Goal: Task Accomplishment & Management: Manage account settings

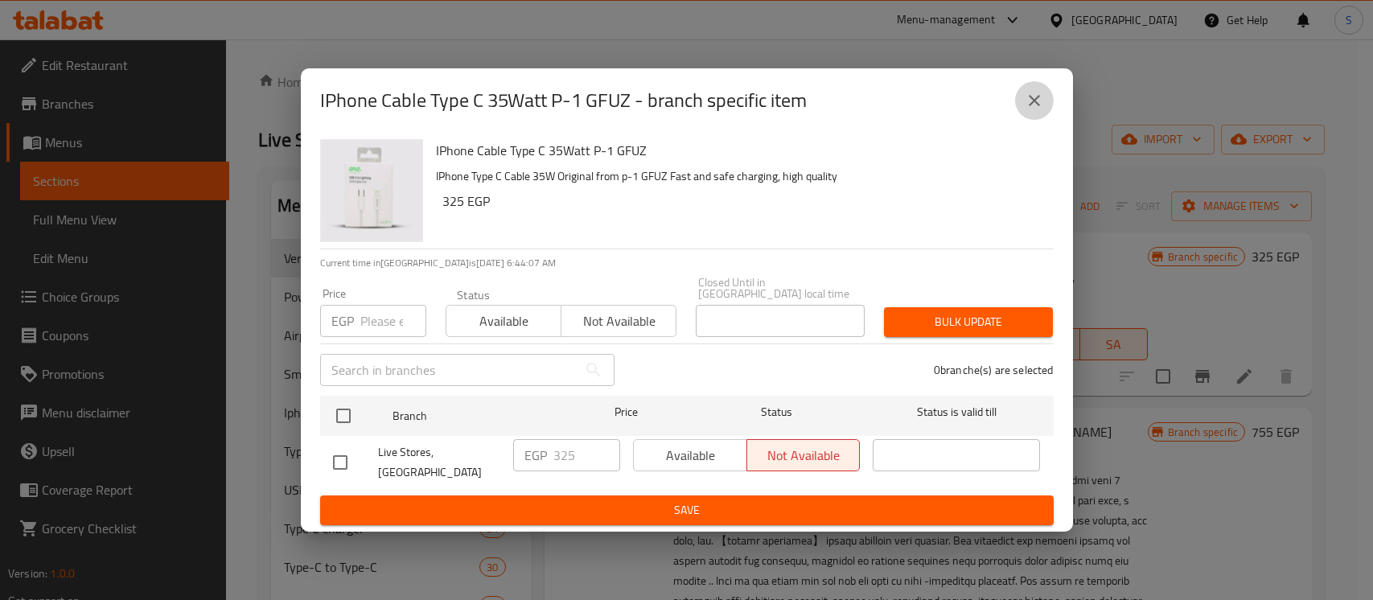
click at [1039, 105] on icon "close" at bounding box center [1033, 100] width 19 height 19
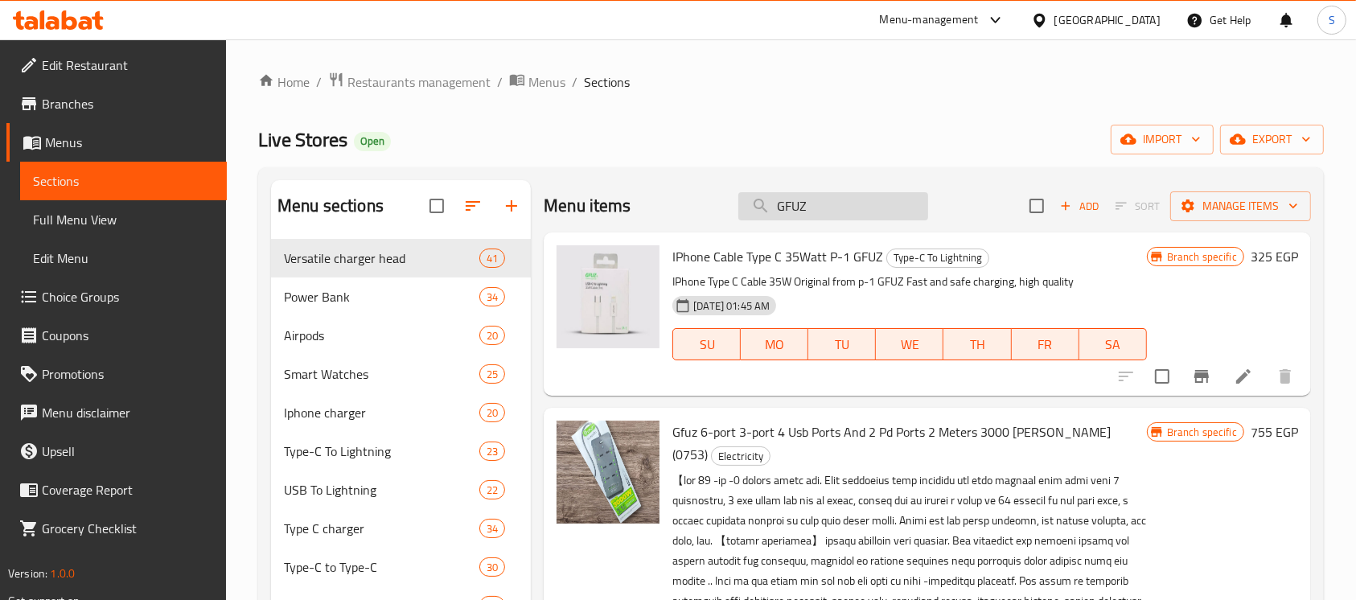
click at [852, 195] on input "GFUZ" at bounding box center [833, 206] width 190 height 28
paste input "X-Scoot"
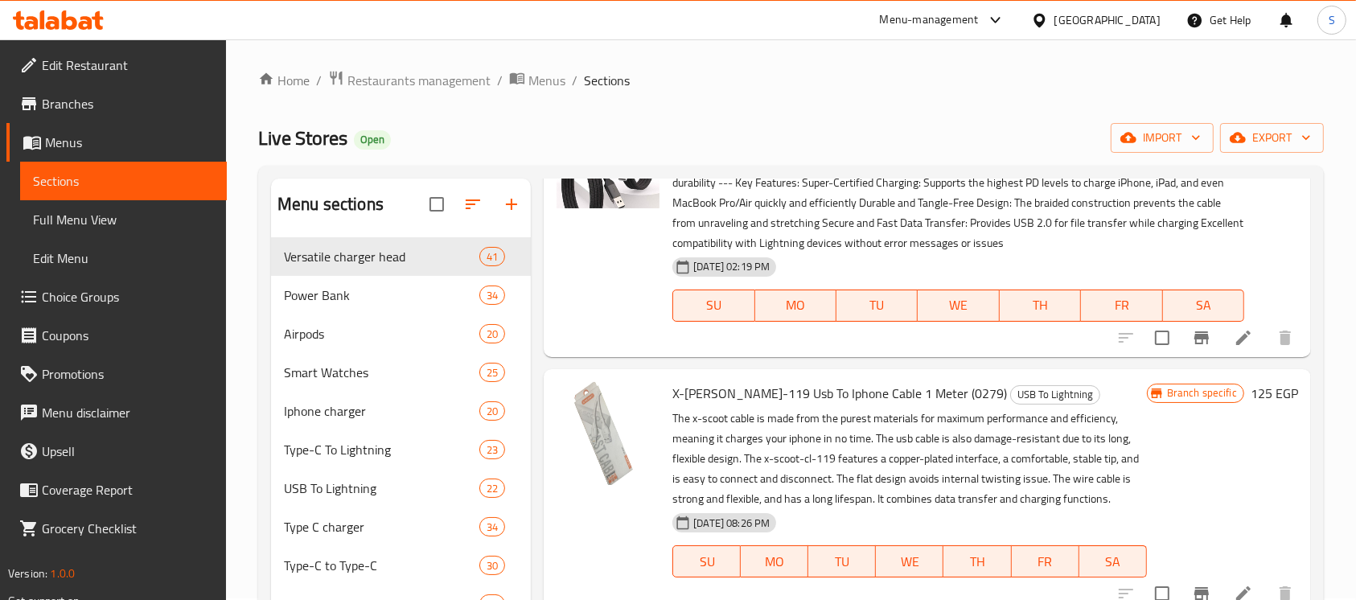
scroll to position [107, 0]
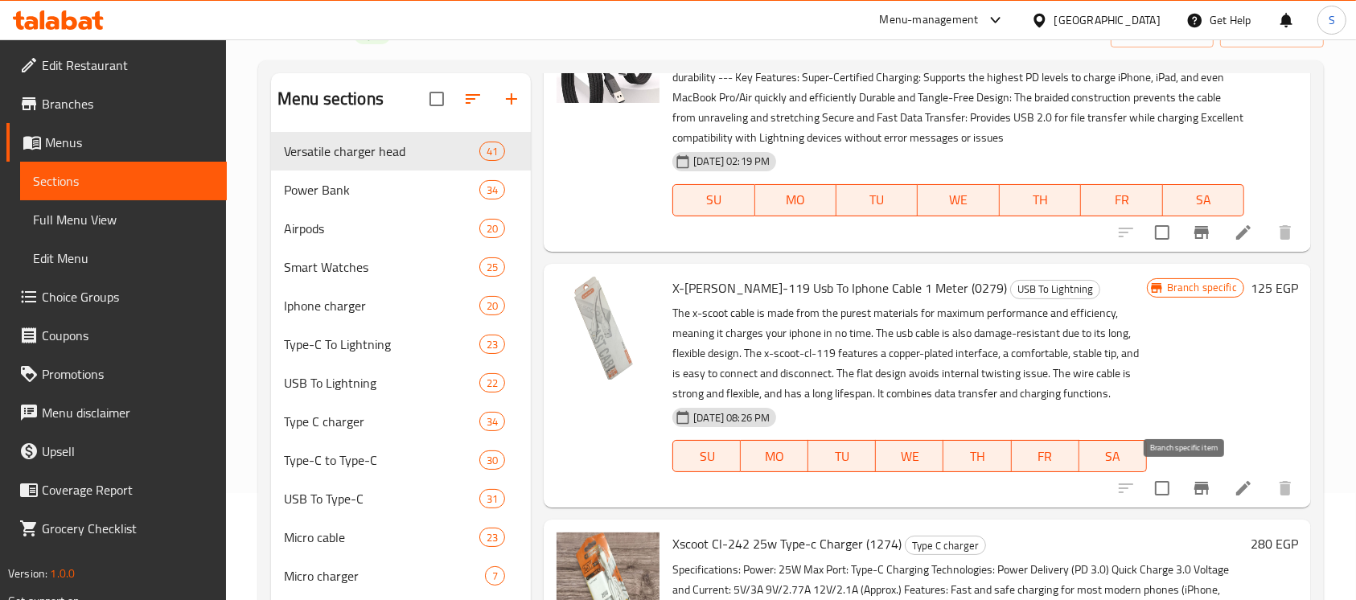
click at [1192, 482] on icon "Branch-specific-item" at bounding box center [1201, 487] width 19 height 19
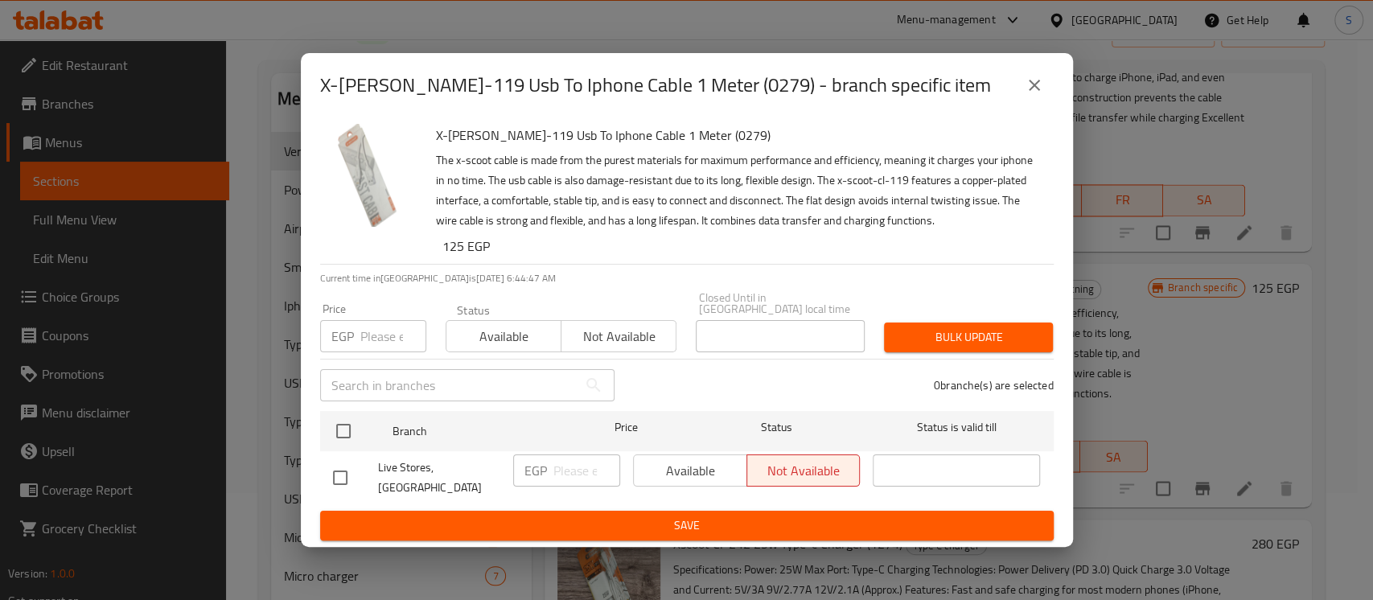
click at [1030, 91] on icon "close" at bounding box center [1033, 85] width 19 height 19
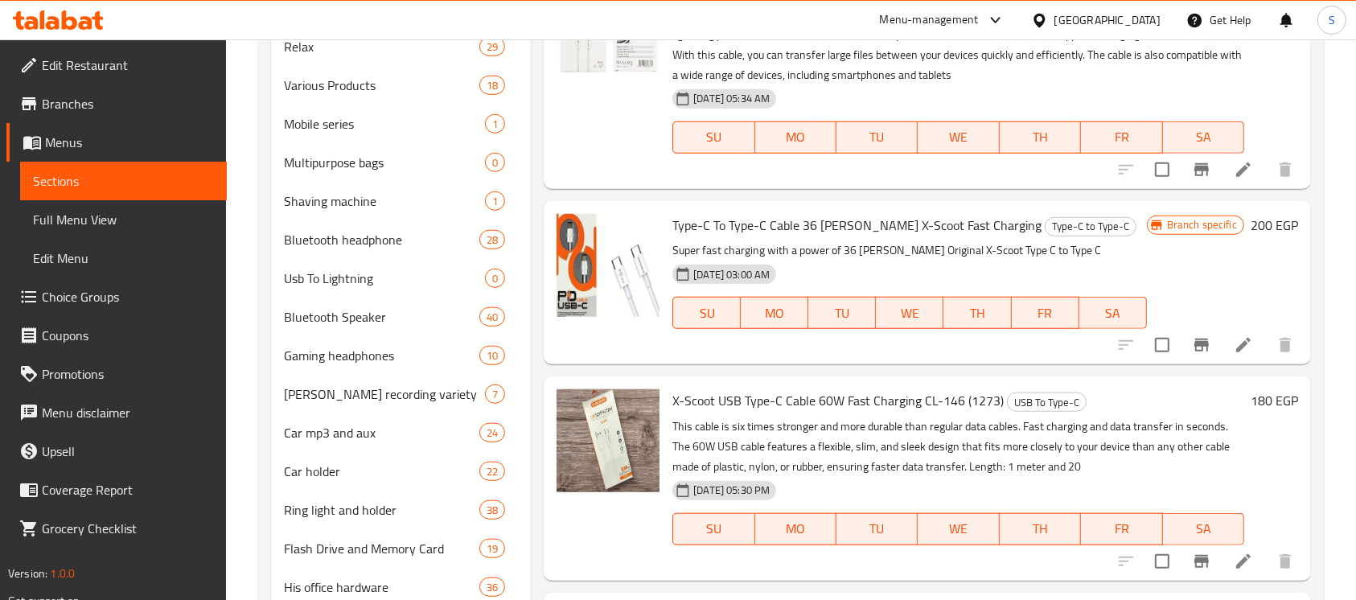
scroll to position [1608, 0]
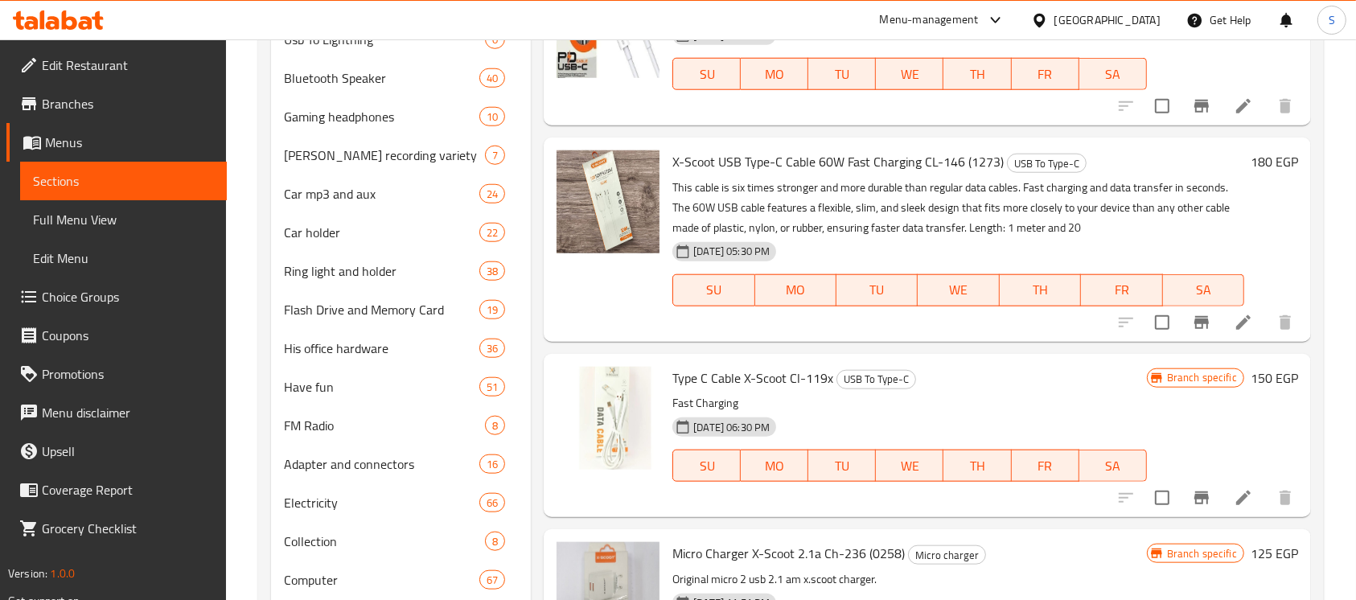
click at [1194, 497] on icon "Branch-specific-item" at bounding box center [1201, 497] width 14 height 13
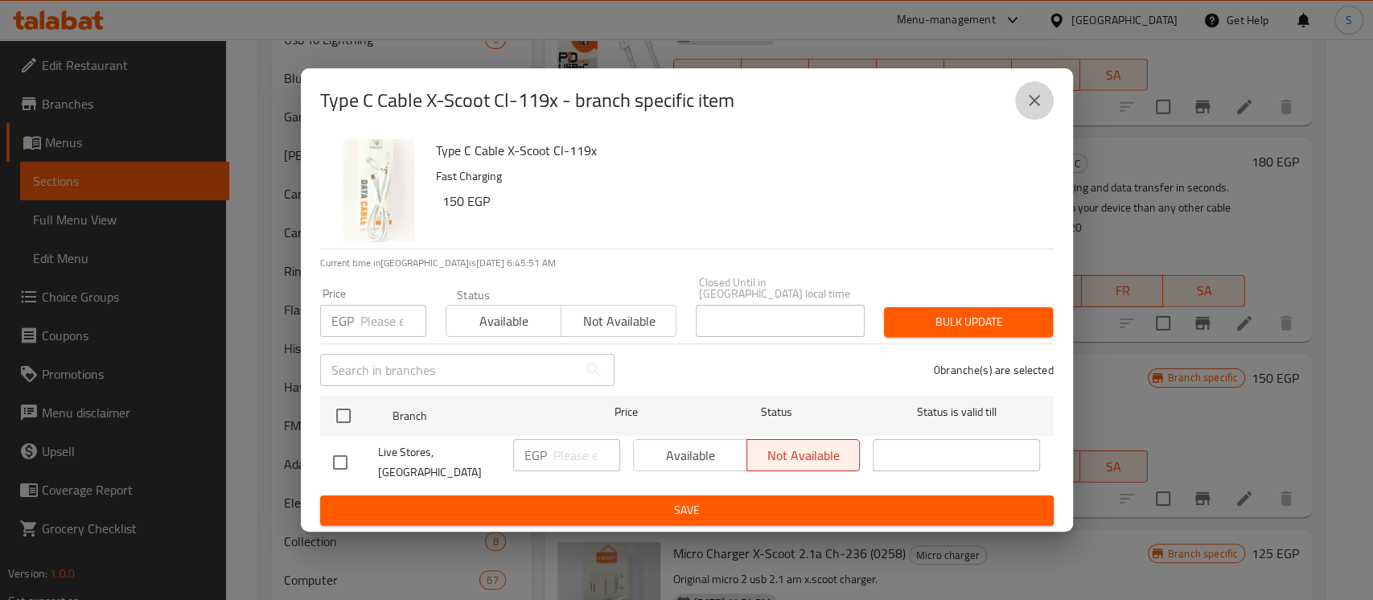
click at [1024, 110] on icon "close" at bounding box center [1033, 100] width 19 height 19
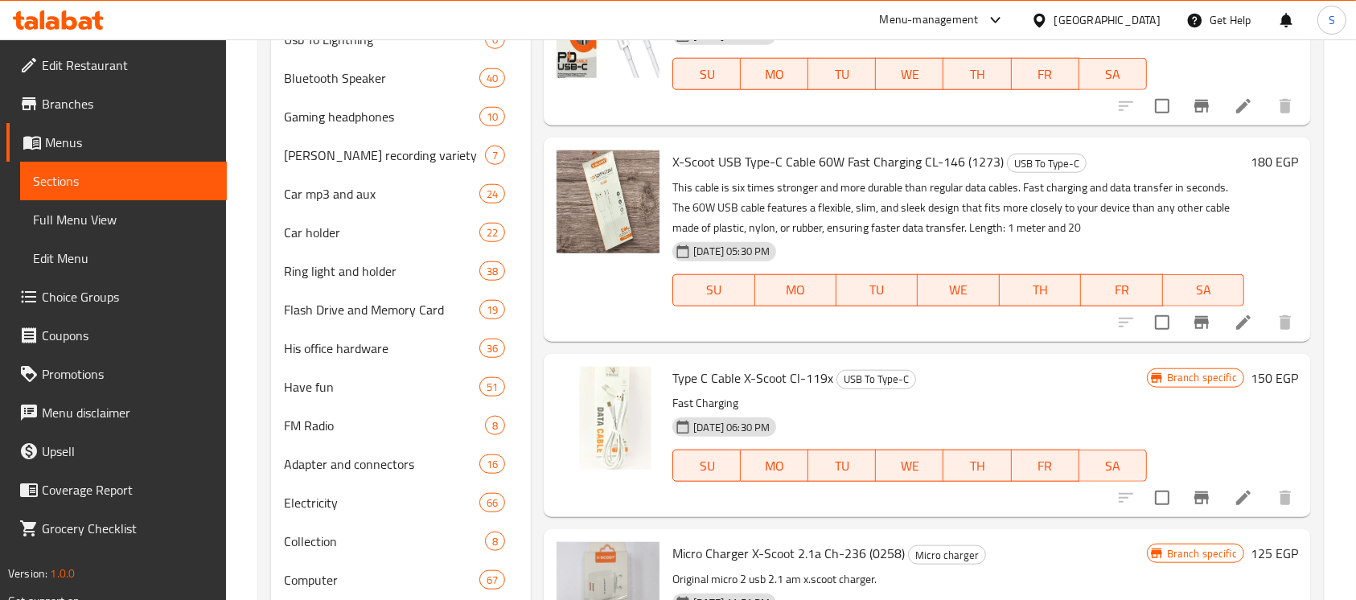
drag, startPoint x: 719, startPoint y: 380, endPoint x: 823, endPoint y: 389, distance: 104.1
click at [831, 379] on span "Type C Cable X-Scoot Cl-119x" at bounding box center [752, 378] width 161 height 24
copy span "Type C Cable X-Scoot Cl-119x"
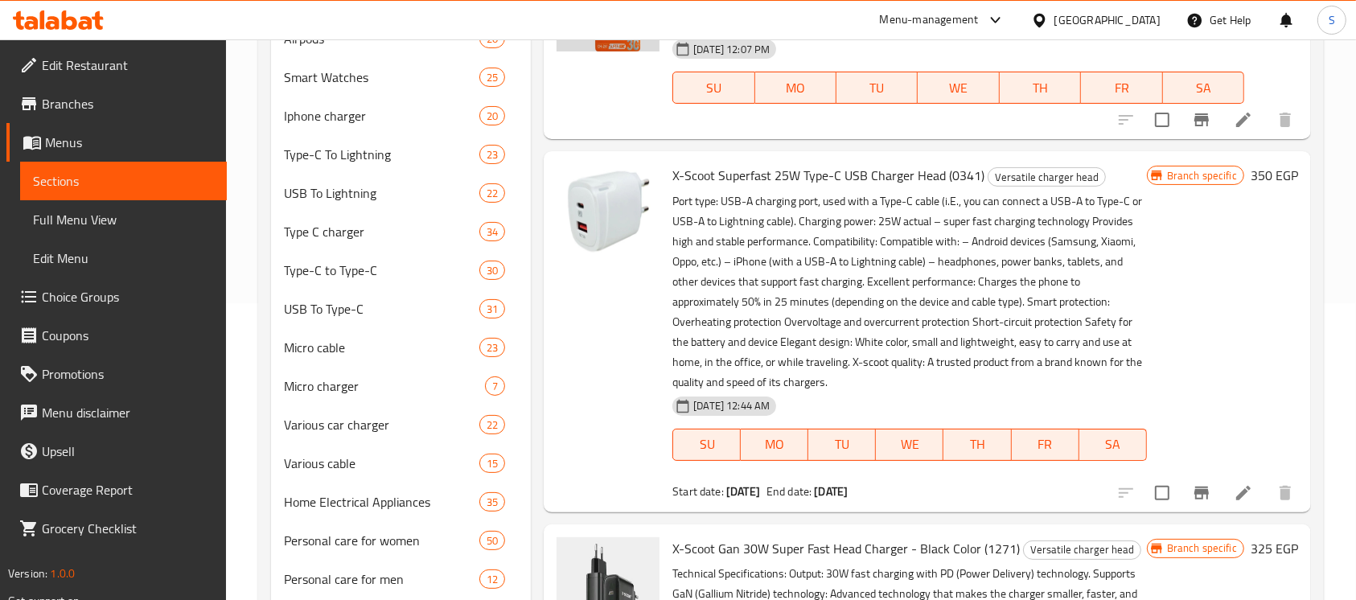
scroll to position [0, 0]
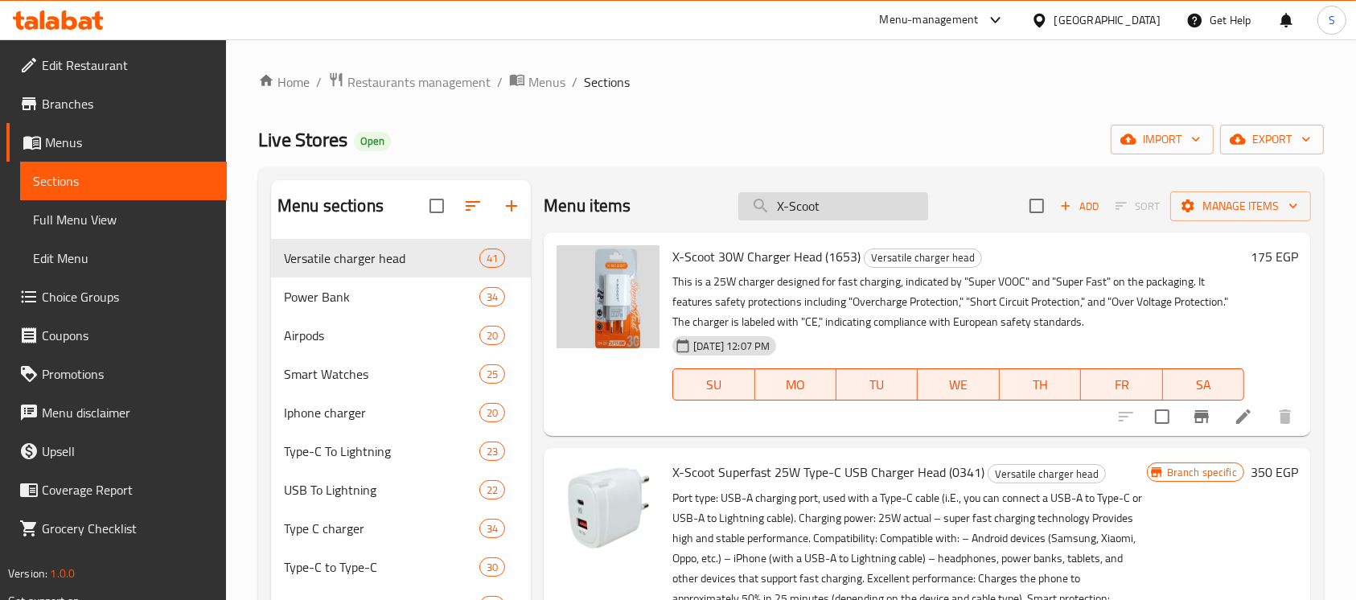
click at [831, 212] on input "X-Scoot" at bounding box center [833, 206] width 190 height 28
paste input "شاحن ميكرو 2 يو اس ىيب من اوراكس"
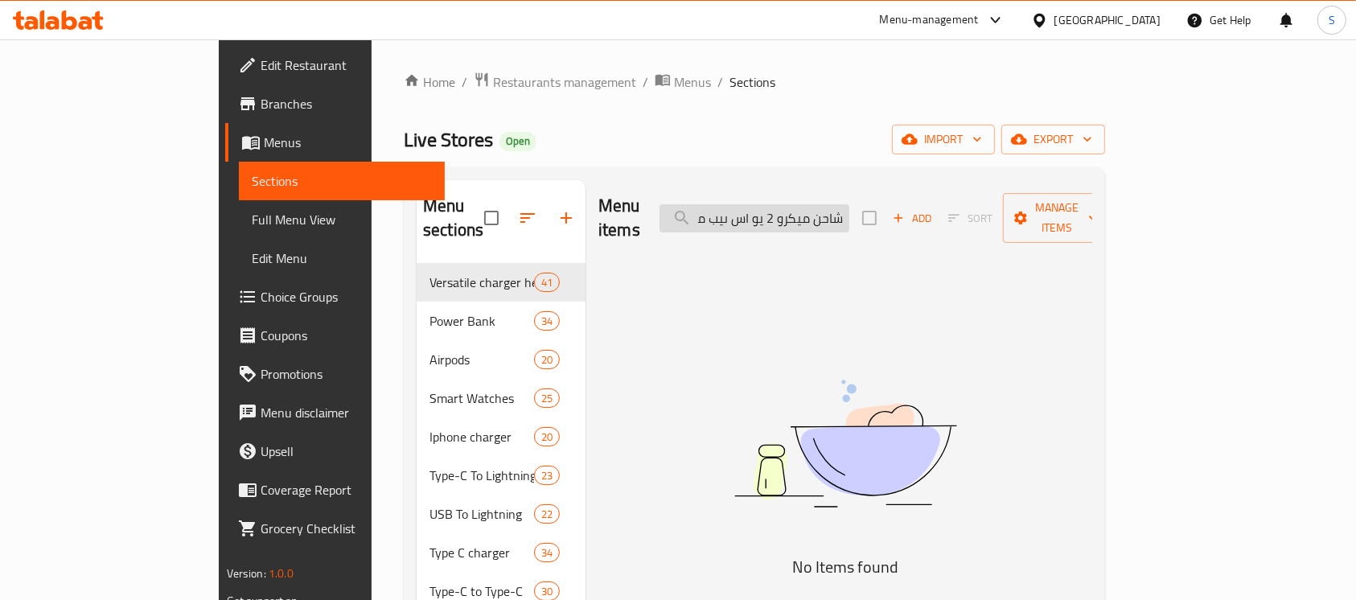
click at [800, 204] on input "شاحن ميكرو 2 يو اس ىيب من اوراكس" at bounding box center [754, 218] width 190 height 28
drag, startPoint x: 817, startPoint y: 203, endPoint x: 958, endPoint y: 203, distance: 141.5
click at [958, 203] on div "Menu items شاحن ميكرو 2 يو اس ىيب من اوراكس Add Sort Manage items" at bounding box center [845, 218] width 494 height 76
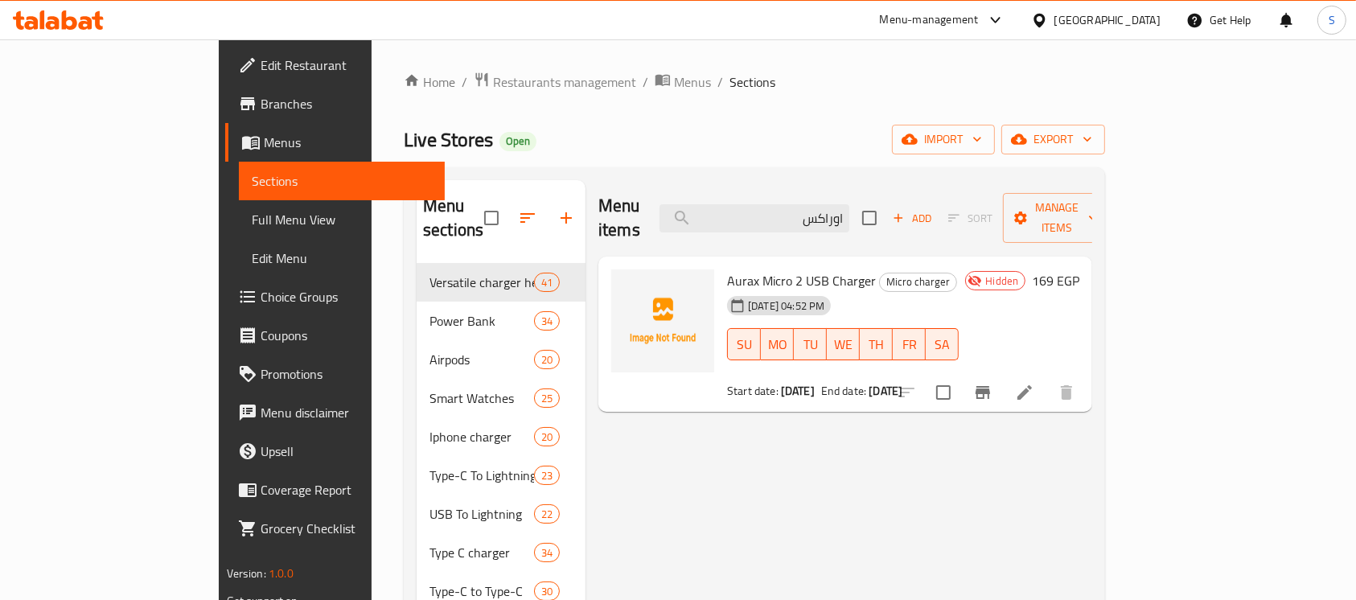
click at [990, 386] on icon "Branch-specific-item" at bounding box center [982, 392] width 14 height 13
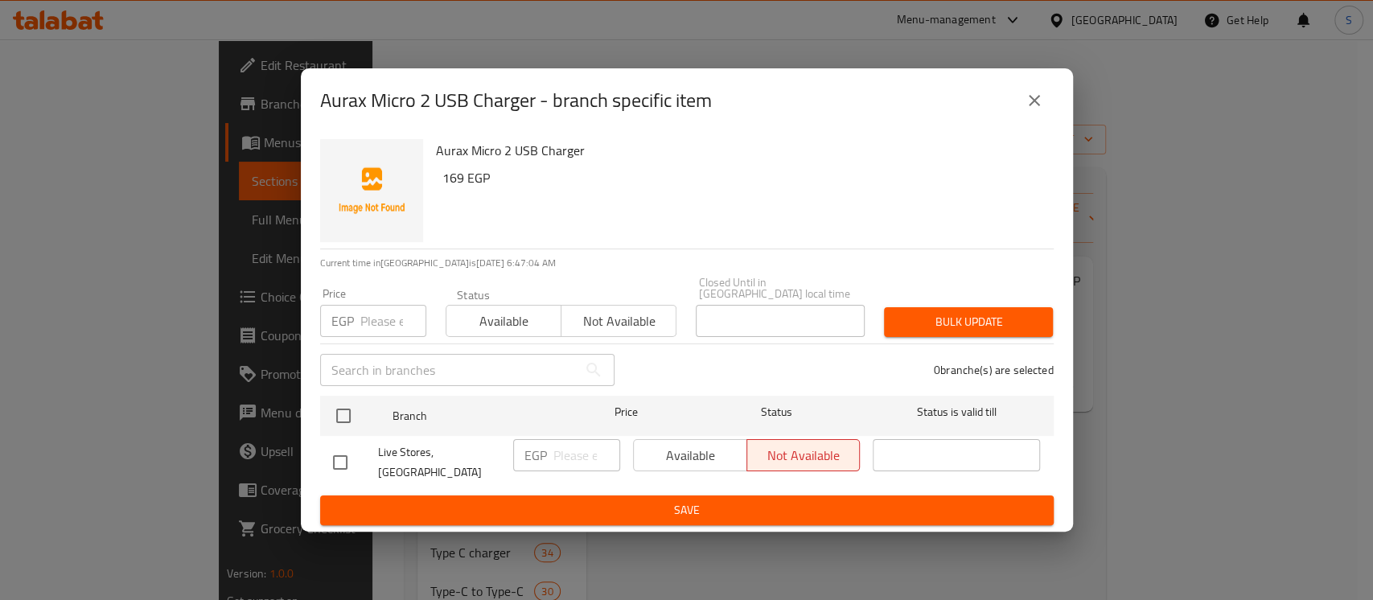
click at [1019, 107] on button "close" at bounding box center [1034, 100] width 39 height 39
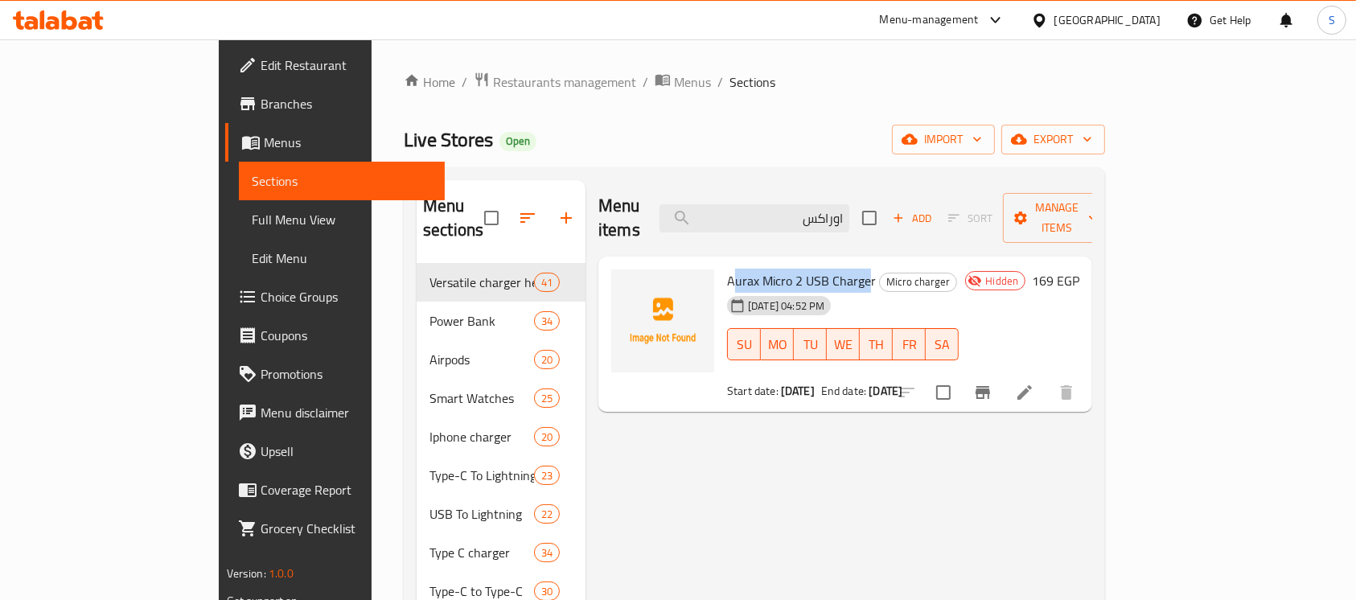
drag, startPoint x: 815, startPoint y: 254, endPoint x: 682, endPoint y: 258, distance: 133.5
click at [727, 269] on span "Aurax Micro 2 USB Charger" at bounding box center [801, 281] width 149 height 24
drag, startPoint x: 817, startPoint y: 261, endPoint x: 669, endPoint y: 261, distance: 148.0
click at [720, 263] on div "Aurax Micro 2 USB Charger Micro charger 16-07-2025 04:52 PM SU MO TU WE TH FR S…" at bounding box center [842, 334] width 244 height 143
copy span "Aurax Micro 2 USB Charger"
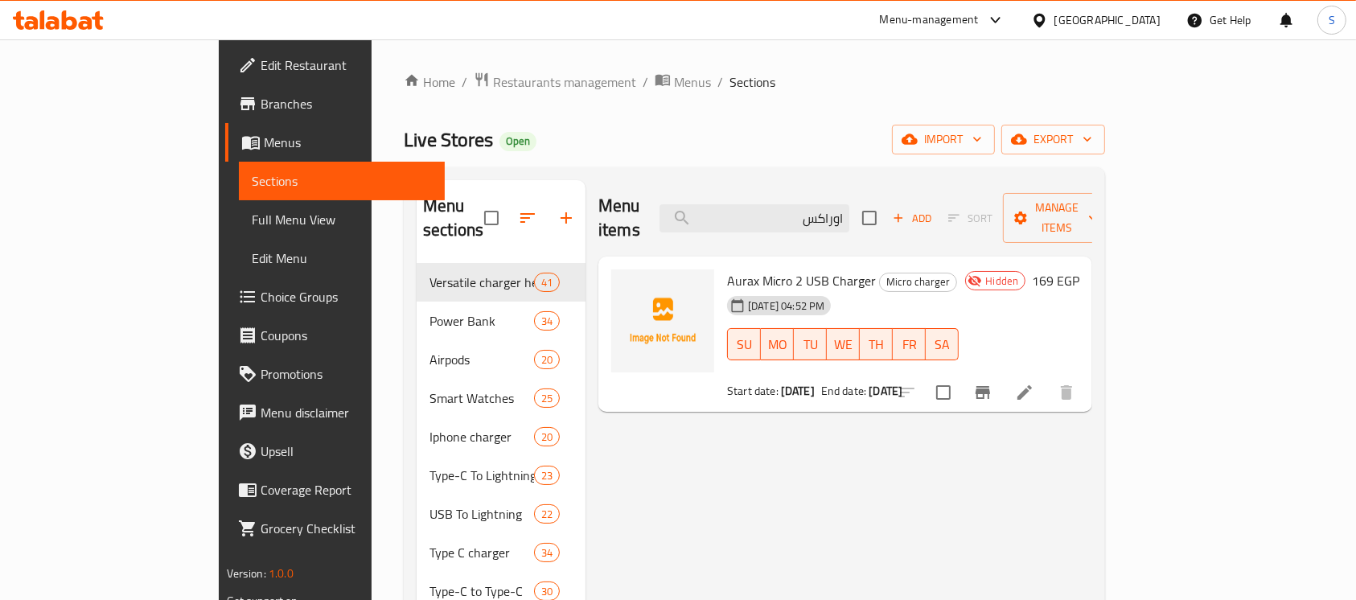
click at [861, 190] on div "Menu items اوراكس Add Sort Manage items" at bounding box center [845, 218] width 494 height 76
click at [849, 207] on input "اوراكس" at bounding box center [754, 218] width 190 height 28
paste input "كابل ميكرو موكسوم 2.4a شحن رسي ع .30C"
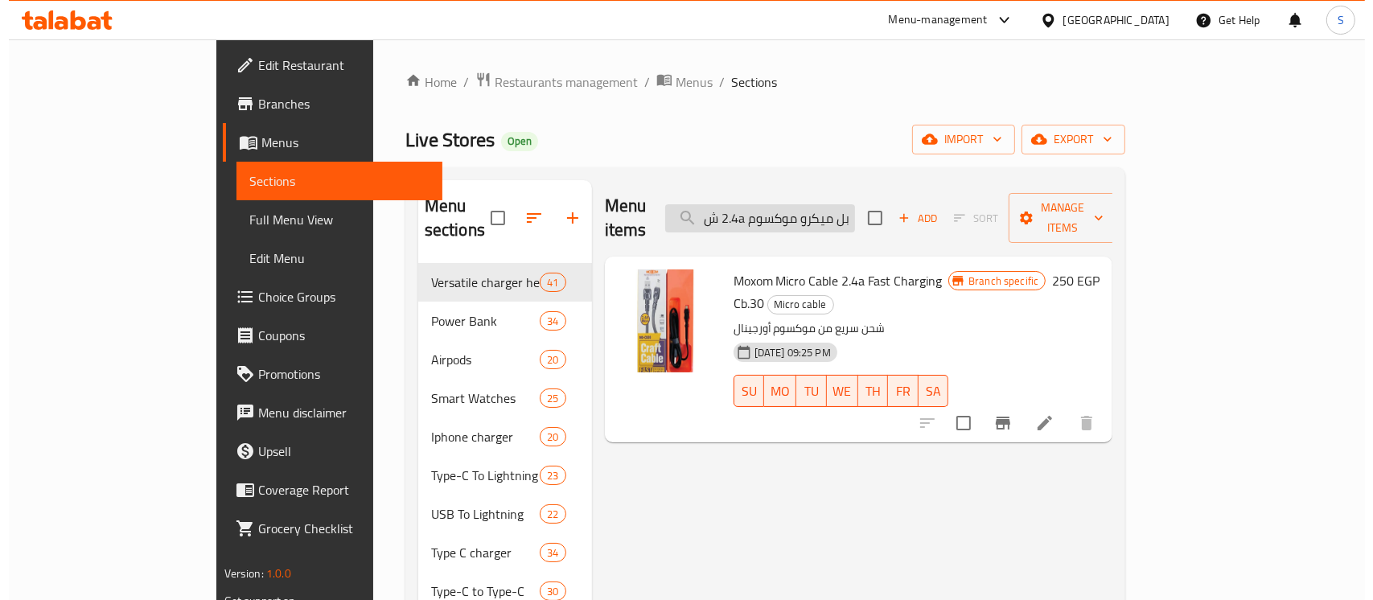
scroll to position [0, -11]
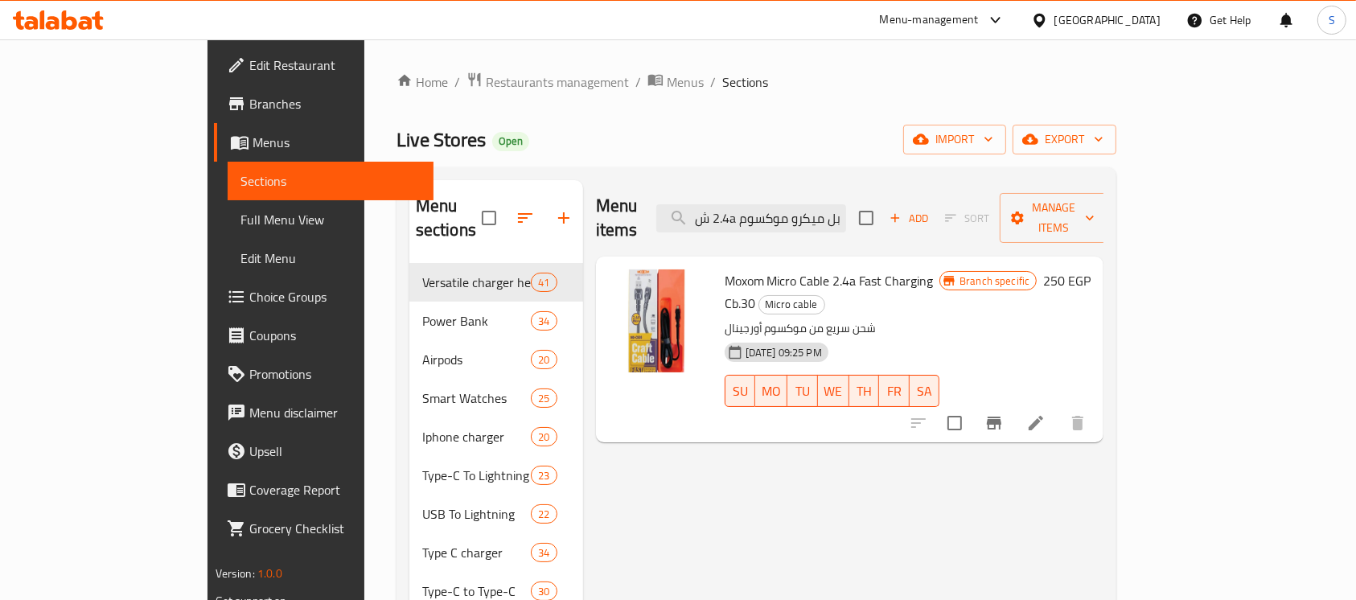
click at [1004, 413] on icon "Branch-specific-item" at bounding box center [993, 422] width 19 height 19
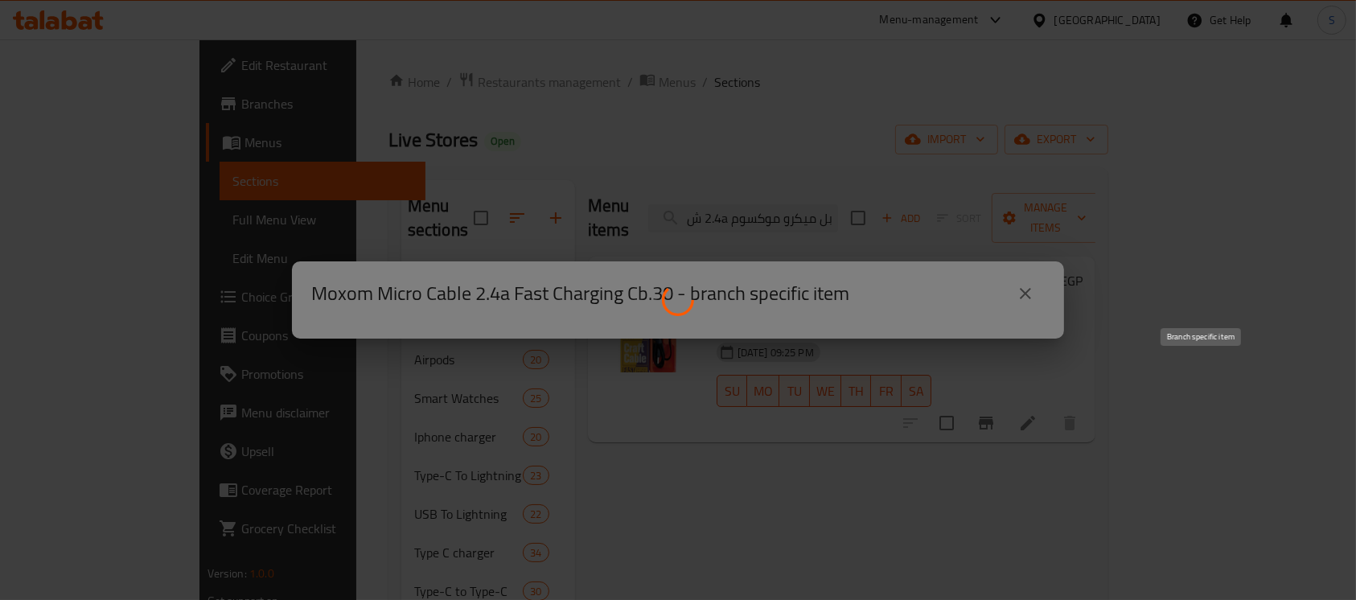
scroll to position [0, 0]
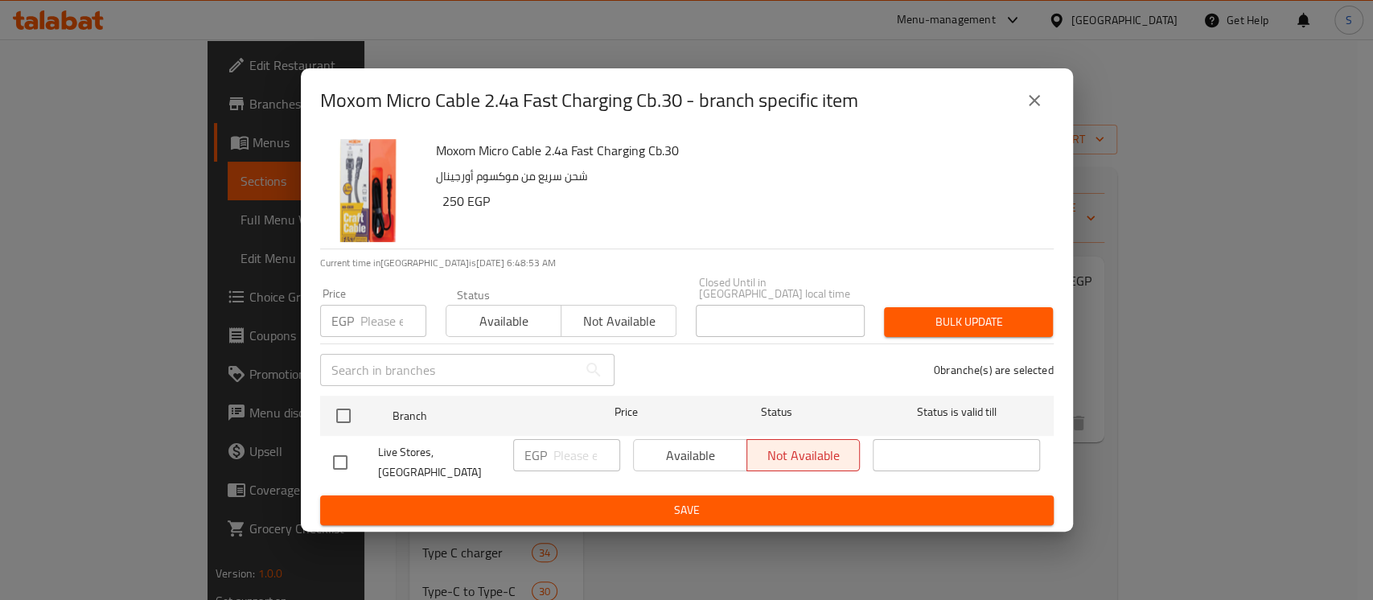
click at [1036, 110] on icon "close" at bounding box center [1033, 100] width 19 height 19
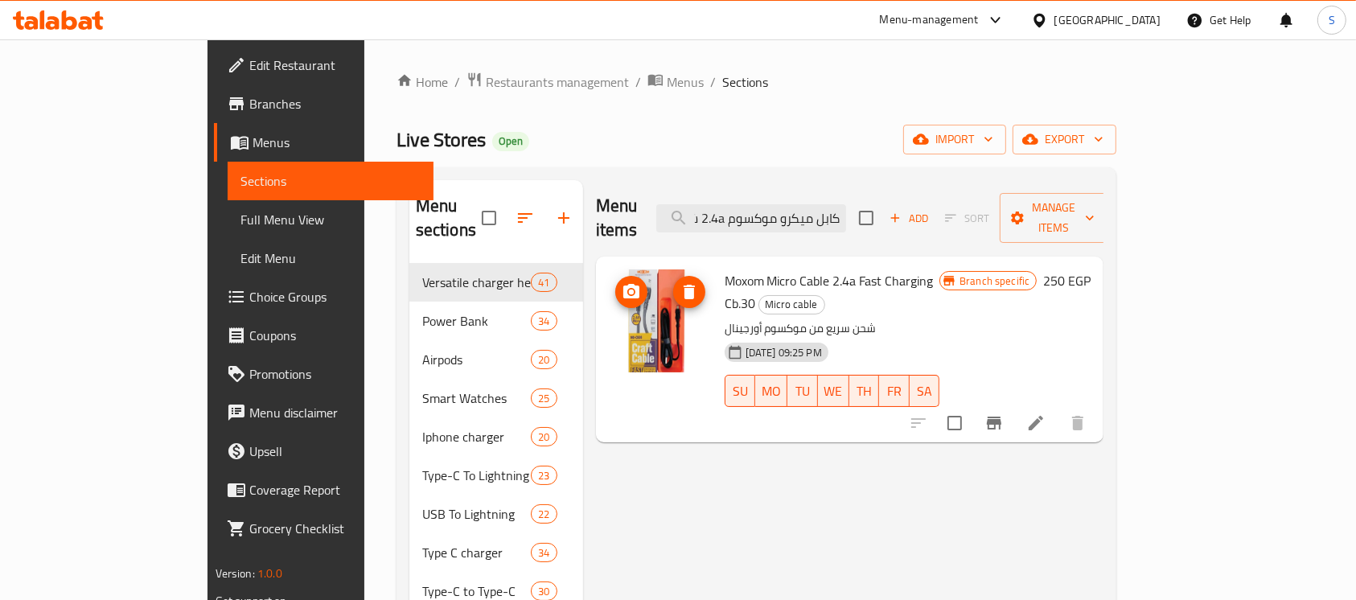
drag, startPoint x: 917, startPoint y: 251, endPoint x: 694, endPoint y: 253, distance: 223.6
click at [661, 263] on div "Moxom Micro Cable 2.4a Fast Charging Cb.30 Micro cable شحن سريع من موكسوم أورجي…" at bounding box center [849, 349] width 495 height 173
copy div "Moxom Micro Cable 2.4a Fast Charging Cb.30"
click at [817, 210] on input "كابل ميكرو موكسوم 2.4a ش" at bounding box center [751, 218] width 190 height 28
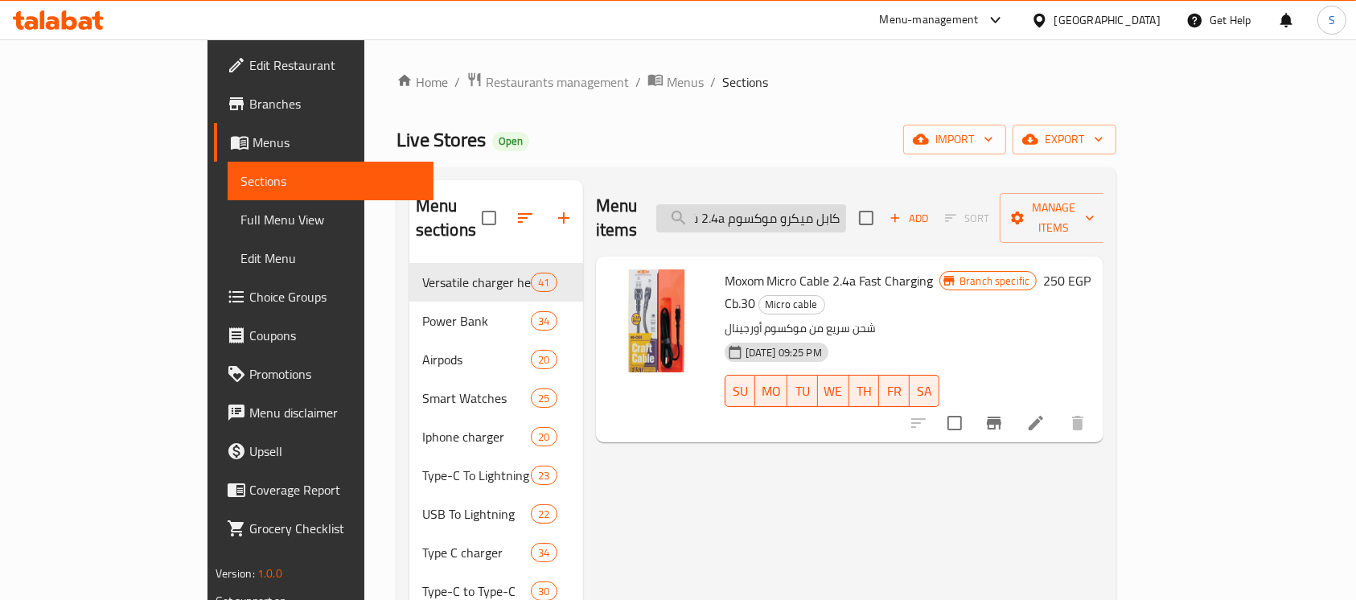
click at [817, 210] on input "كابل ميكرو موكسوم 2.4a ش" at bounding box center [751, 218] width 190 height 28
paste input "pavareal dc-165 3a ميكرو كابل"
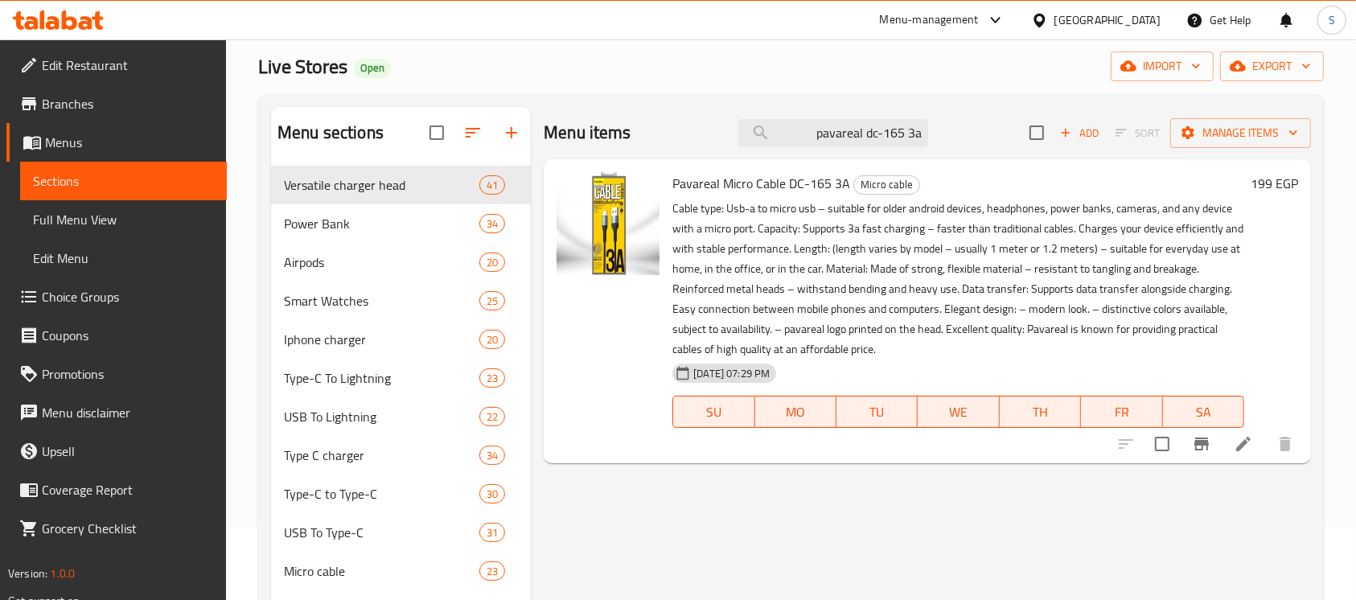
scroll to position [107, 0]
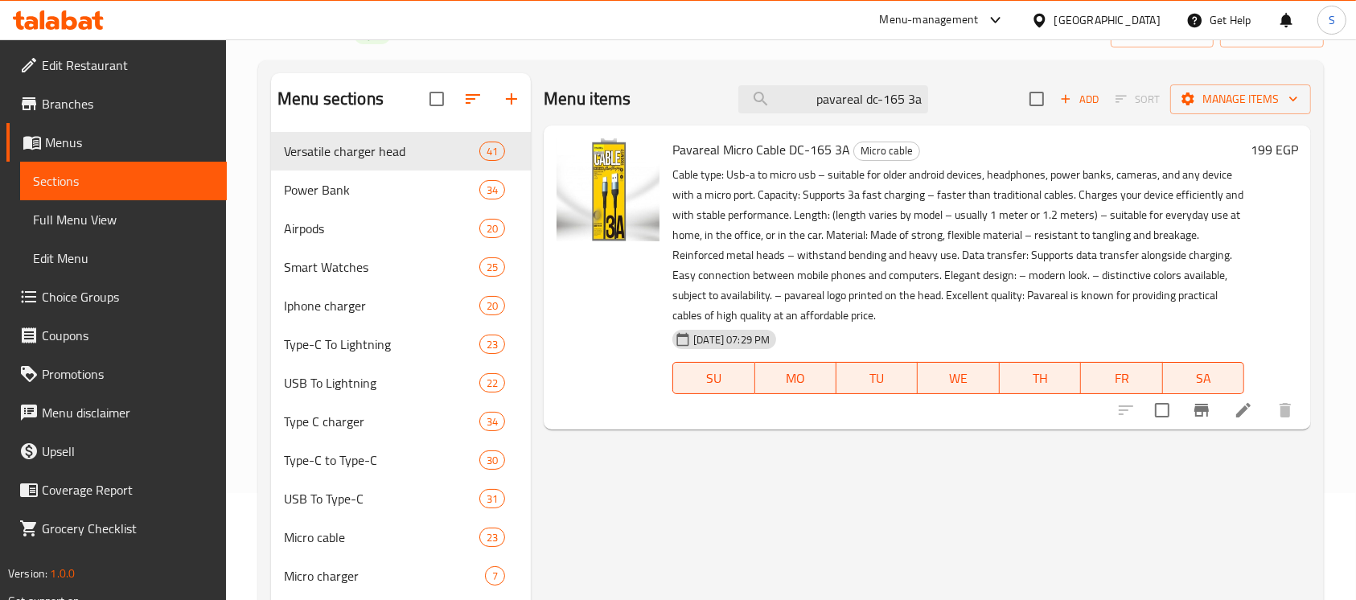
type input "pavareal dc-165 3a"
click at [1203, 397] on button "Branch-specific-item" at bounding box center [1201, 410] width 39 height 39
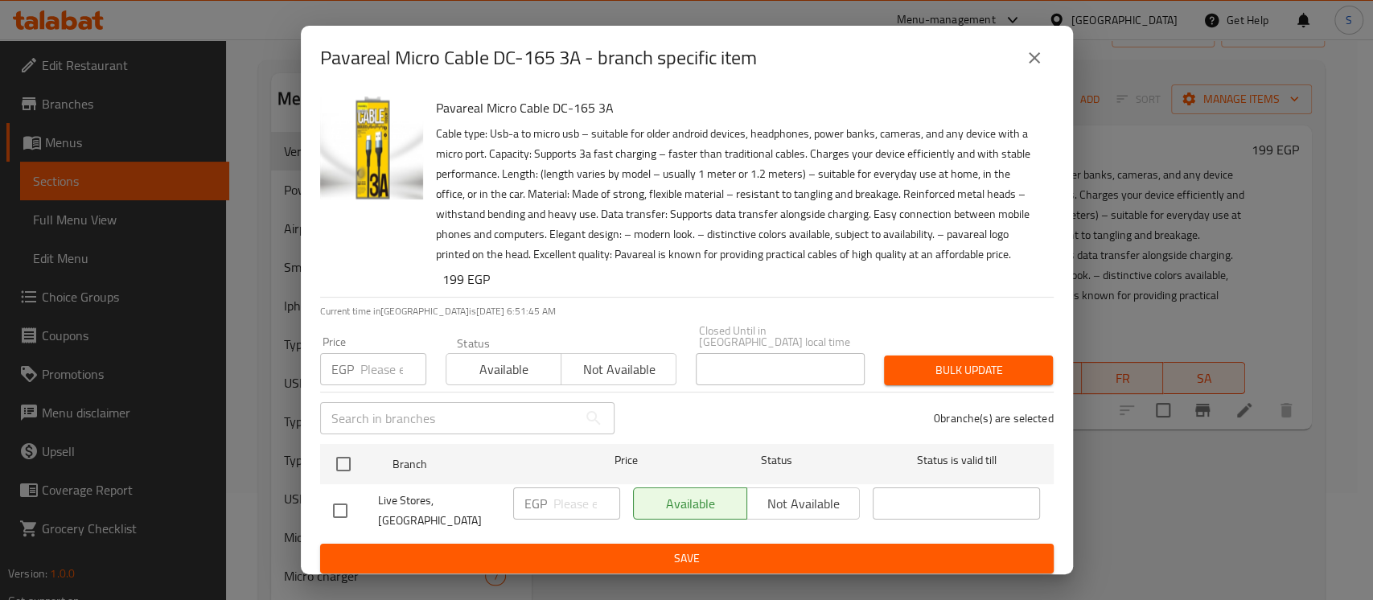
click at [1044, 67] on button "close" at bounding box center [1034, 58] width 39 height 39
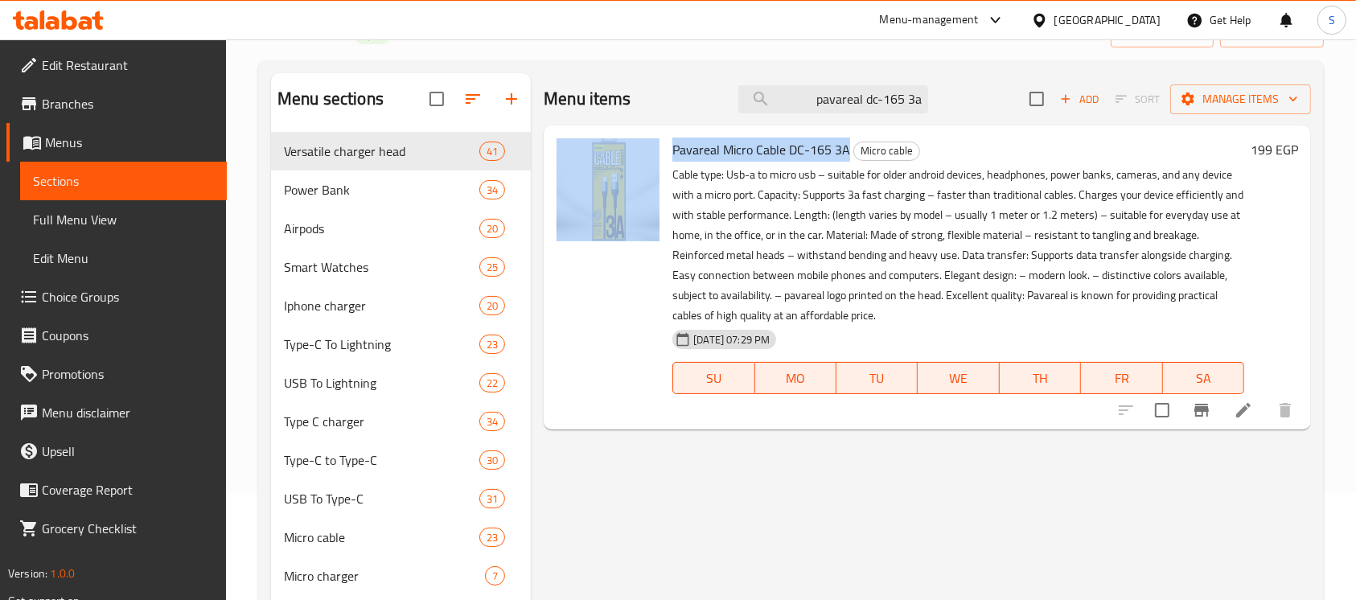
drag, startPoint x: 848, startPoint y: 144, endPoint x: 663, endPoint y: 150, distance: 184.3
click at [663, 150] on div "Pavareal Micro Cable DC-165 3A Micro cable Cable type: Usb-a to micro usb – sui…" at bounding box center [927, 277] width 754 height 291
copy div "Pavareal Micro Cable DC-165 3A"
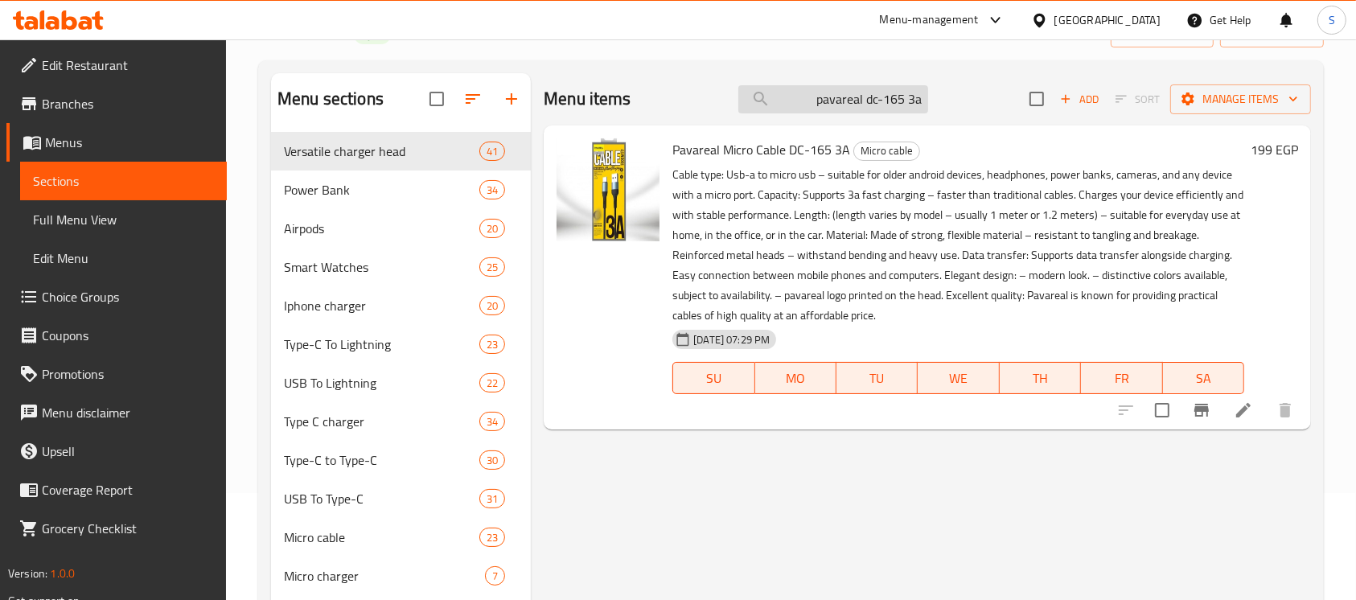
click at [848, 88] on input "pavareal dc-165 3a" at bounding box center [833, 99] width 190 height 28
paste input "كابل مايكرو 2 بوروفون مت 14Bx"
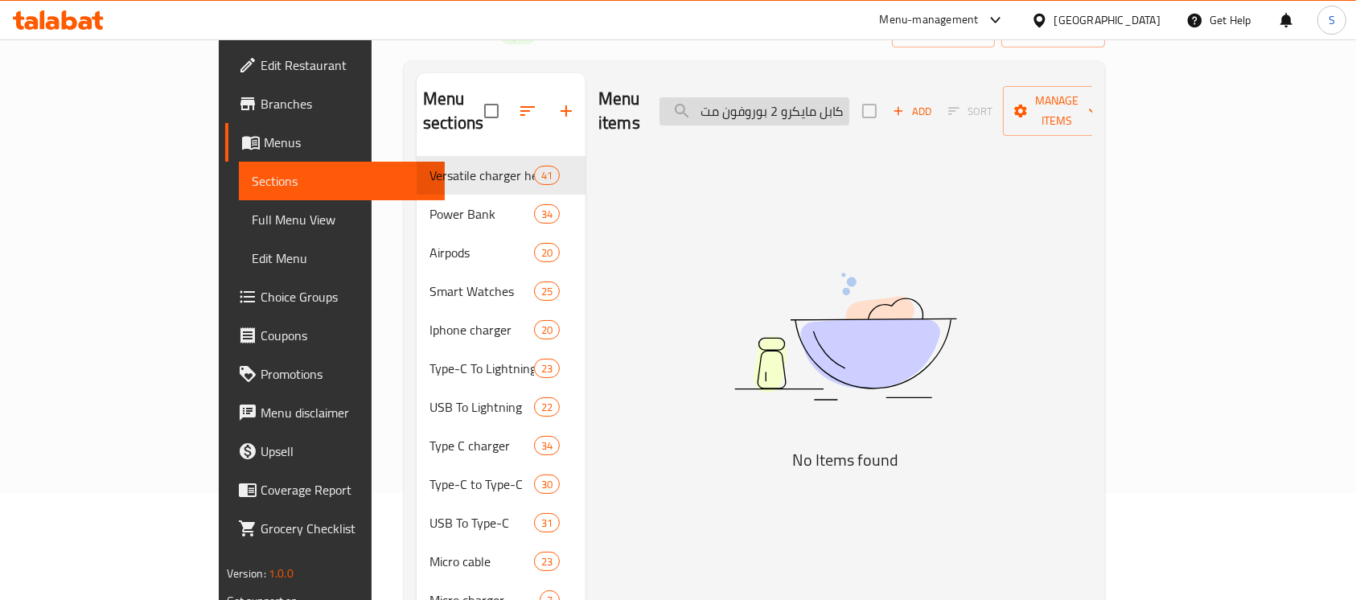
scroll to position [0, 0]
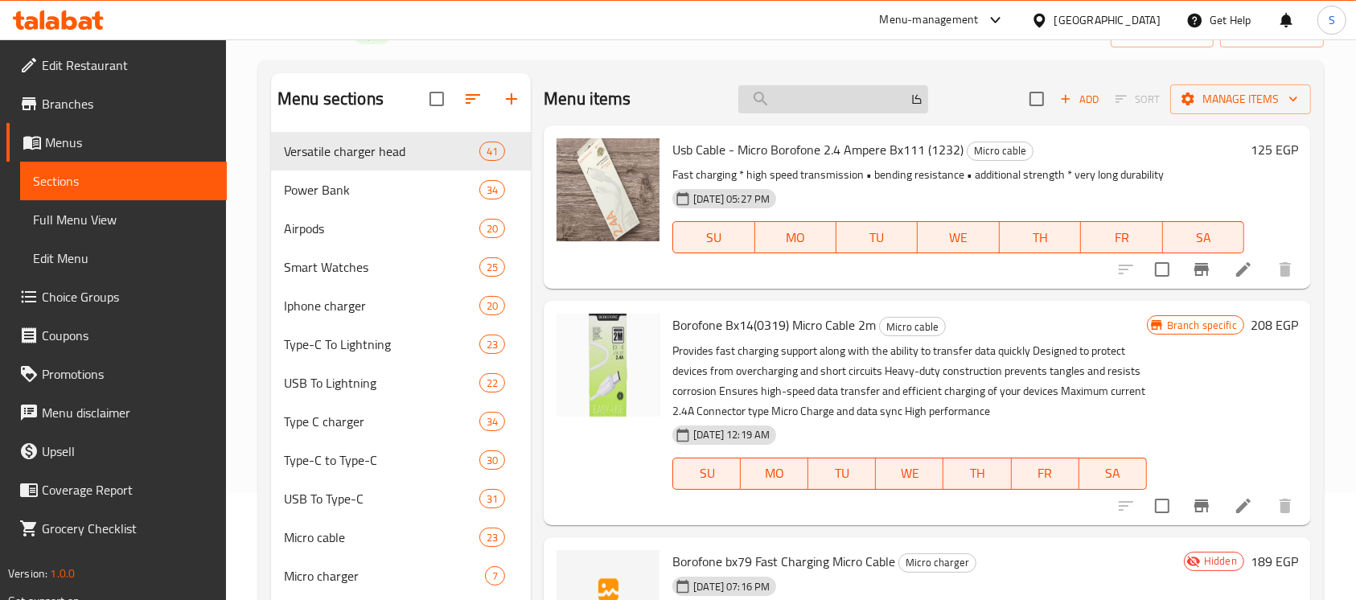
type input "ك"
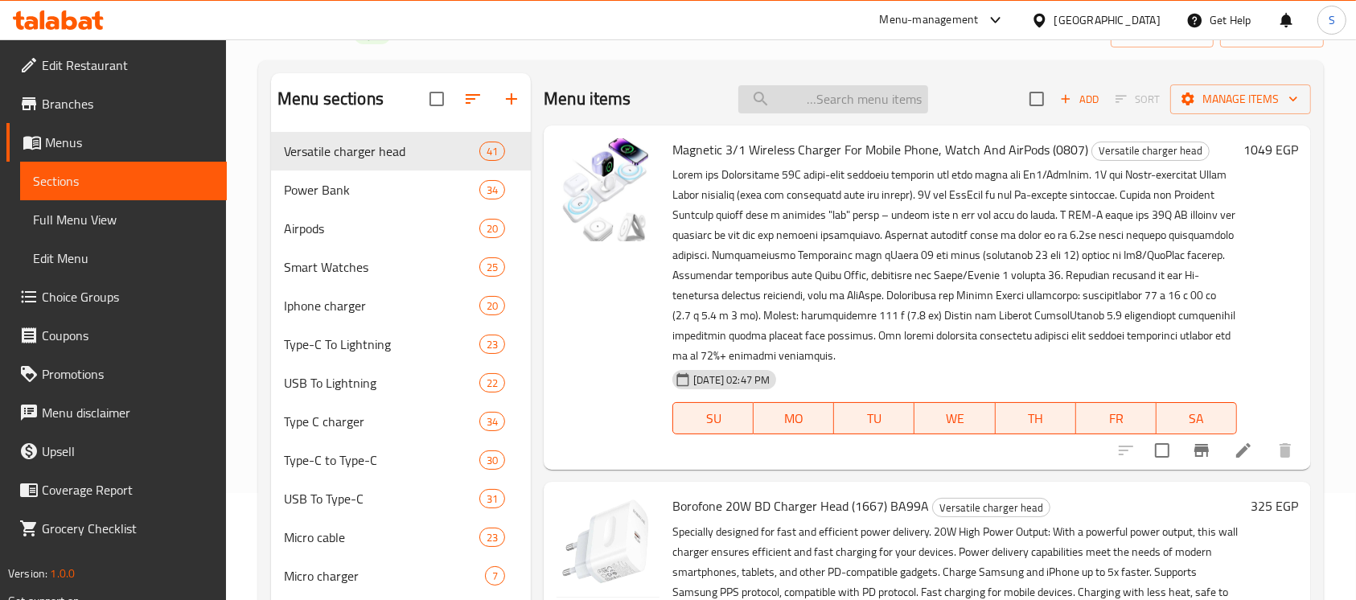
paste input "كابل مايكرو 2 بوروفون مت 14Bx"
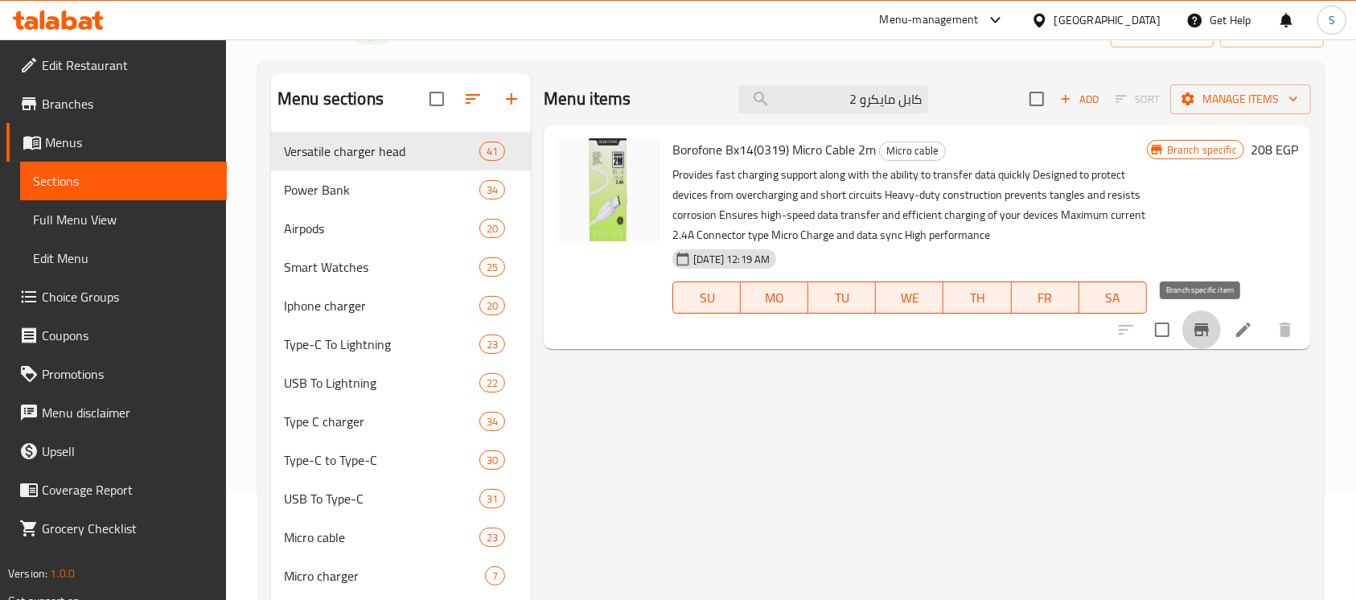
click at [1199, 331] on icon "Branch-specific-item" at bounding box center [1201, 329] width 19 height 19
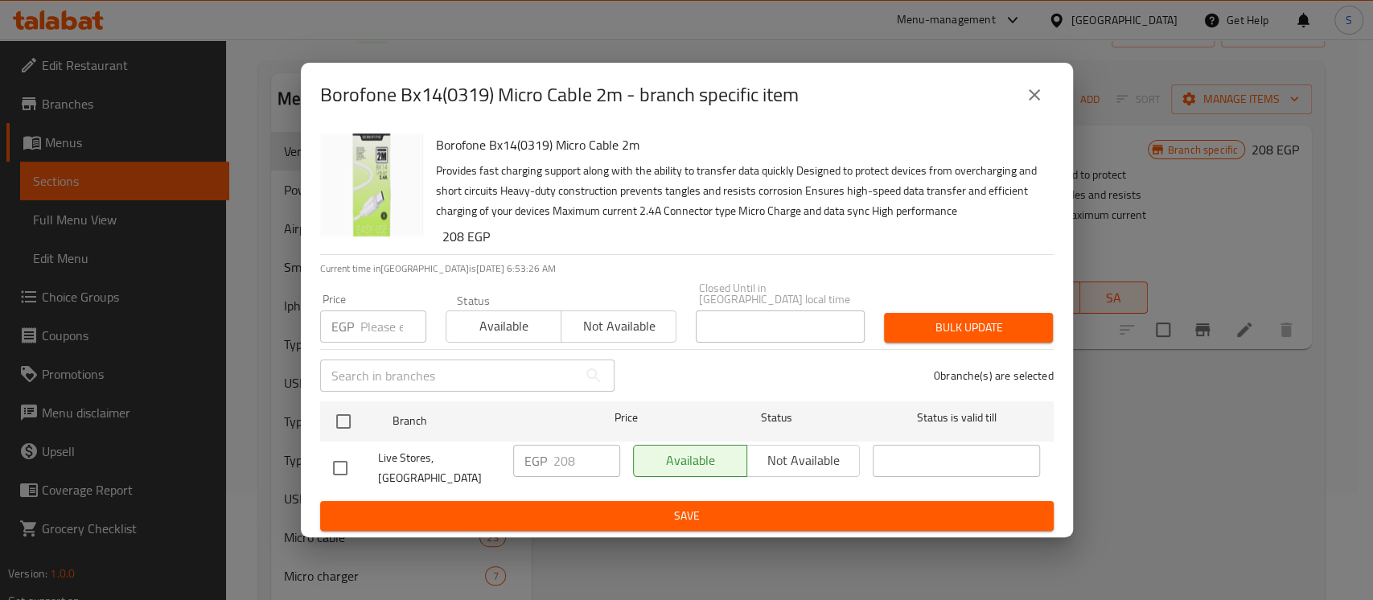
click at [1045, 109] on button "close" at bounding box center [1034, 95] width 39 height 39
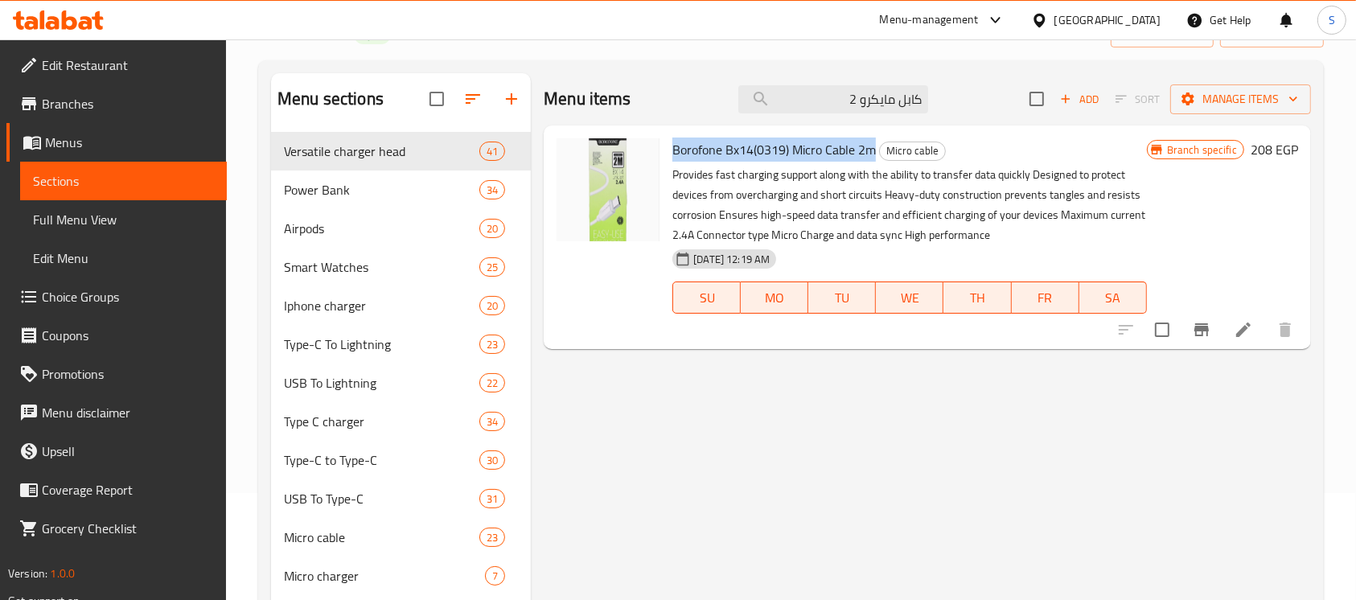
drag, startPoint x: 875, startPoint y: 142, endPoint x: 674, endPoint y: 150, distance: 201.2
click at [674, 150] on span "Borofone Bx14(0319) Micro Cable 2m" at bounding box center [773, 150] width 203 height 24
copy span "Borofone Bx14(0319) Micro Cable 2m"
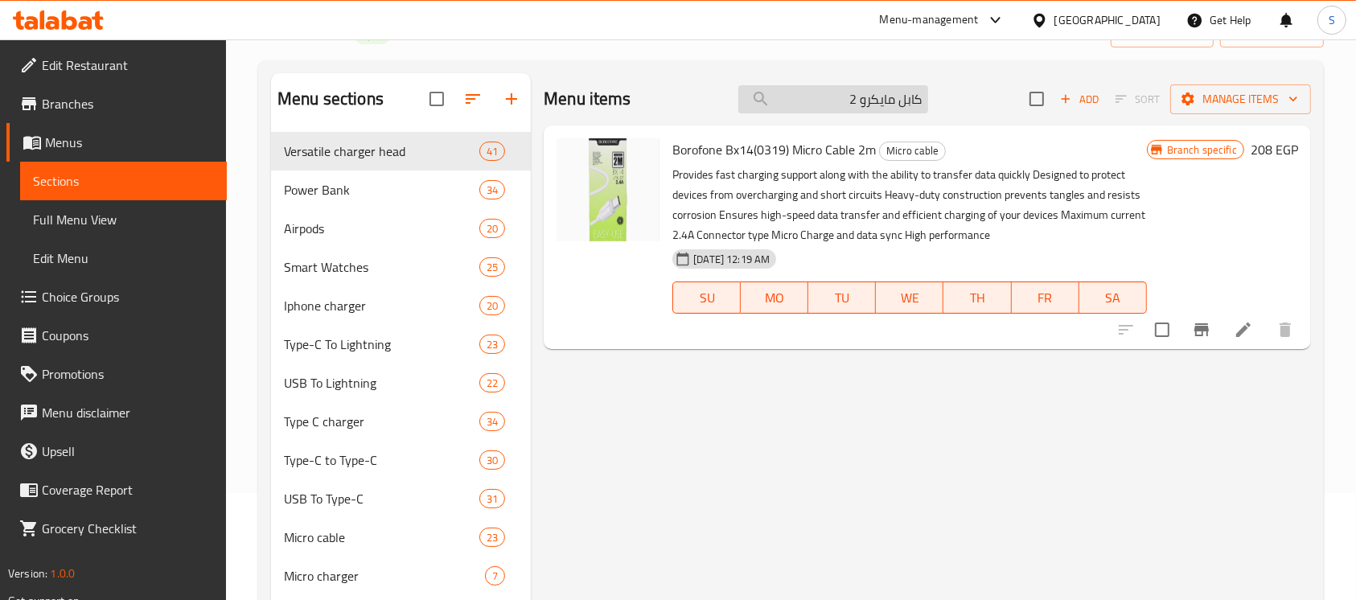
click at [883, 91] on input "كابل مايكرو 2" at bounding box center [833, 99] width 190 height 28
click at [883, 89] on input "كابل مايكرو 2" at bounding box center [833, 99] width 190 height 28
paste input "يكرو شحن رسي ع 79bx Borofon"
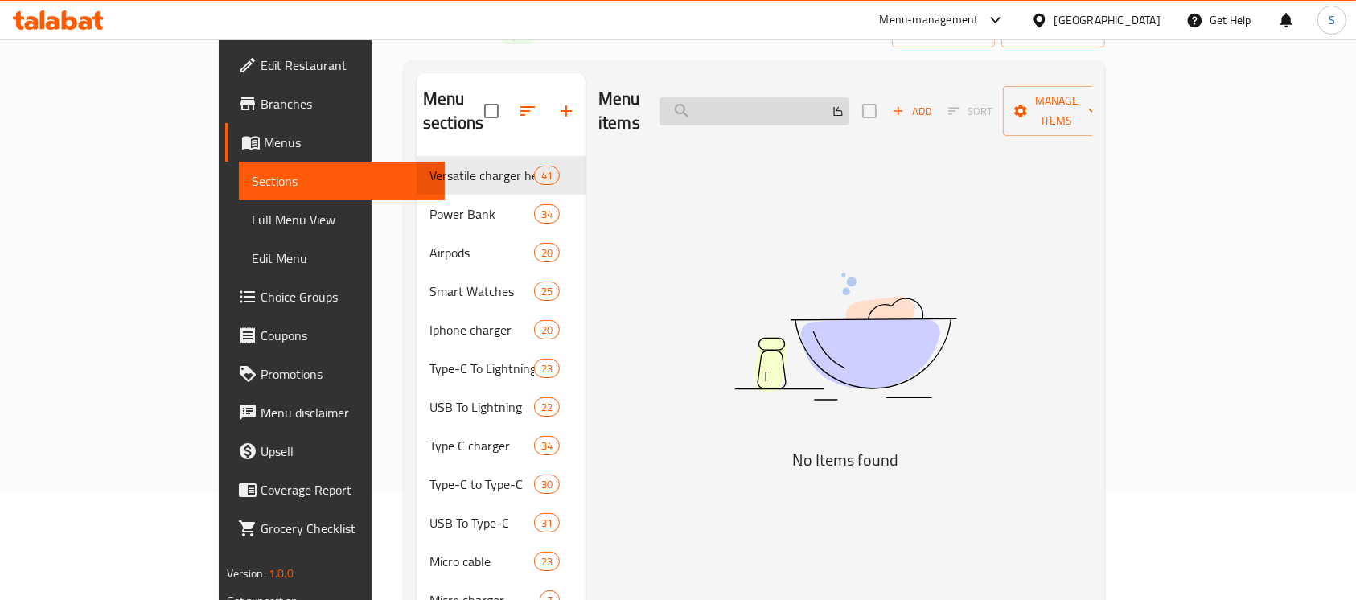
type input "ك"
type input "b"
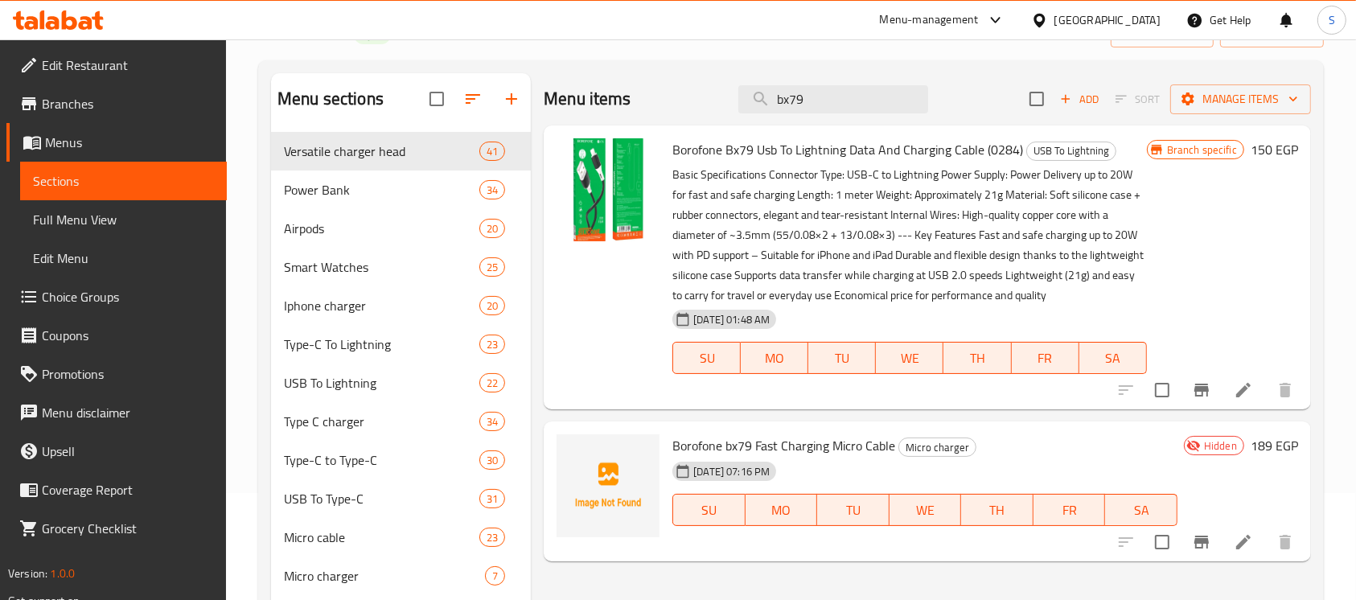
type input "bx79"
click at [1214, 391] on button "Branch-specific-item" at bounding box center [1201, 390] width 39 height 39
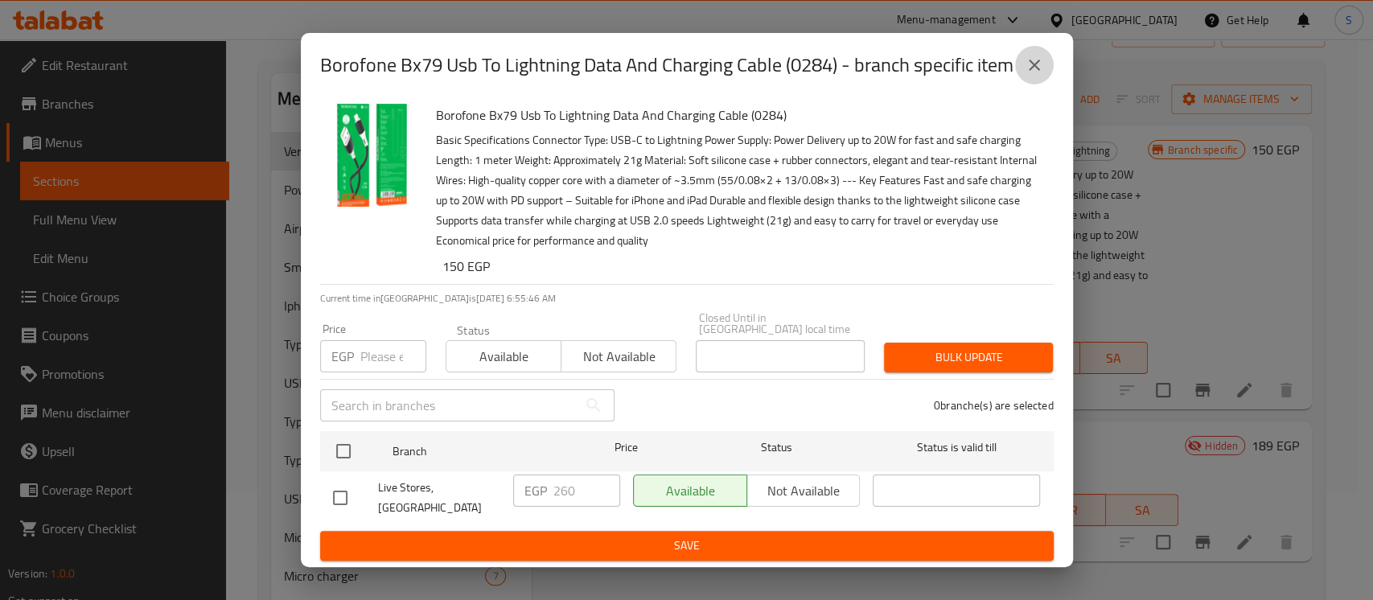
click at [1041, 75] on icon "close" at bounding box center [1033, 64] width 19 height 19
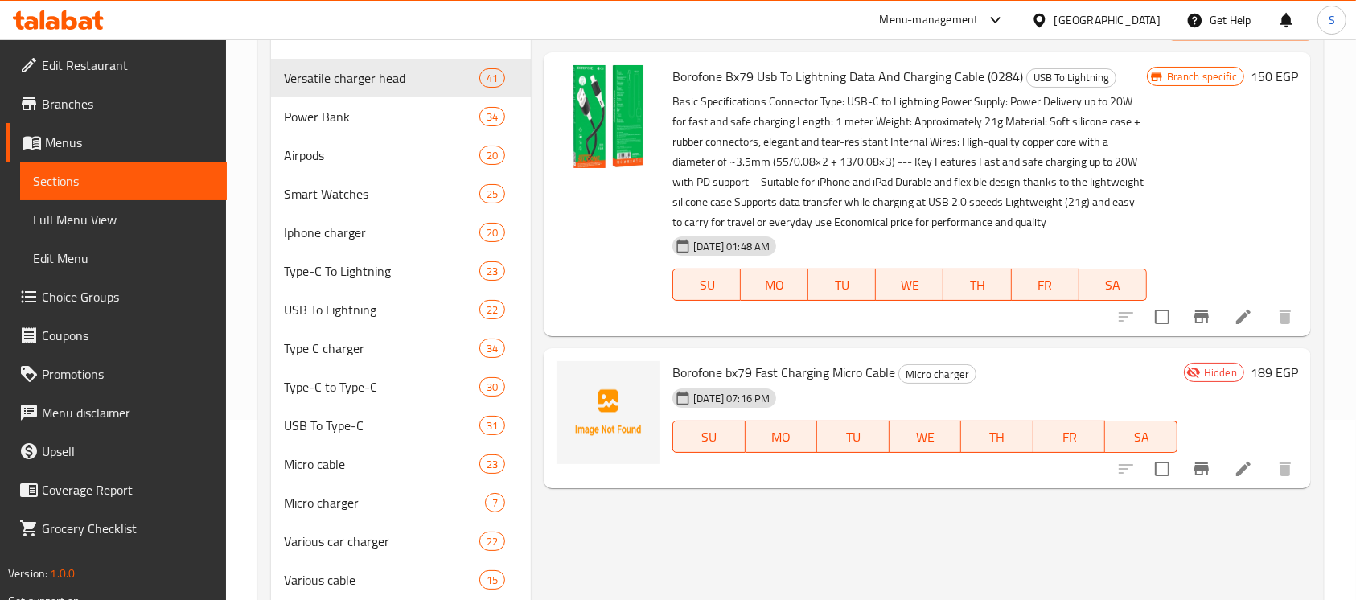
scroll to position [214, 0]
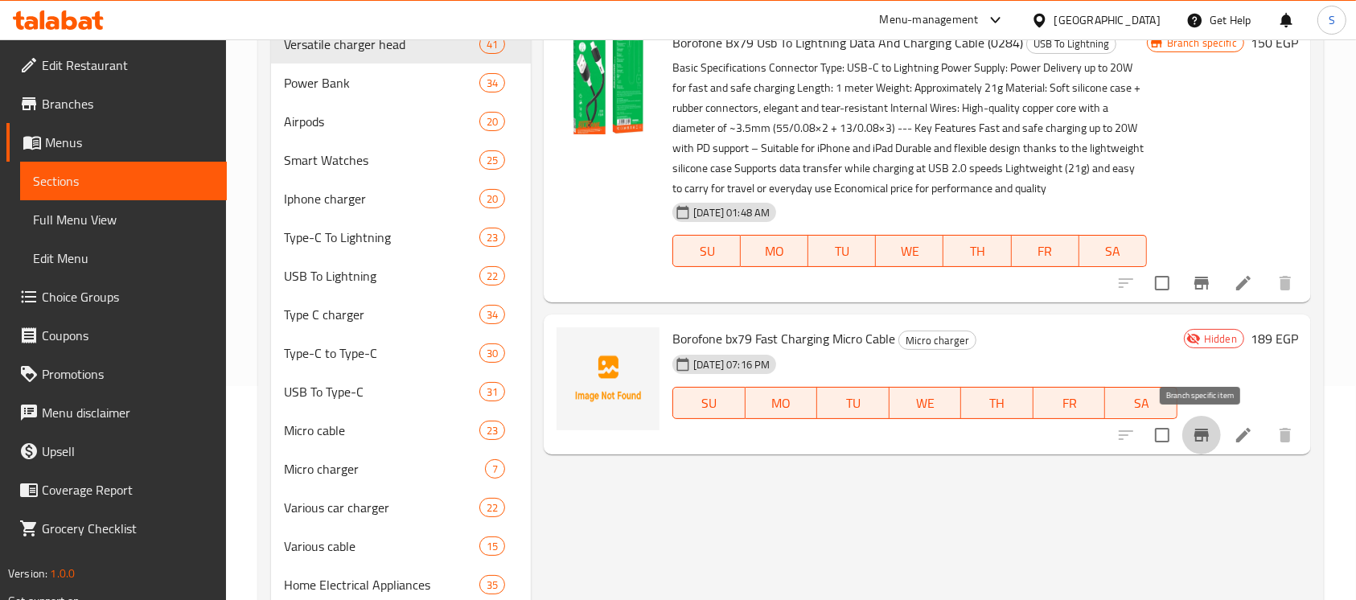
click at [1196, 430] on icon "Branch-specific-item" at bounding box center [1201, 435] width 14 height 13
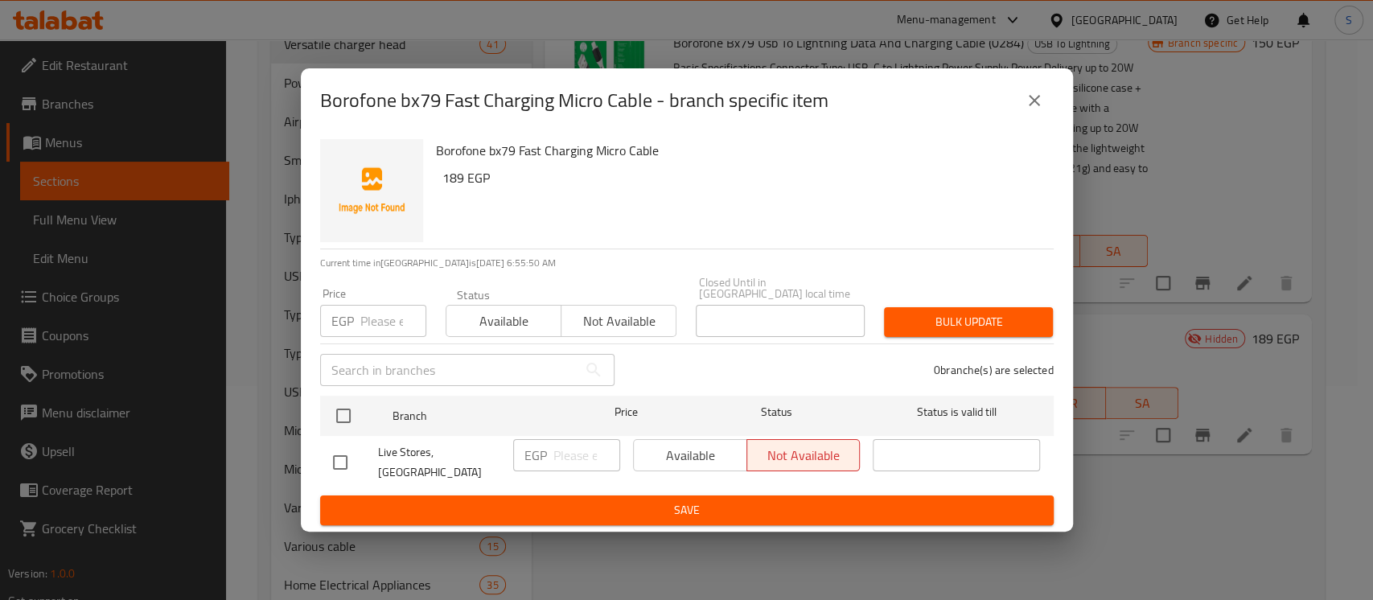
click at [1036, 104] on icon "close" at bounding box center [1033, 100] width 19 height 19
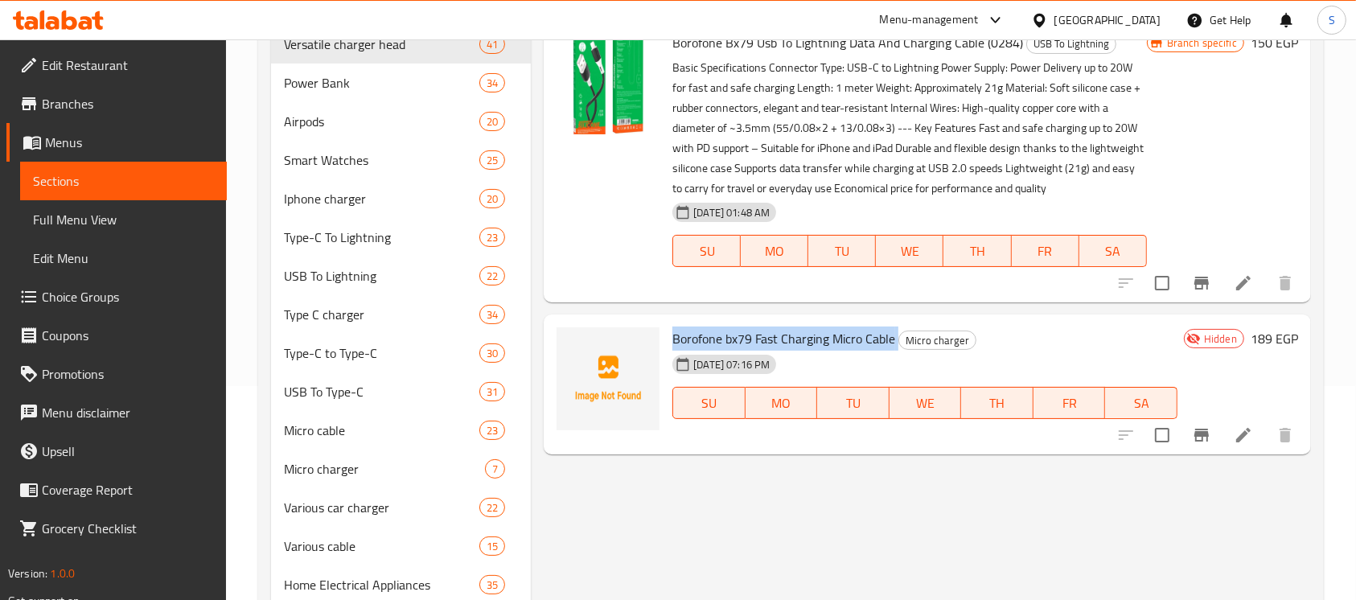
drag, startPoint x: 699, startPoint y: 331, endPoint x: 894, endPoint y: 331, distance: 195.4
click at [895, 331] on h6 "Borofone bx79 Fast Charging Micro Cable Micro charger" at bounding box center [924, 338] width 505 height 23
copy span "Borofone bx79 Fast Charging Micro Cable"
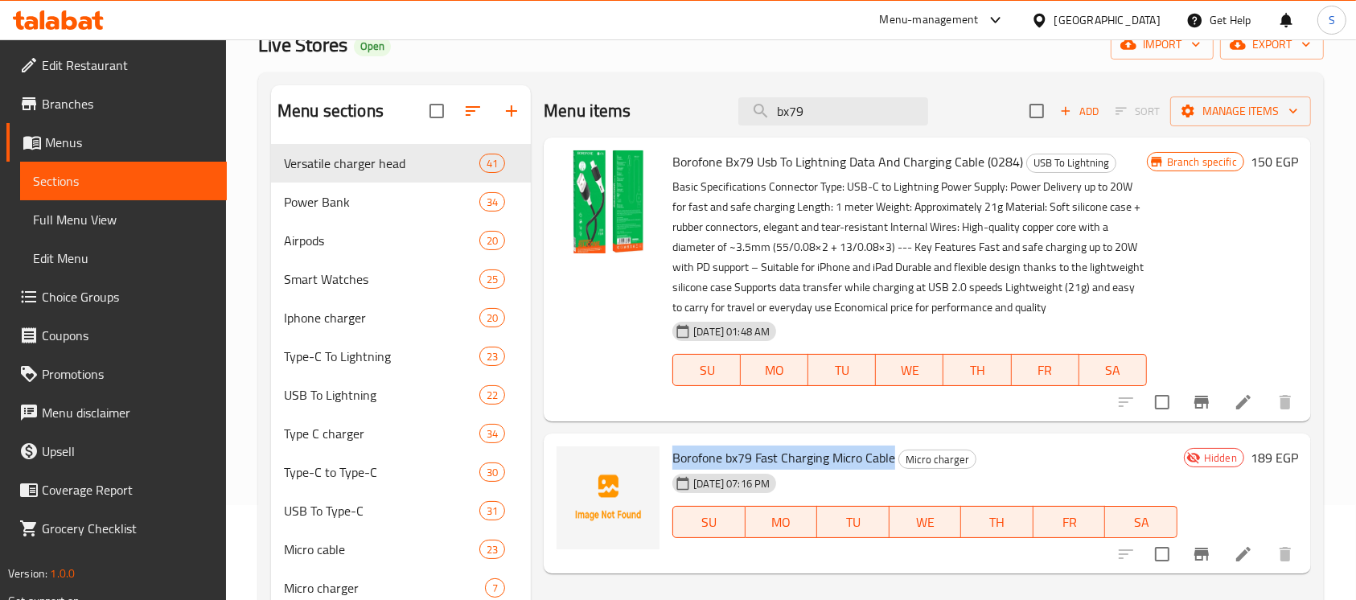
scroll to position [0, 0]
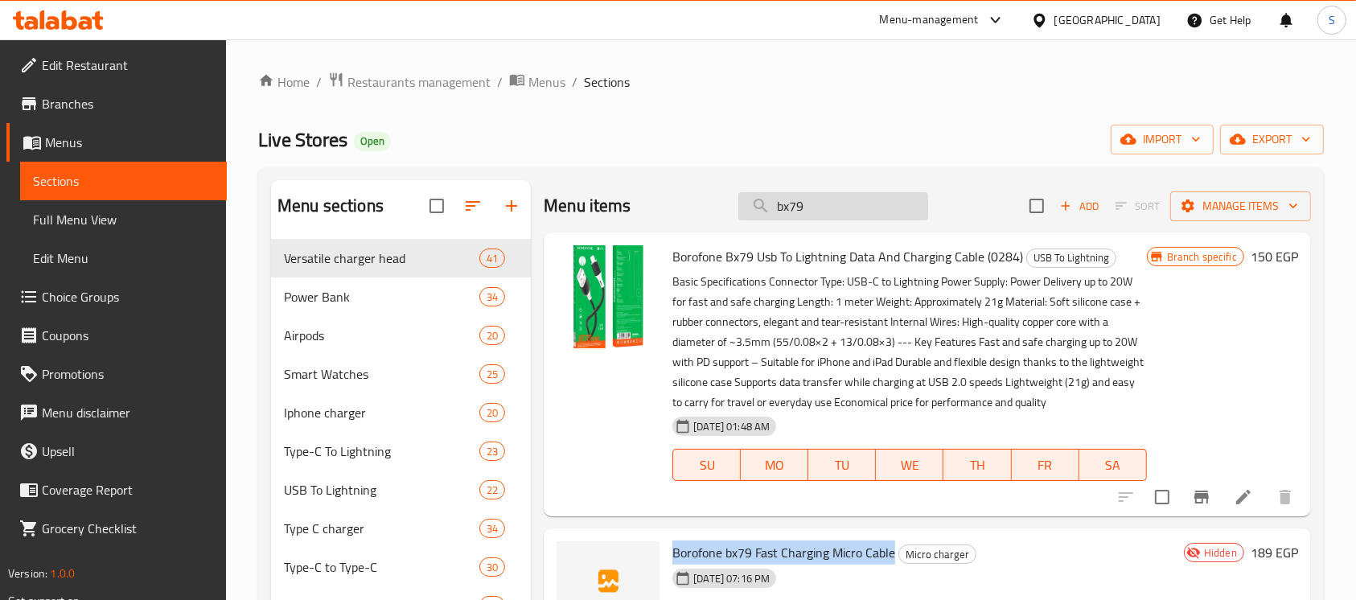
click at [828, 211] on input "bx79" at bounding box center [833, 206] width 190 height 28
click at [827, 211] on input "bx79" at bounding box center [833, 206] width 190 height 28
paste input "كابل شحن تايب س بوروفون اىل يو اس ىيب 3 امبرت99x"
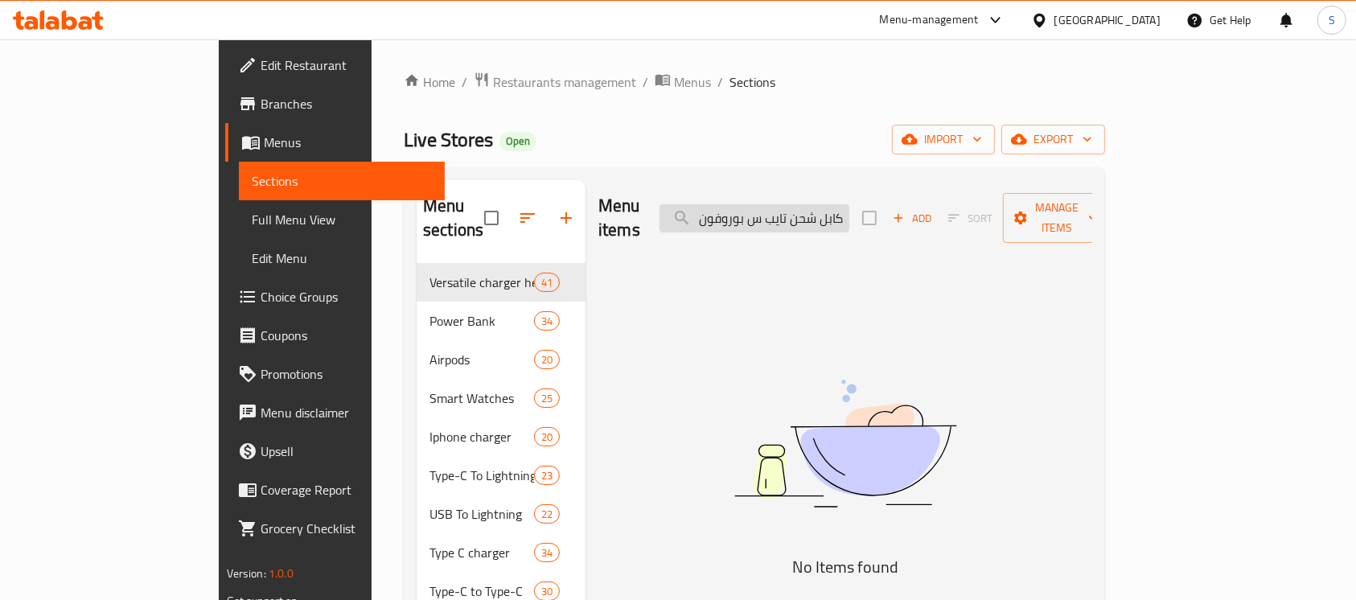
click at [774, 217] on input "كابل شحن تايب س بوروفون اىل يو اس ىيب 3 امبرت99x" at bounding box center [754, 218] width 190 height 28
click at [777, 204] on input "كابل شحن تايب س بوروفون اىل يو اس ىيب 3 امبرت99x" at bounding box center [754, 218] width 190 height 28
drag, startPoint x: 794, startPoint y: 211, endPoint x: 915, endPoint y: 209, distance: 121.4
click at [849, 209] on input "كابل شحن تايب س بوروفون اىل يو امبرت99x" at bounding box center [754, 218] width 190 height 28
click at [849, 209] on input "99x" at bounding box center [754, 218] width 190 height 28
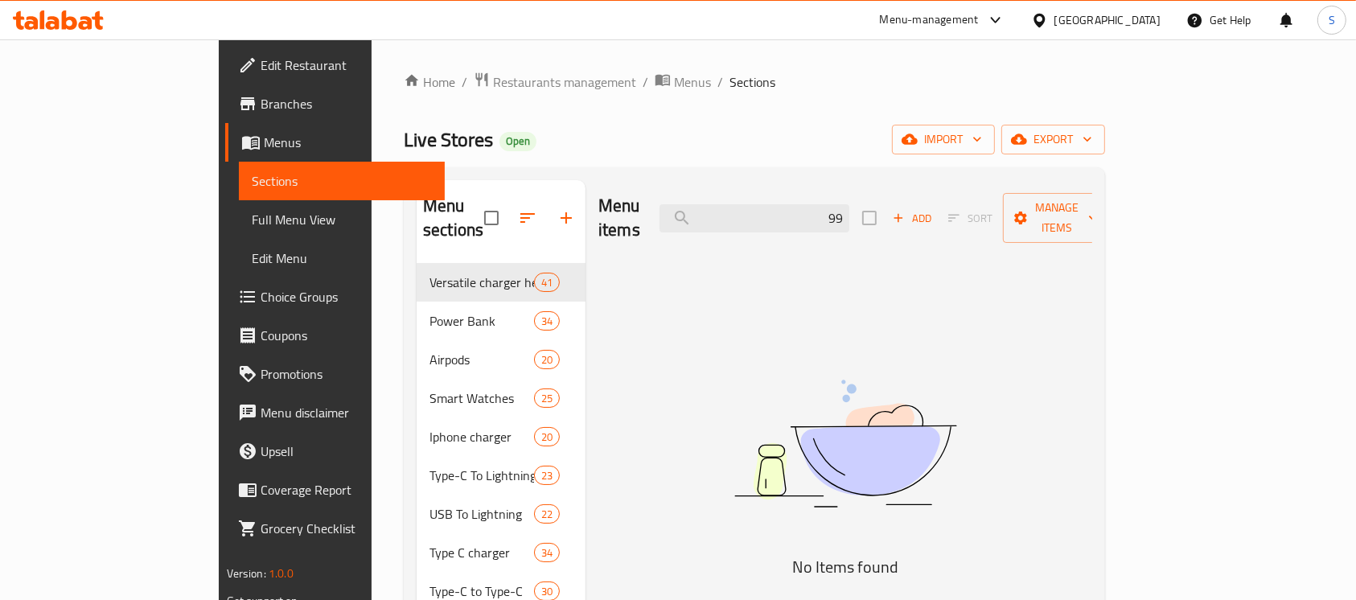
type input "9"
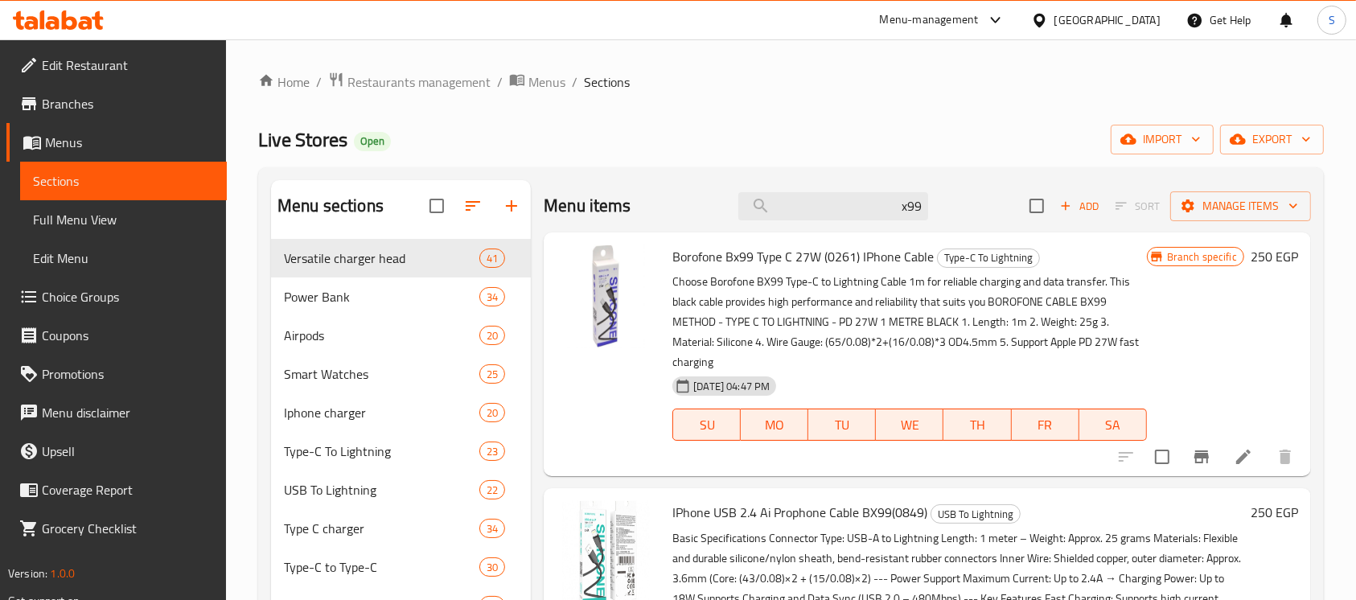
type input "x99"
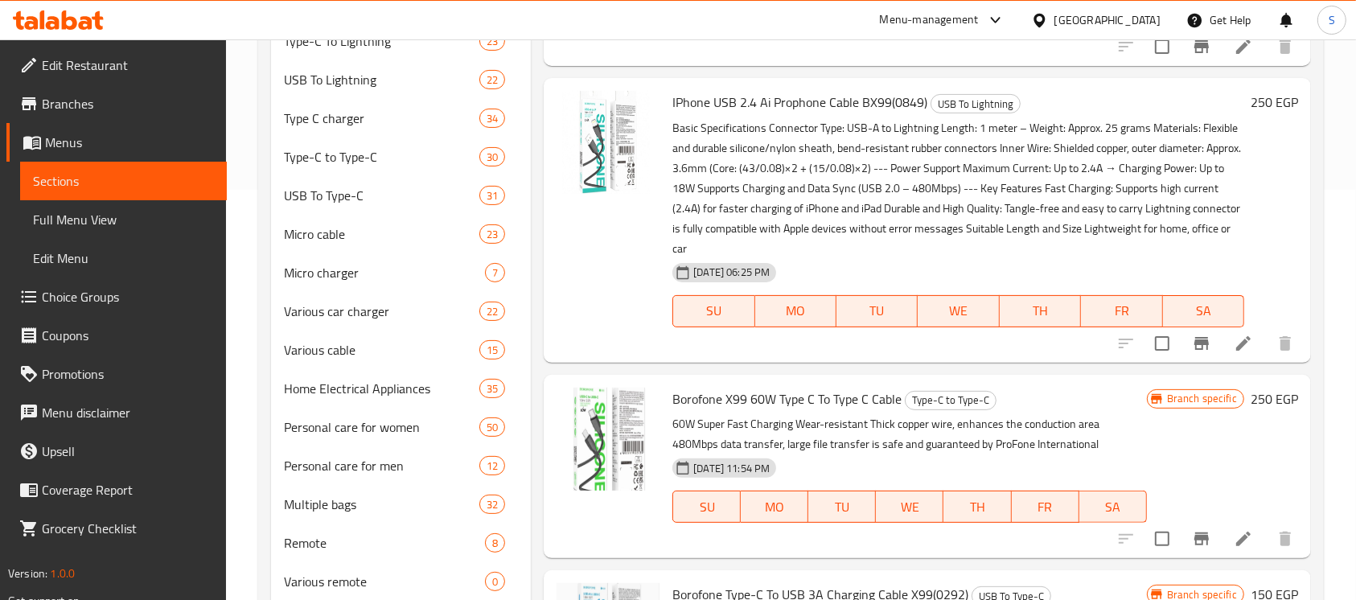
scroll to position [429, 0]
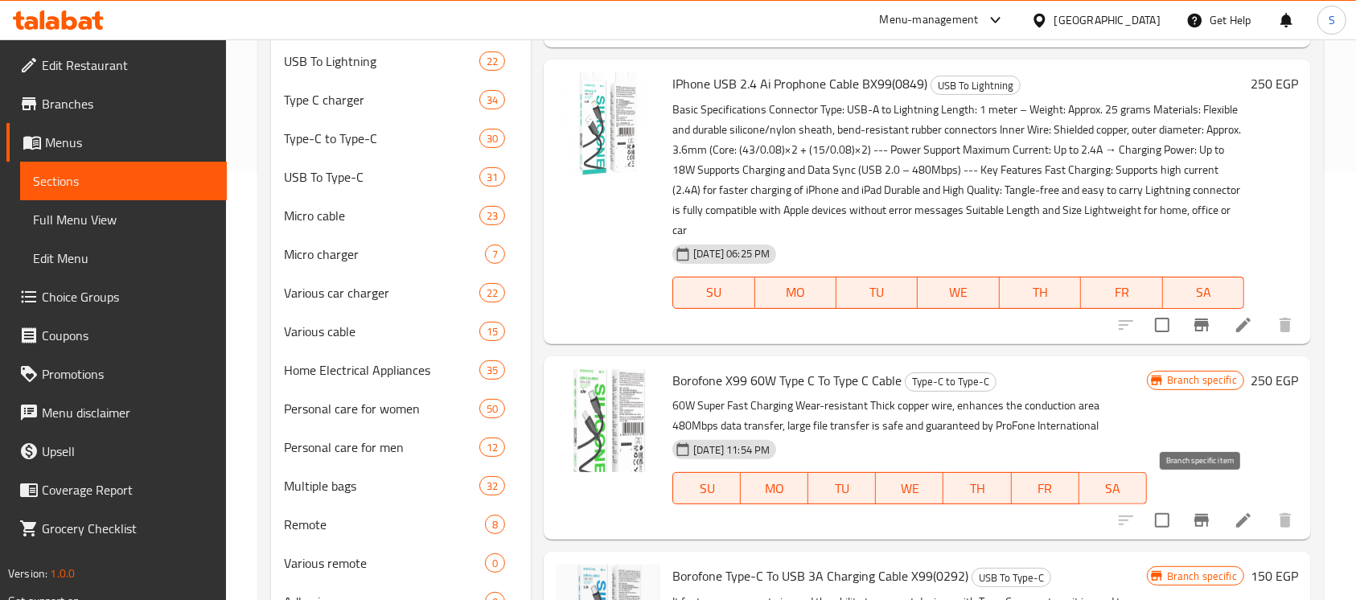
click at [1196, 501] on button "Branch-specific-item" at bounding box center [1201, 520] width 39 height 39
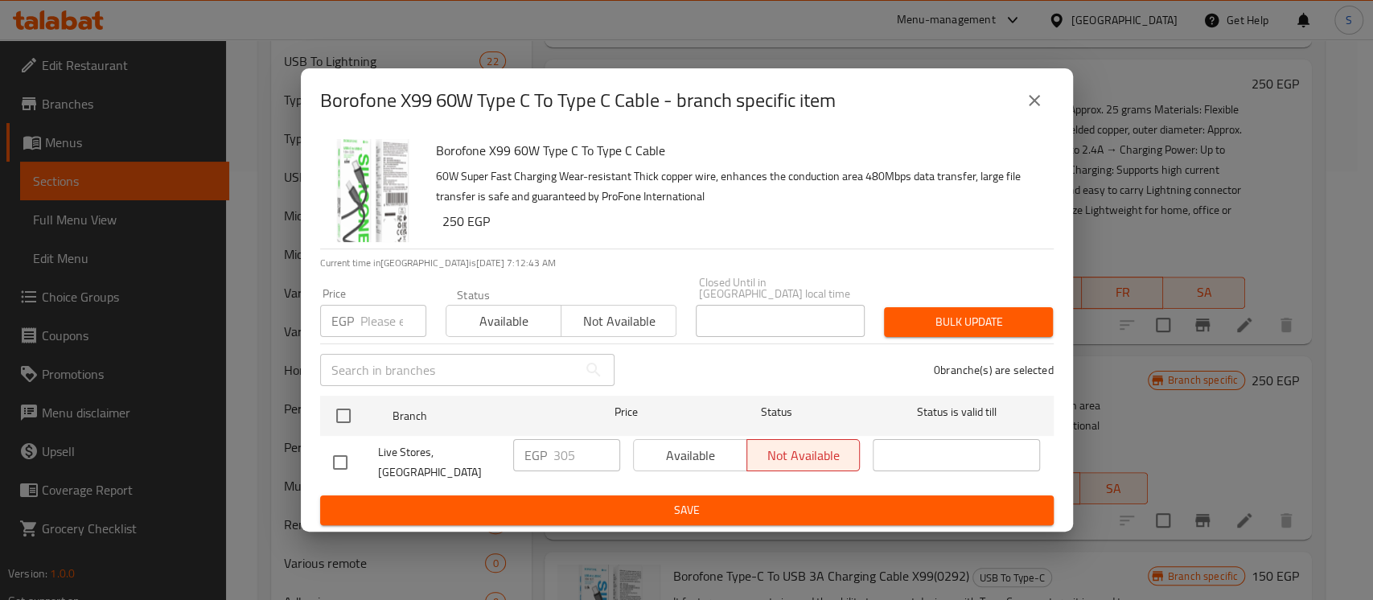
click at [1024, 109] on icon "close" at bounding box center [1033, 100] width 19 height 19
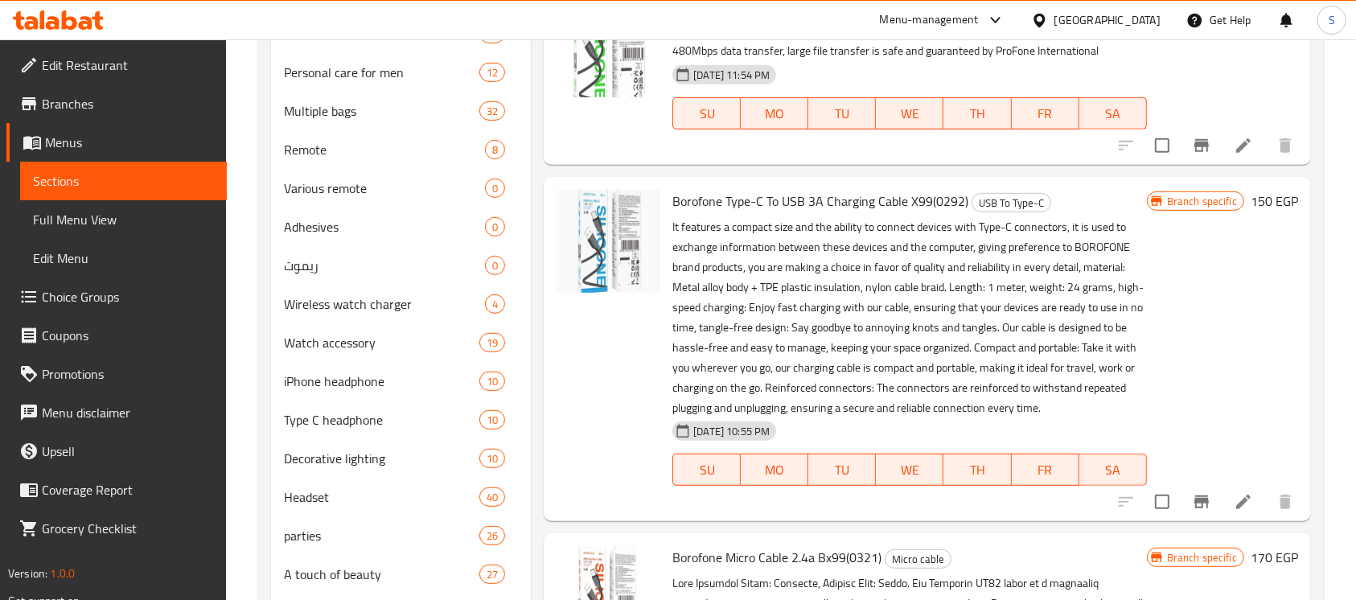
scroll to position [857, 0]
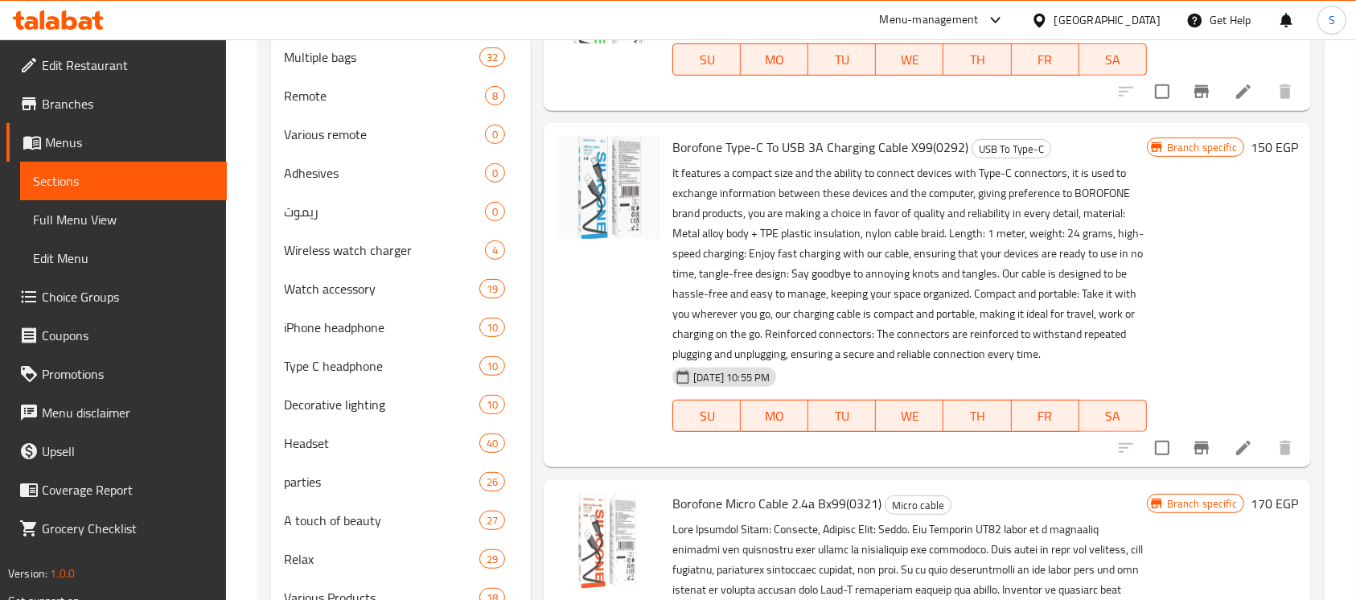
click at [1197, 438] on icon "Branch-specific-item" at bounding box center [1201, 447] width 19 height 19
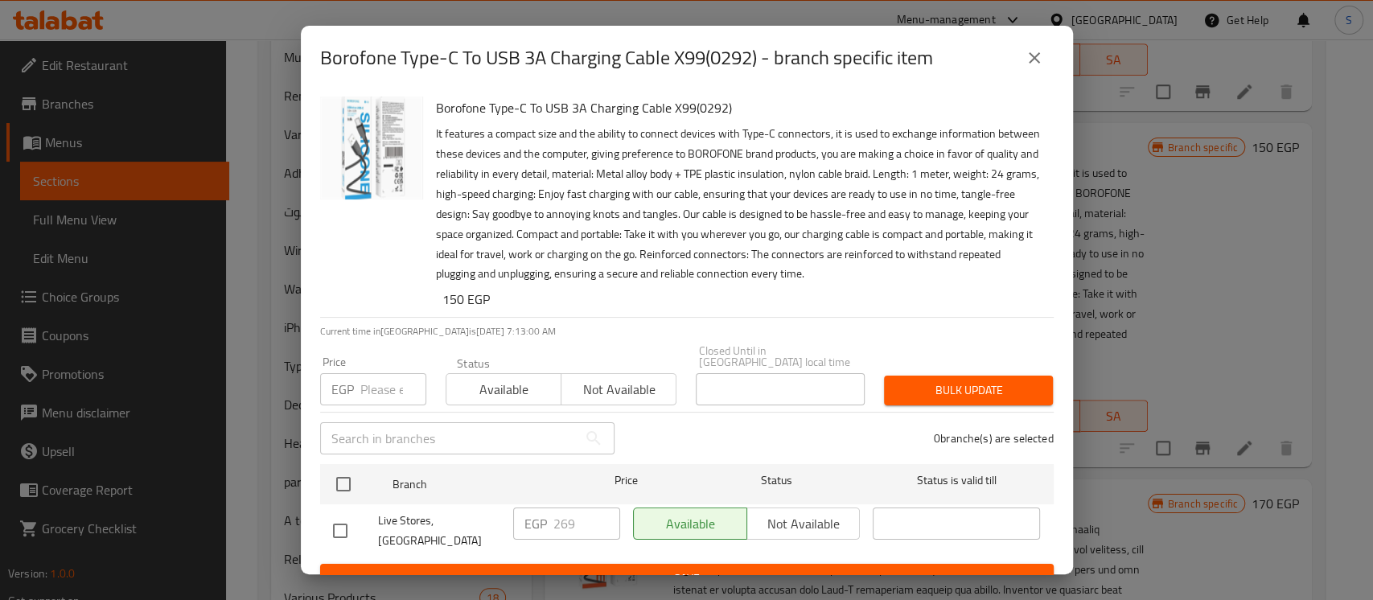
click at [1020, 55] on button "close" at bounding box center [1034, 58] width 39 height 39
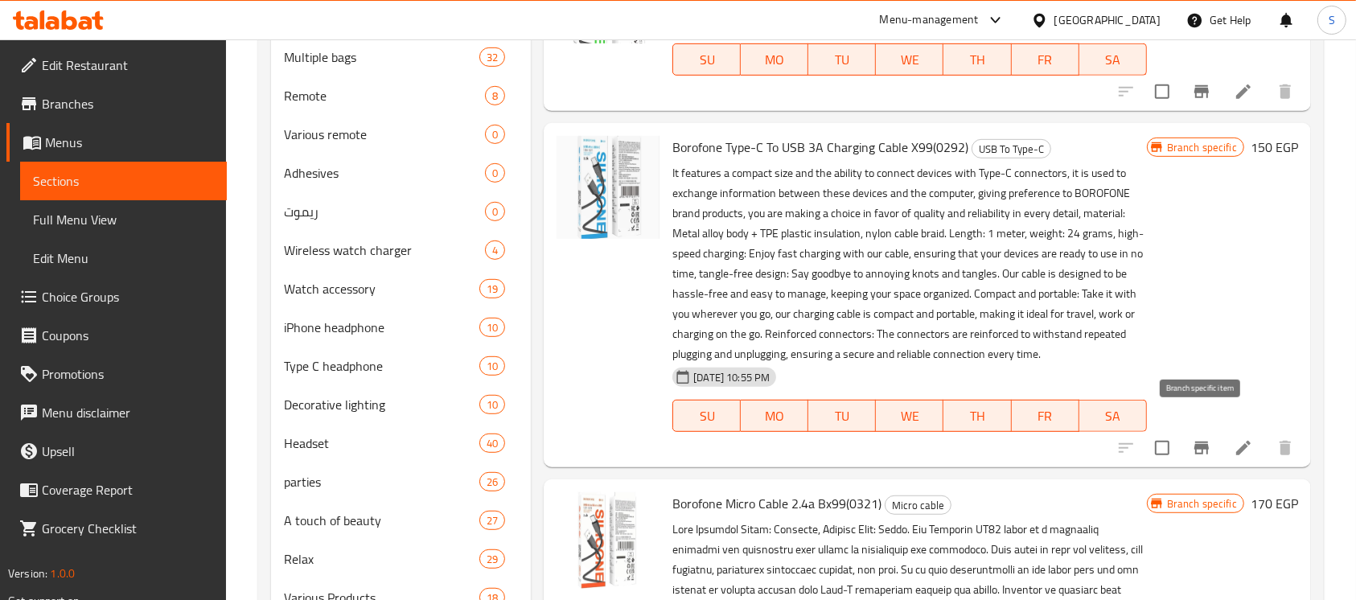
click at [1208, 438] on icon "Branch-specific-item" at bounding box center [1201, 447] width 19 height 19
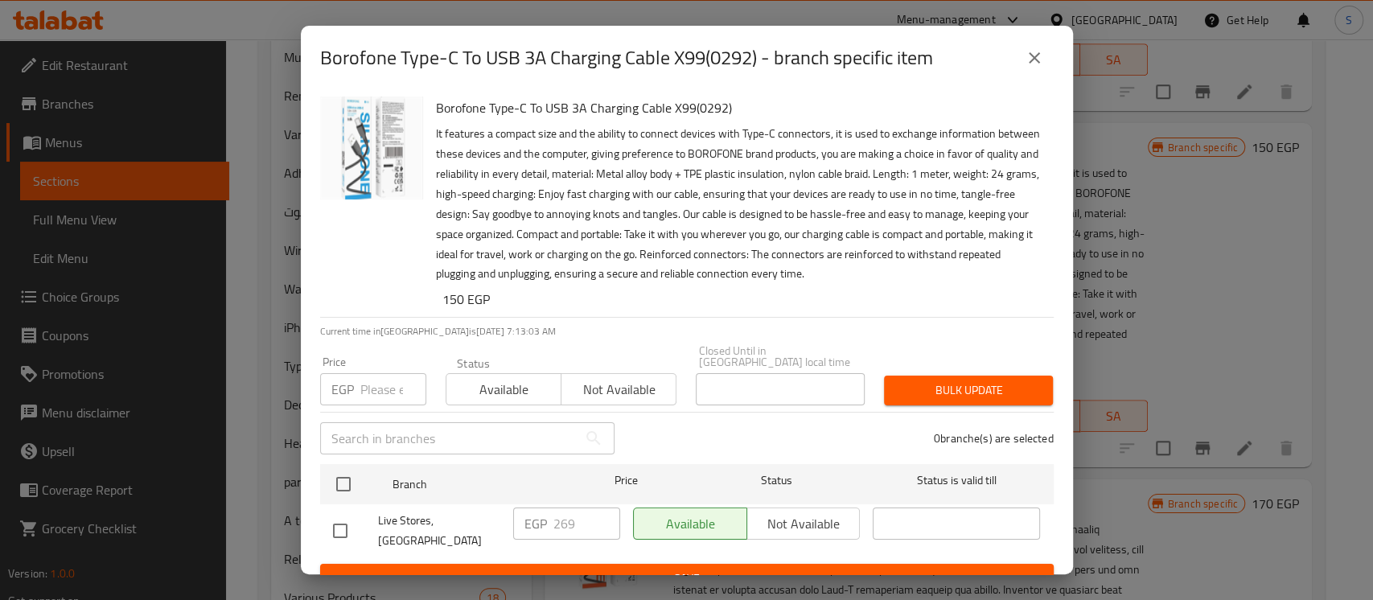
click at [1028, 58] on icon "close" at bounding box center [1033, 57] width 19 height 19
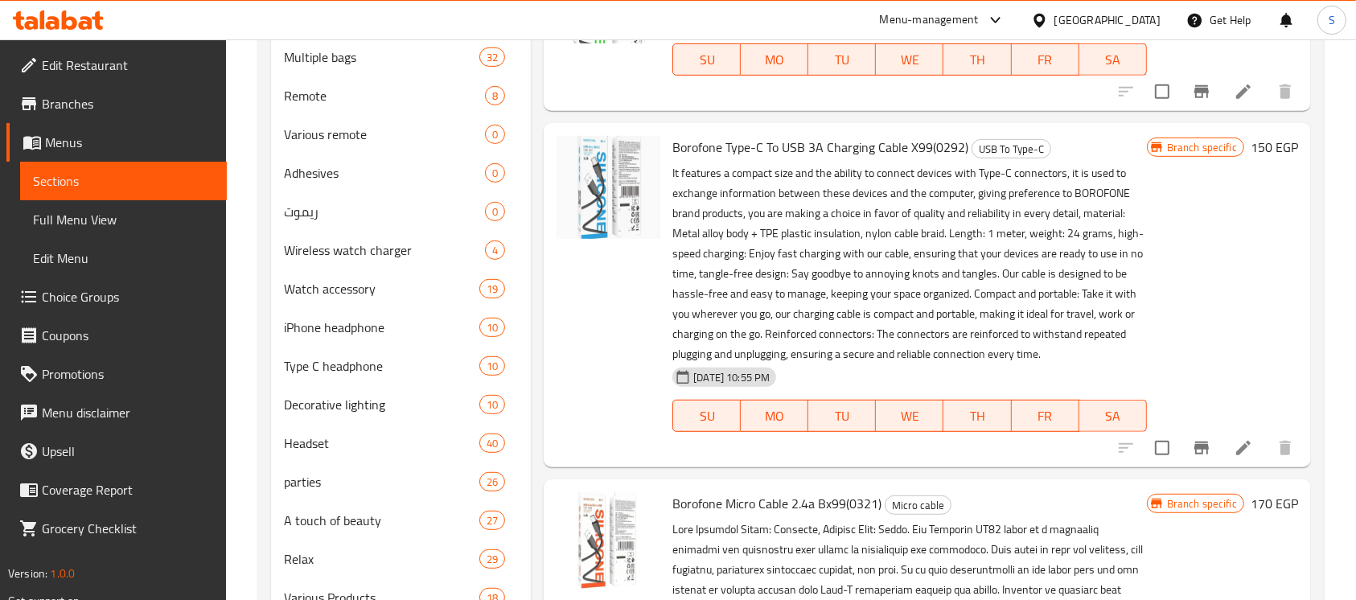
drag, startPoint x: 967, startPoint y: 124, endPoint x: 668, endPoint y: 130, distance: 298.4
click at [668, 130] on div "Borofone Type-C To USB 3A Charging Cable X99(0292) USB To Type-C 27-07-2024 10:…" at bounding box center [909, 294] width 486 height 331
copy span "Borofone Type-C To USB 3A Charging Cable X99(0292)"
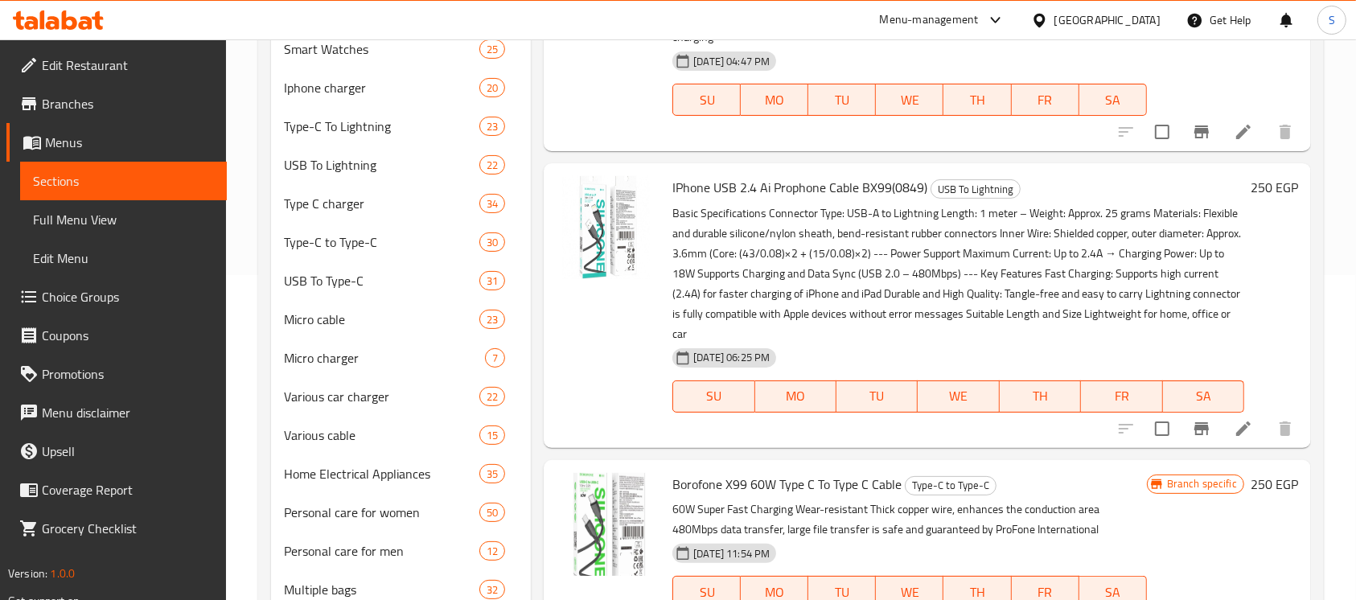
scroll to position [0, 0]
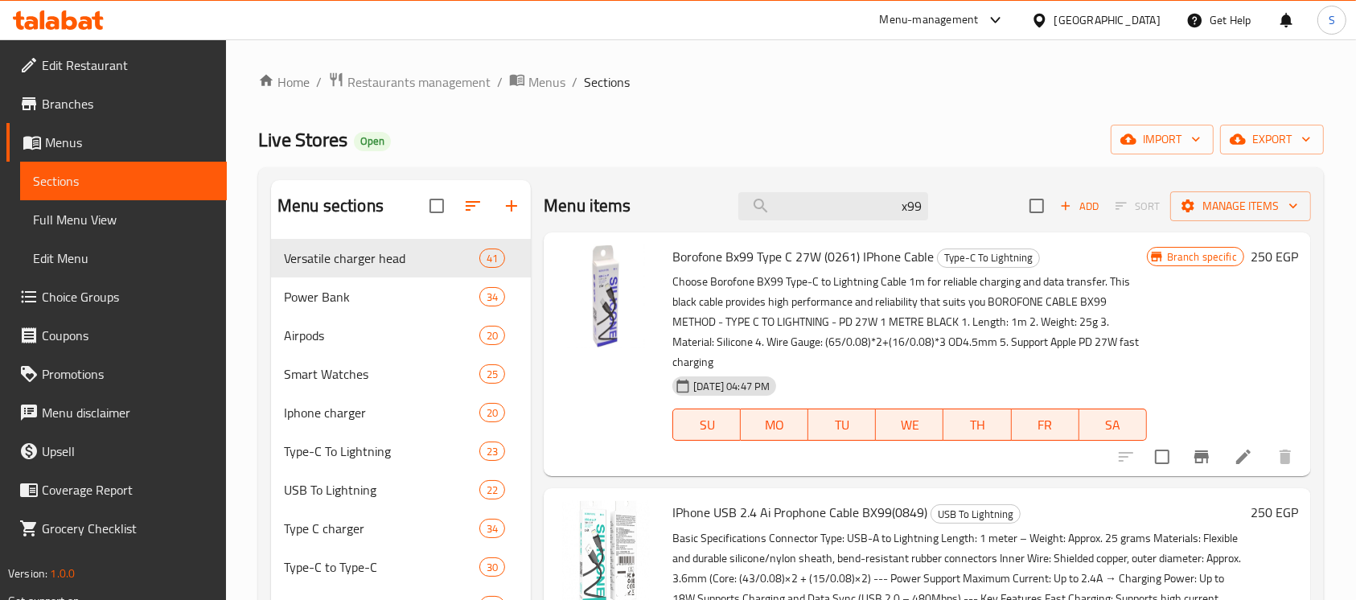
click at [868, 189] on div "Menu items x99 Add Sort Manage items" at bounding box center [927, 206] width 767 height 52
click at [871, 191] on div "Menu items x99 Add Sort Manage items" at bounding box center [927, 206] width 767 height 52
click at [874, 203] on input "x99" at bounding box center [833, 206] width 190 height 28
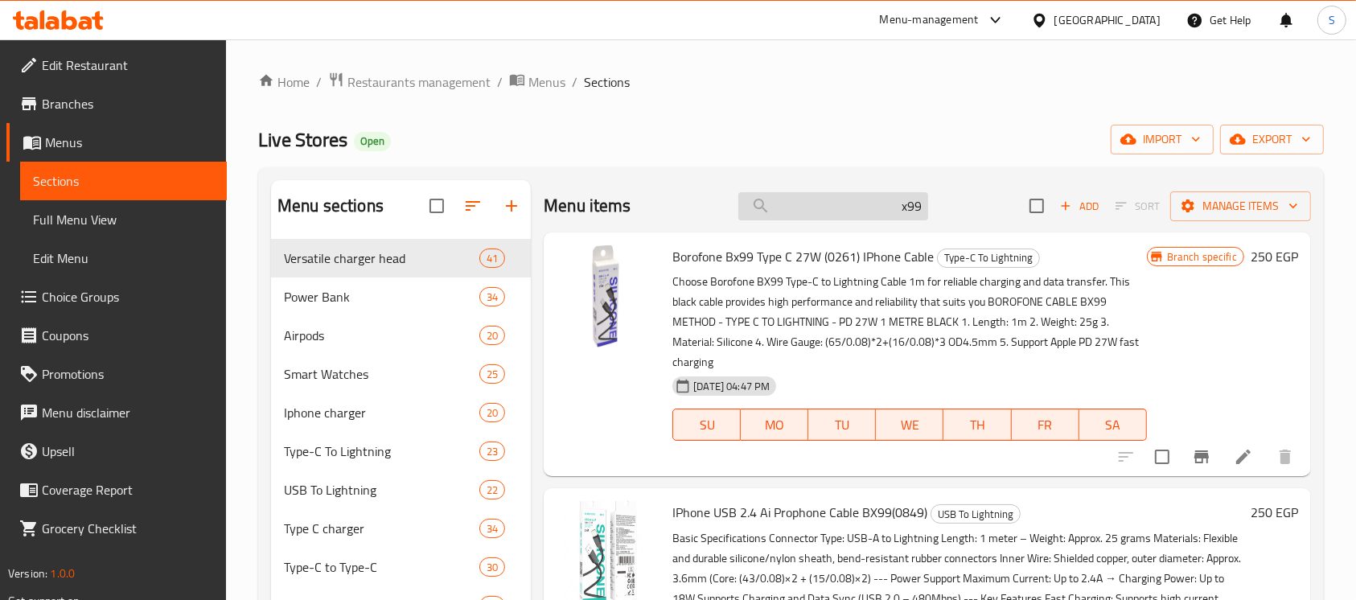
click at [874, 203] on input "x99" at bounding box center [833, 206] width 190 height 28
paste input "كابل تايب يس ف 54bx Borofone u"
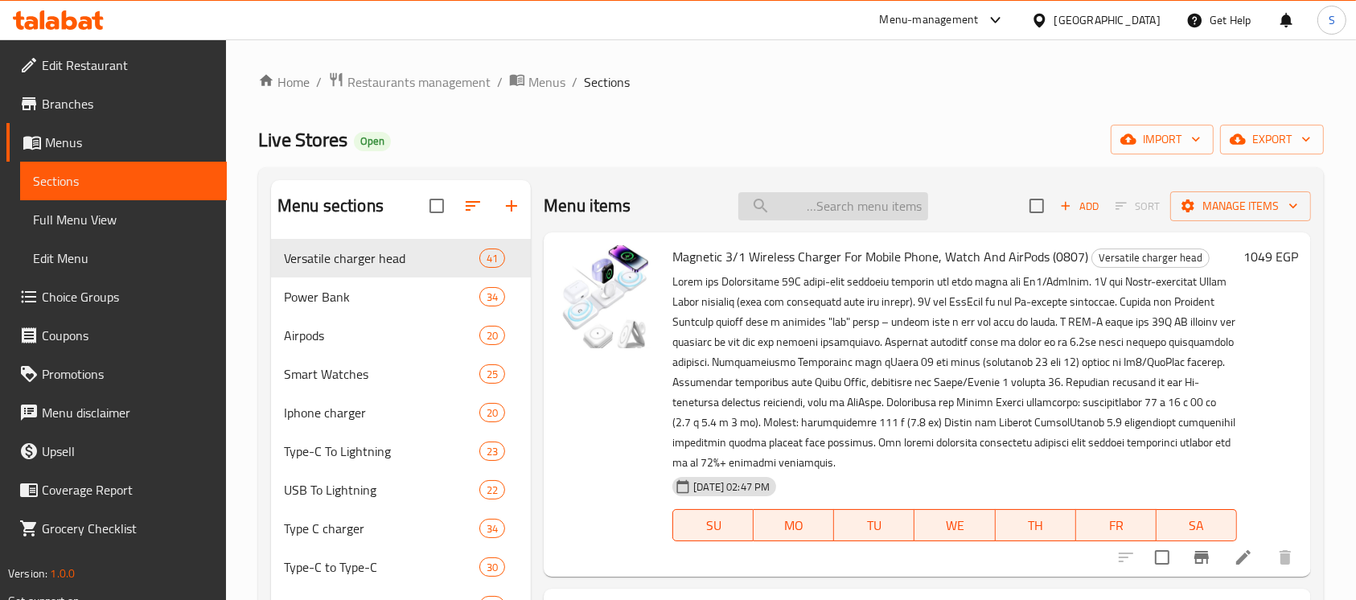
type input "كابل تايب يس ف 54bx Borofone u"
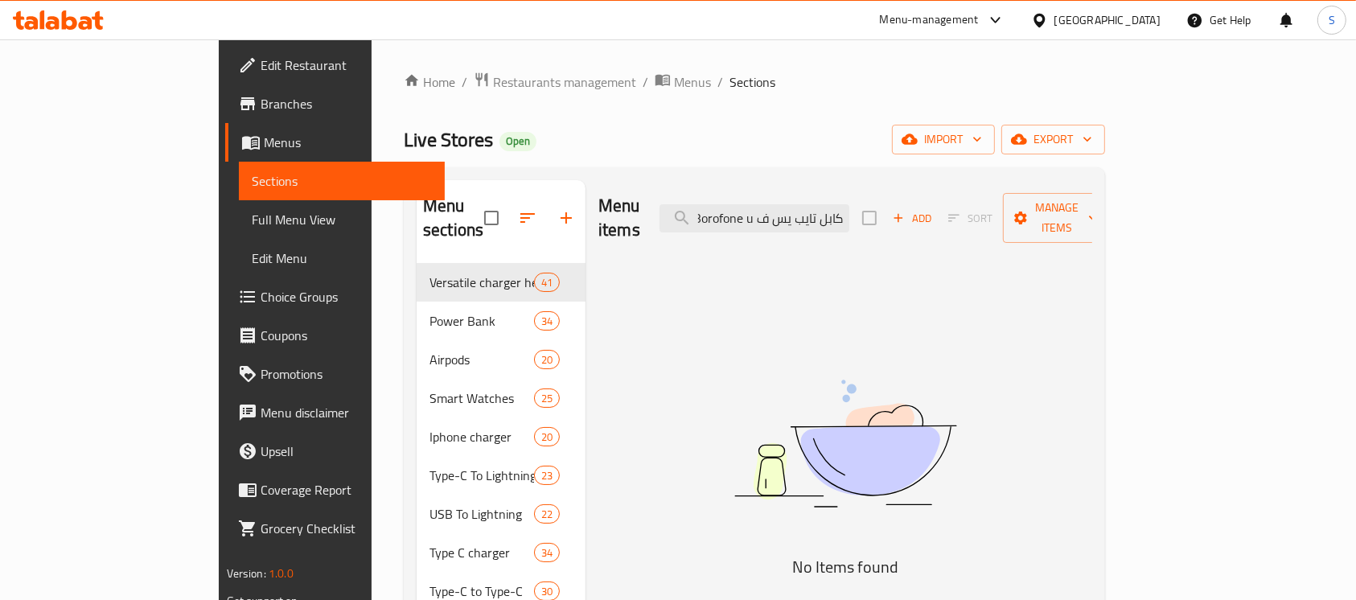
drag, startPoint x: 759, startPoint y: 206, endPoint x: 928, endPoint y: 203, distance: 168.9
click at [928, 203] on div "Menu items كابل تايب يس ف 54bx Borofone u Add Sort Manage items" at bounding box center [845, 218] width 494 height 76
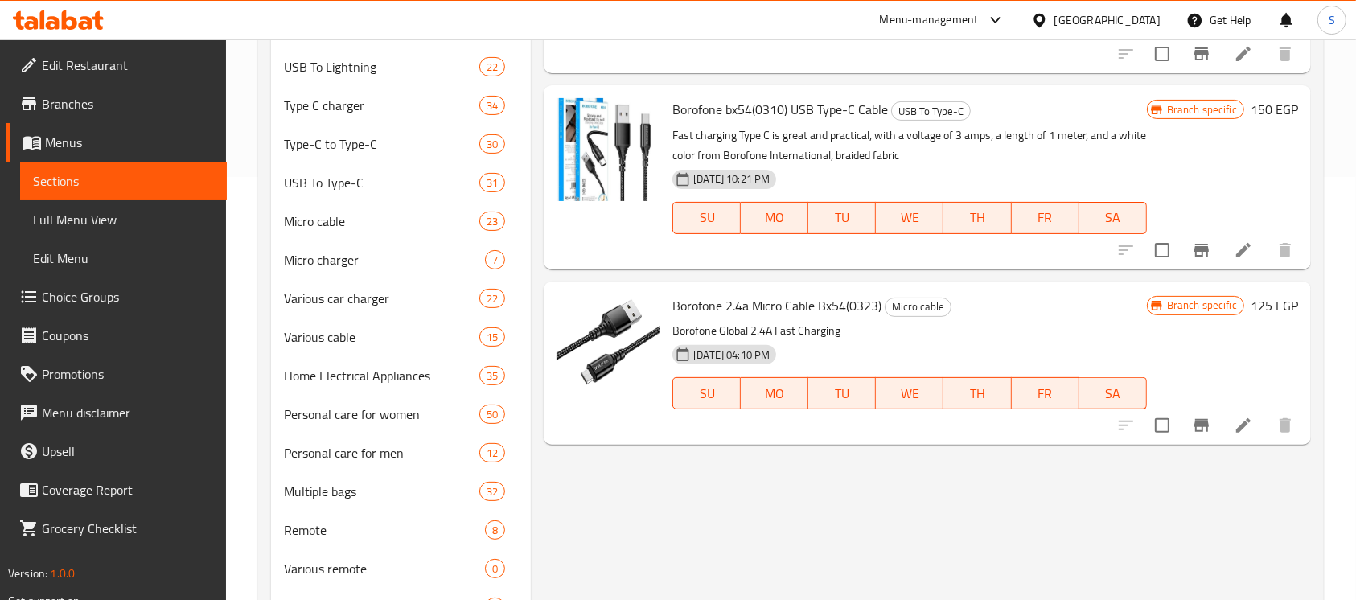
scroll to position [429, 0]
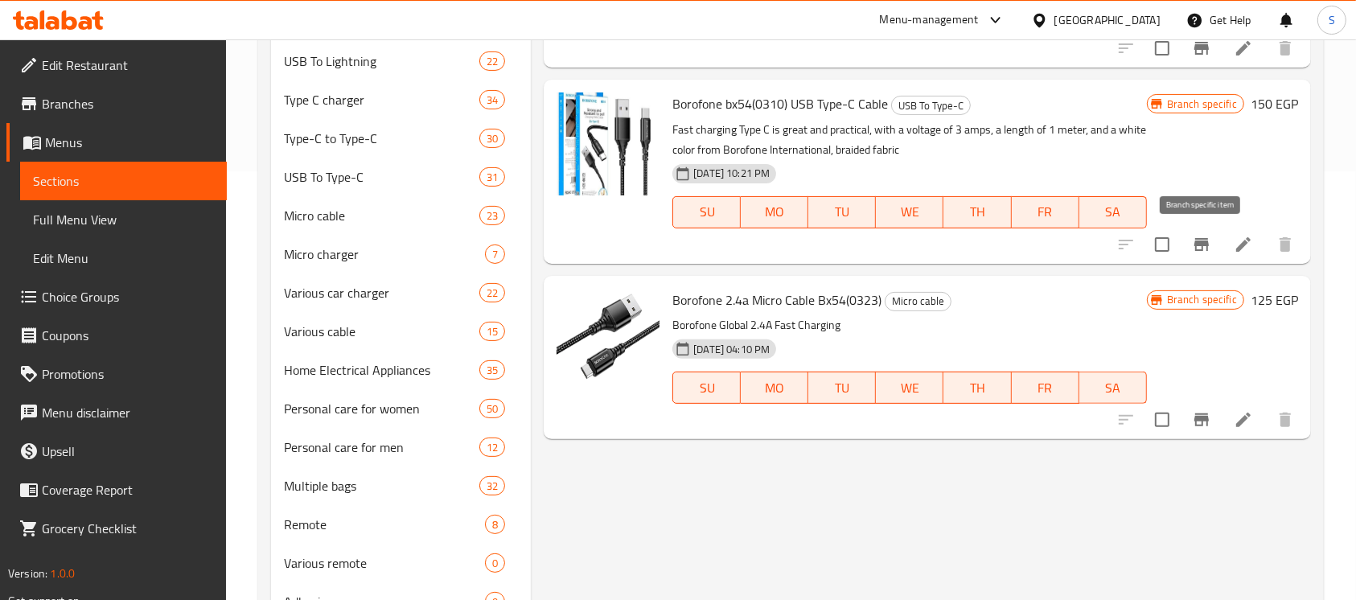
click at [1203, 244] on icon "Branch-specific-item" at bounding box center [1201, 244] width 14 height 13
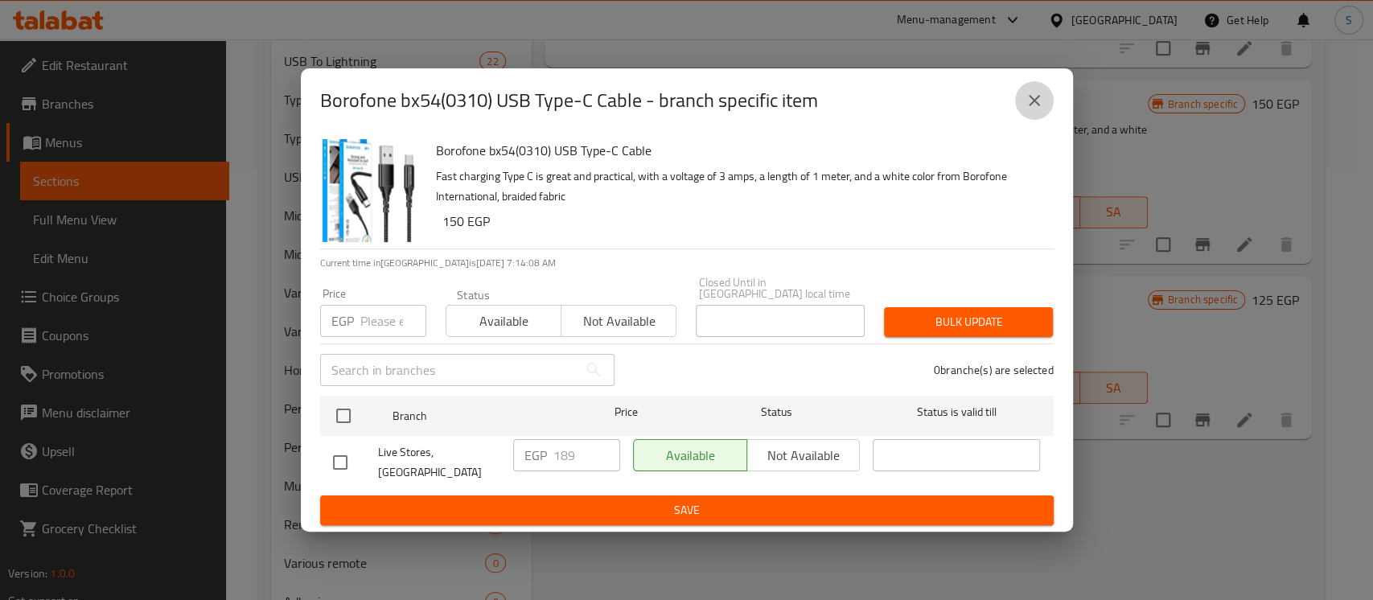
click at [1029, 103] on icon "close" at bounding box center [1033, 100] width 19 height 19
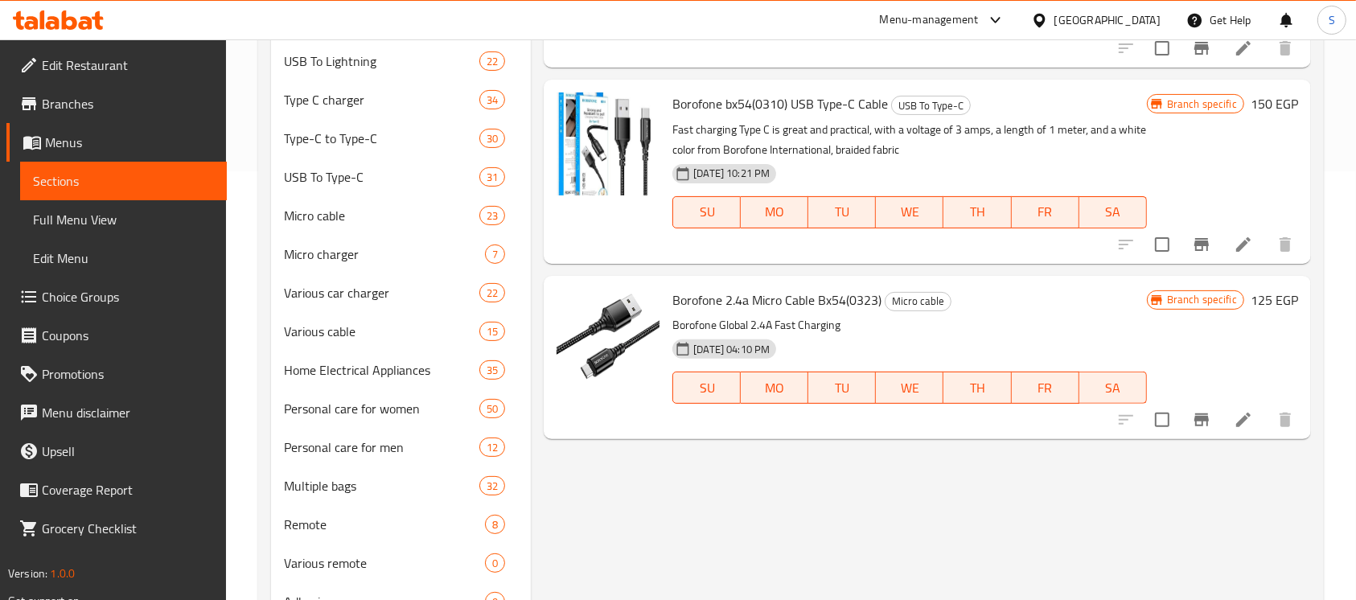
click at [1197, 240] on icon "Branch-specific-item" at bounding box center [1201, 244] width 14 height 13
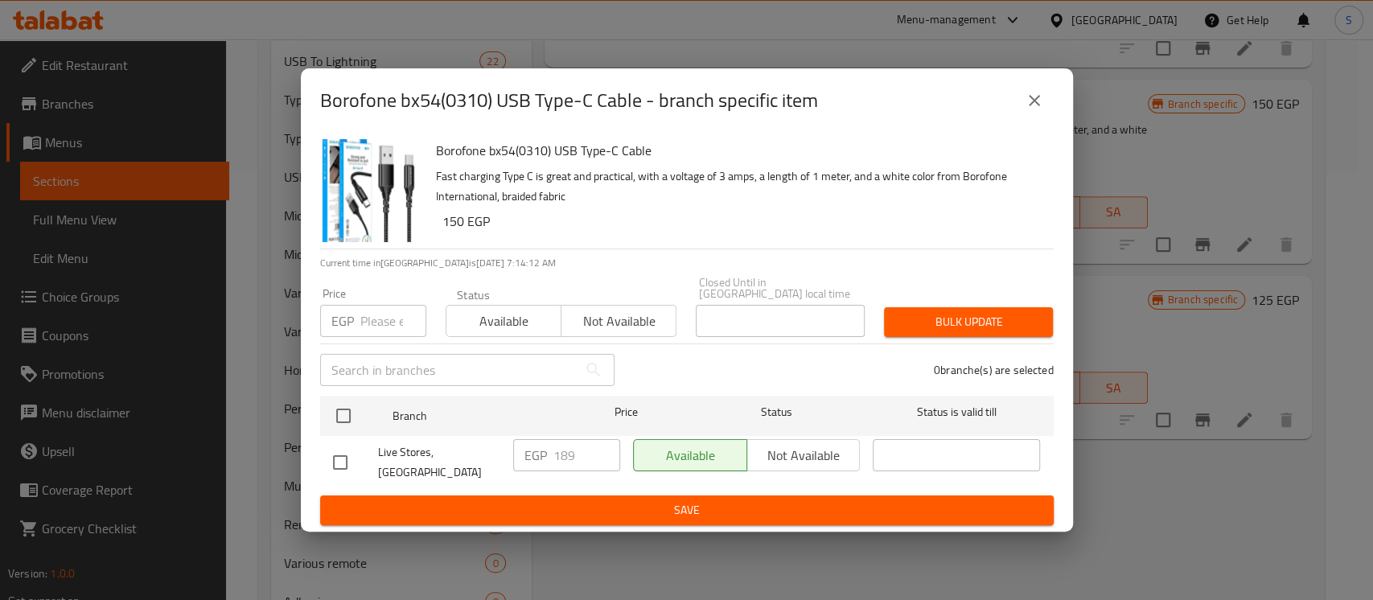
click at [1038, 110] on icon "close" at bounding box center [1033, 100] width 19 height 19
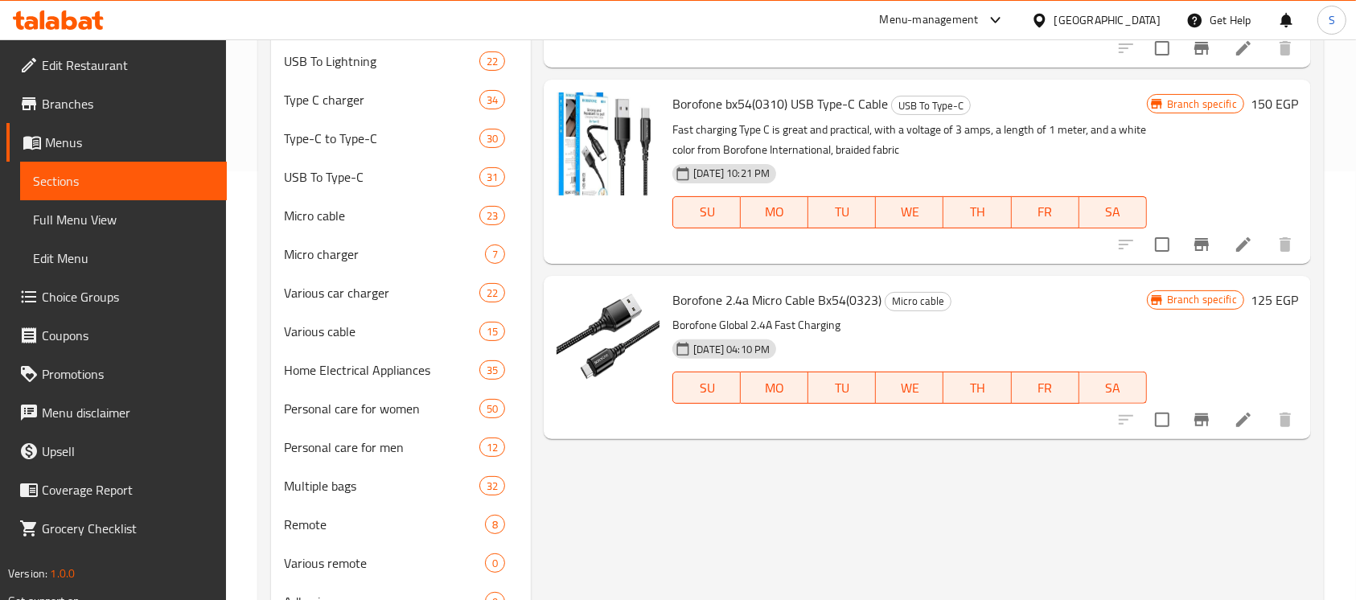
click at [1195, 415] on icon "Branch-specific-item" at bounding box center [1201, 419] width 19 height 19
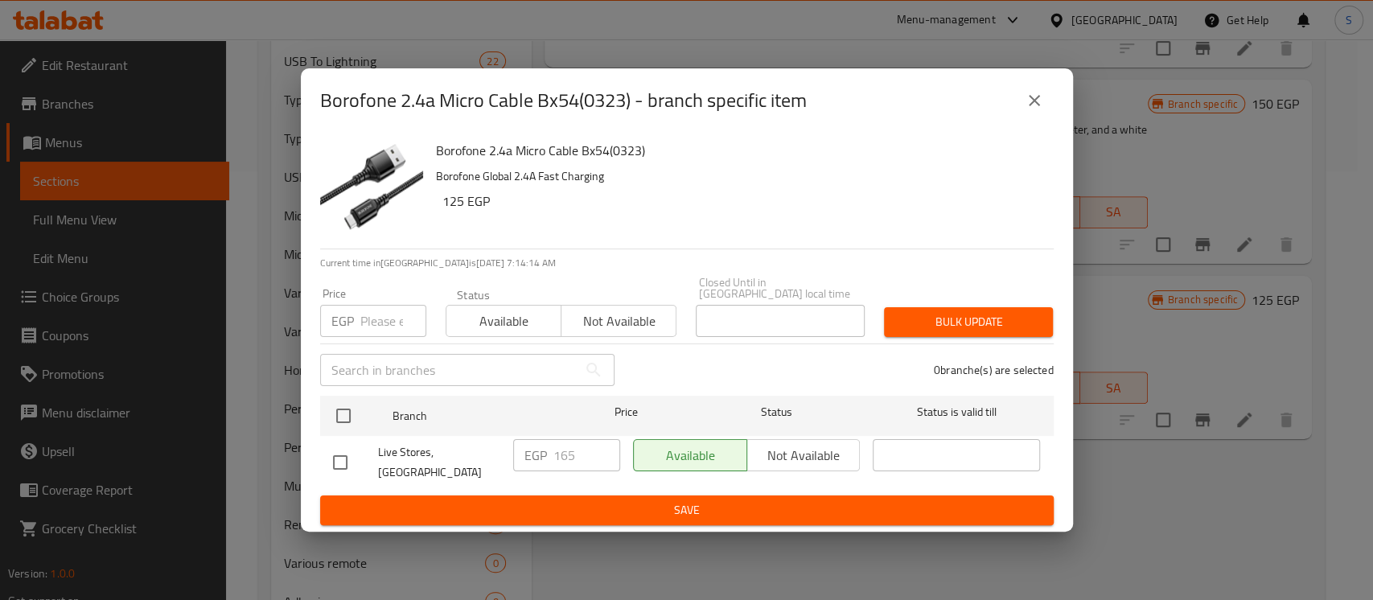
click at [1038, 104] on icon "close" at bounding box center [1033, 100] width 19 height 19
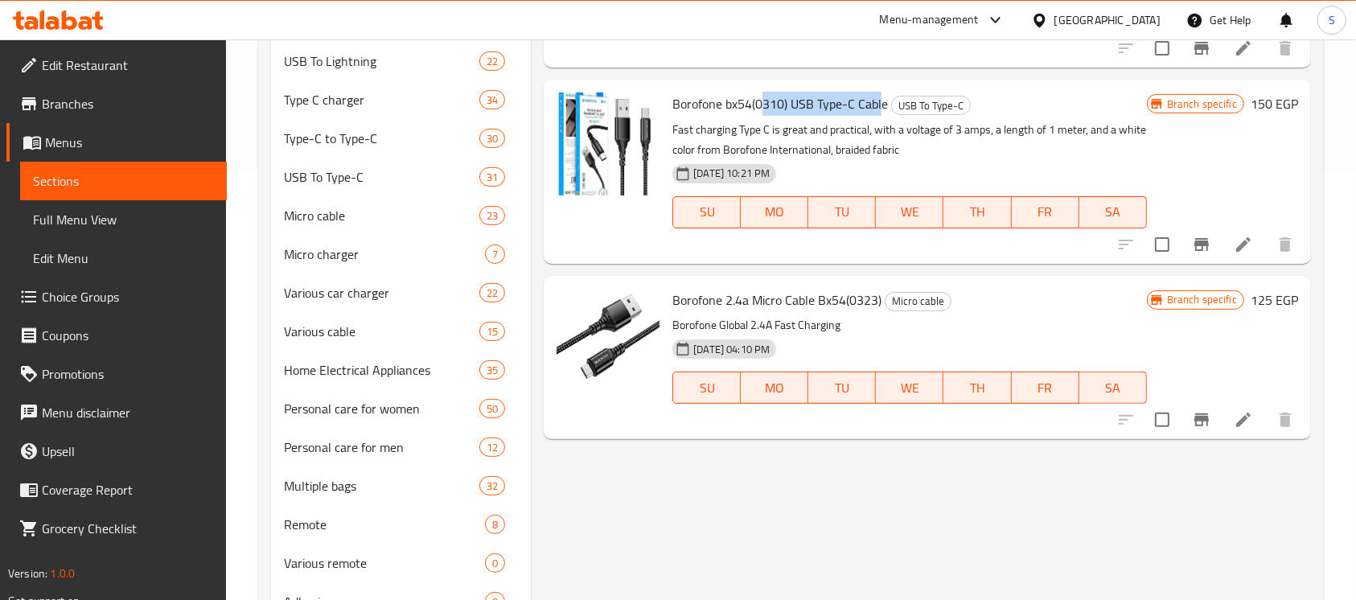
drag, startPoint x: 883, startPoint y: 101, endPoint x: 760, endPoint y: 101, distance: 123.0
click at [760, 101] on span "Borofone bx54(0310) USB Type-C Cable" at bounding box center [779, 104] width 215 height 24
drag, startPoint x: 719, startPoint y: 107, endPoint x: 888, endPoint y: 105, distance: 168.9
click at [888, 105] on h6 "Borofone bx54(0310) USB Type-C Cable USB To Type-C" at bounding box center [909, 103] width 474 height 23
copy span "Borofone bx54(0310) USB Type-C Cable"
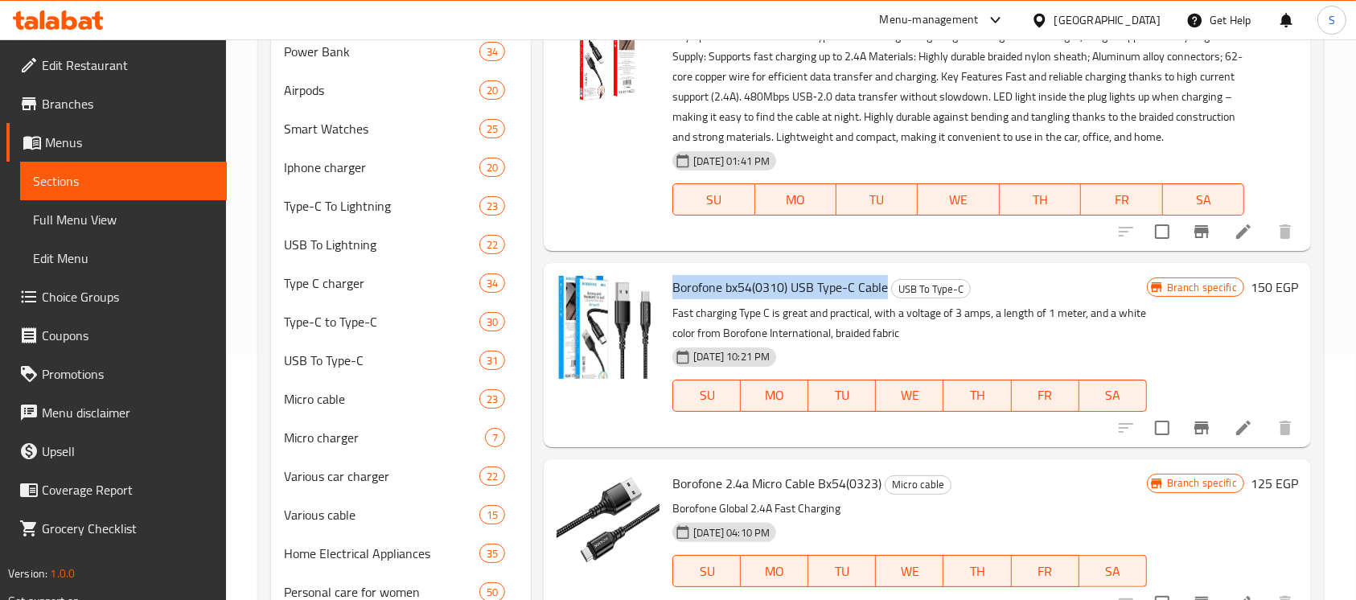
scroll to position [0, 0]
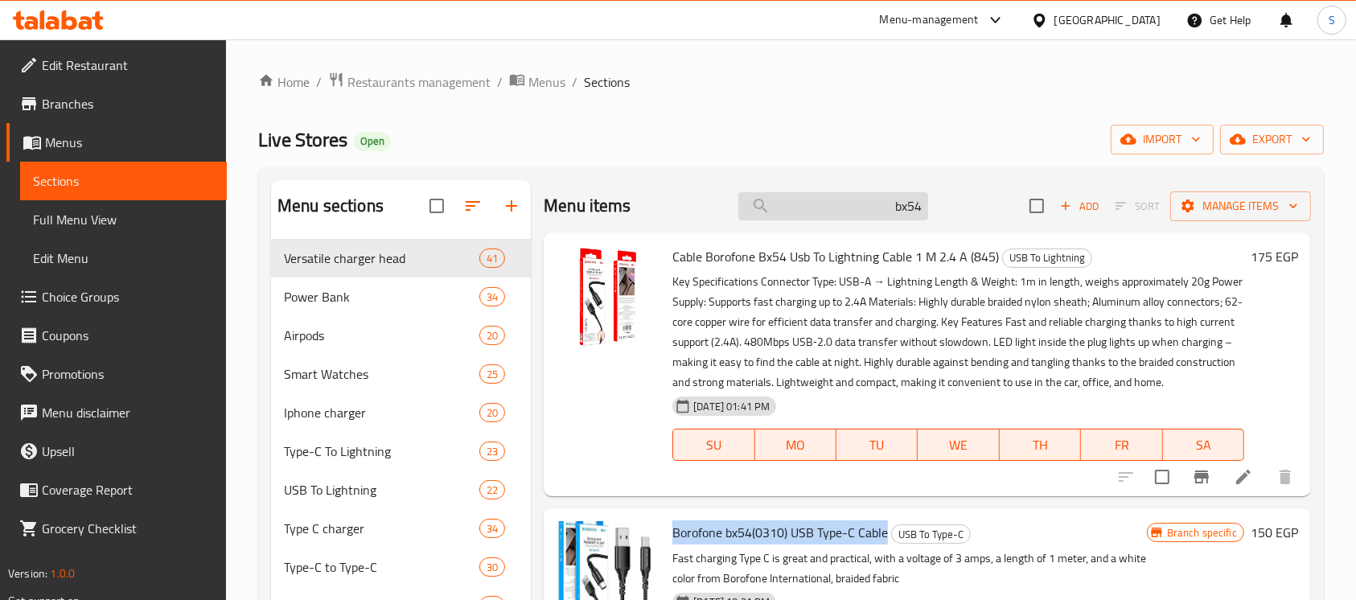
click at [815, 217] on input "bx54" at bounding box center [833, 206] width 190 height 28
paste input "شاحن ميكرو من بوروفون 18 واط 3Qc منفذ يو اس ىب مع كابل"
type input "شاحن ميكرو من بوروفون 18 واط 3Qc منفذ يو اس ىب مع كابل"
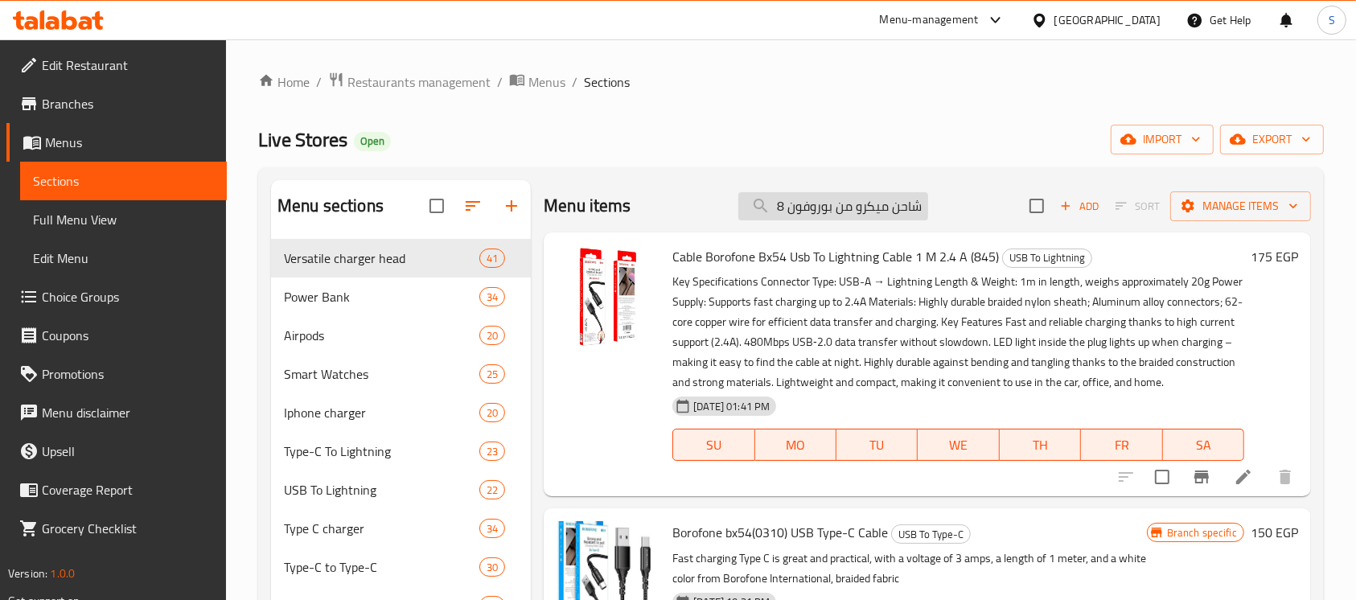
scroll to position [0, -180]
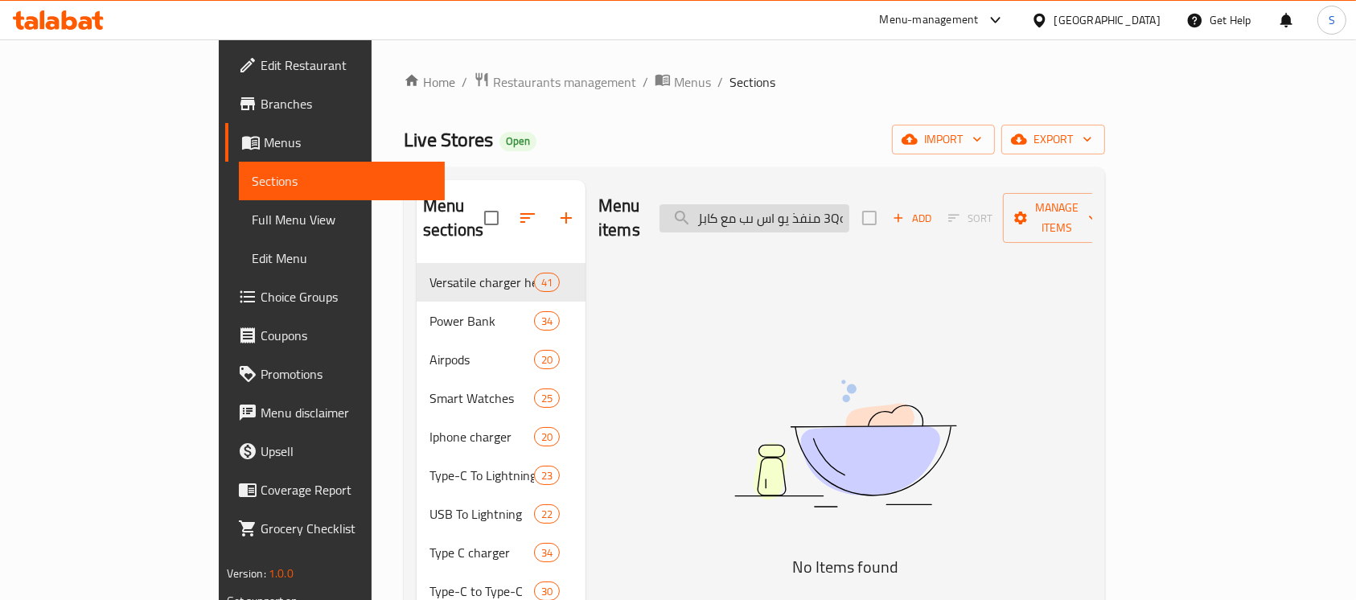
click at [849, 207] on input "شاحن ميكرو من بوروفون 18 واط 3Qc منفذ يو اس ىب مع كابل" at bounding box center [754, 218] width 190 height 28
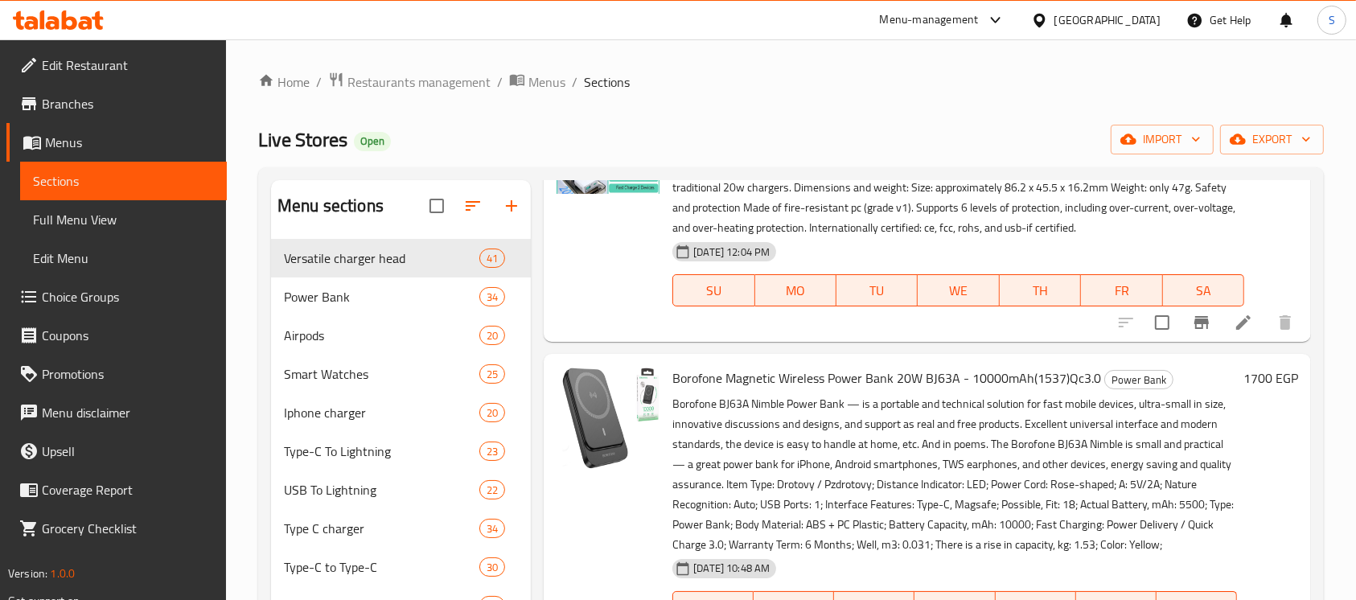
scroll to position [214, 0]
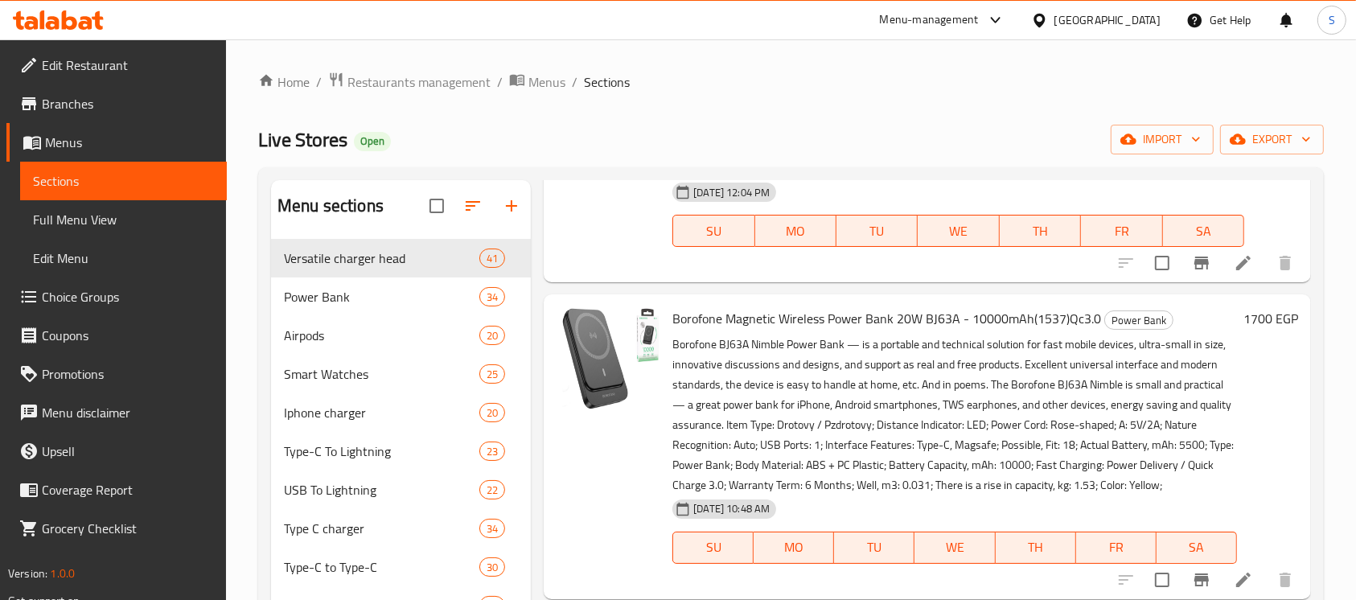
type input "qc3"
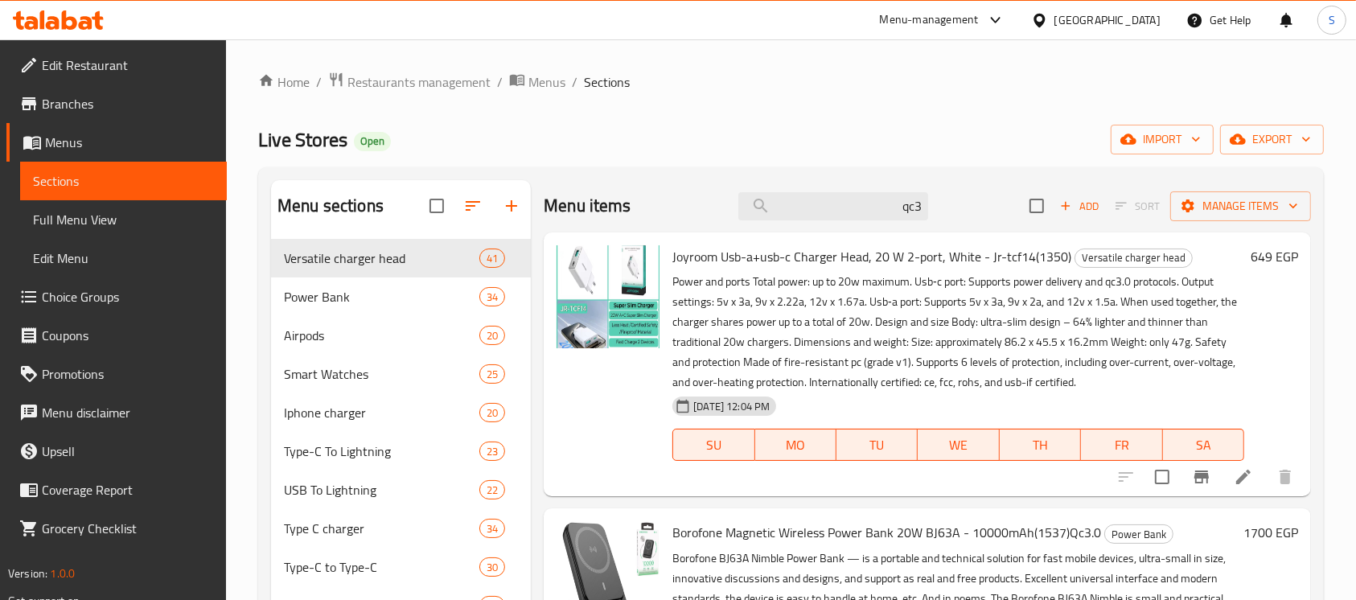
scroll to position [322, 0]
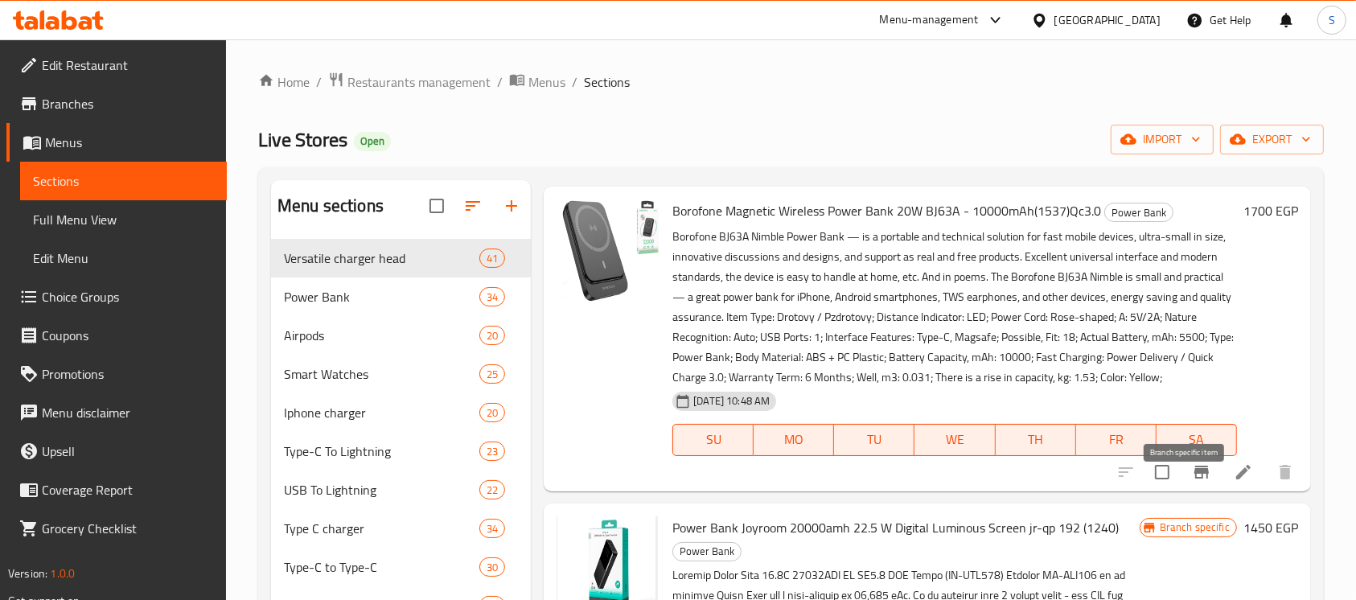
click at [1194, 478] on icon "Branch-specific-item" at bounding box center [1201, 472] width 14 height 13
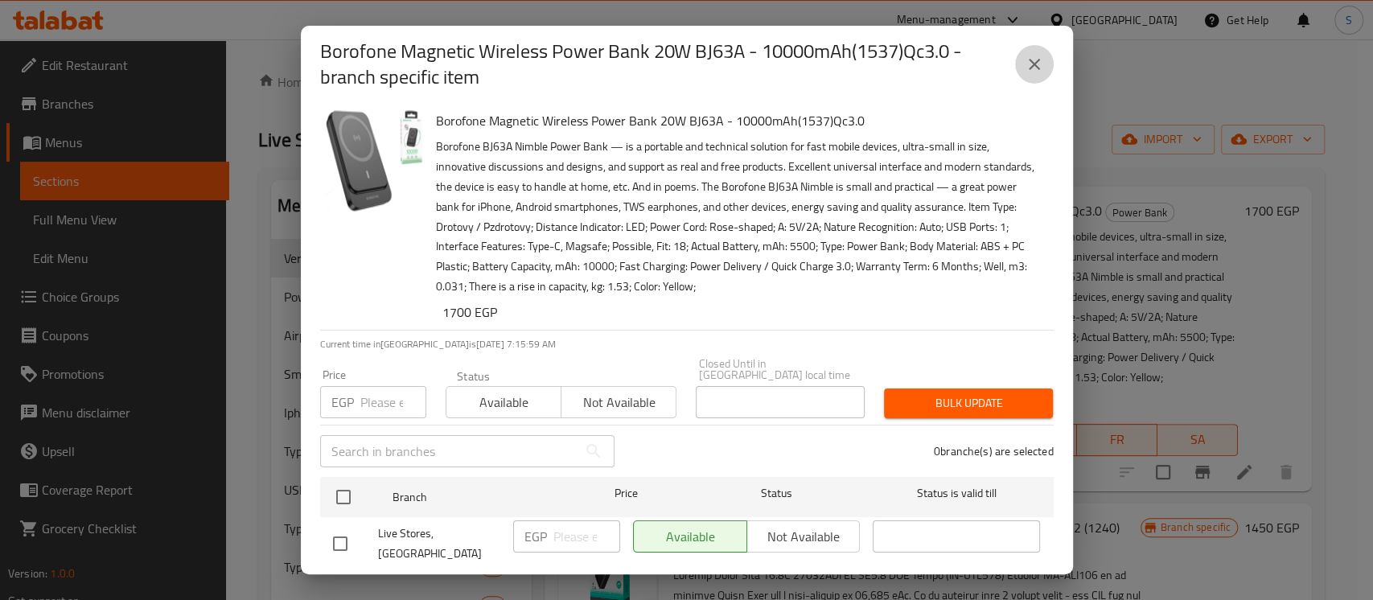
click at [1034, 61] on icon "close" at bounding box center [1033, 64] width 19 height 19
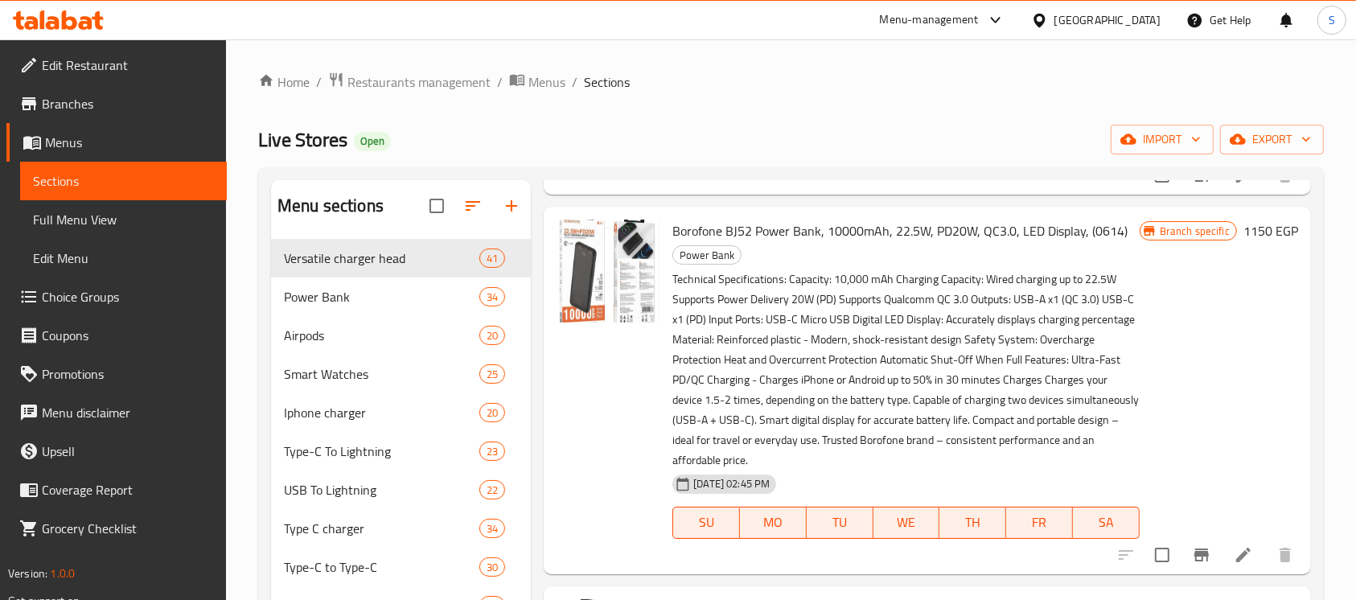
scroll to position [1500, 0]
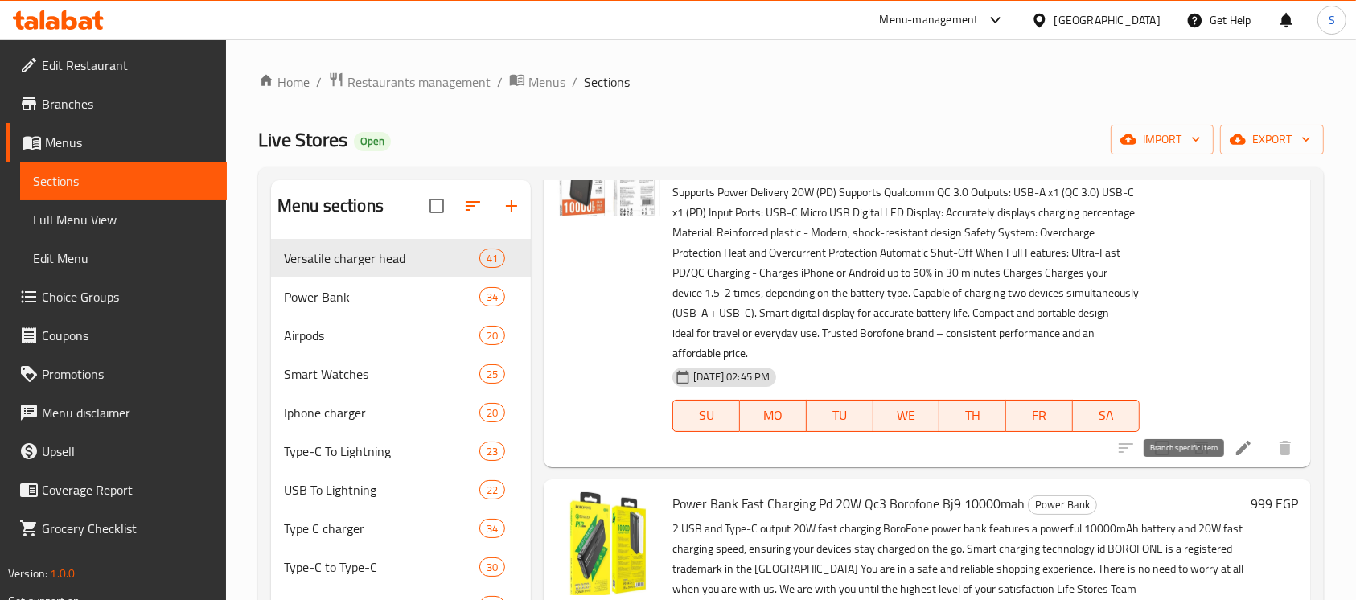
click at [1194, 454] on icon "Branch-specific-item" at bounding box center [1201, 447] width 14 height 13
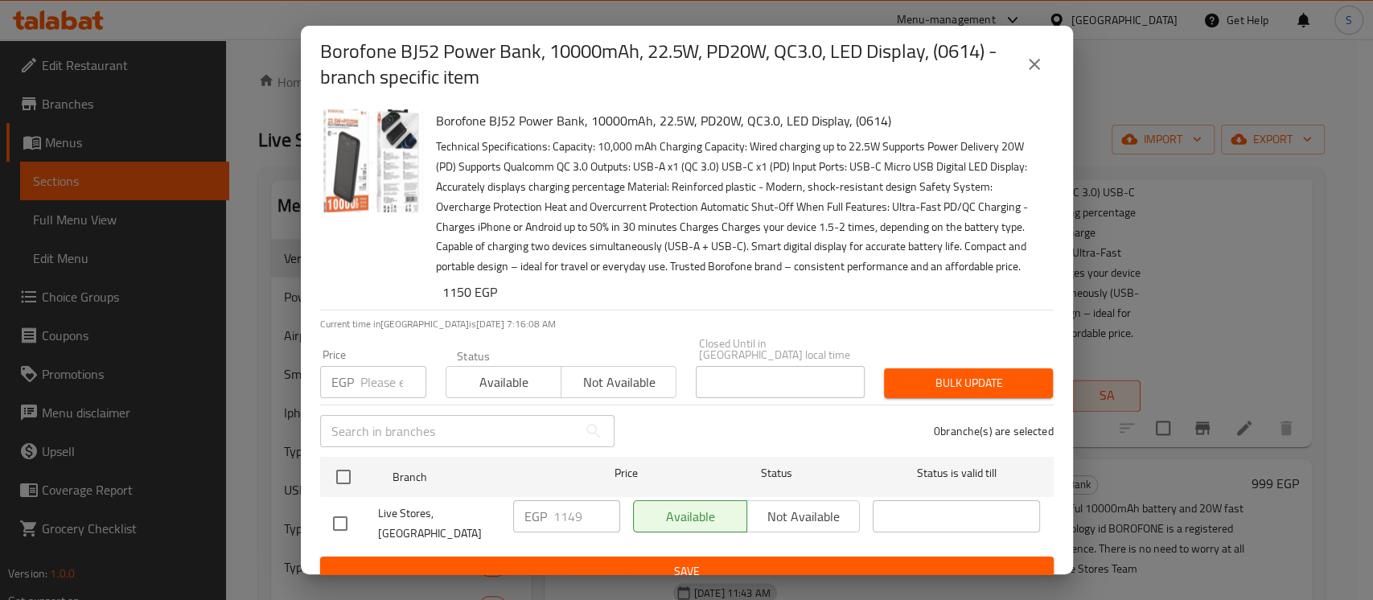
click at [1041, 58] on icon "close" at bounding box center [1033, 64] width 19 height 19
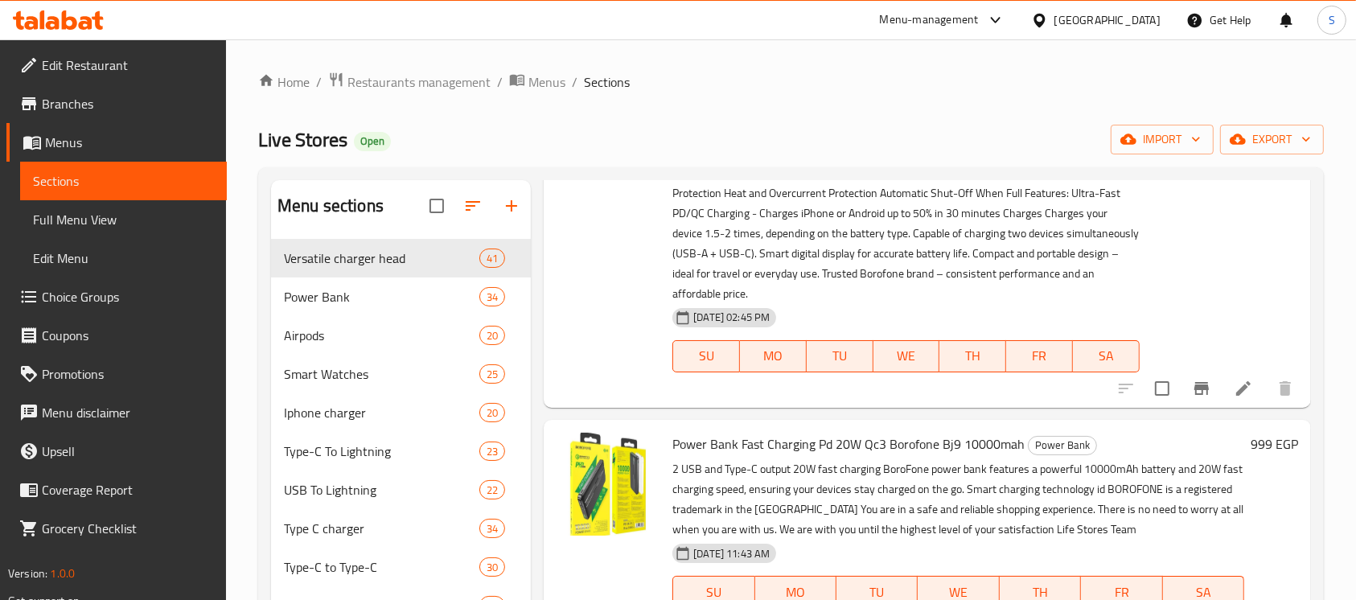
scroll to position [1715, 0]
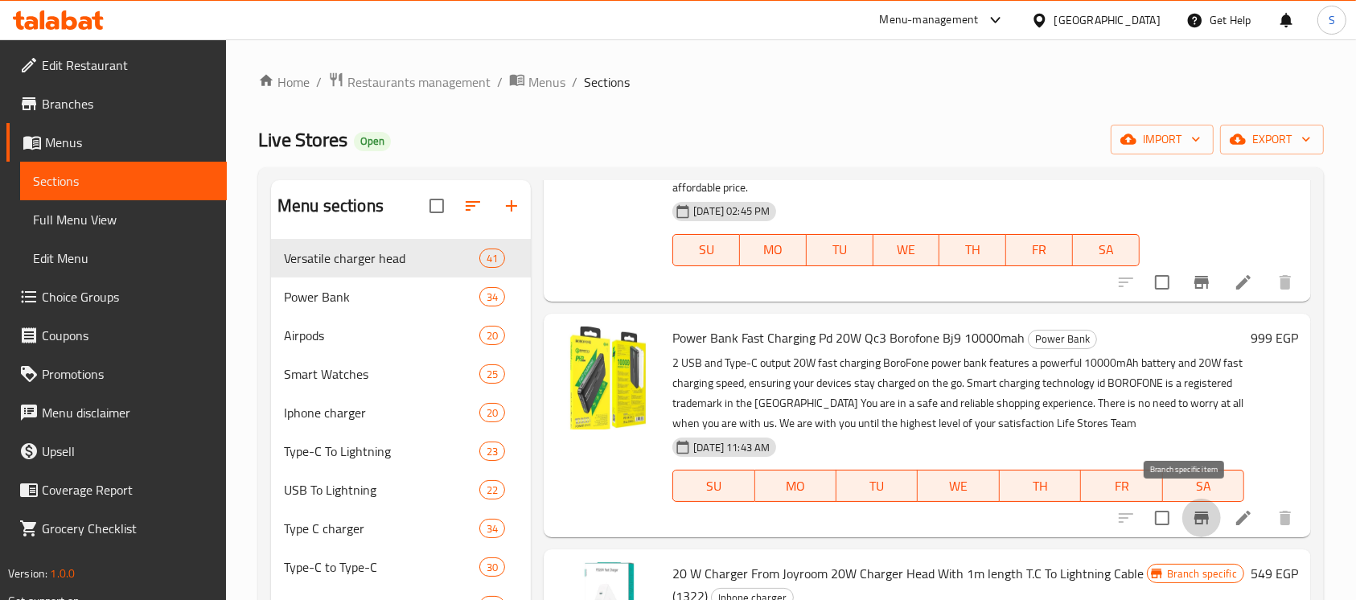
click at [1192, 513] on icon "Branch-specific-item" at bounding box center [1201, 517] width 19 height 19
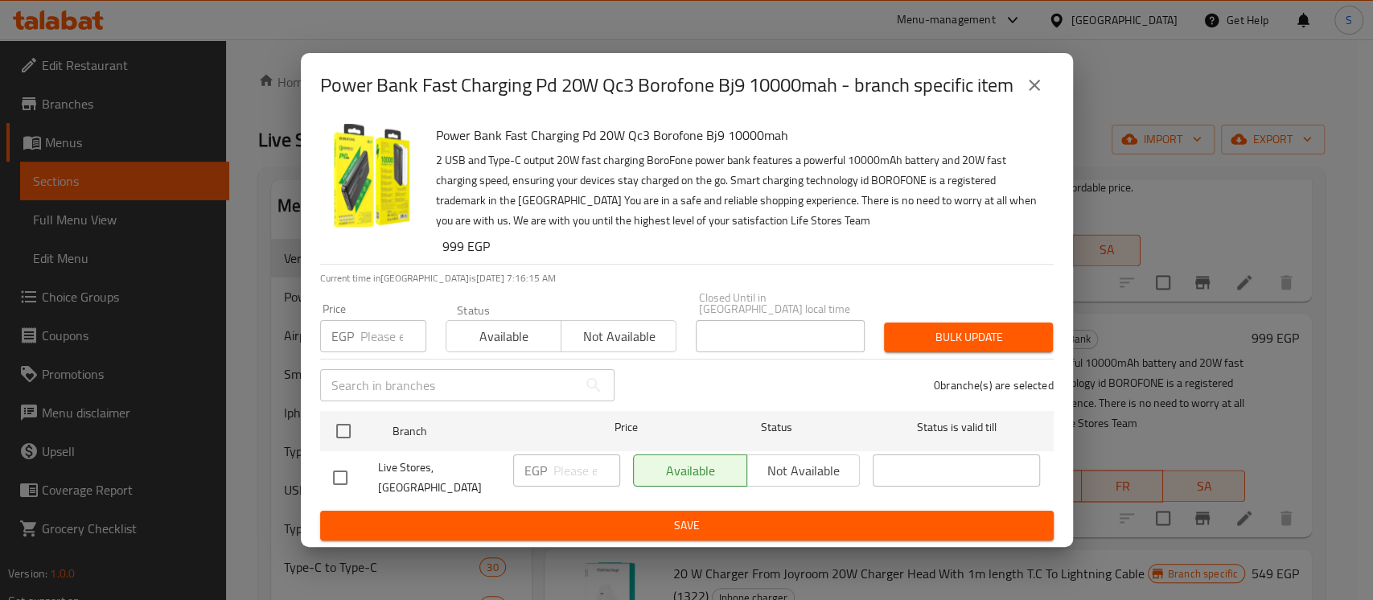
click at [1036, 88] on icon "close" at bounding box center [1033, 85] width 19 height 19
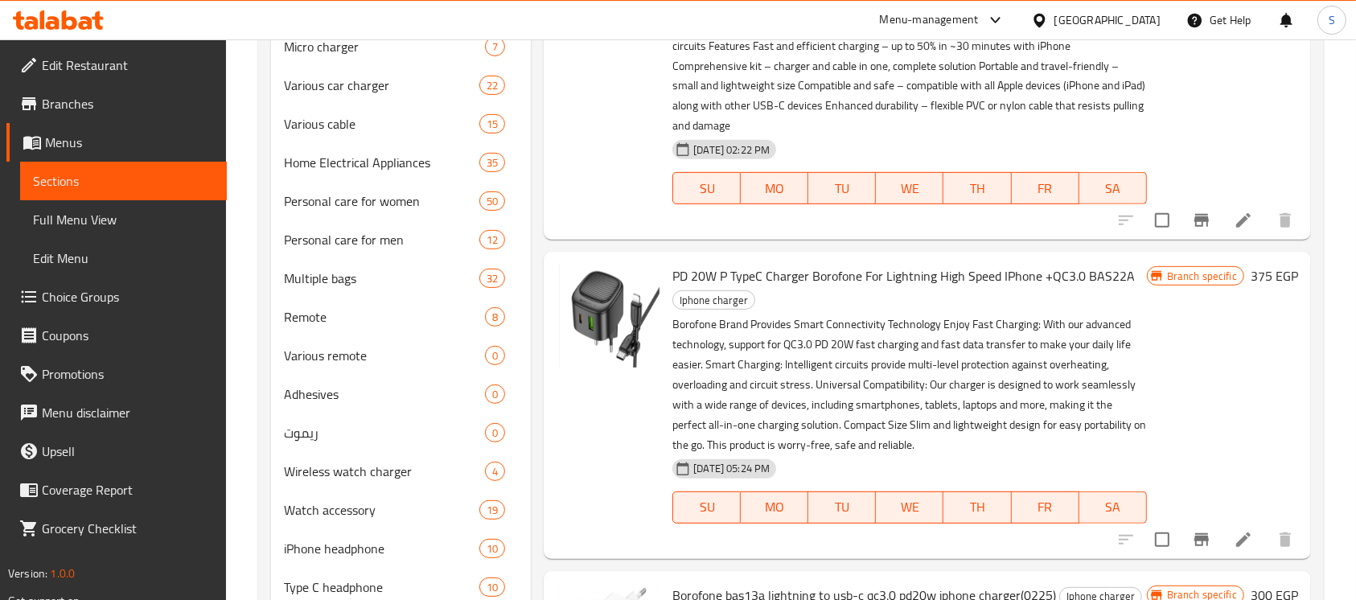
scroll to position [643, 0]
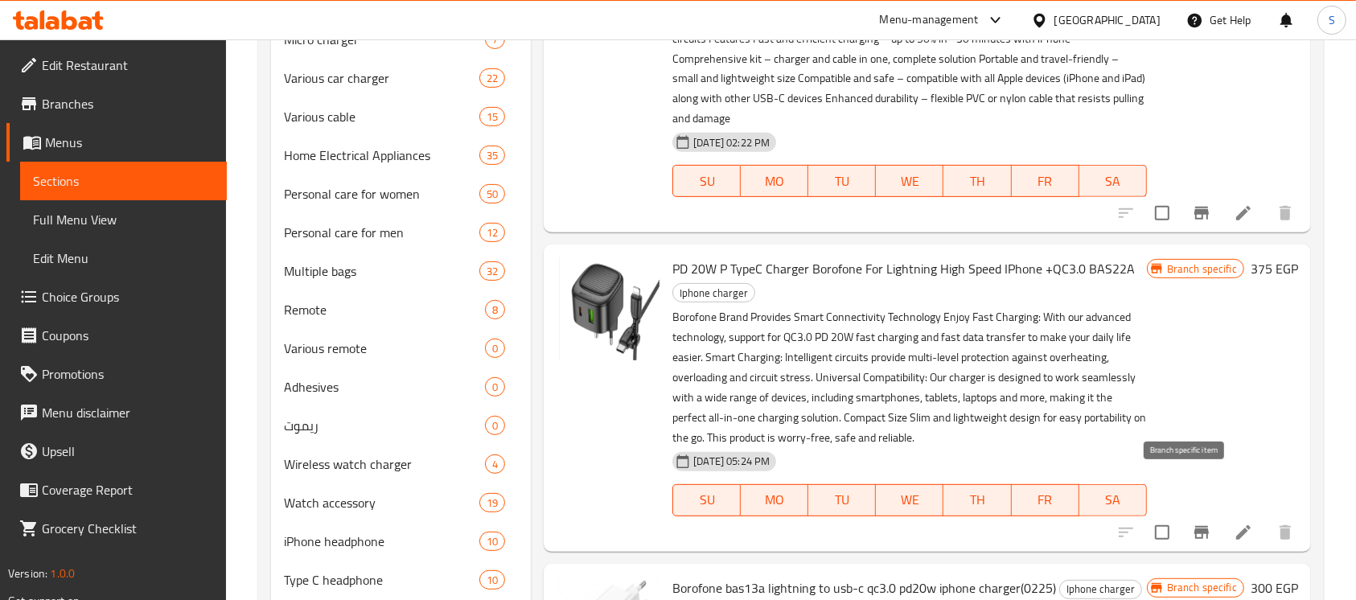
click at [1189, 513] on button "Branch-specific-item" at bounding box center [1201, 532] width 39 height 39
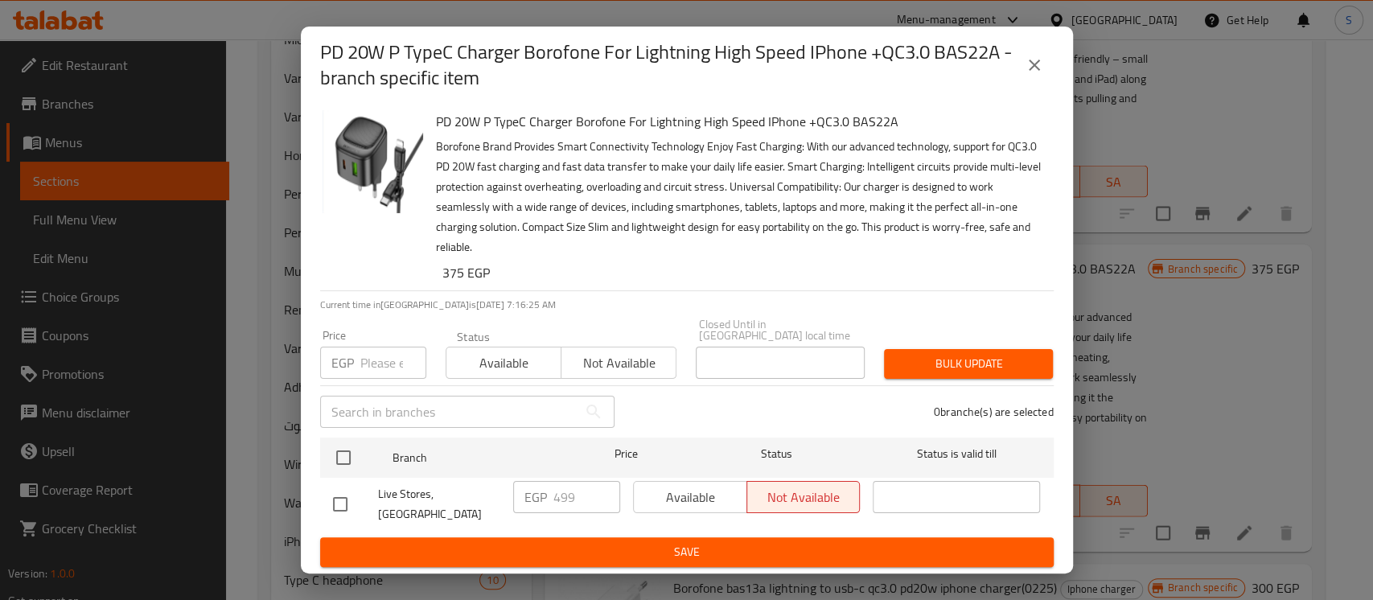
click at [1040, 71] on icon "close" at bounding box center [1033, 64] width 19 height 19
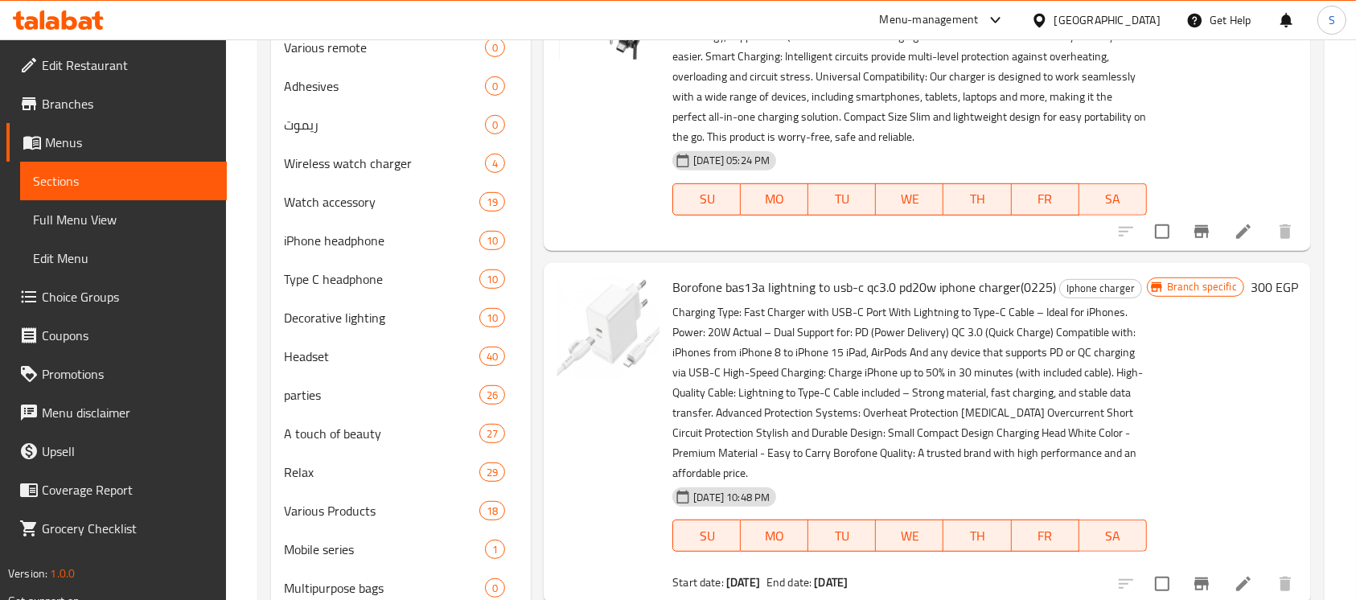
scroll to position [965, 0]
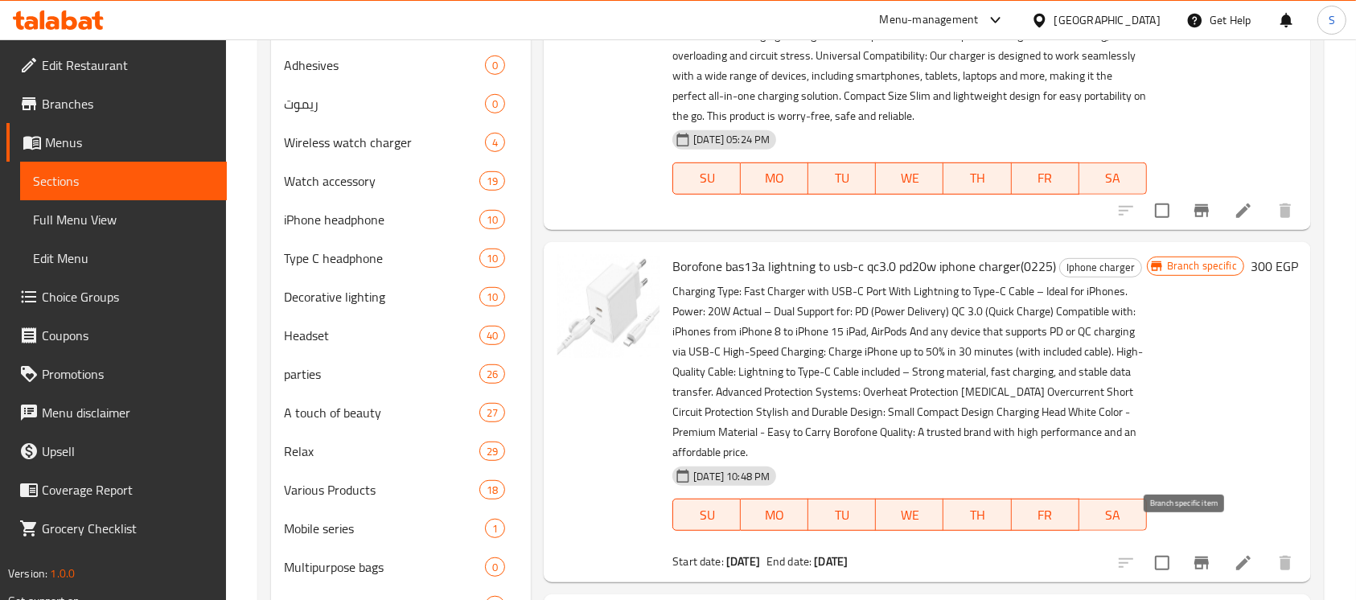
click at [1184, 553] on button "Branch-specific-item" at bounding box center [1201, 563] width 39 height 39
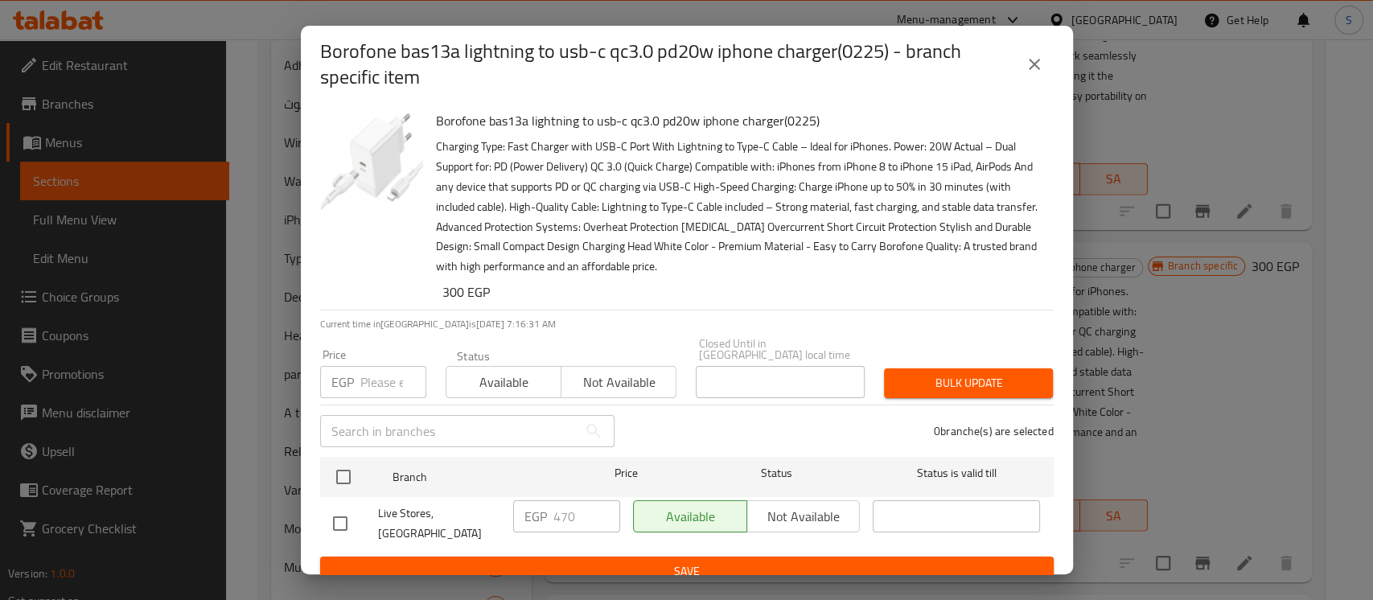
click at [1041, 60] on icon "close" at bounding box center [1033, 64] width 19 height 19
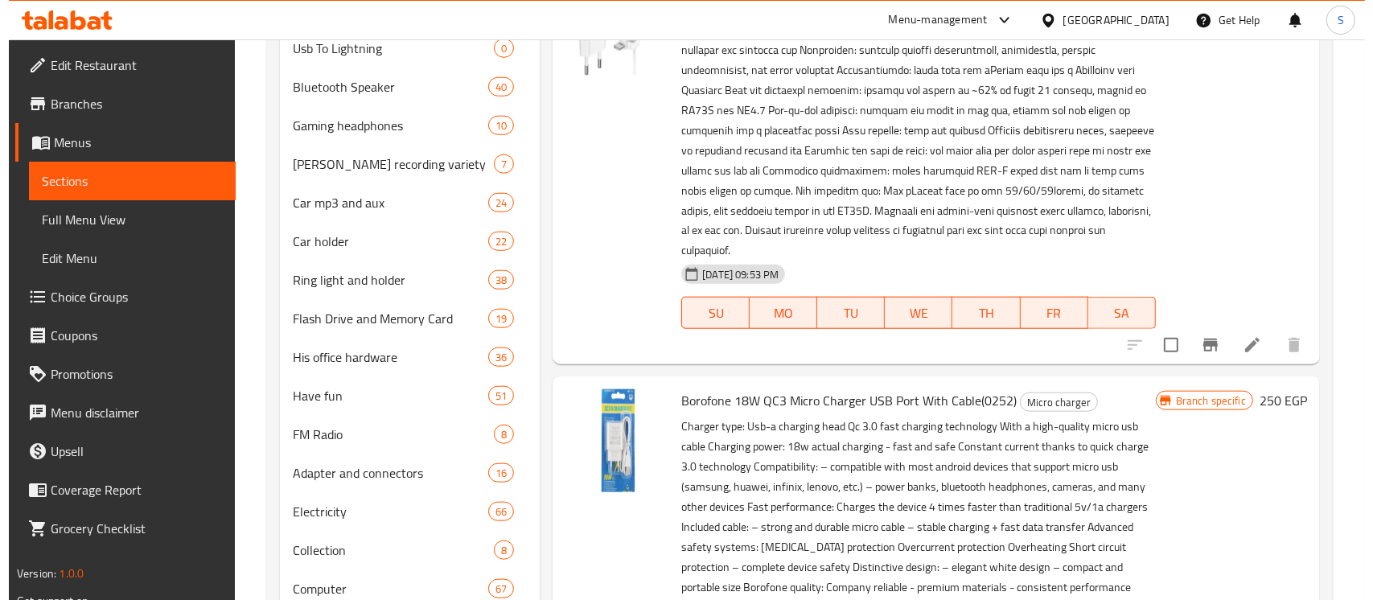
scroll to position [1608, 0]
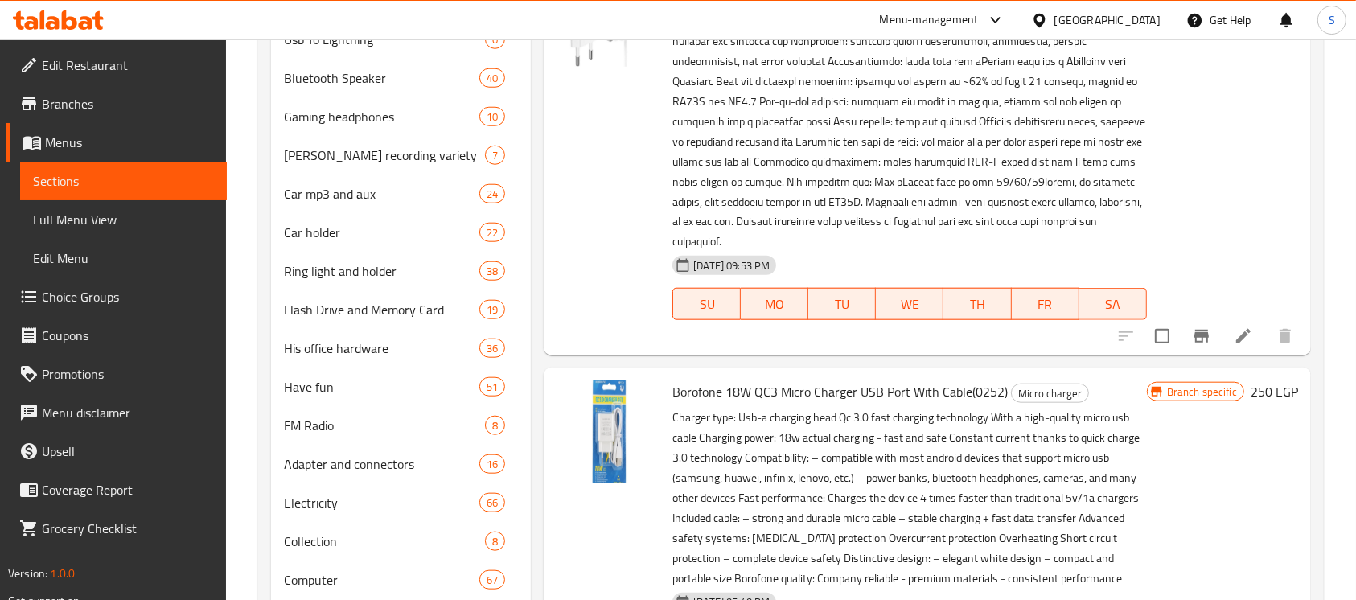
click at [1192, 326] on icon "Branch-specific-item" at bounding box center [1201, 335] width 19 height 19
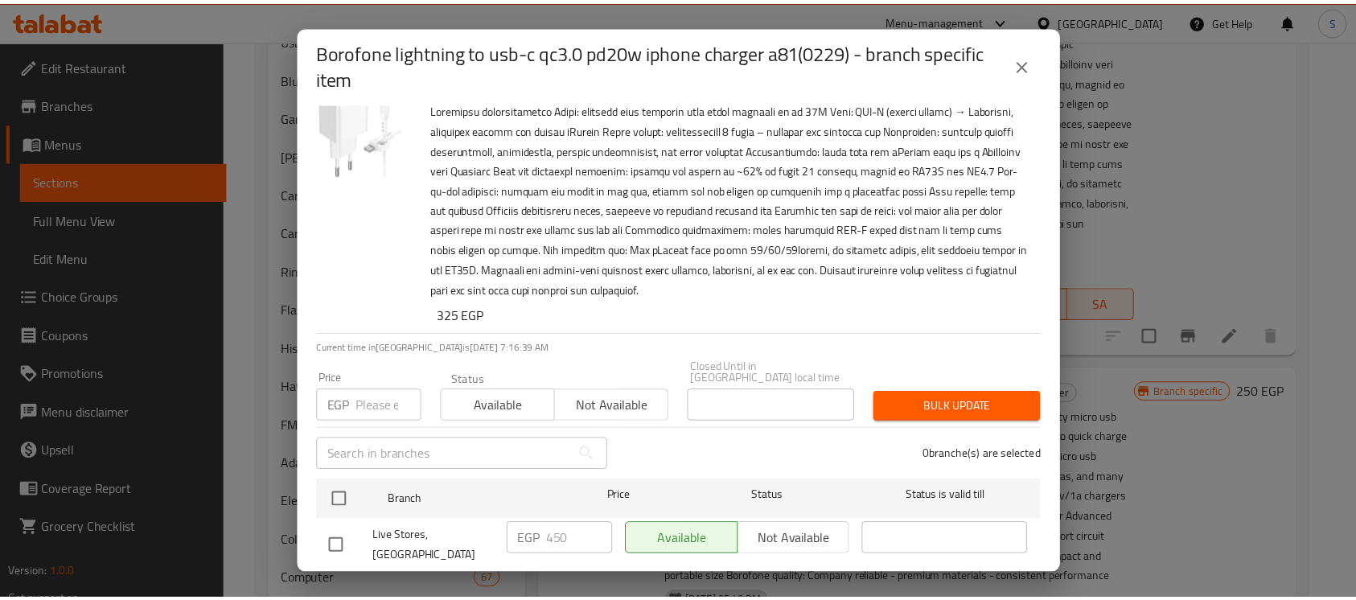
scroll to position [55, 0]
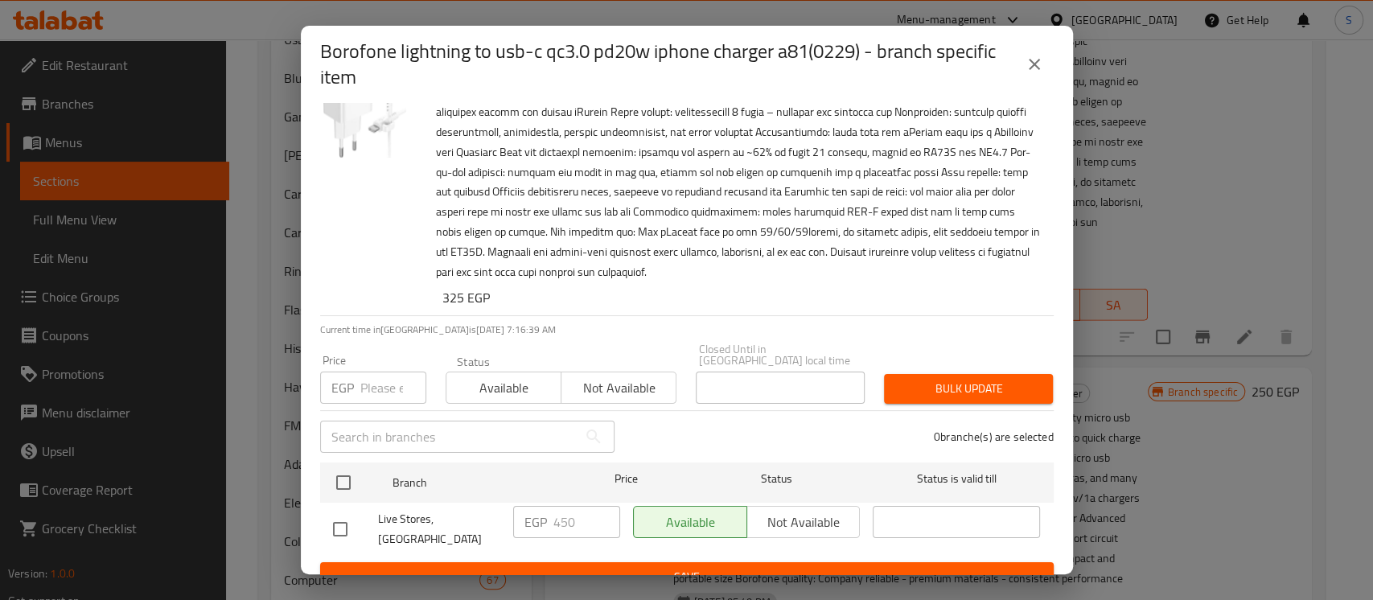
click at [1033, 74] on button "close" at bounding box center [1034, 64] width 39 height 39
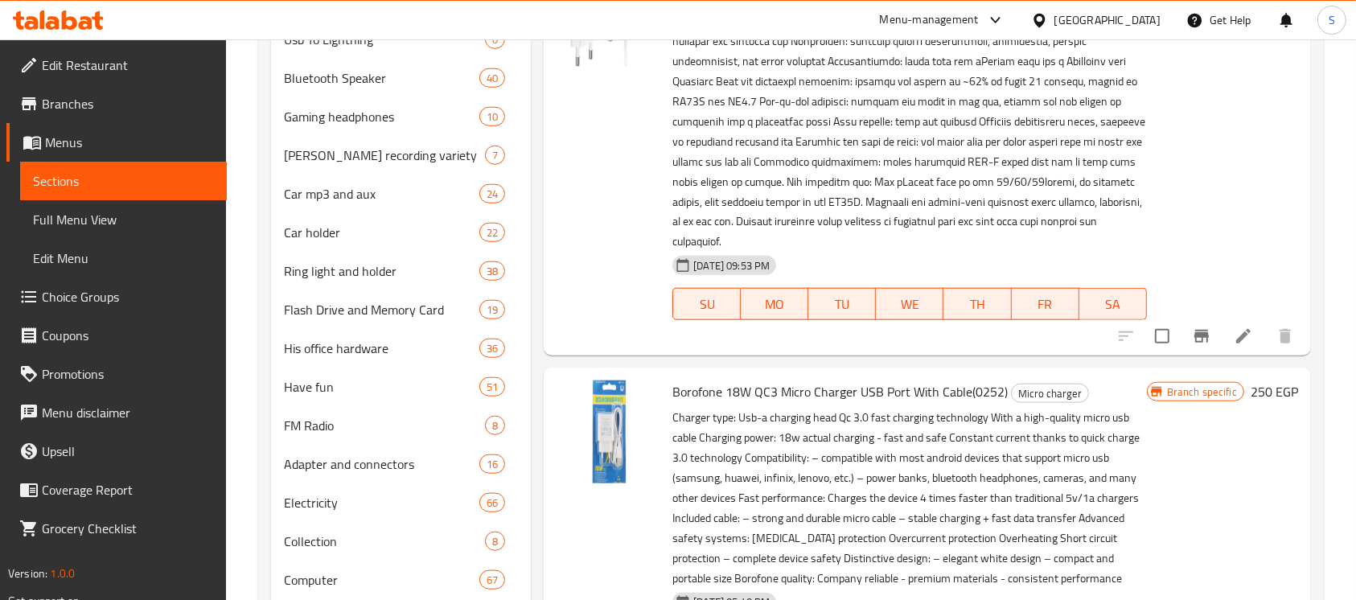
scroll to position [1822, 0]
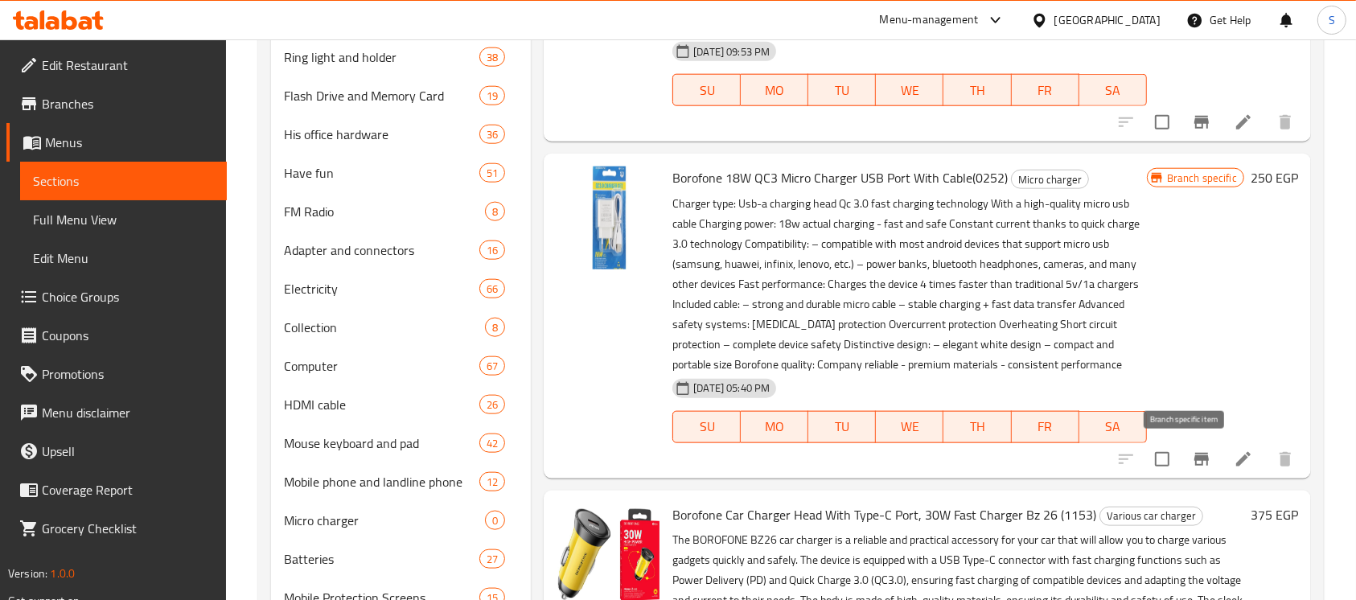
click at [1192, 466] on icon "Branch-specific-item" at bounding box center [1201, 458] width 19 height 19
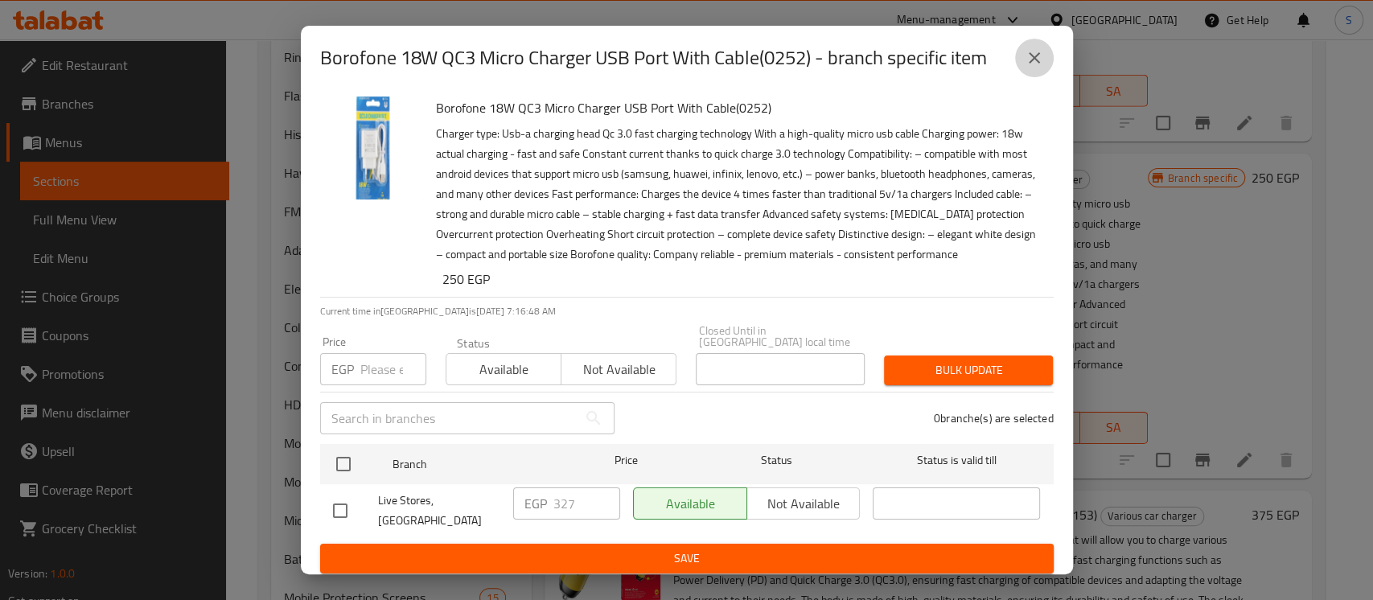
click at [1030, 64] on icon "close" at bounding box center [1033, 57] width 11 height 11
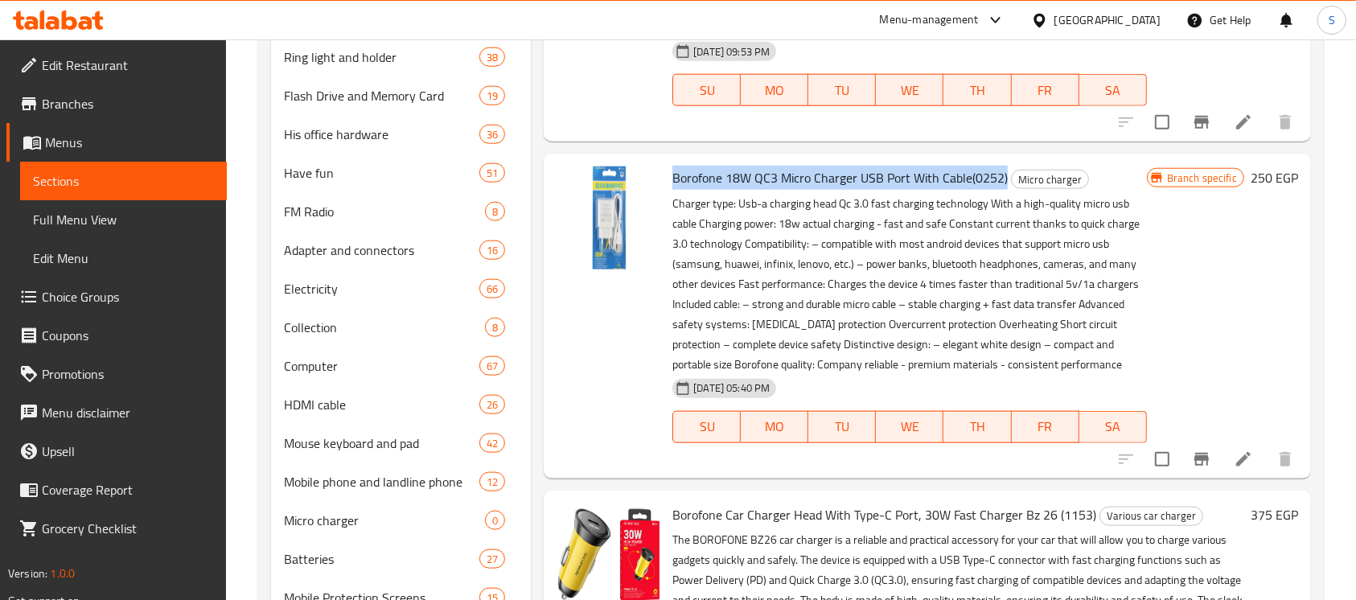
drag, startPoint x: 1004, startPoint y: 158, endPoint x: 688, endPoint y: 155, distance: 315.2
click at [668, 160] on div "Borofone 18W QC3 Micro Charger USB Port With Cable(0252) Micro charger Charger …" at bounding box center [909, 315] width 486 height 311
copy span "Borofone 18W QC3 Micro Charger USB Port With Cable(0252)"
click at [1194, 458] on icon "Branch-specific-item" at bounding box center [1201, 459] width 14 height 13
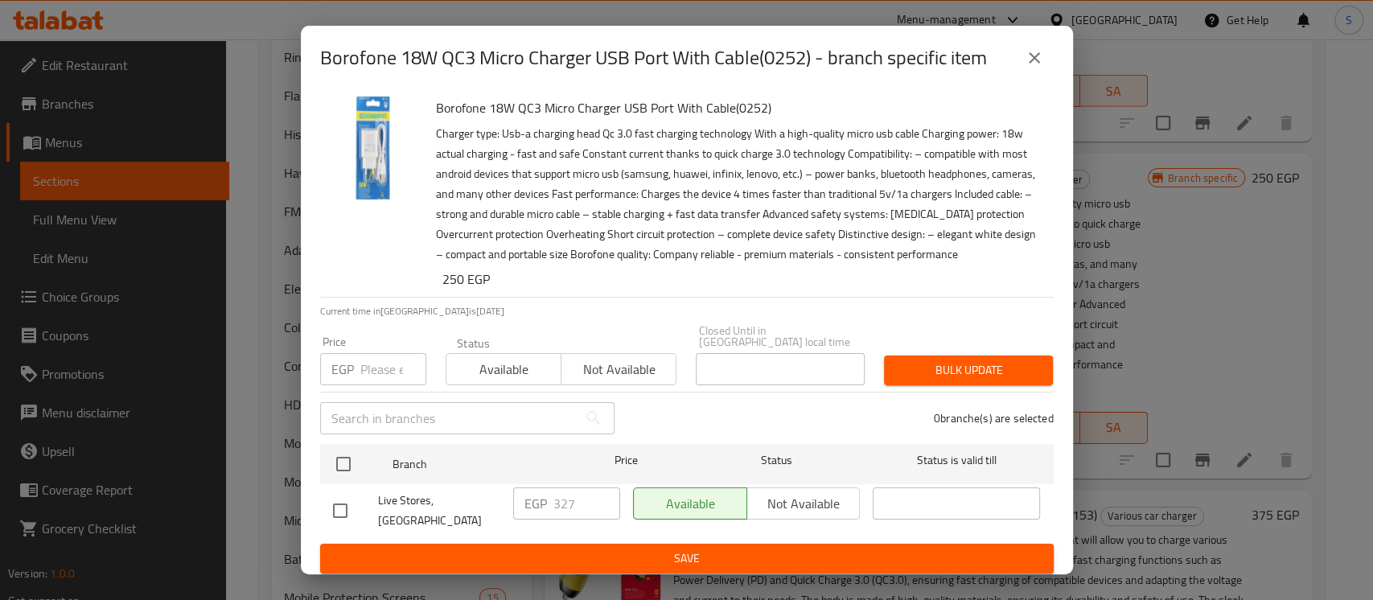
click at [1036, 59] on icon "close" at bounding box center [1033, 57] width 19 height 19
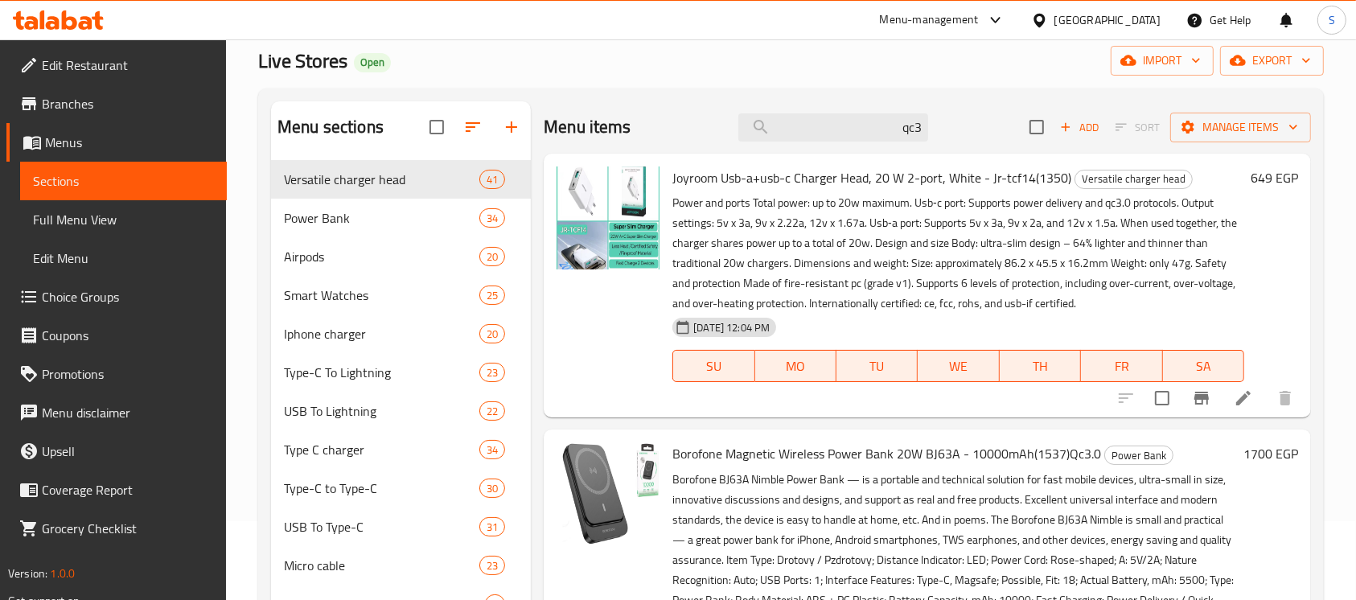
scroll to position [0, 0]
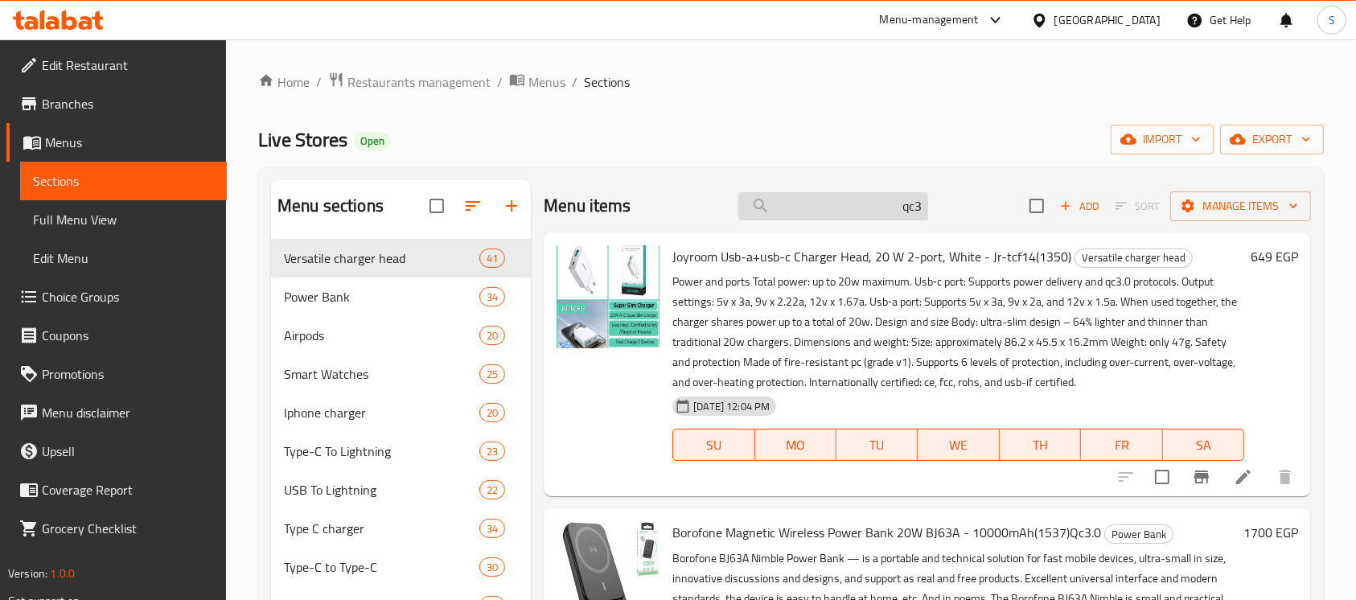
click at [818, 199] on input "qc3" at bounding box center [833, 206] width 190 height 28
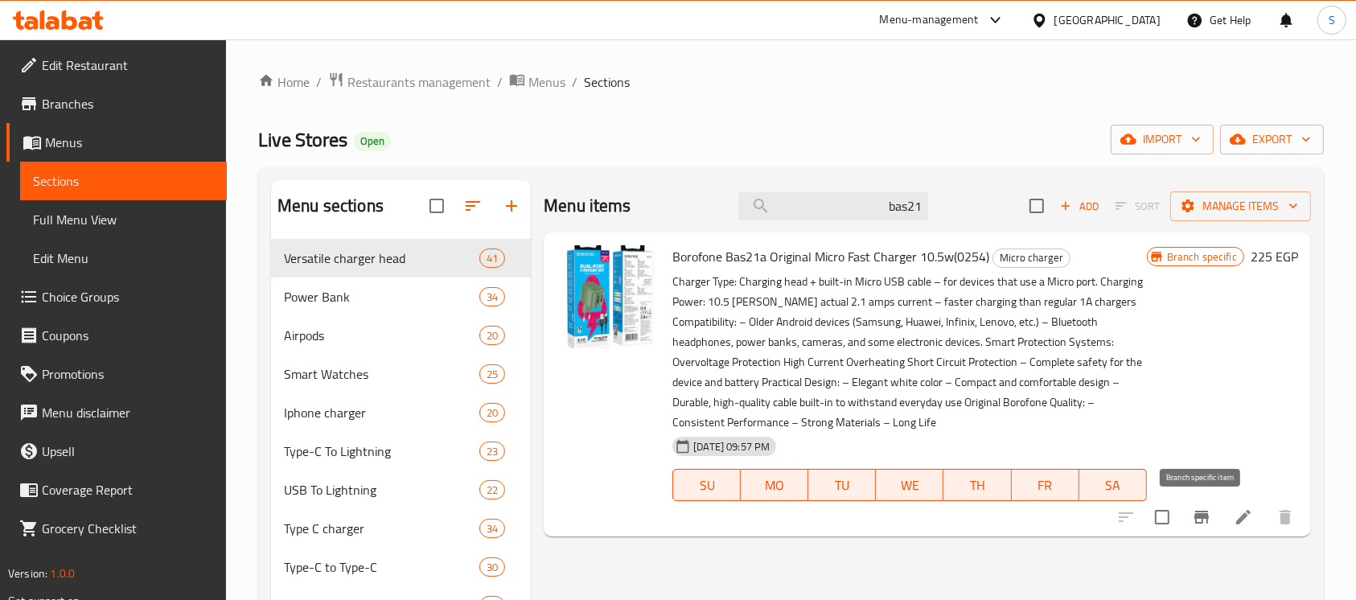
click at [1197, 514] on icon "Branch-specific-item" at bounding box center [1201, 517] width 14 height 13
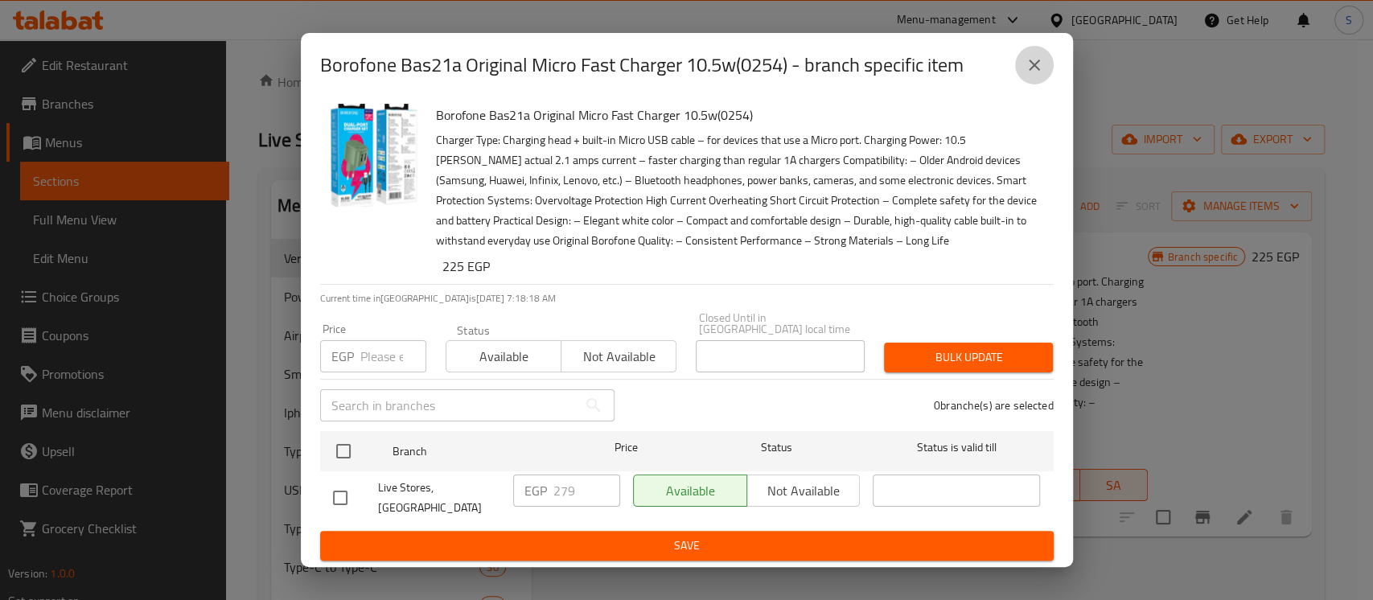
click at [1045, 72] on button "close" at bounding box center [1034, 65] width 39 height 39
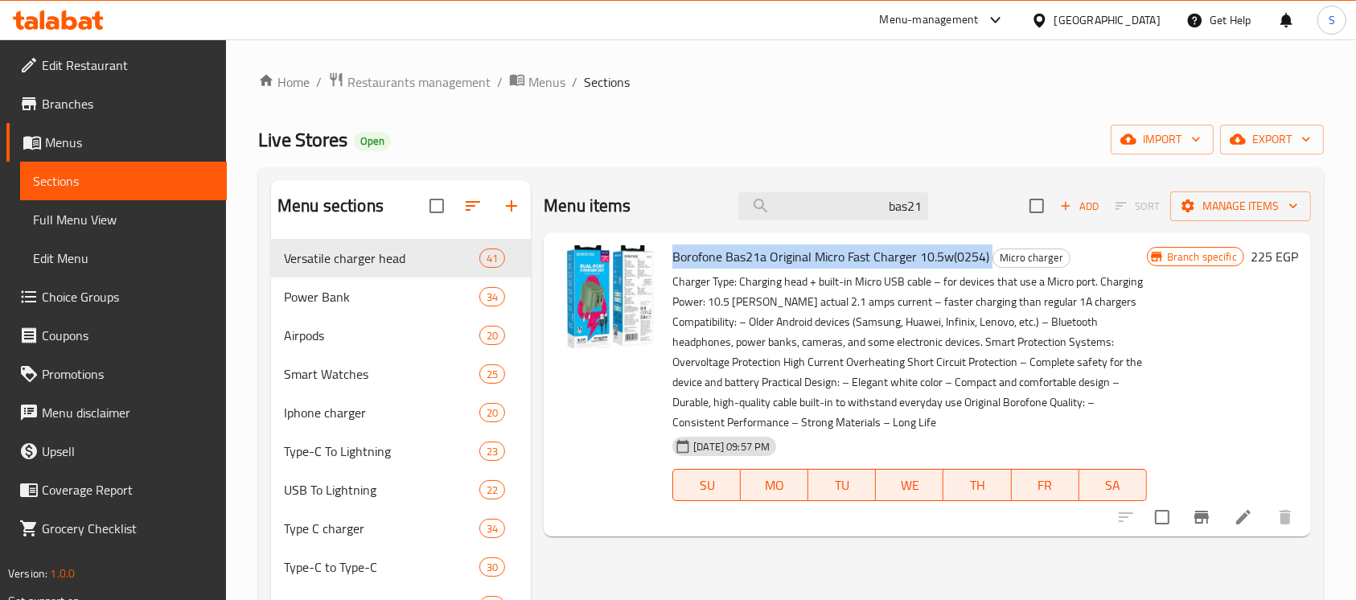
drag, startPoint x: 989, startPoint y: 254, endPoint x: 666, endPoint y: 251, distance: 323.3
click at [666, 251] on div "Borofone Bas21a Original Micro Fast Charger 10.5w(0254) Micro charger Charger T…" at bounding box center [909, 384] width 486 height 291
copy h6 "Borofone Bas21a Original Micro Fast Charger 10.5w(0254)"
click at [879, 191] on div "Menu items bas21 Add Sort Manage items" at bounding box center [927, 206] width 767 height 52
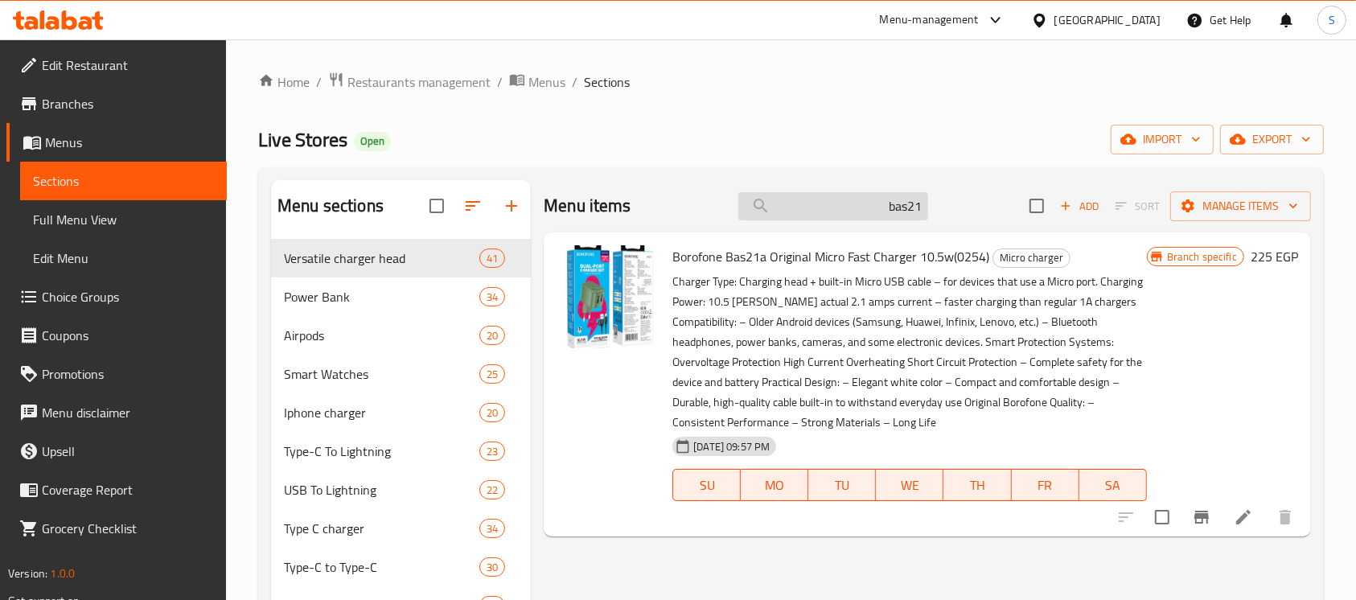
click at [872, 209] on input "bas21" at bounding box center [833, 206] width 190 height 28
paste input "52b"
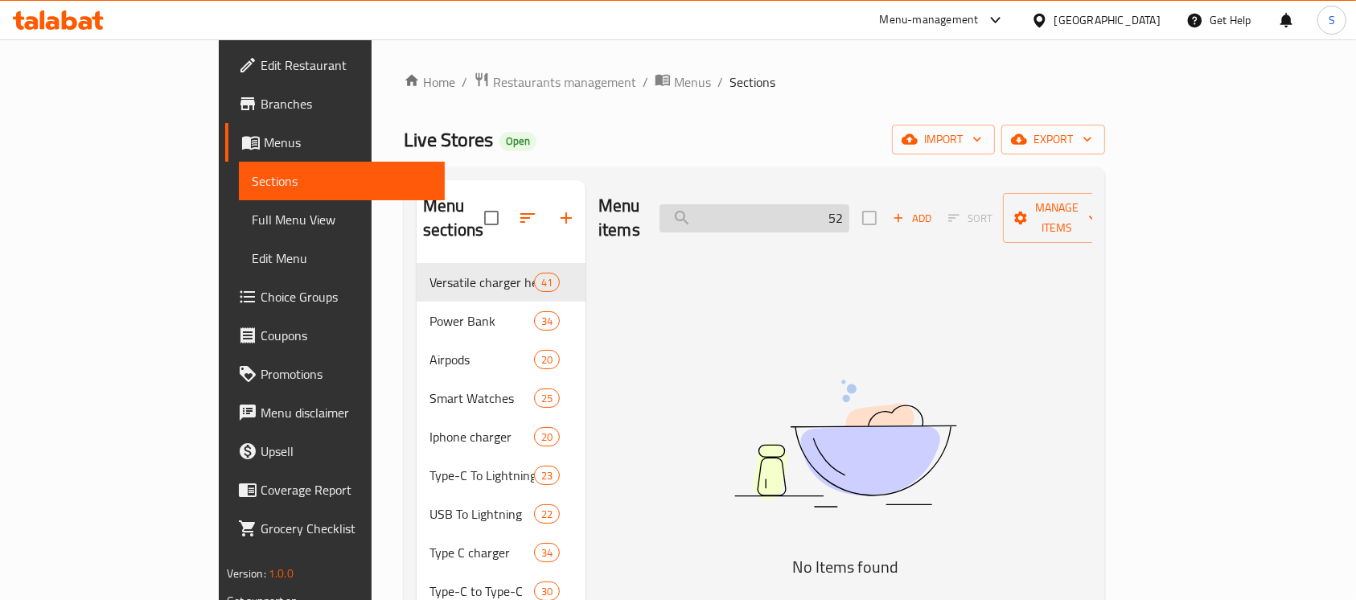
type input "5"
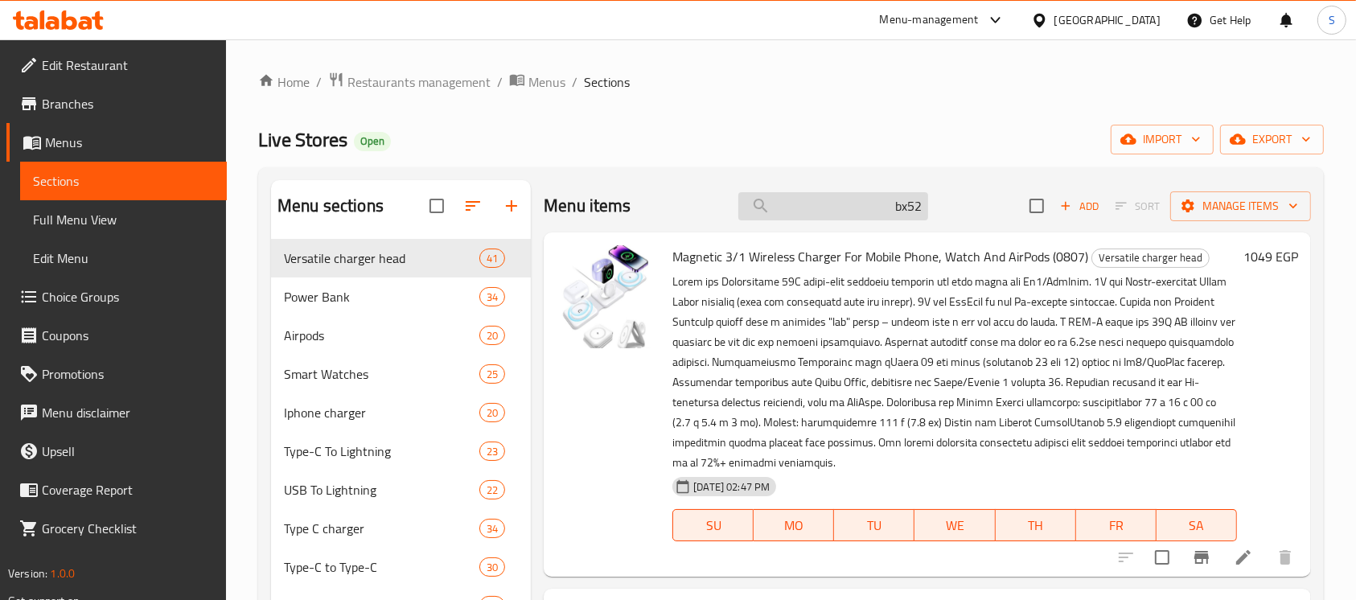
type input "bx52"
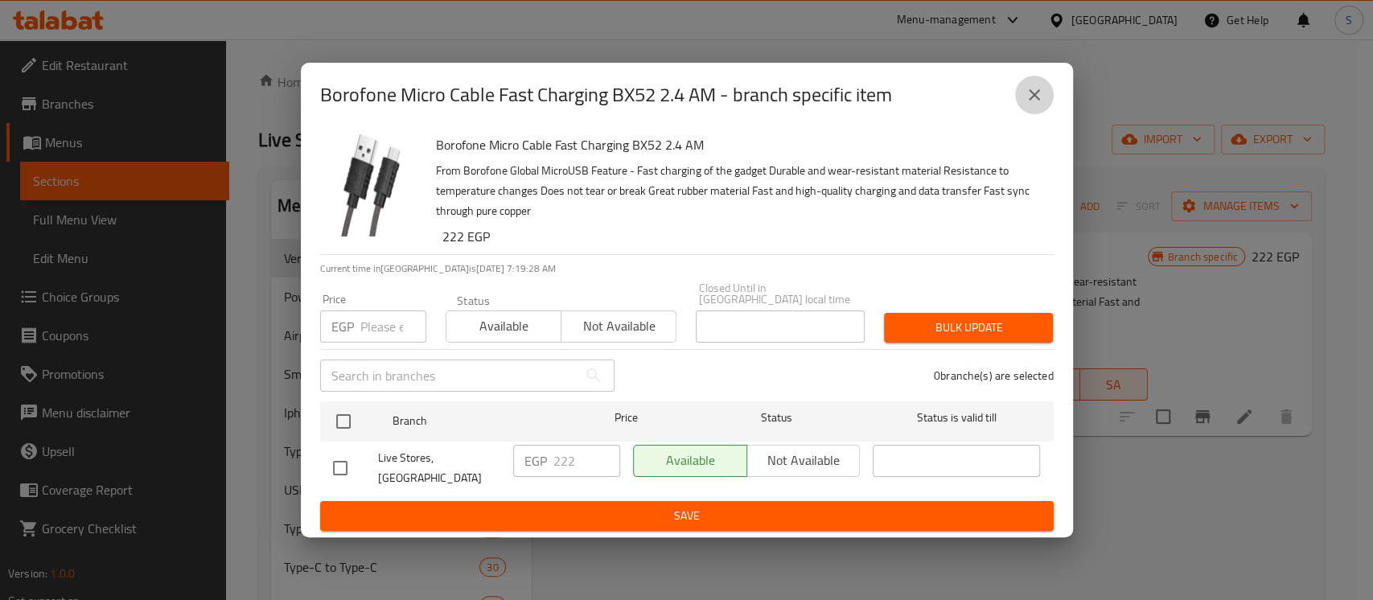
click at [1036, 105] on icon "close" at bounding box center [1033, 94] width 19 height 19
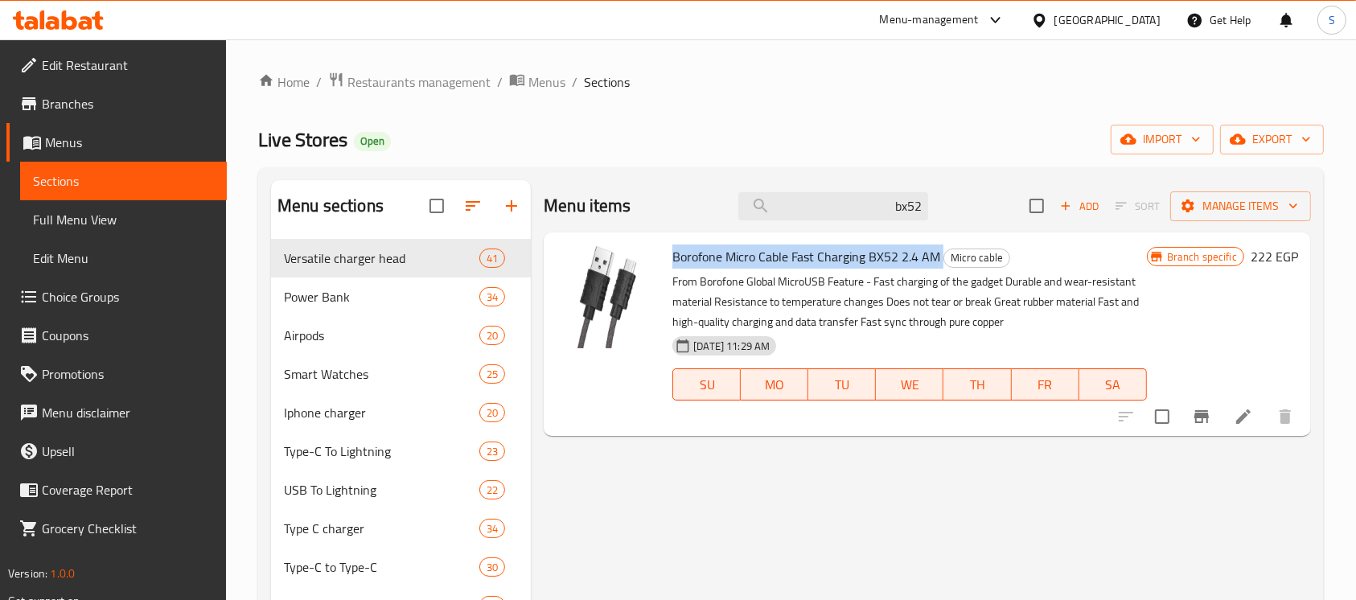
drag, startPoint x: 941, startPoint y: 254, endPoint x: 684, endPoint y: 260, distance: 256.6
click at [669, 265] on div "Borofone Micro Cable Fast Charging BX52 2.4 AM Micro cable From Borofone Global…" at bounding box center [909, 334] width 486 height 191
copy h6 "Borofone Micro Cable Fast Charging BX52 2.4 AM"
click at [828, 204] on input "bx52" at bounding box center [833, 206] width 190 height 28
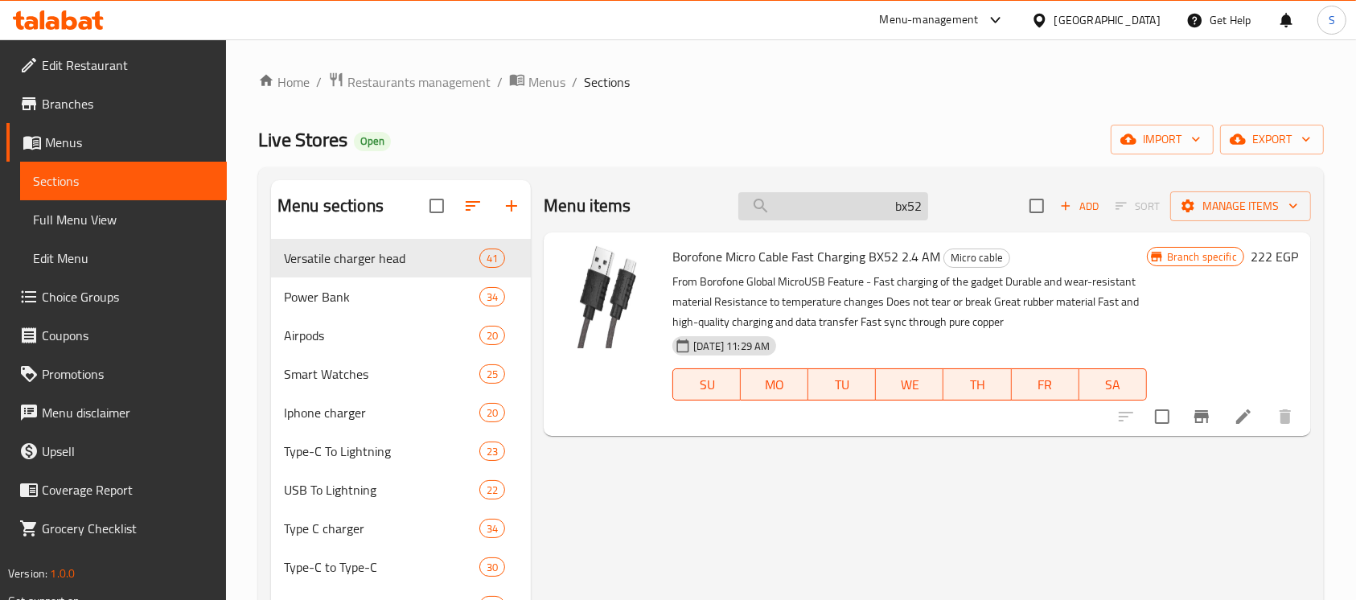
click at [828, 204] on input "bx52" at bounding box center [833, 206] width 190 height 28
paste input "ت إكس سكوت"
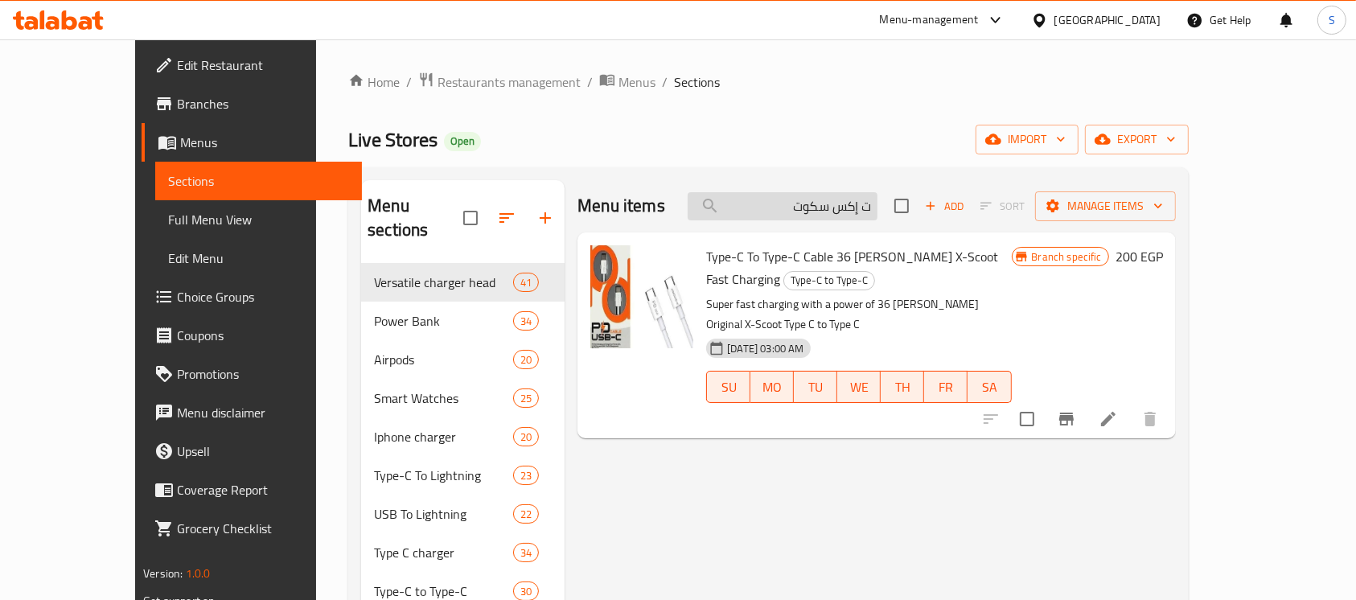
click at [877, 203] on input "ت إكس سكوت" at bounding box center [783, 206] width 190 height 28
click at [877, 209] on input "ت إكس سكوت" at bounding box center [783, 206] width 190 height 28
type input "إكس سكوت"
click at [1073, 413] on icon "Branch-specific-item" at bounding box center [1066, 419] width 14 height 13
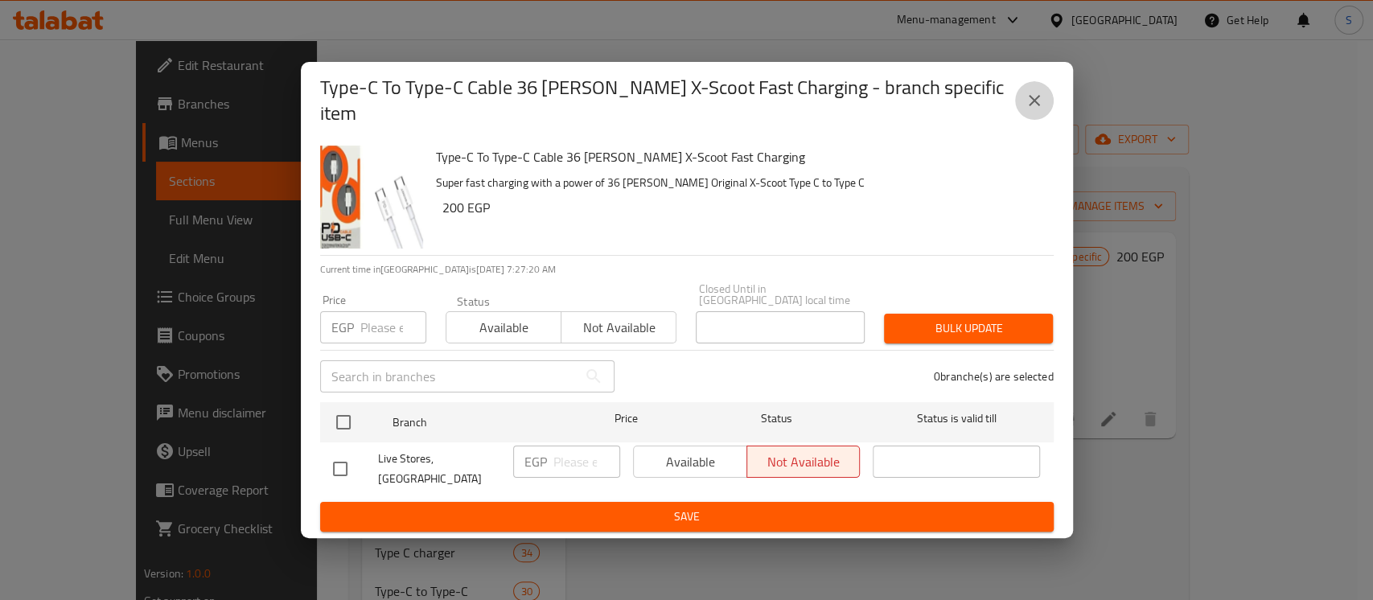
click at [1034, 110] on icon "close" at bounding box center [1033, 100] width 19 height 19
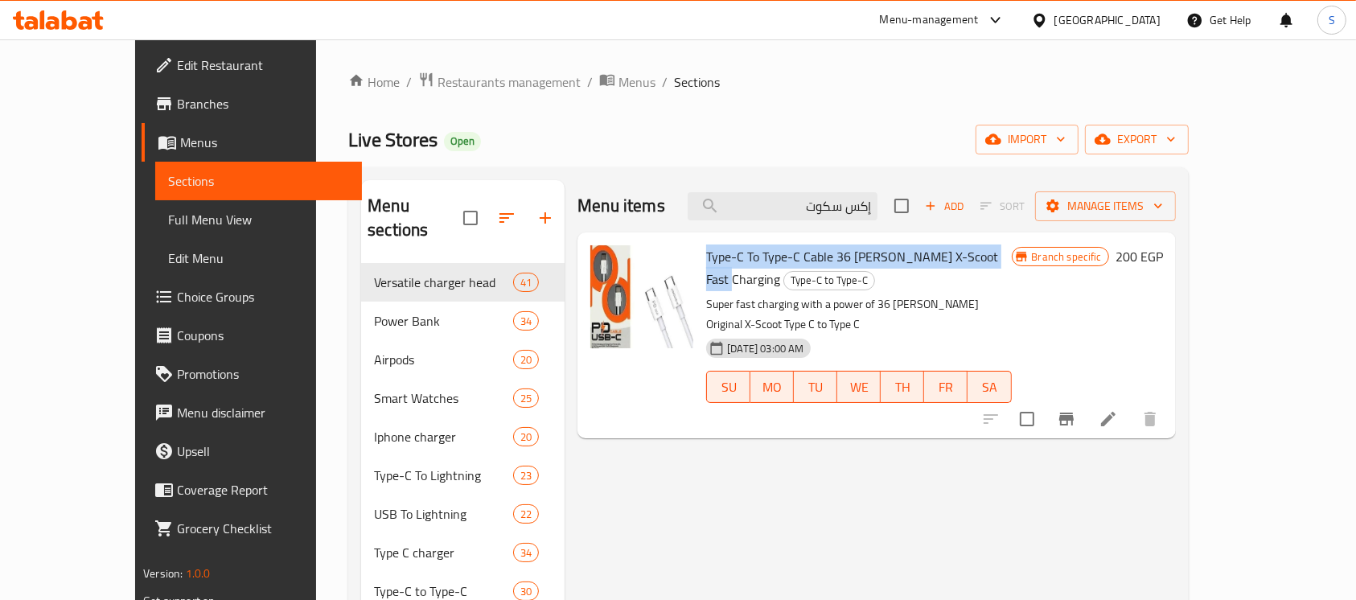
drag, startPoint x: 667, startPoint y: 248, endPoint x: 972, endPoint y: 258, distance: 304.9
click at [972, 258] on div "Type-C To Type-C Cable 36 [PERSON_NAME] X-Scoot Fast Charging Type-C to Type-C …" at bounding box center [859, 335] width 318 height 193
copy span "Type-C To Type-C Cable 36 [PERSON_NAME] X-Scoot Fast Charging"
click at [851, 190] on div "Menu items إكس سكوت Add Sort Manage items" at bounding box center [875, 206] width 597 height 52
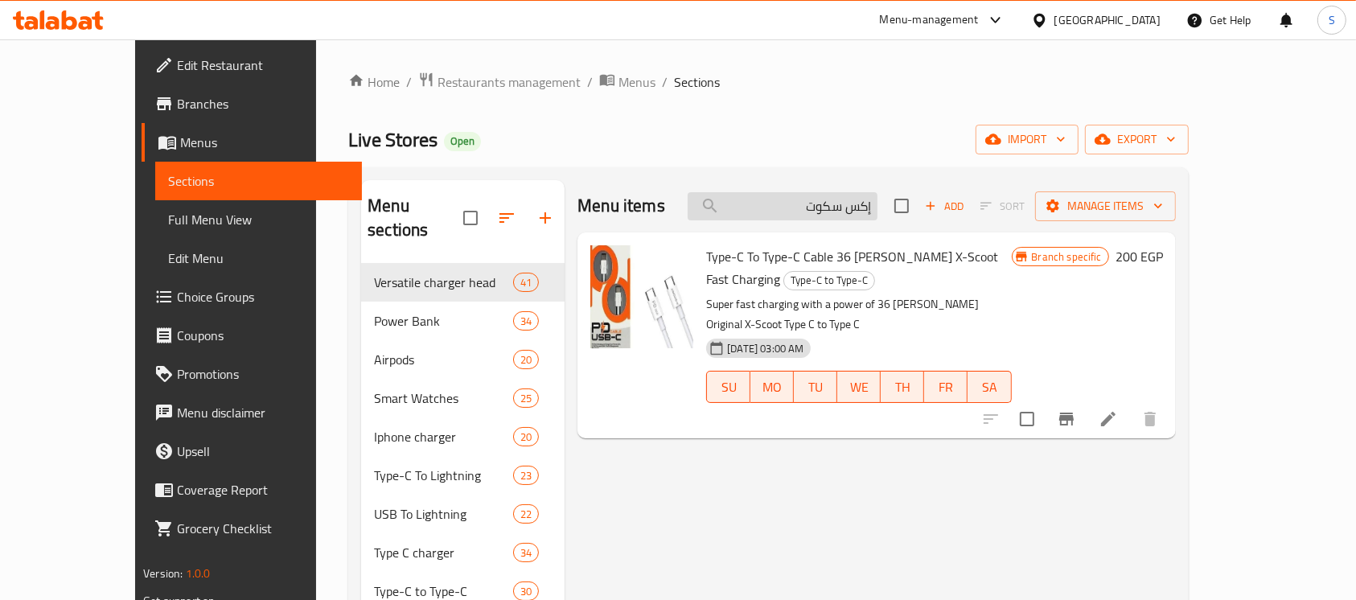
click at [849, 213] on input "إكس سكوت" at bounding box center [783, 206] width 190 height 28
click at [855, 213] on input "إكس سكوت" at bounding box center [783, 206] width 190 height 28
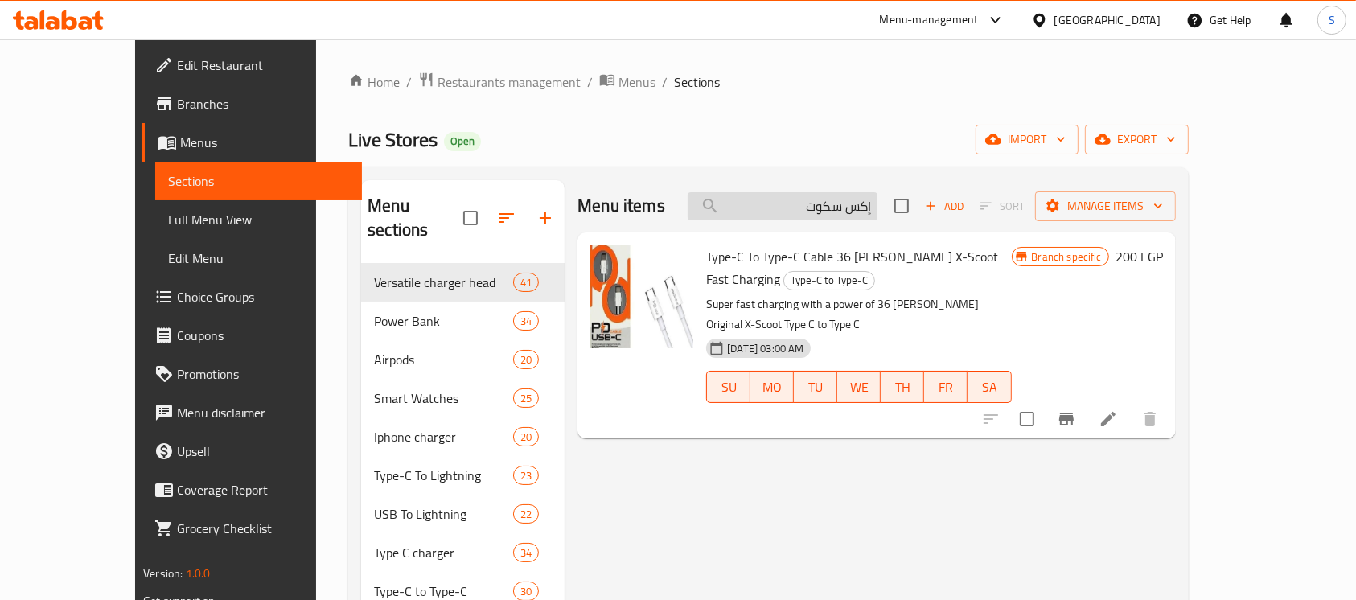
click at [855, 213] on input "إكس سكوت" at bounding box center [783, 206] width 190 height 28
paste input "كابل تايب يس 2 امبرتأكس ىيب 2"
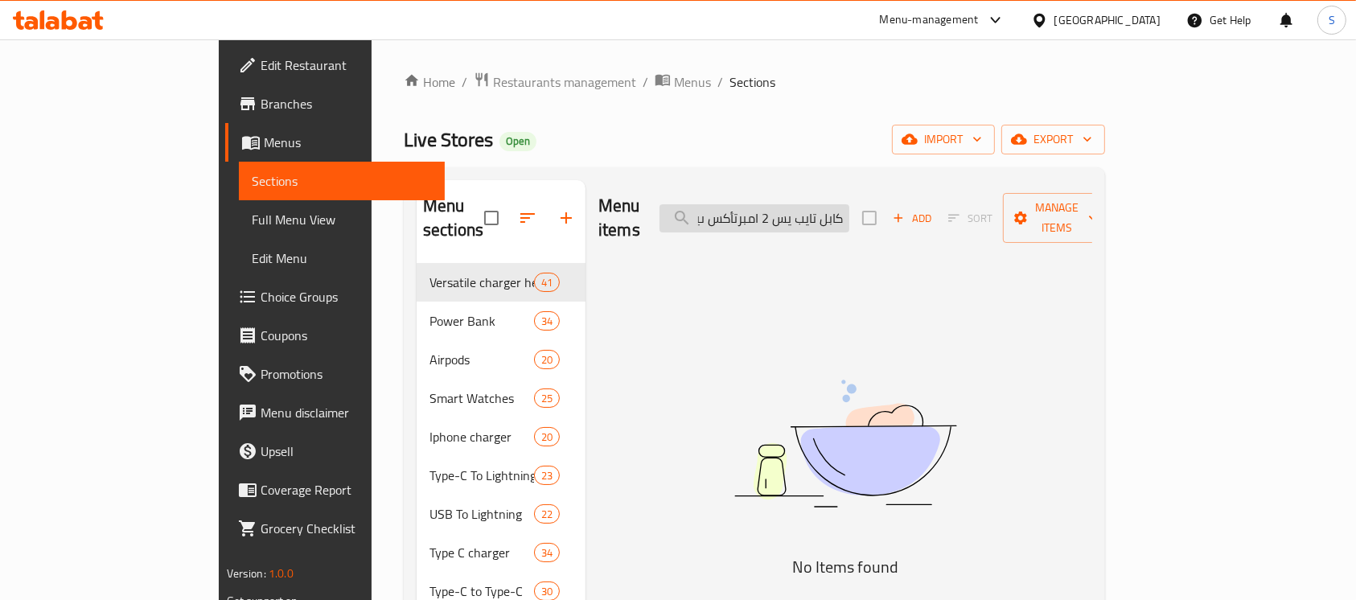
click at [848, 204] on input "كابل تايب يس 2 امبرتأكس ىيب 2" at bounding box center [754, 218] width 190 height 28
paste input "أكس ىيب 25-"
click at [849, 211] on input "أكس ىيب 25-" at bounding box center [754, 218] width 190 height 28
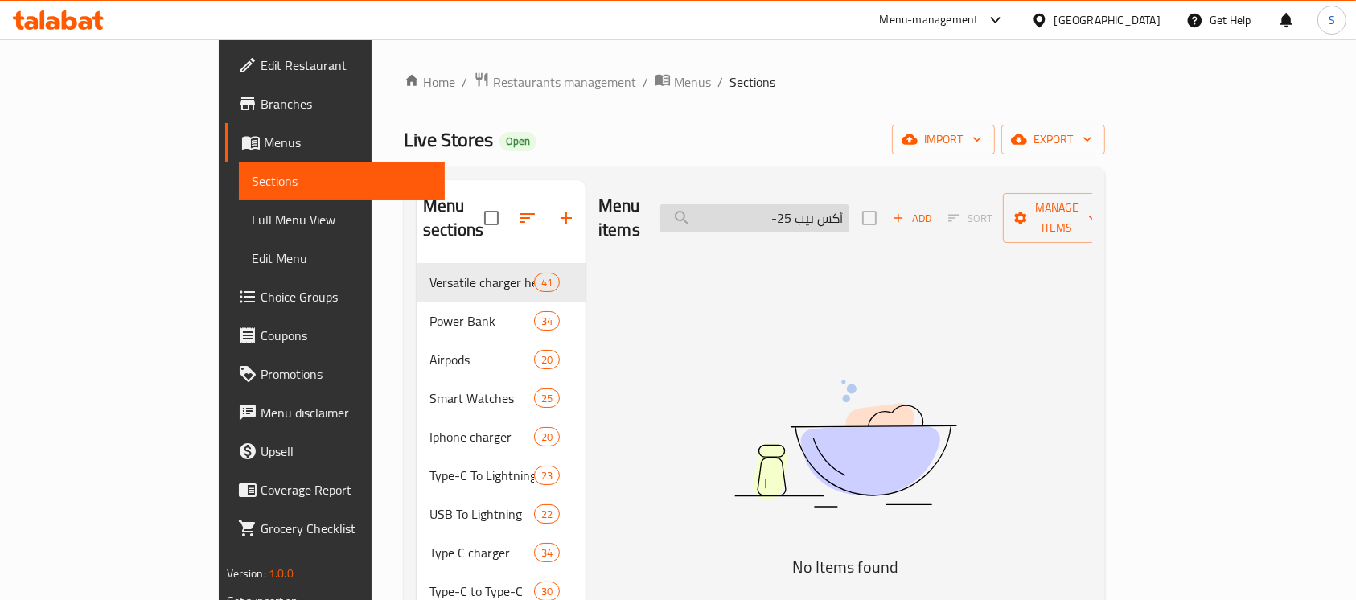
click at [849, 211] on input "أكس ىيب 25-" at bounding box center [754, 218] width 190 height 28
click at [816, 207] on input "أكس بي 25-" at bounding box center [754, 218] width 190 height 28
click at [825, 204] on input "أكس بي 25" at bounding box center [754, 218] width 190 height 28
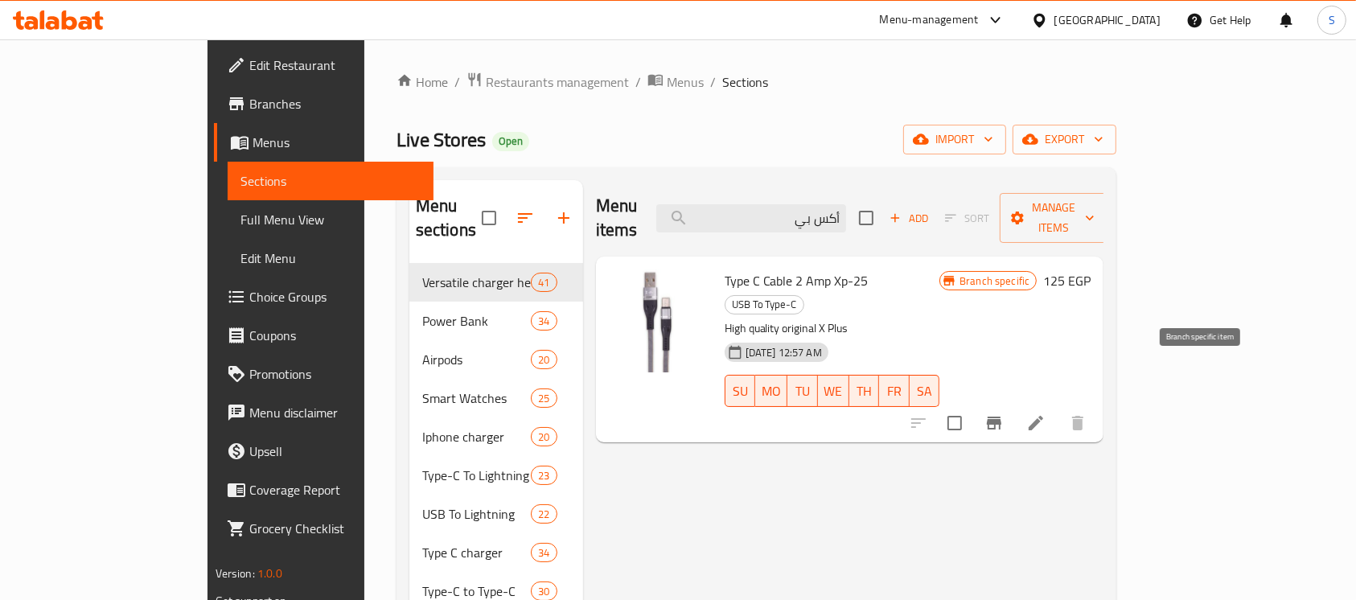
type input "أكس بي"
click at [1004, 413] on icon "Branch-specific-item" at bounding box center [993, 422] width 19 height 19
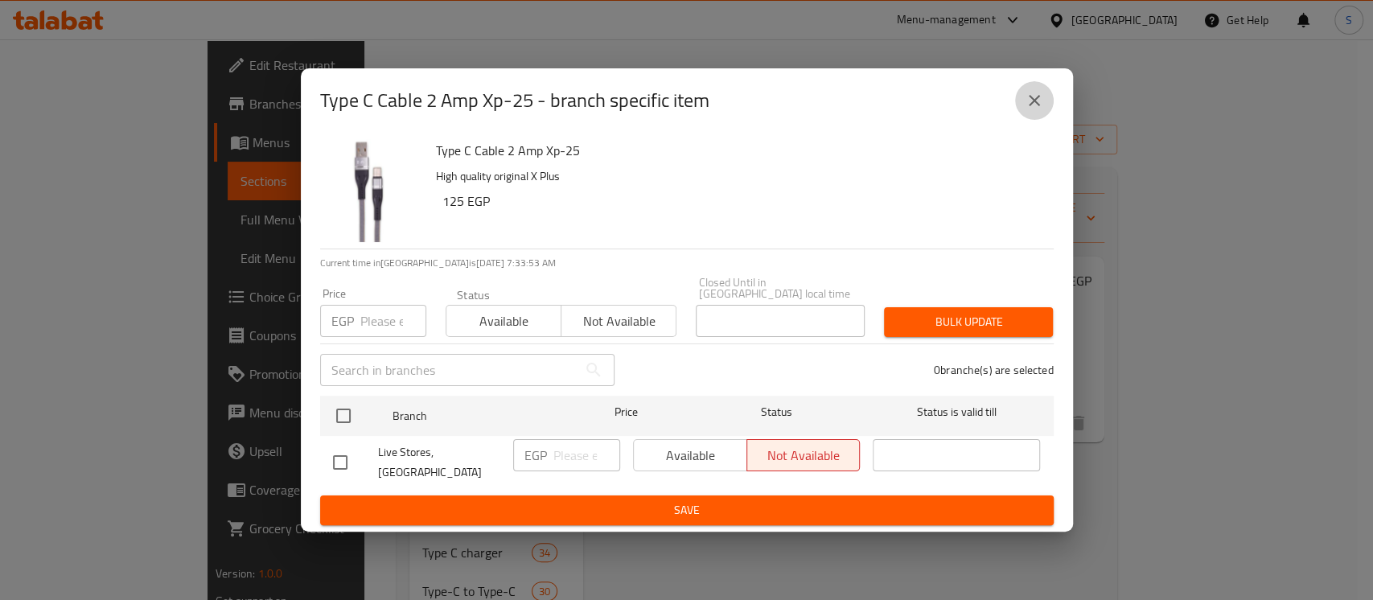
click at [1028, 110] on icon "close" at bounding box center [1033, 100] width 19 height 19
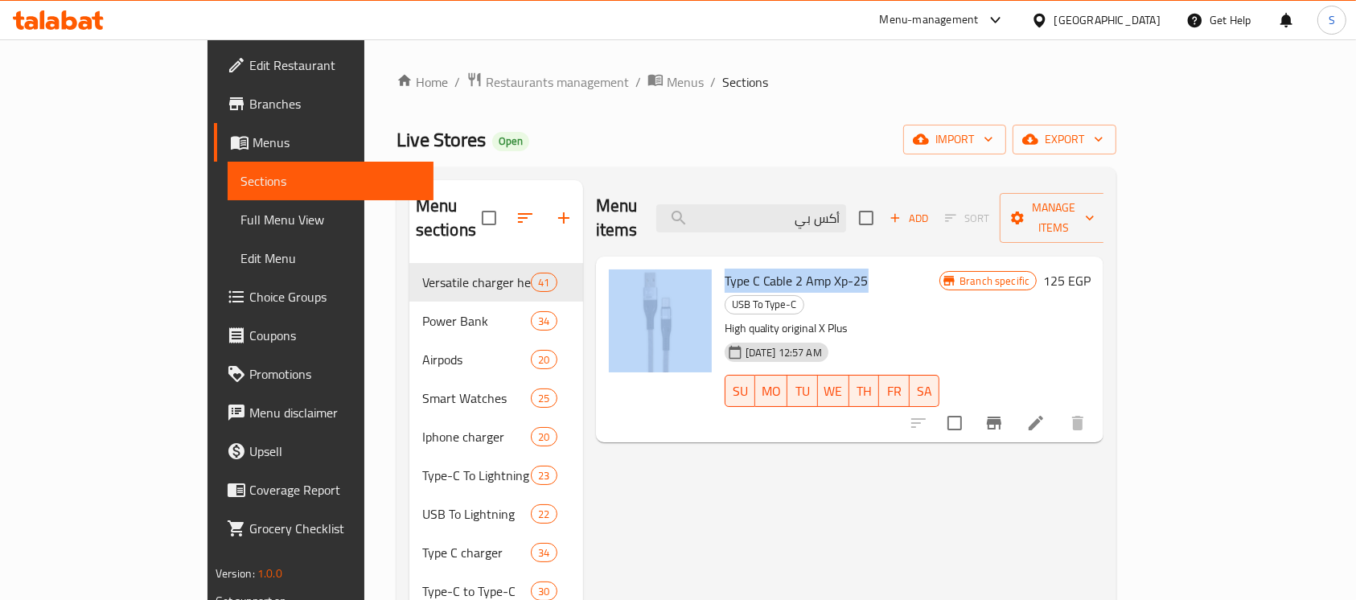
drag, startPoint x: 816, startPoint y: 249, endPoint x: 664, endPoint y: 256, distance: 152.1
click at [664, 263] on div "Type C Cable 2 Amp Xp-25 USB To Type-C High quality original X Plus [DATE] 12:5…" at bounding box center [849, 349] width 495 height 173
copy div "Type C Cable 2 Amp Xp-25"
click at [822, 204] on input "أكس بي" at bounding box center [751, 218] width 190 height 28
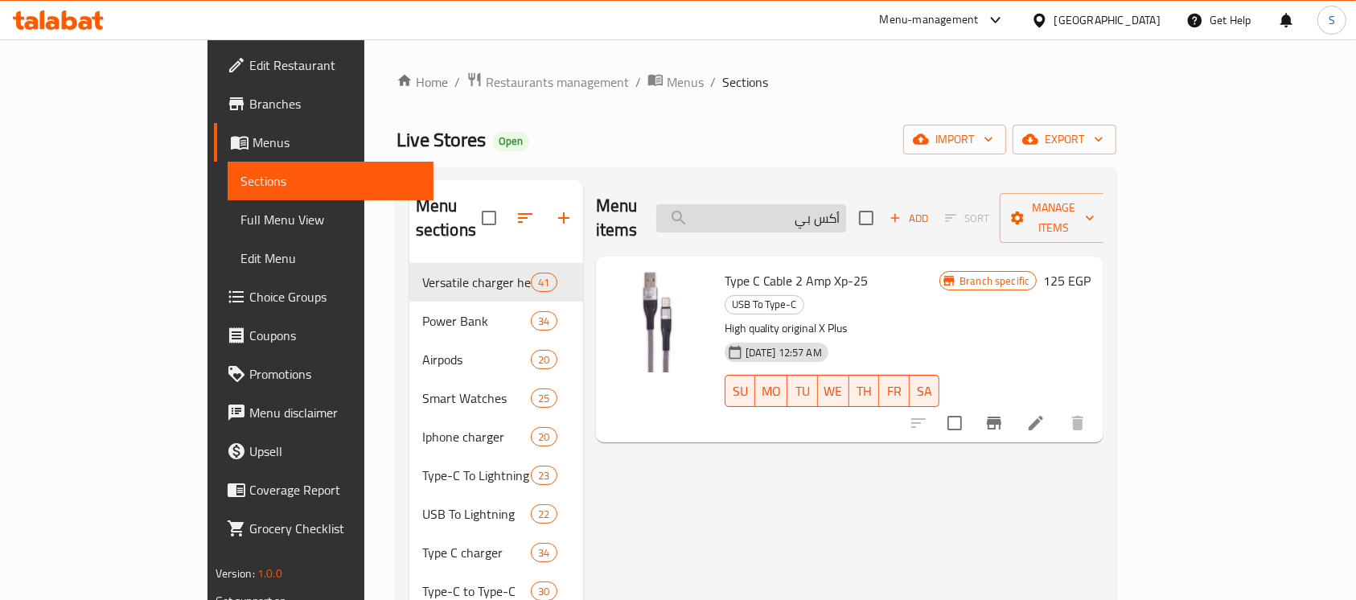
click at [822, 204] on input "أكس بي" at bounding box center [751, 218] width 190 height 28
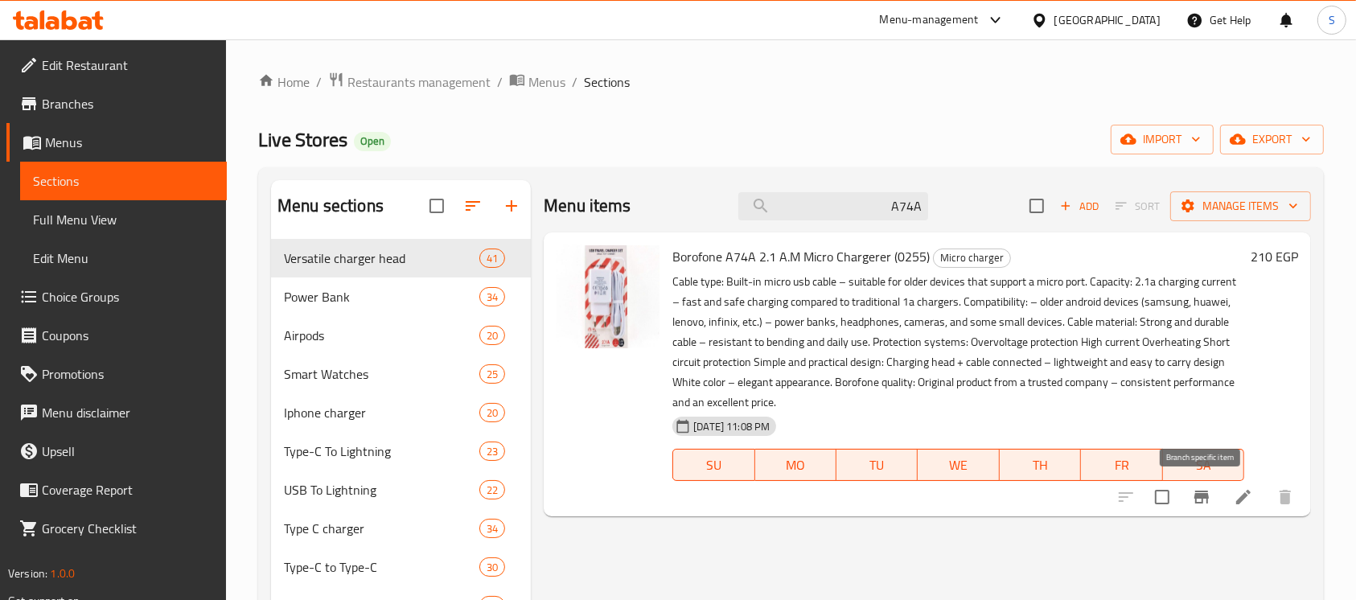
click at [1201, 489] on icon "Branch-specific-item" at bounding box center [1201, 496] width 19 height 19
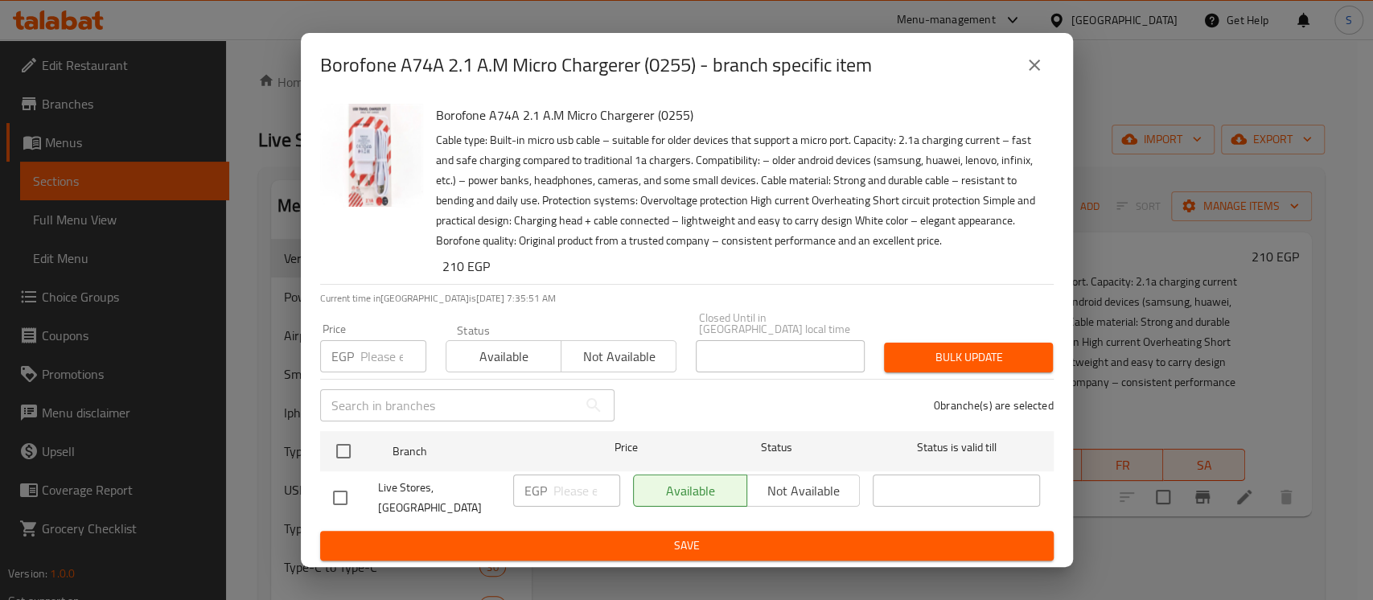
click at [1028, 71] on icon "close" at bounding box center [1033, 65] width 11 height 11
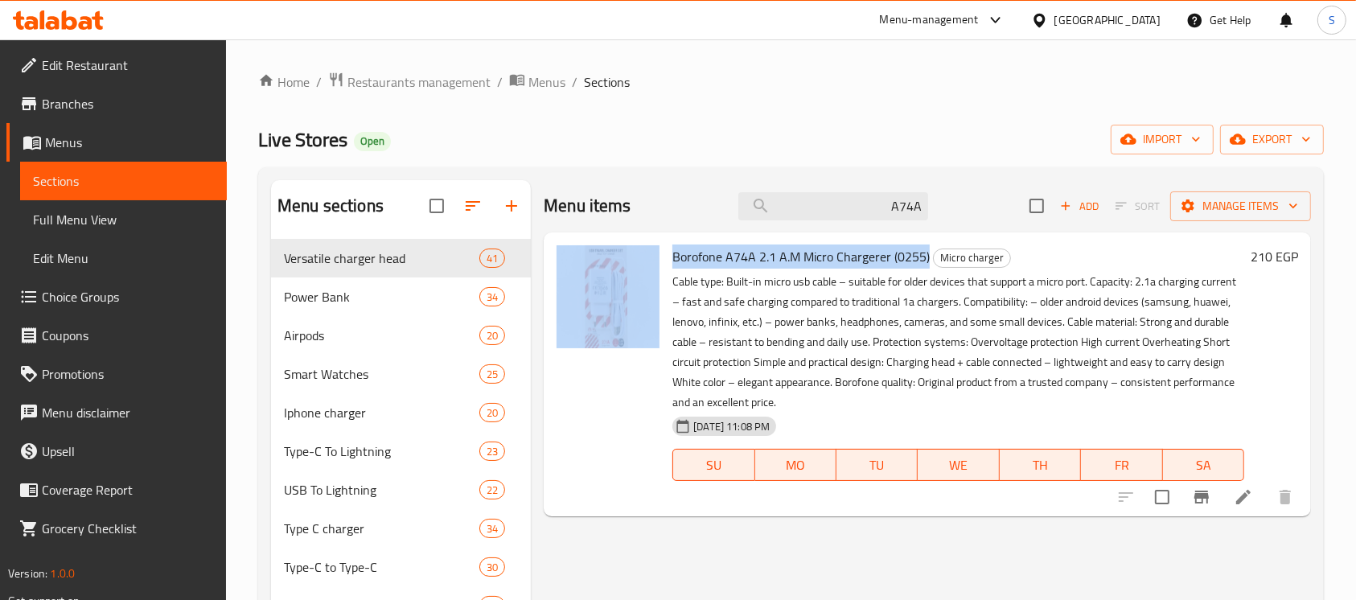
drag, startPoint x: 665, startPoint y: 257, endPoint x: 926, endPoint y: 258, distance: 261.3
click at [926, 258] on div "Borofone A74A 2.1 A.M Micro Chargerer (0255) Micro charger Cable type: Built-in…" at bounding box center [927, 374] width 754 height 271
copy div "Borofone A74A 2.1 A.M Micro Chargerer (0255)"
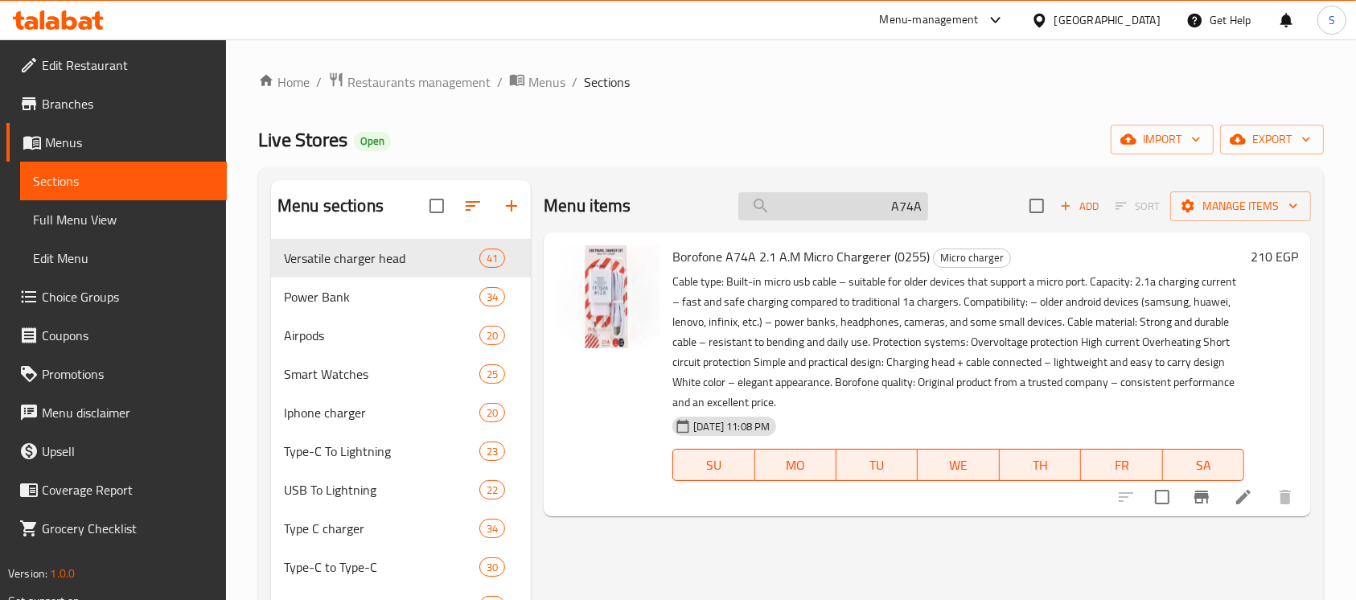
click at [880, 208] on input "A74A" at bounding box center [833, 206] width 190 height 28
paste input "ldnio"
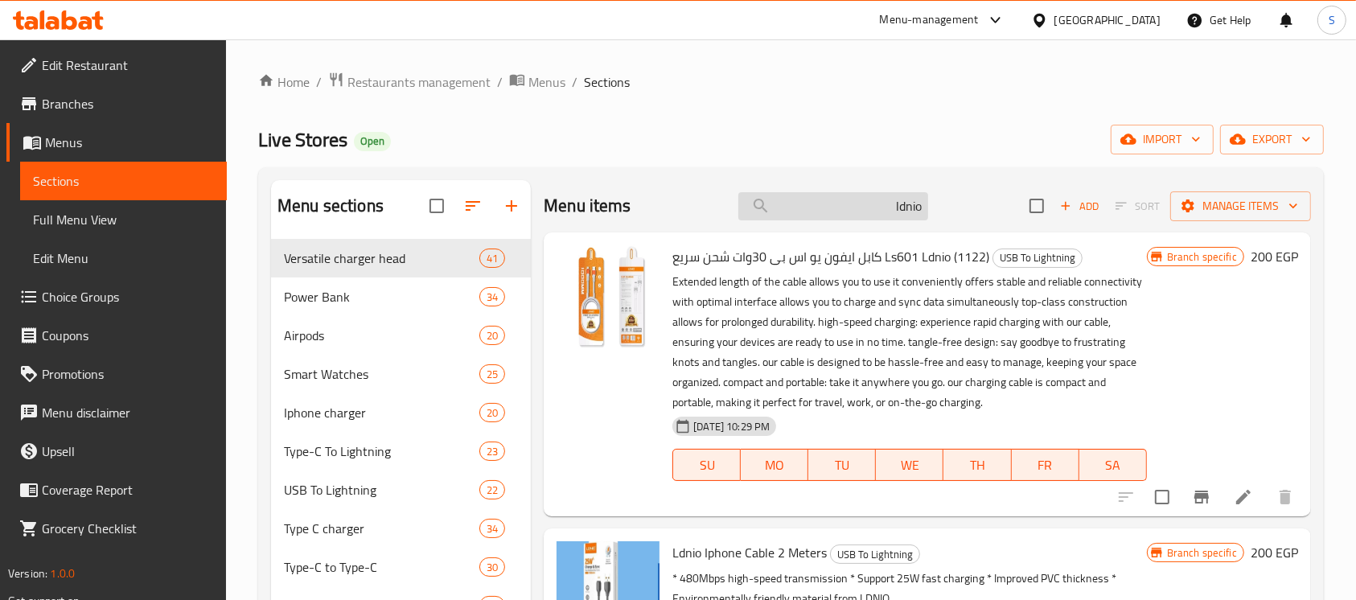
click at [887, 204] on input "ldnio" at bounding box center [833, 206] width 190 height 28
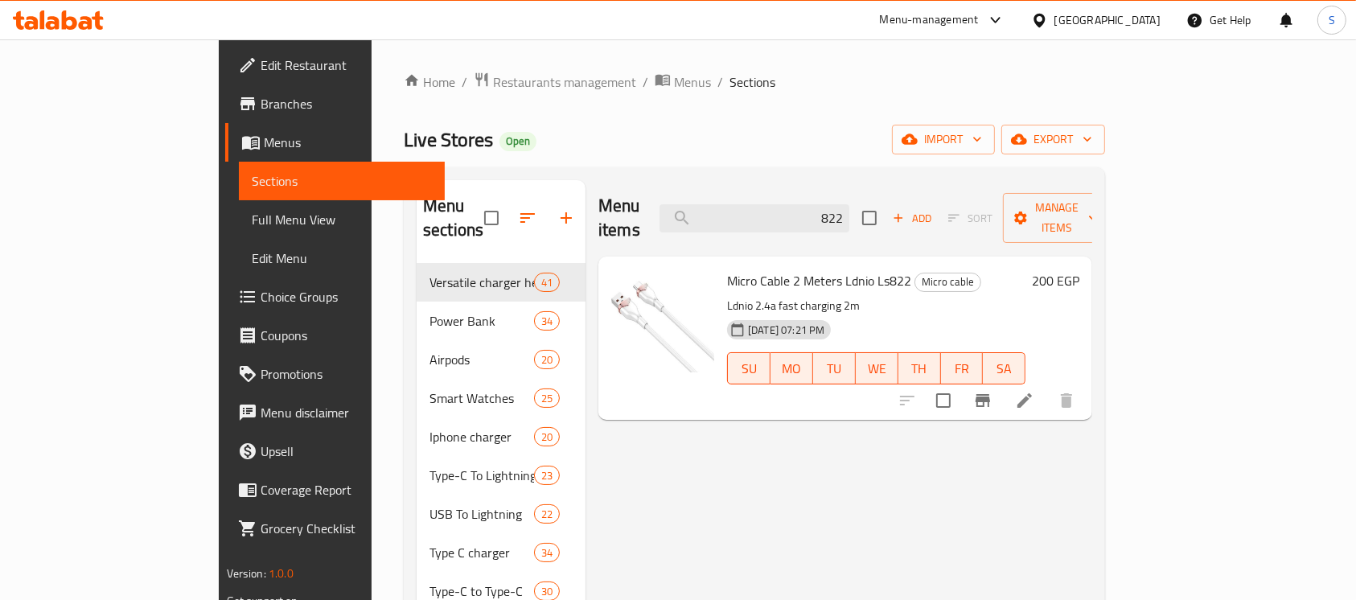
drag, startPoint x: 740, startPoint y: 253, endPoint x: 856, endPoint y: 265, distance: 117.1
click at [856, 265] on div "Micro Cable 2 Meters Ldnio Ls822 Micro cable Ldnio 2.4a fast charging 2m [DATE]…" at bounding box center [875, 338] width 311 height 150
copy span "Micro Cable 2 Meters Ldnio Ls822"
click at [849, 204] on input "822" at bounding box center [754, 218] width 190 height 28
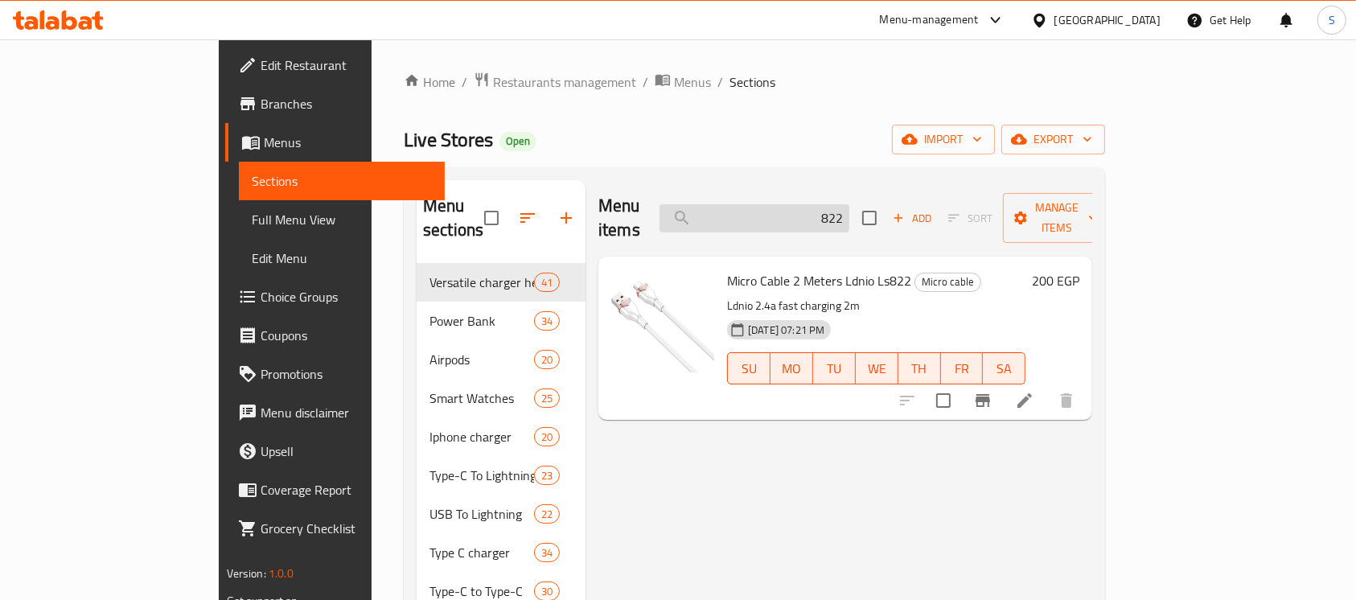
click at [849, 204] on input "822" at bounding box center [754, 218] width 190 height 28
paste input "GFUZ"
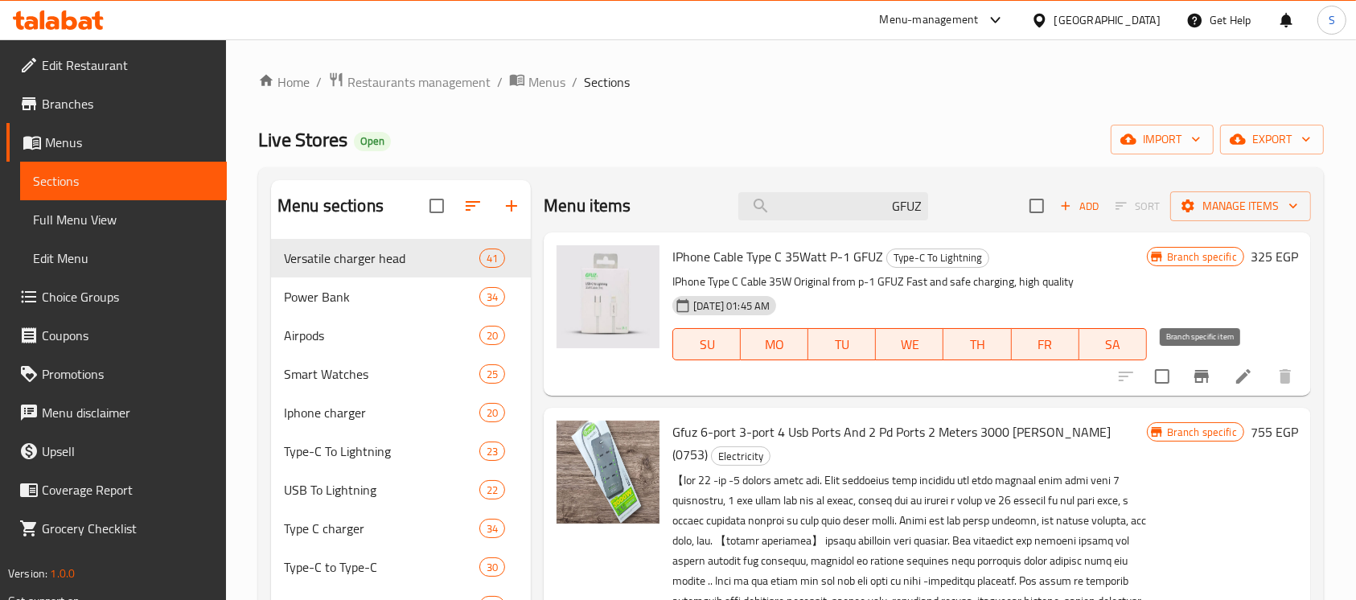
click at [1207, 372] on icon "Branch-specific-item" at bounding box center [1201, 376] width 14 height 13
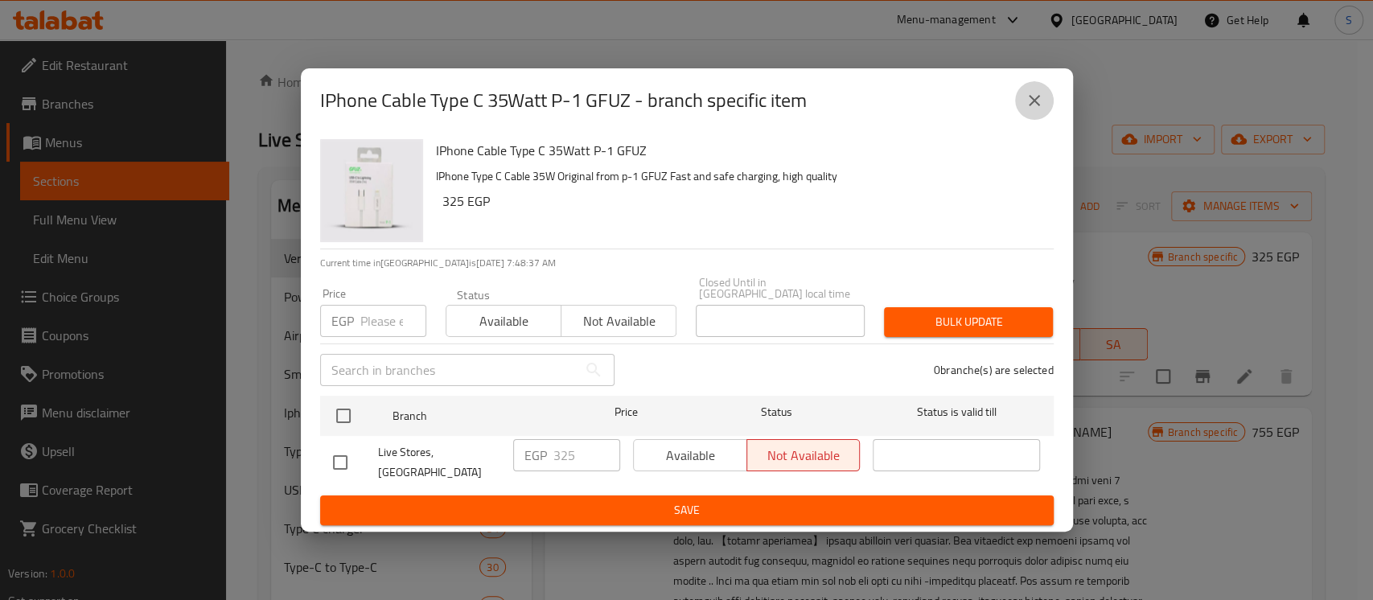
click at [1036, 103] on icon "close" at bounding box center [1033, 100] width 19 height 19
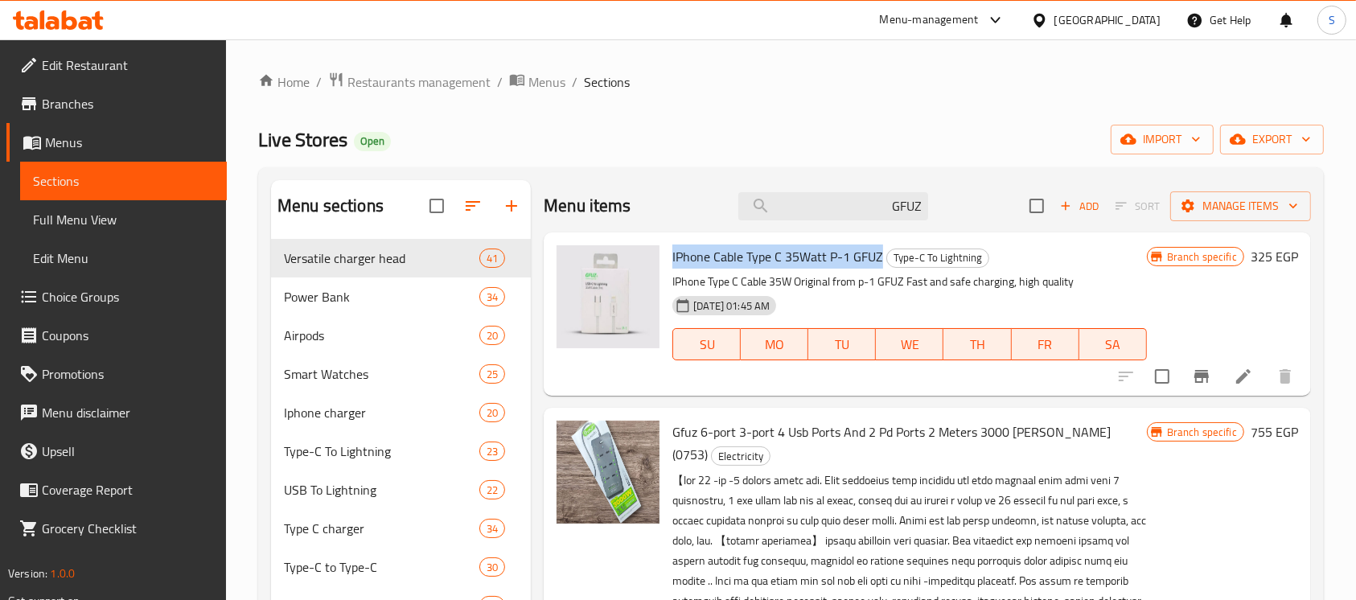
drag, startPoint x: 880, startPoint y: 254, endPoint x: 671, endPoint y: 261, distance: 209.2
click at [671, 261] on div "IPhone Cable Type C 35Watt P-1 GFUZ Type-C To Lightning IPhone Type C Cable 35W…" at bounding box center [909, 314] width 486 height 150
copy span "IPhone Cable Type C 35Watt P-1 GFUZ"
click at [885, 208] on input "GFUZ" at bounding box center [833, 206] width 190 height 28
click at [885, 207] on input "GFUZ" at bounding box center [833, 206] width 190 height 28
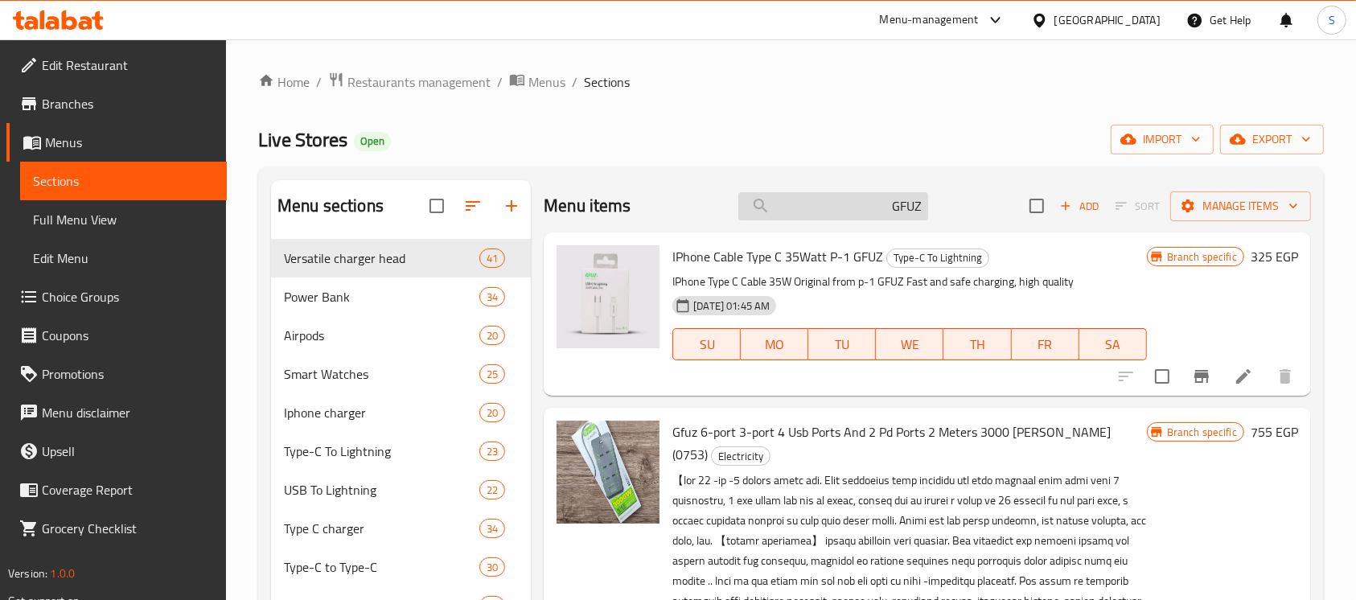
paste input "5Bu"
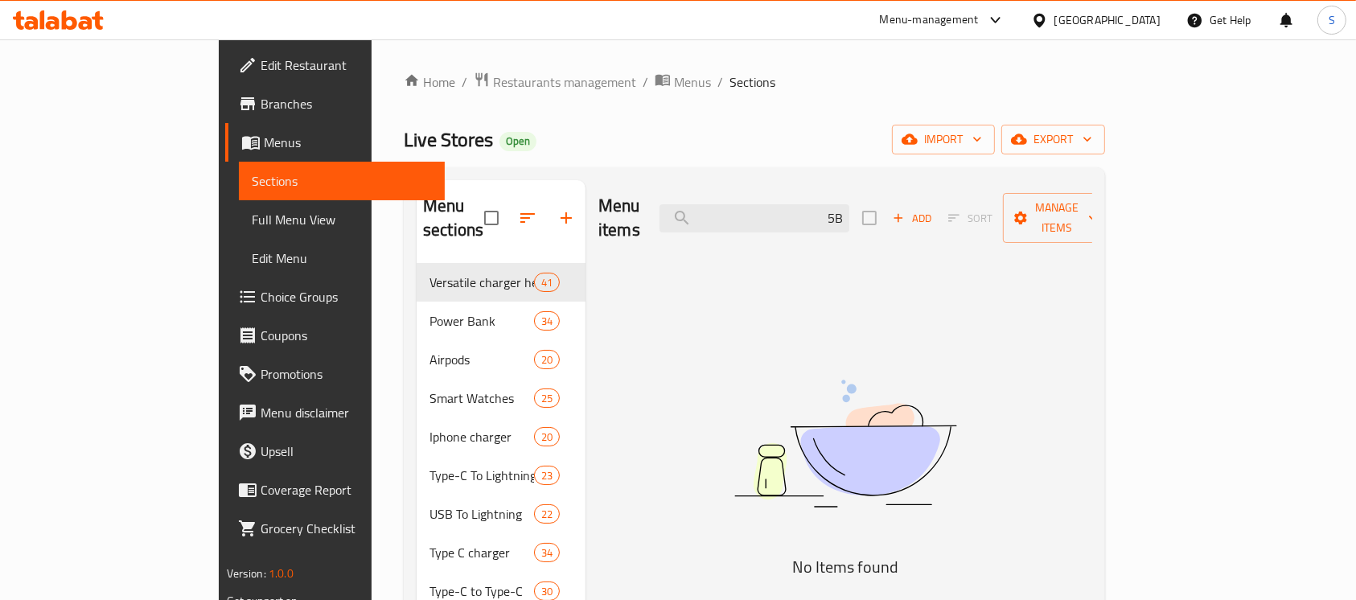
type input "5"
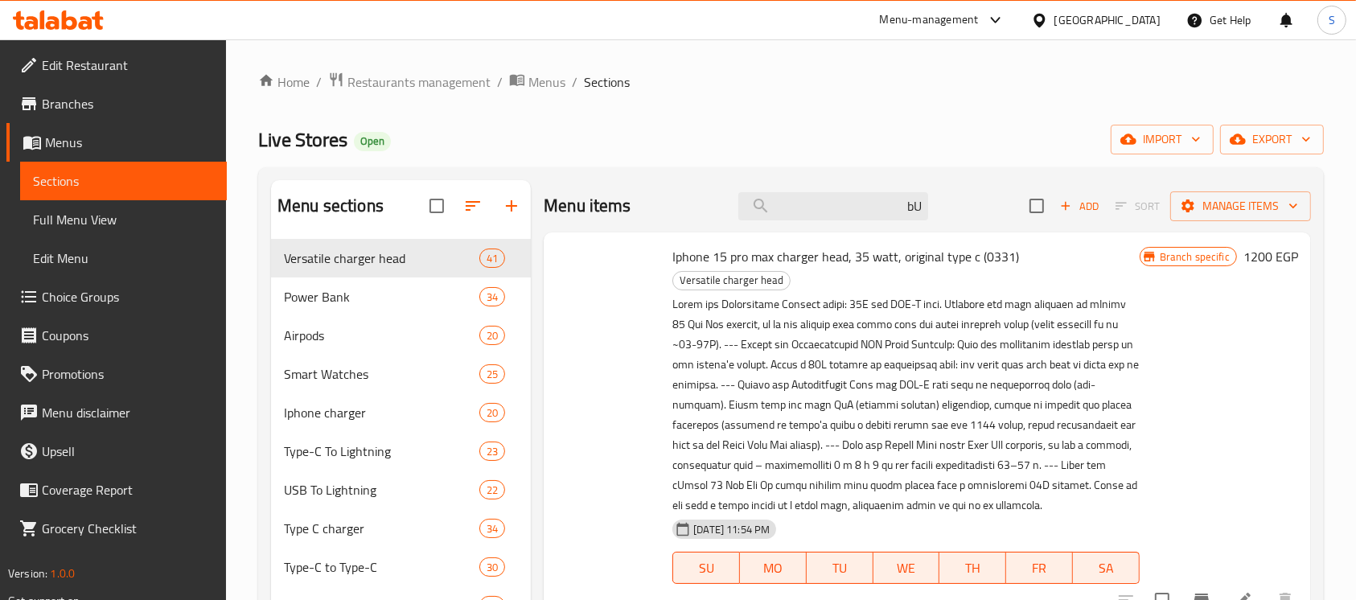
type input "b"
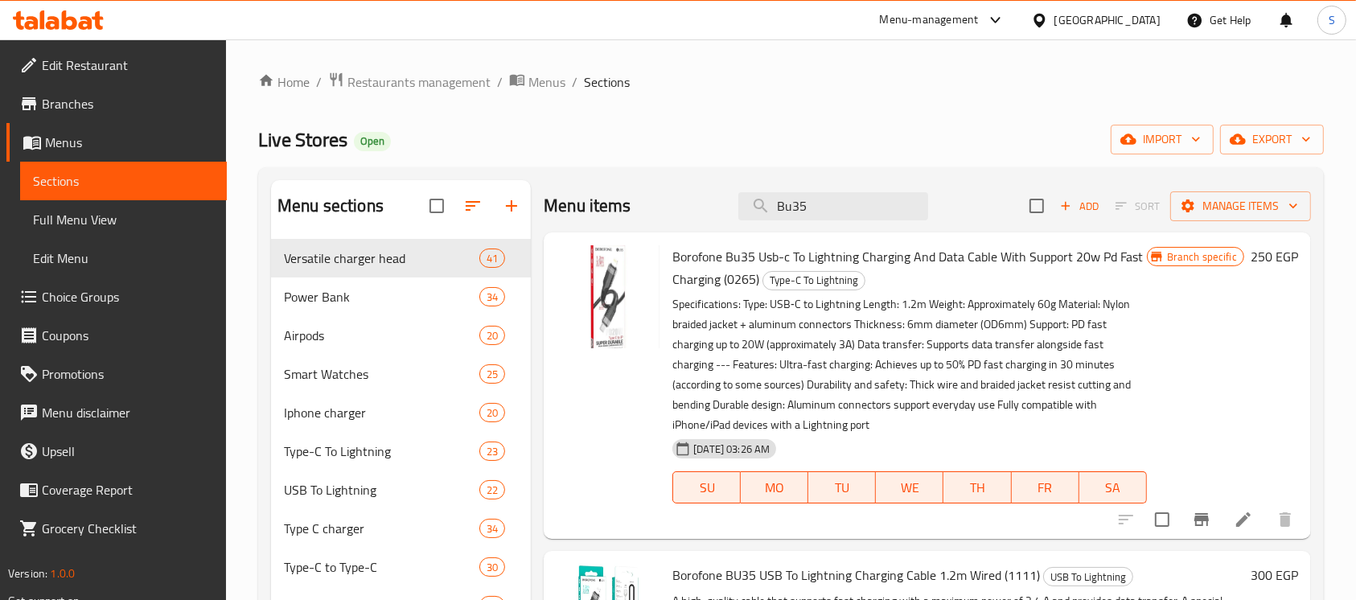
type input "Bu35"
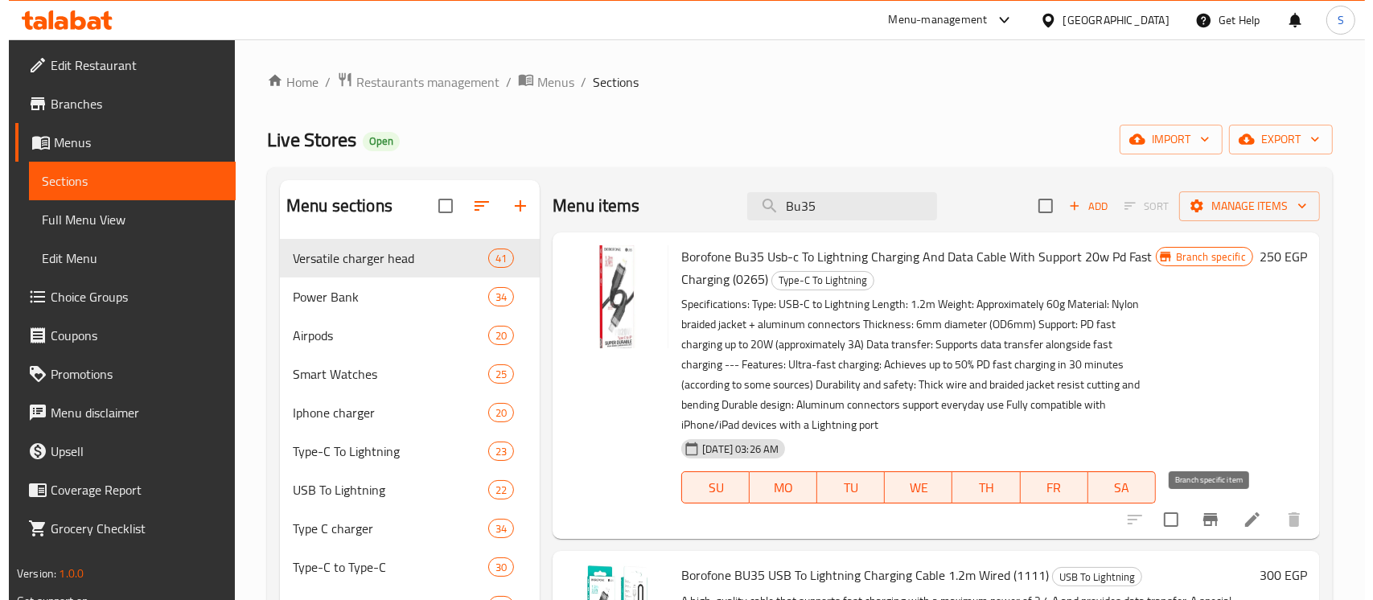
scroll to position [107, 0]
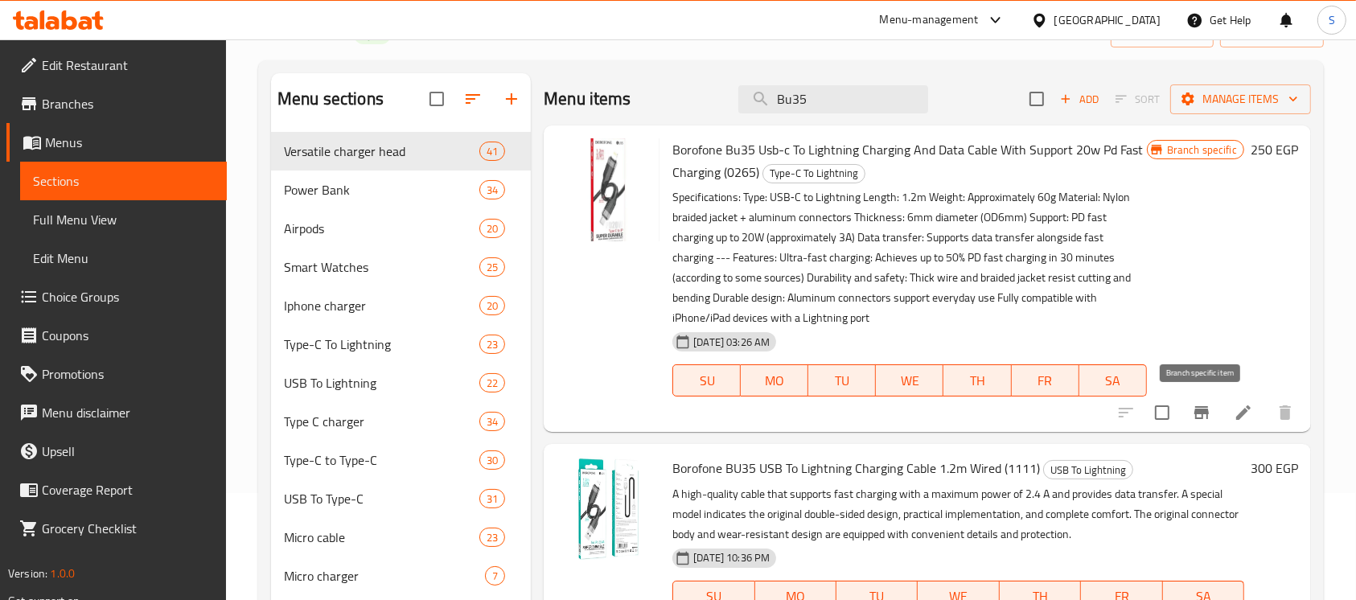
click at [1196, 408] on icon "Branch-specific-item" at bounding box center [1201, 412] width 19 height 19
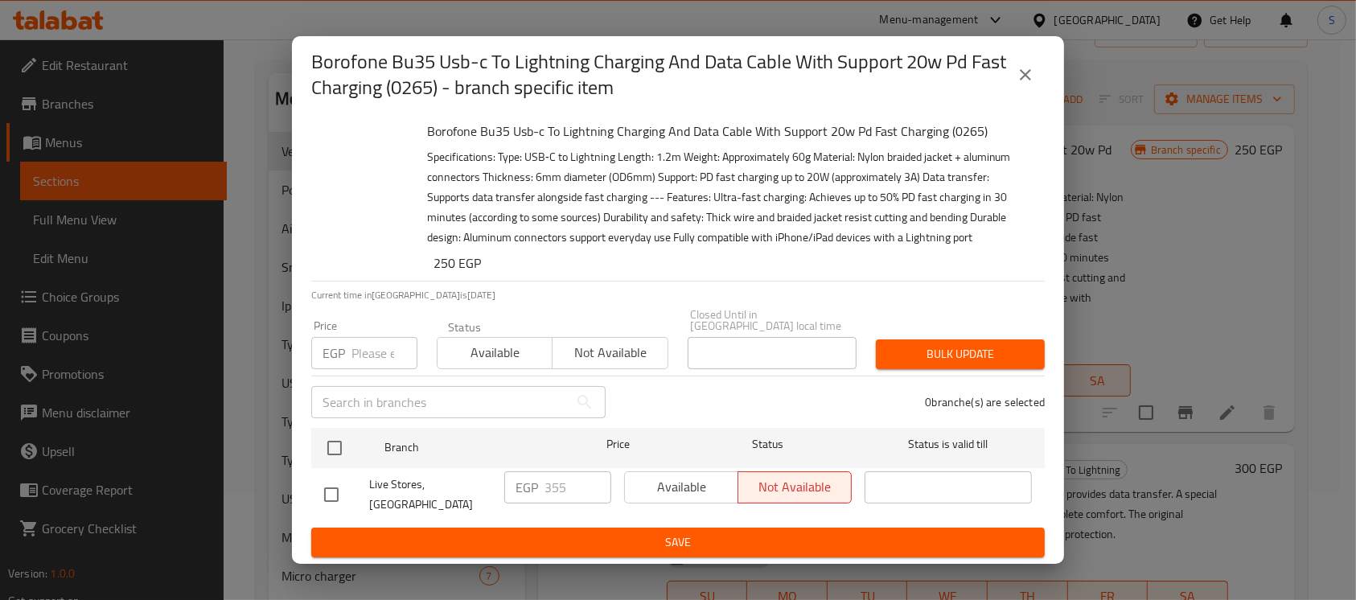
click at [1035, 84] on icon "close" at bounding box center [1025, 74] width 19 height 19
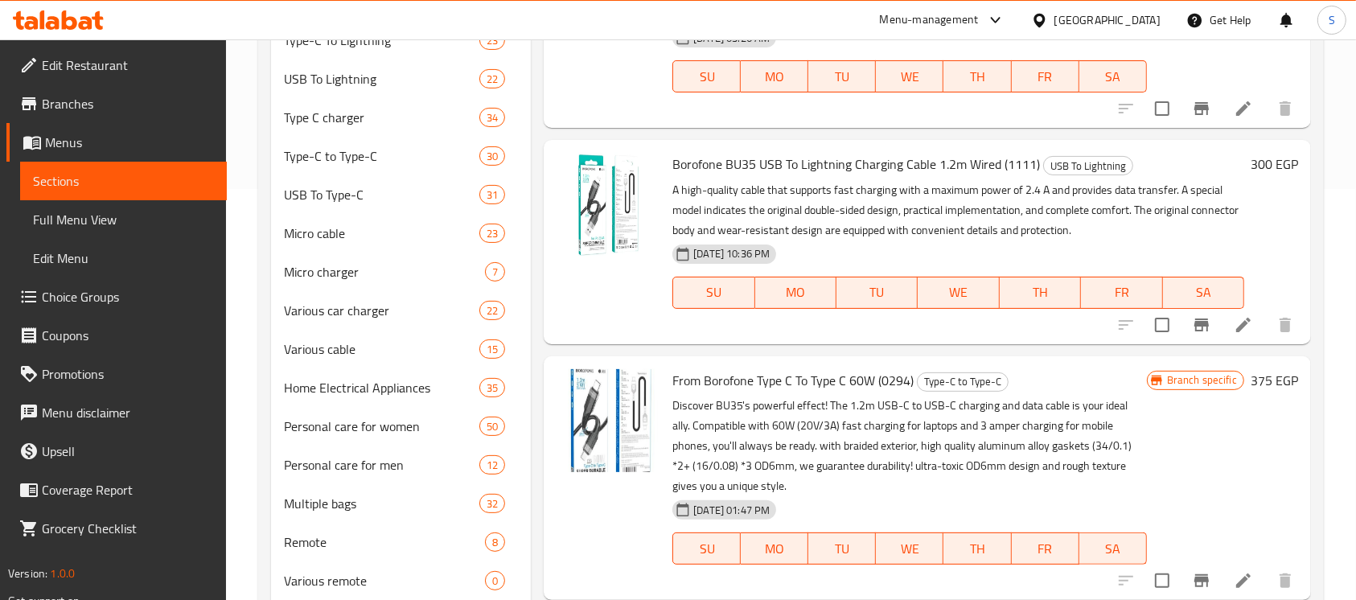
scroll to position [429, 0]
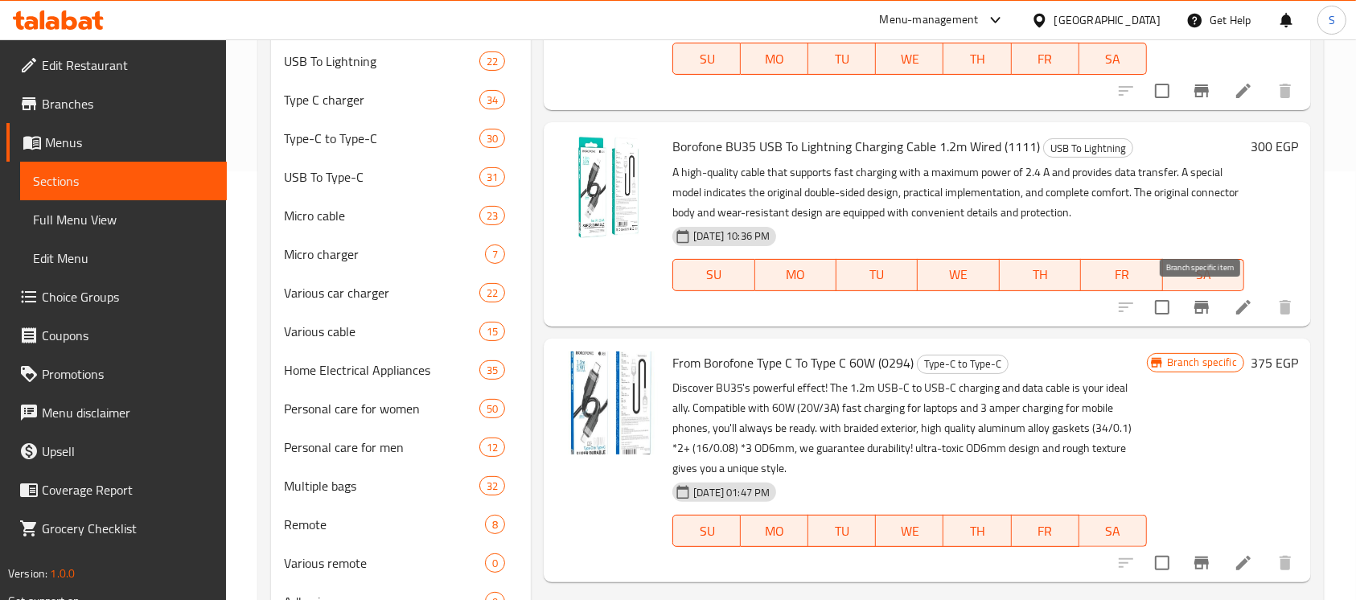
click at [1209, 305] on icon "Branch-specific-item" at bounding box center [1201, 307] width 19 height 19
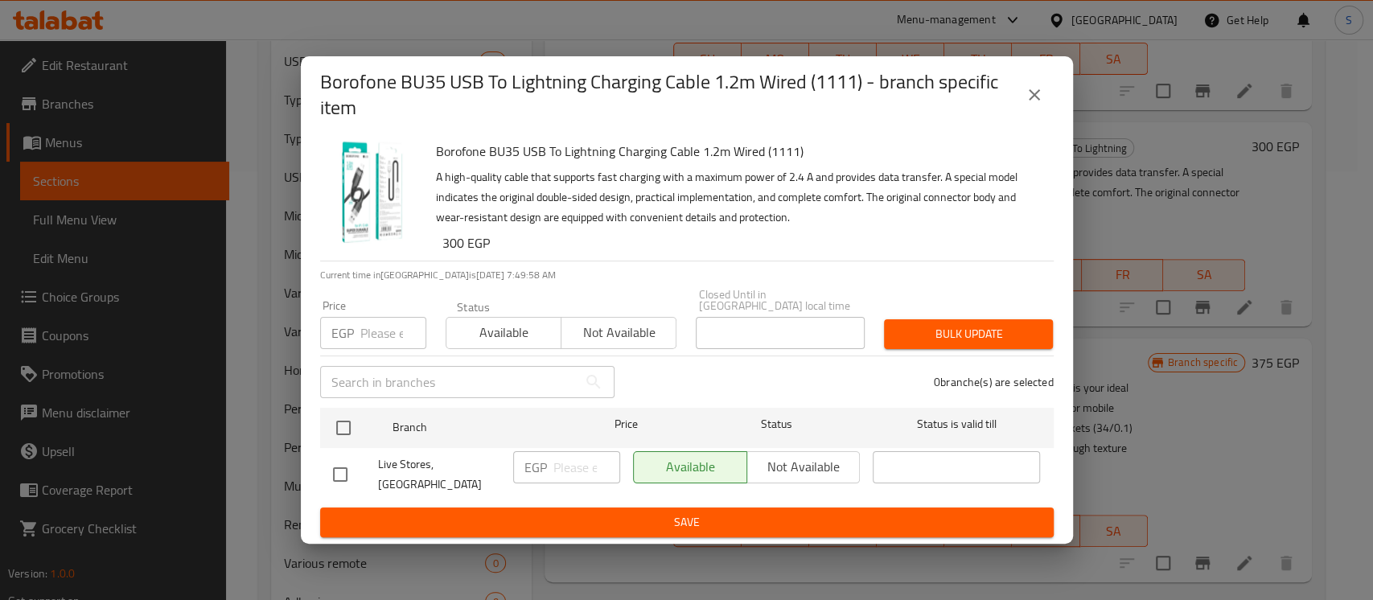
click at [1041, 105] on icon "close" at bounding box center [1033, 94] width 19 height 19
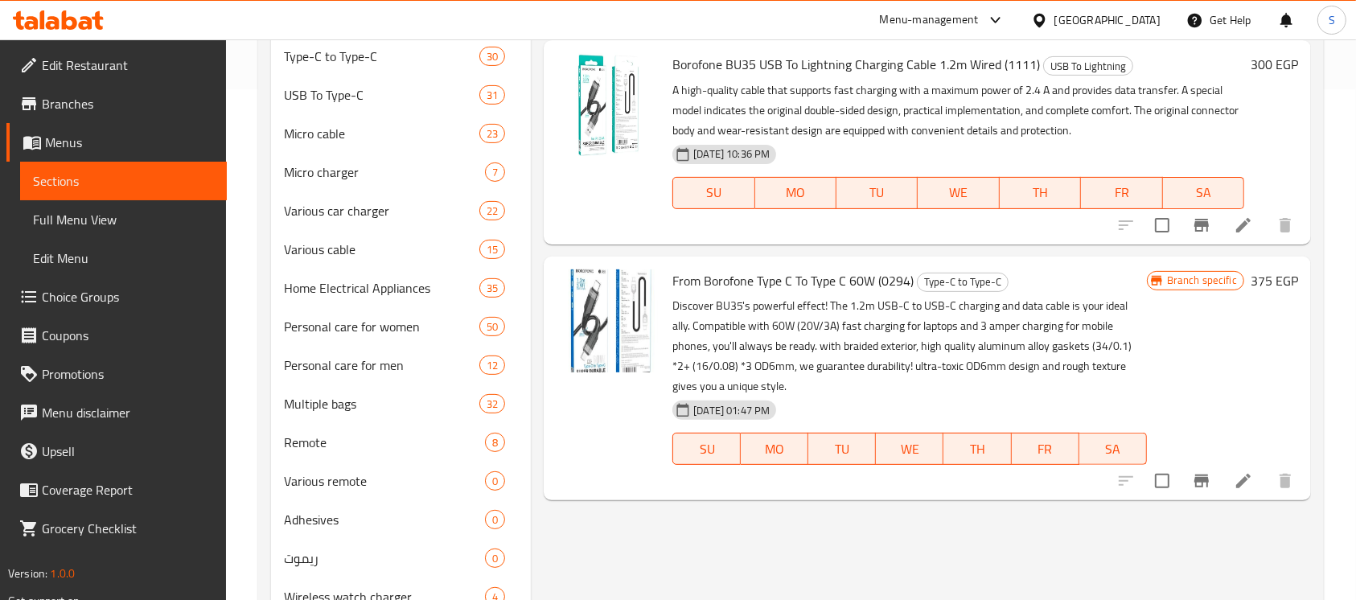
scroll to position [643, 0]
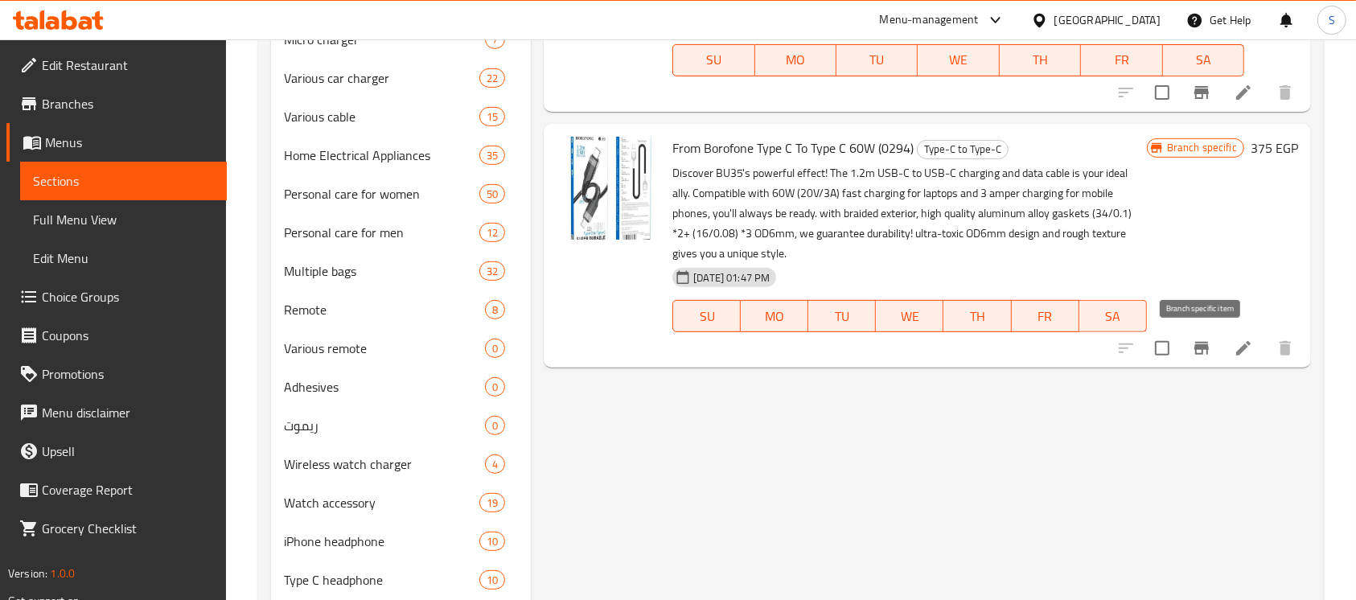
click at [1209, 349] on icon "Branch-specific-item" at bounding box center [1201, 348] width 19 height 19
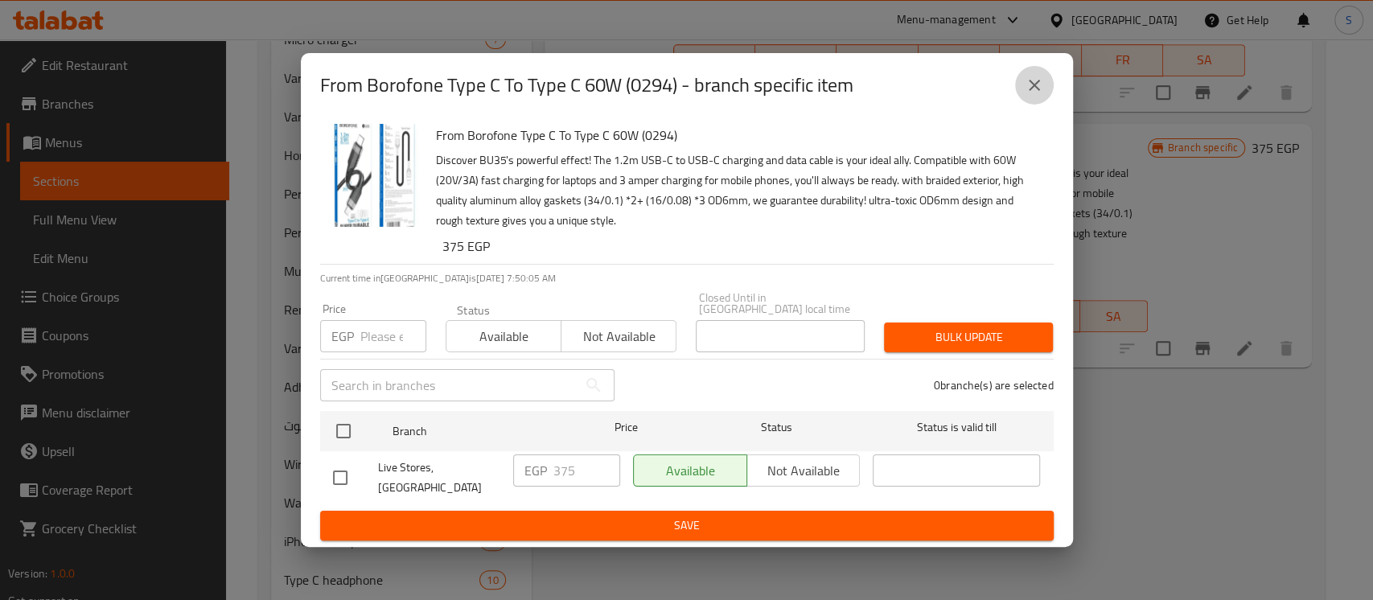
click at [1035, 105] on button "close" at bounding box center [1034, 85] width 39 height 39
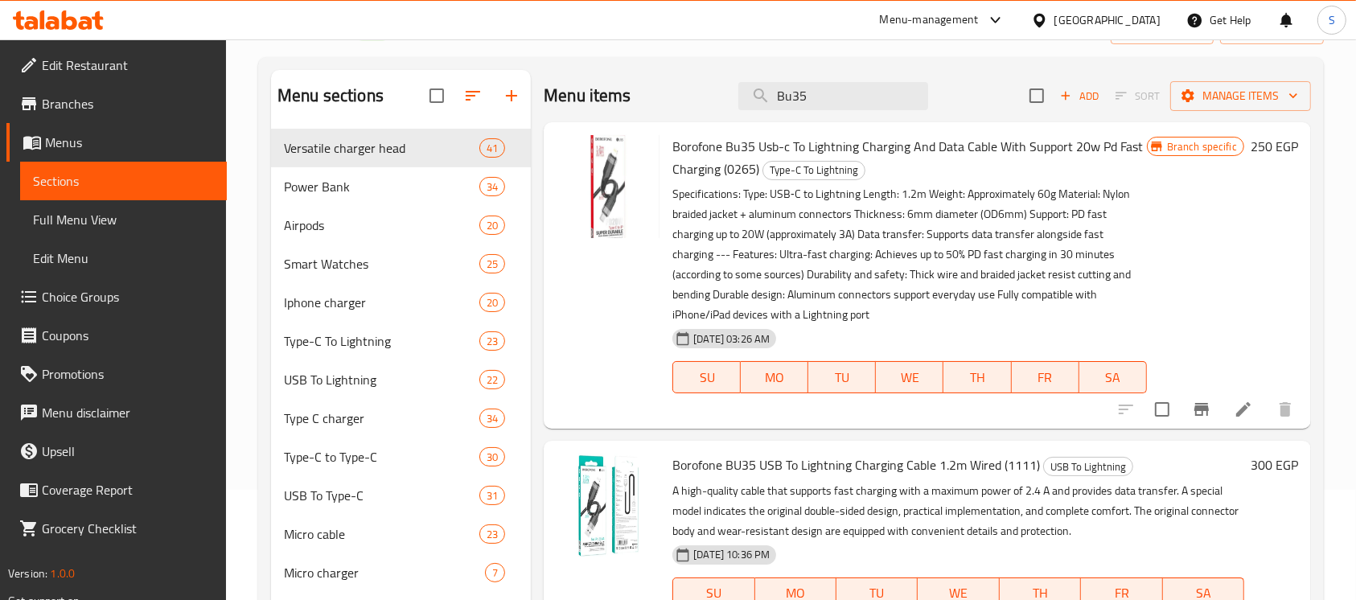
scroll to position [107, 0]
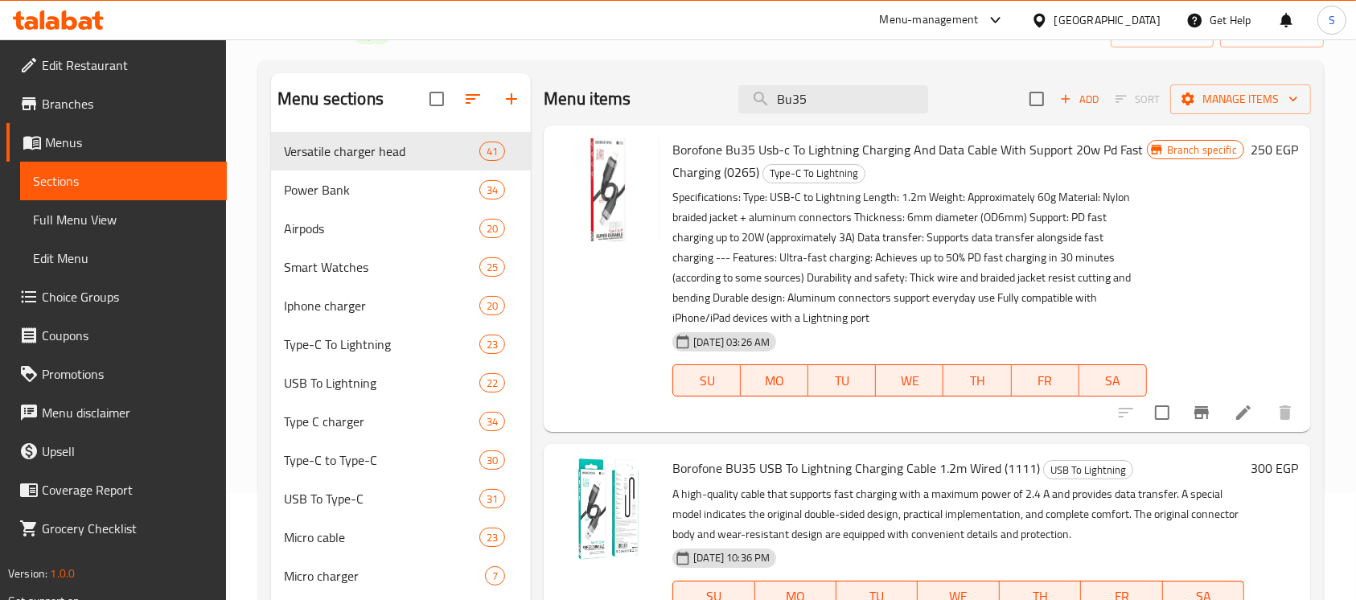
click at [1209, 406] on icon "Branch-specific-item" at bounding box center [1201, 412] width 19 height 19
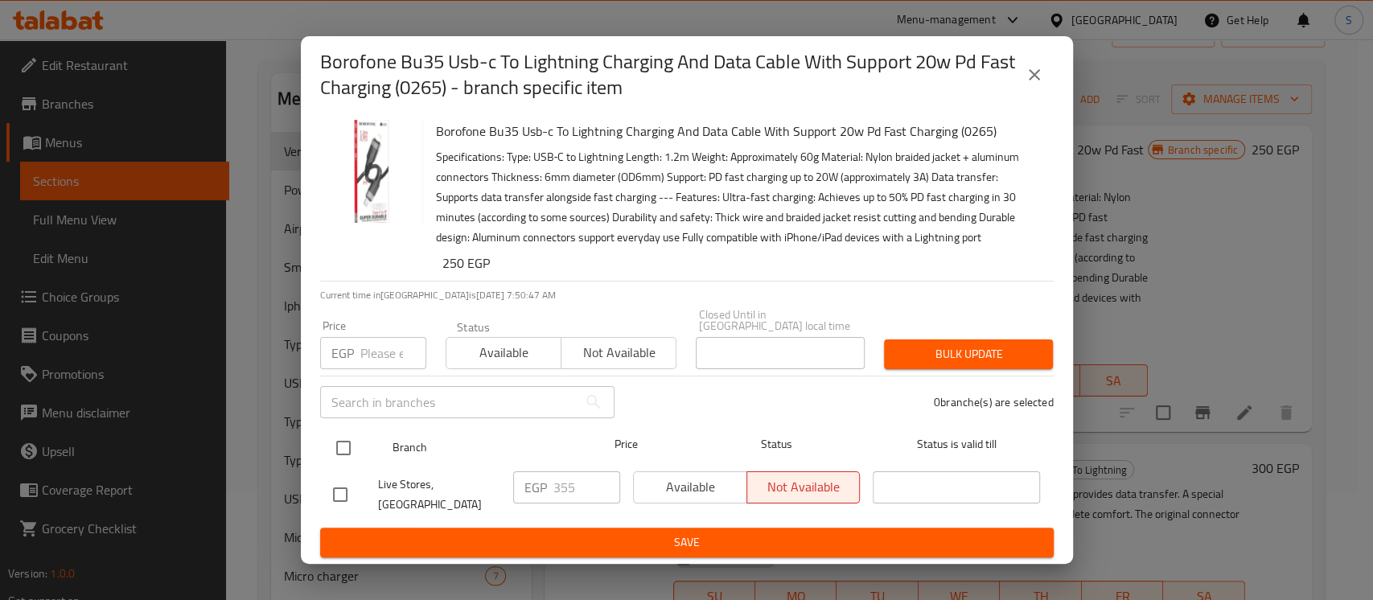
click at [341, 458] on input "checkbox" at bounding box center [343, 448] width 34 height 34
checkbox input "true"
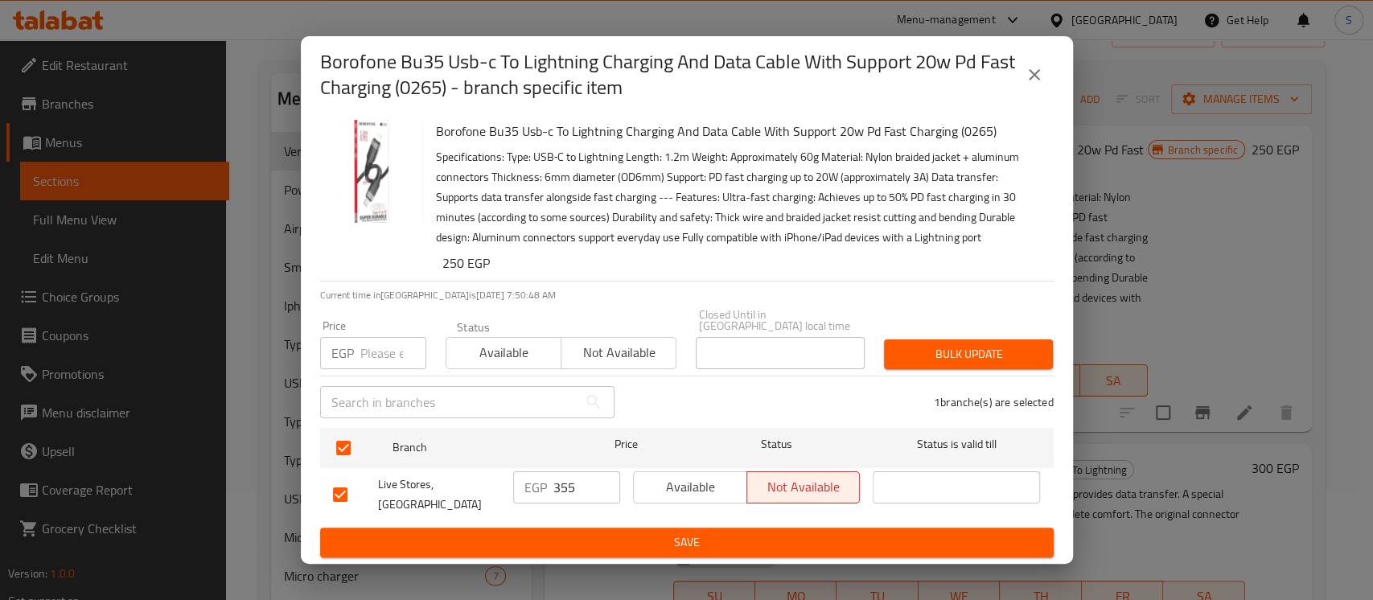
click at [566, 480] on input "355" at bounding box center [586, 487] width 67 height 32
type input "379"
click at [807, 532] on span "Save" at bounding box center [687, 542] width 708 height 20
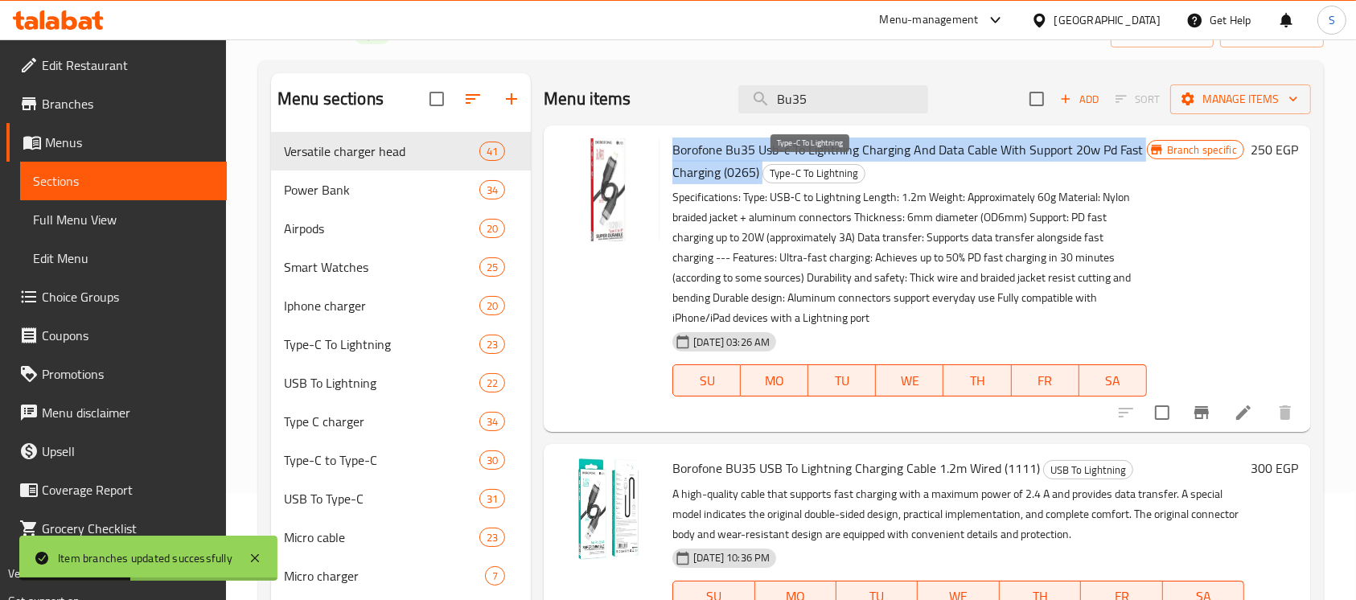
drag, startPoint x: 672, startPoint y: 147, endPoint x: 768, endPoint y: 171, distance: 98.7
click at [768, 171] on h6 "Borofone Bu35 Usb-c To Lightning Charging And Data Cable With Support 20w Pd Fa…" at bounding box center [909, 160] width 474 height 45
copy h6 "Borofone Bu35 Usb-c To Lightning Charging And Data Cable With Support 20w Pd Fa…"
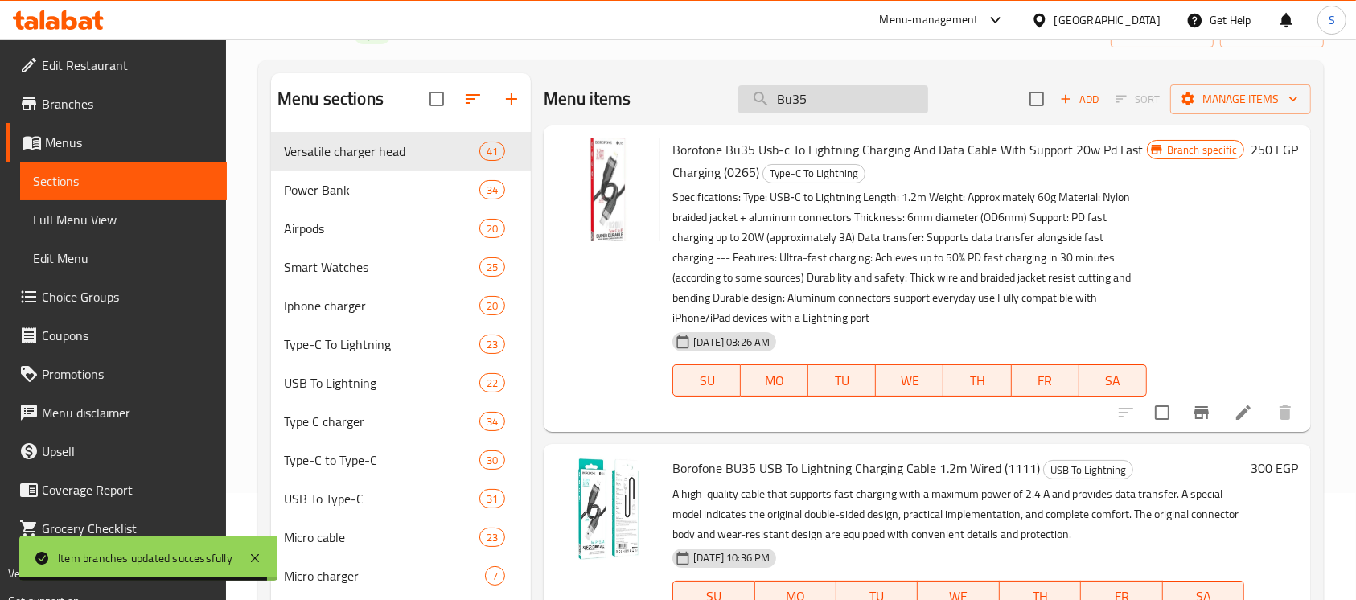
click at [818, 94] on input "Bu35" at bounding box center [833, 99] width 190 height 28
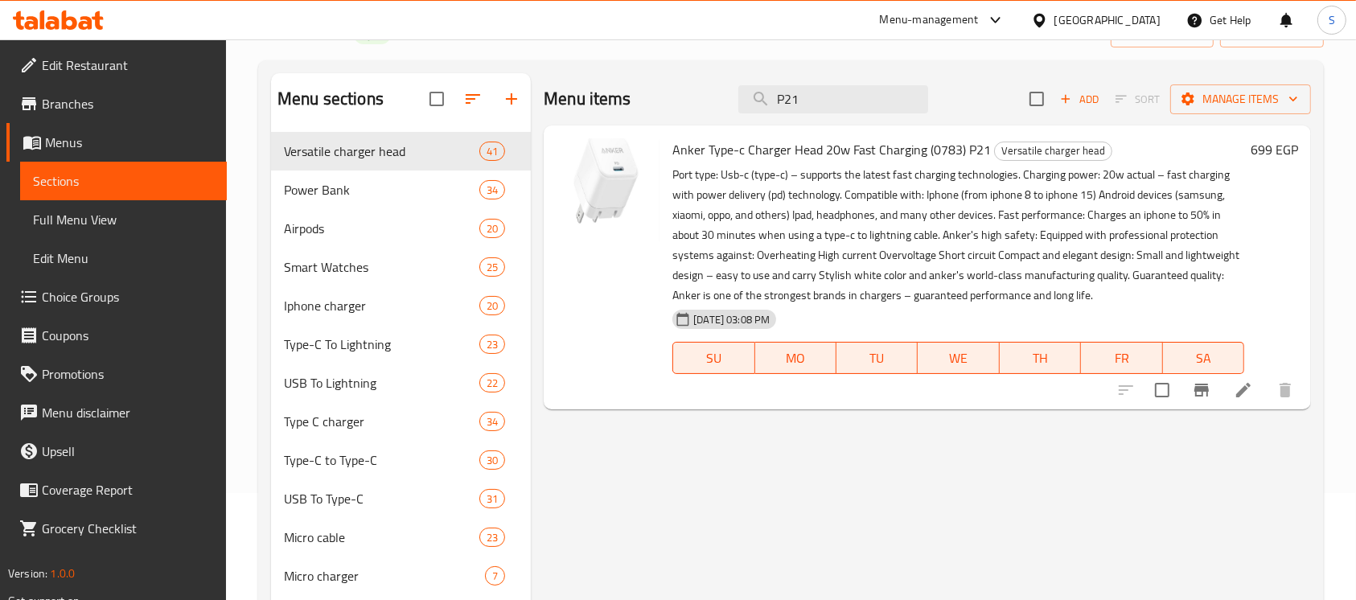
type input "P21"
click at [1197, 392] on icon "Branch-specific-item" at bounding box center [1201, 390] width 14 height 13
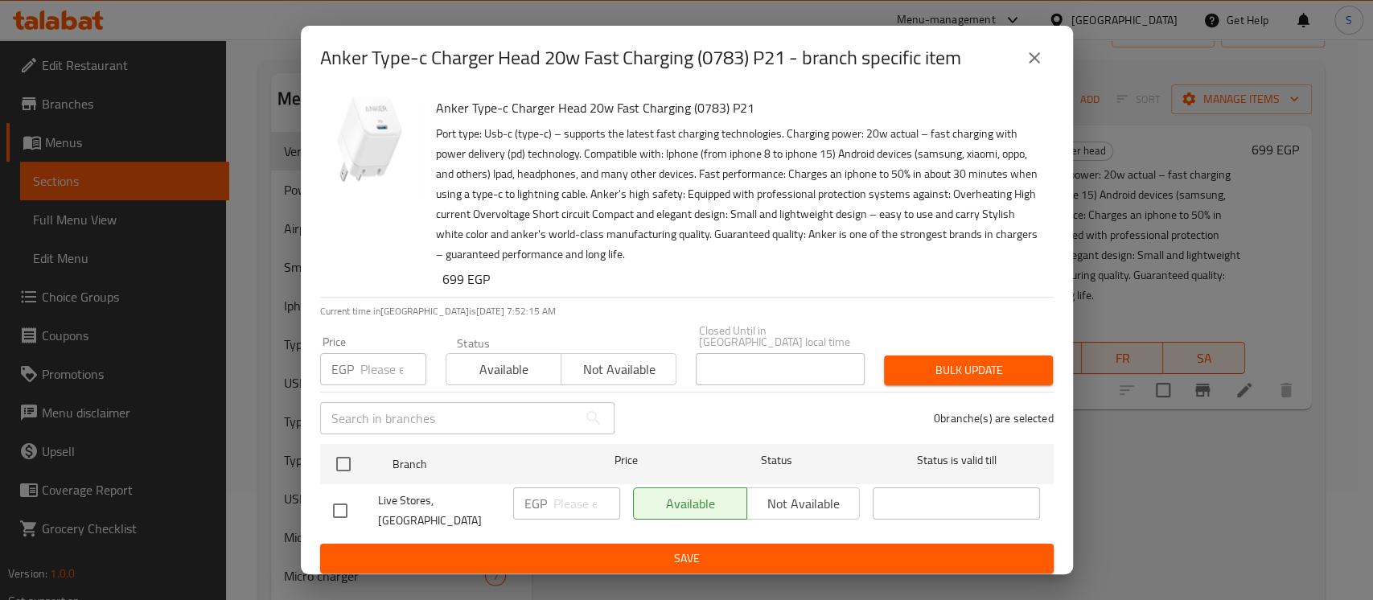
click at [1032, 64] on icon "close" at bounding box center [1033, 57] width 11 height 11
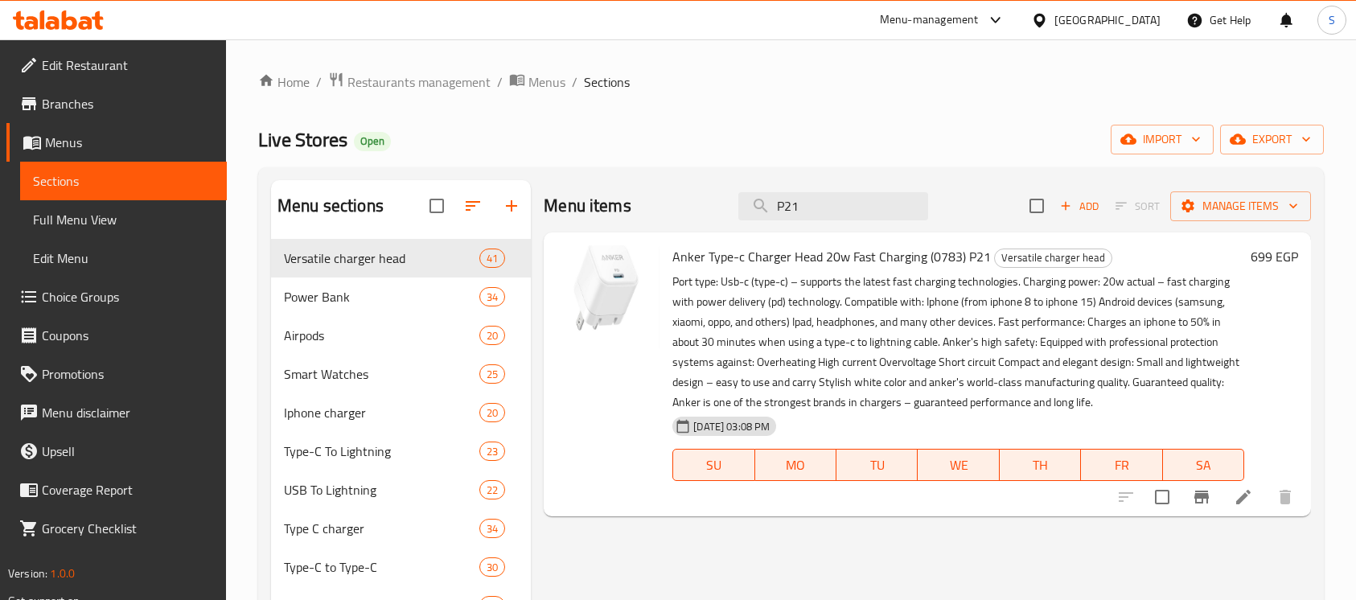
scroll to position [107, 0]
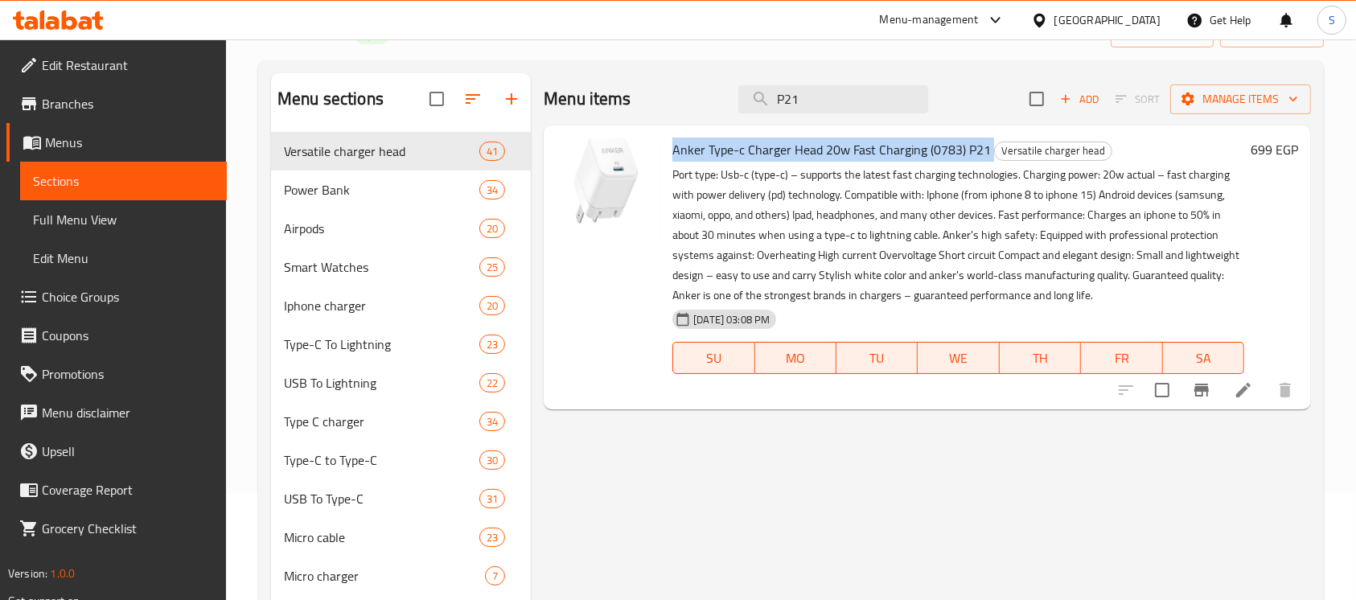
drag, startPoint x: 991, startPoint y: 146, endPoint x: 665, endPoint y: 140, distance: 326.5
click at [666, 140] on div "Anker Type-c Charger Head 20w Fast Charging (0783) P21 Versatile charger head P…" at bounding box center [958, 267] width 585 height 271
copy h6 "Anker Type-c Charger Head 20w Fast Charging (0783) P21"
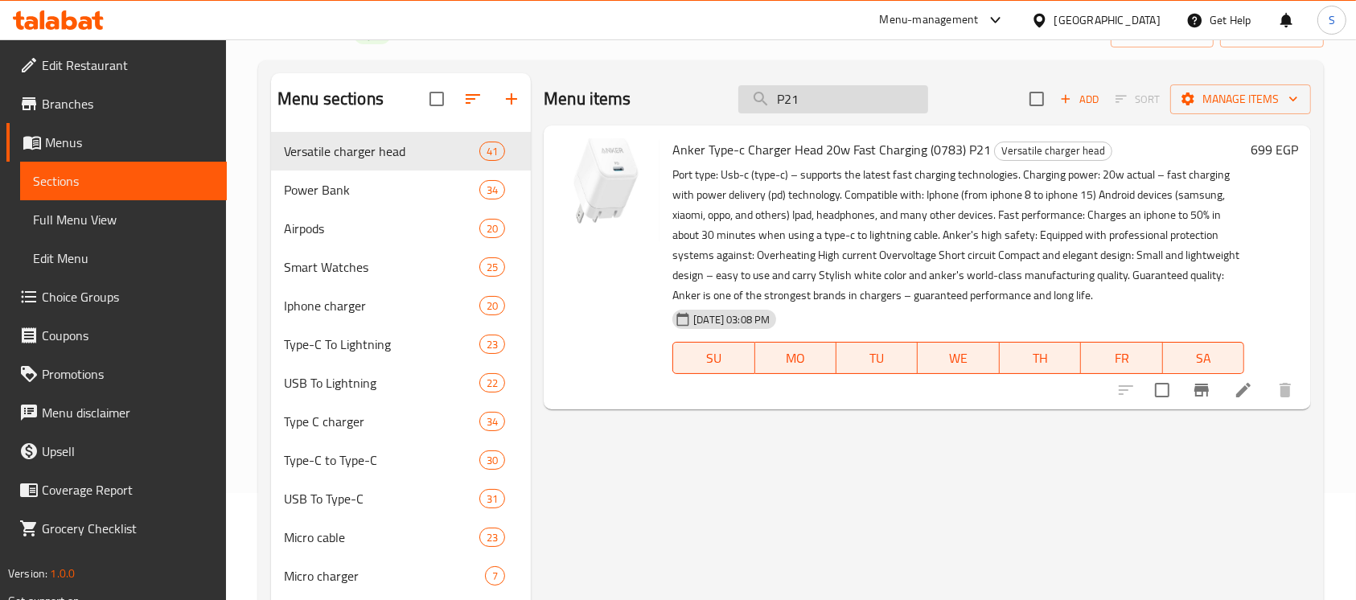
click at [804, 88] on input "P21" at bounding box center [833, 99] width 190 height 28
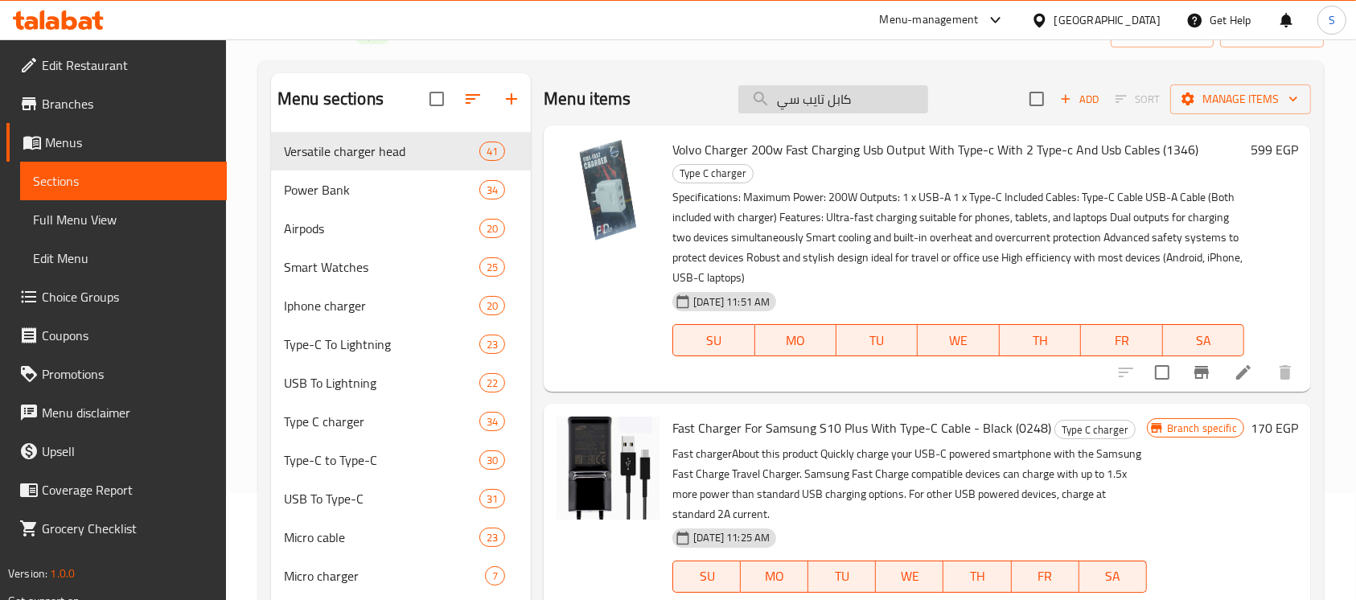
click at [822, 88] on input "كابل تايب سي" at bounding box center [833, 99] width 190 height 28
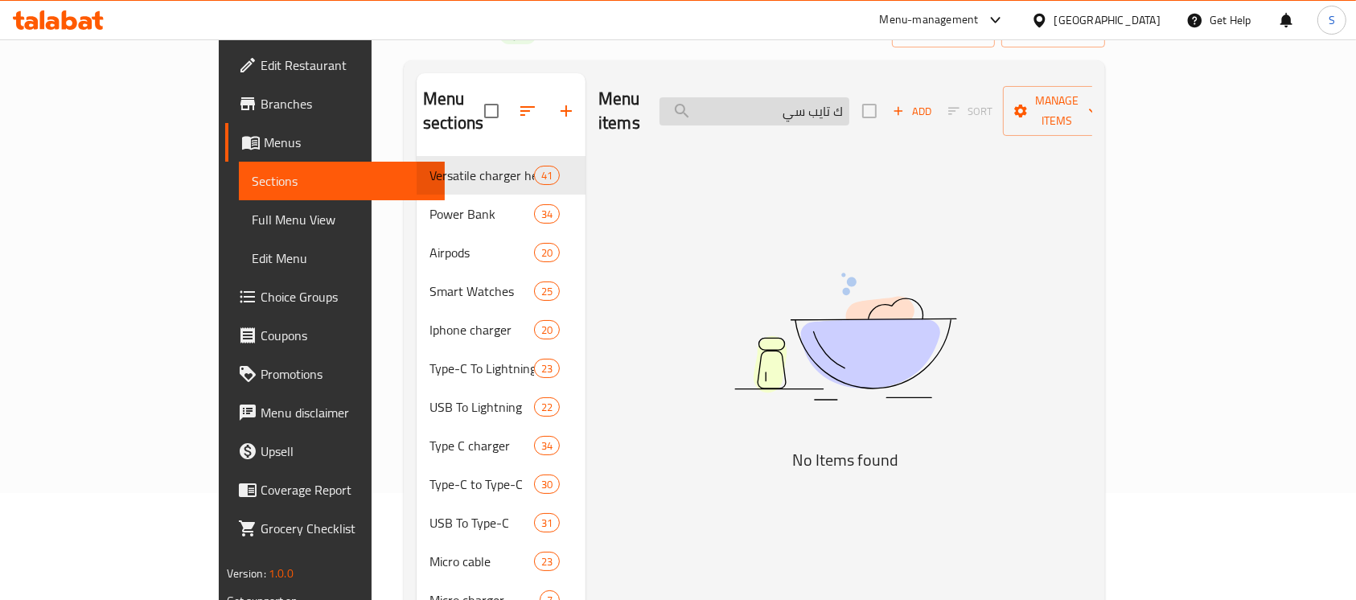
type input "تايب سي"
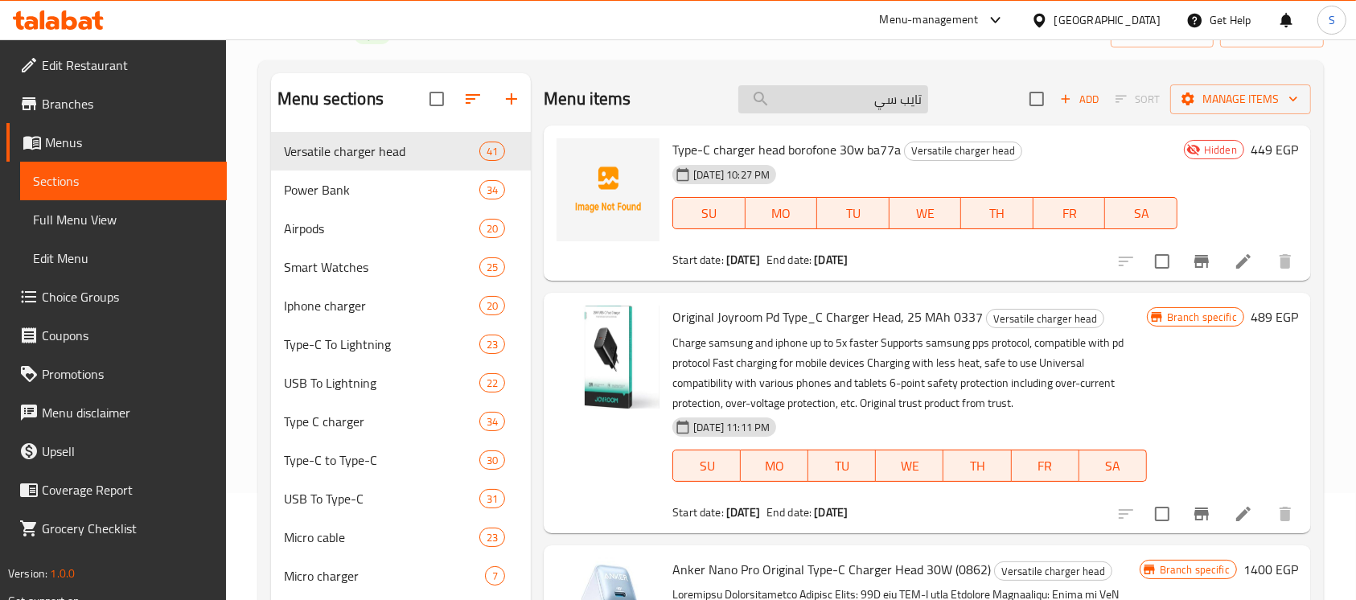
click at [841, 88] on input "تايب سي" at bounding box center [833, 99] width 190 height 28
drag, startPoint x: 841, startPoint y: 88, endPoint x: 852, endPoint y: 87, distance: 10.5
click at [842, 88] on input "تايب سي" at bounding box center [833, 99] width 190 height 28
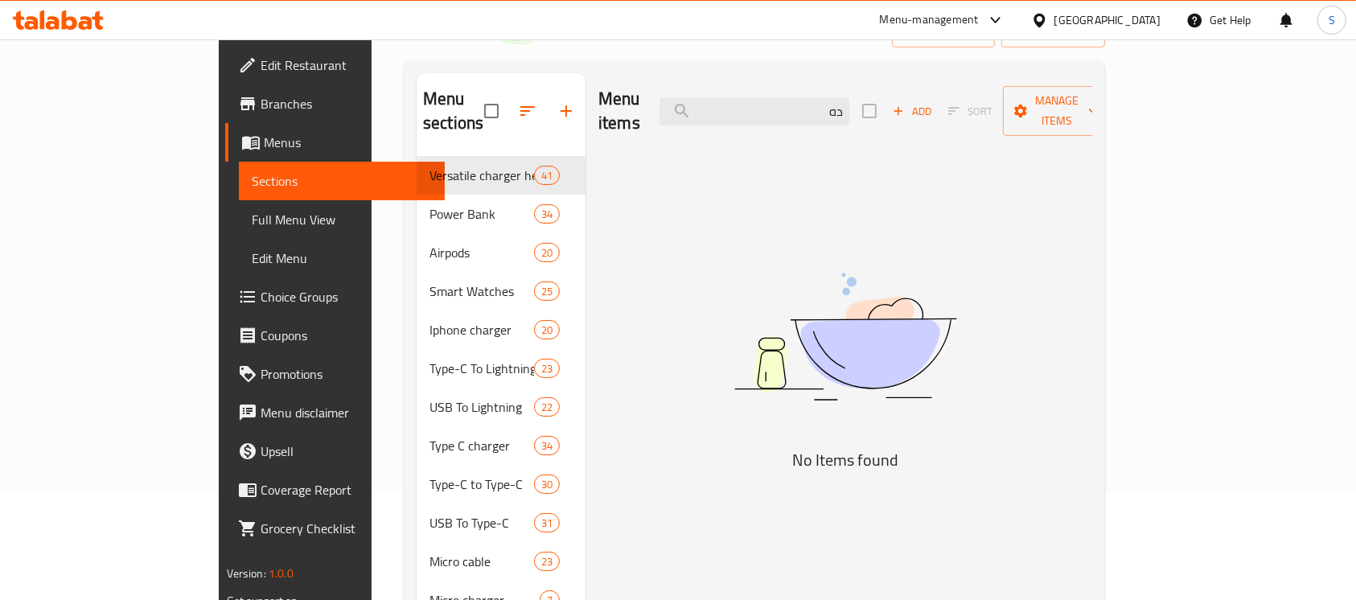
type input "د"
type input "ك"
type input "د"
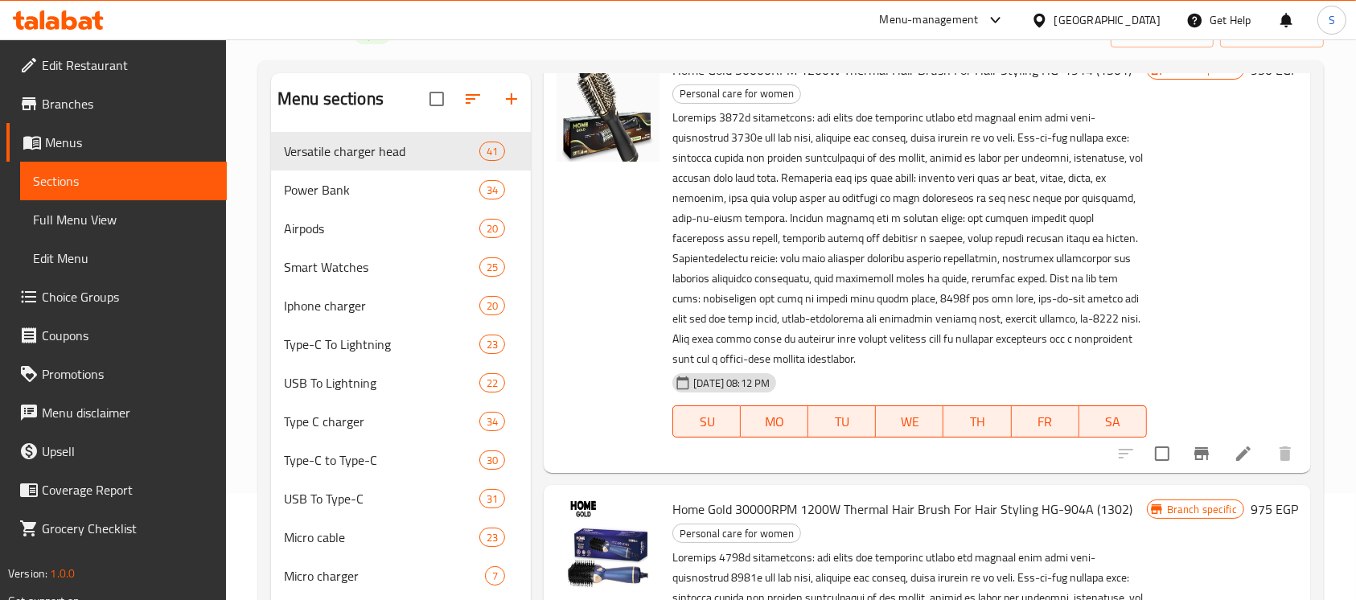
scroll to position [1930, 0]
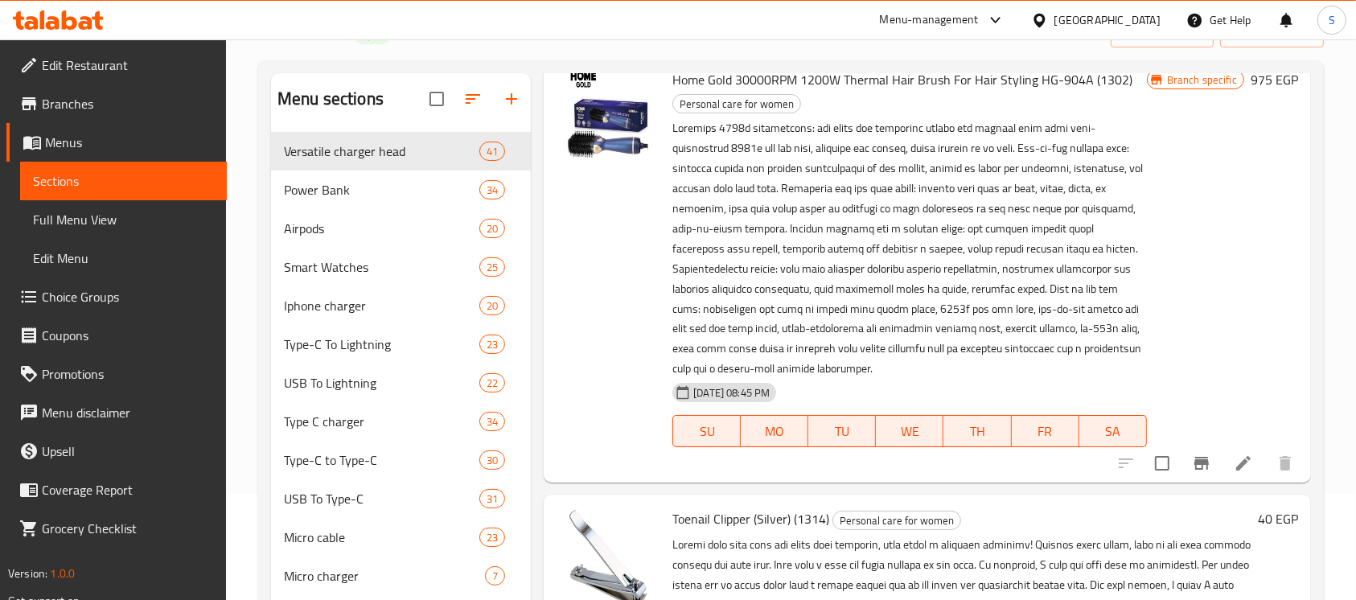
type input "gold"
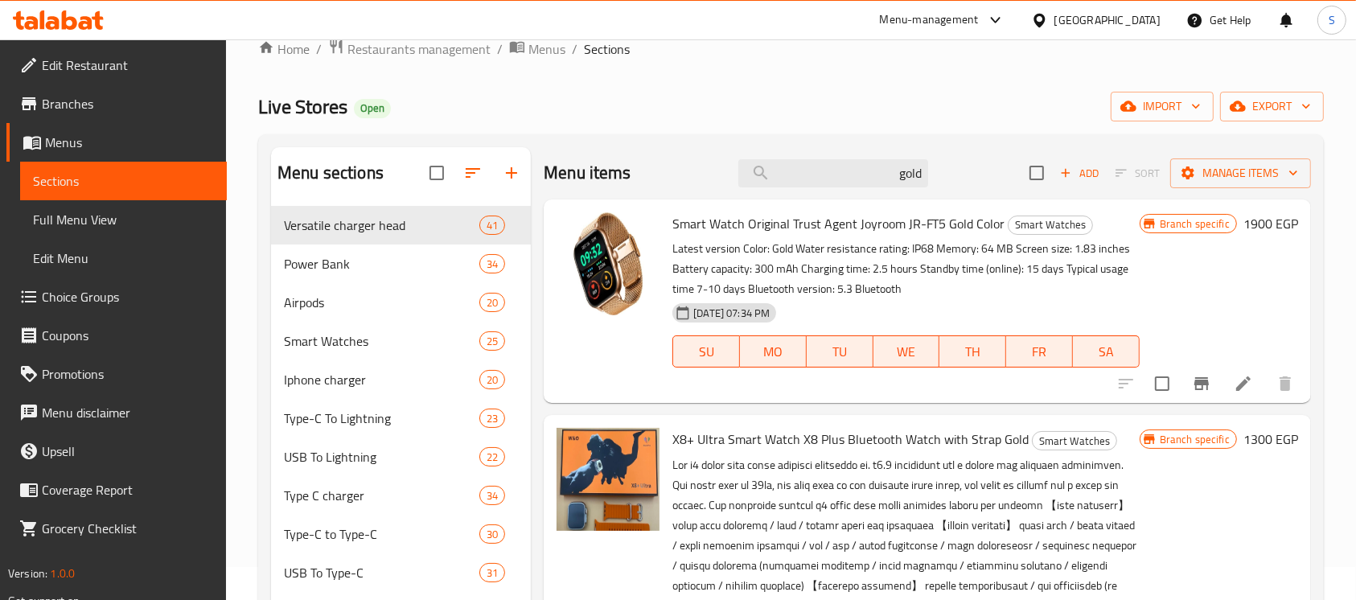
scroll to position [0, 0]
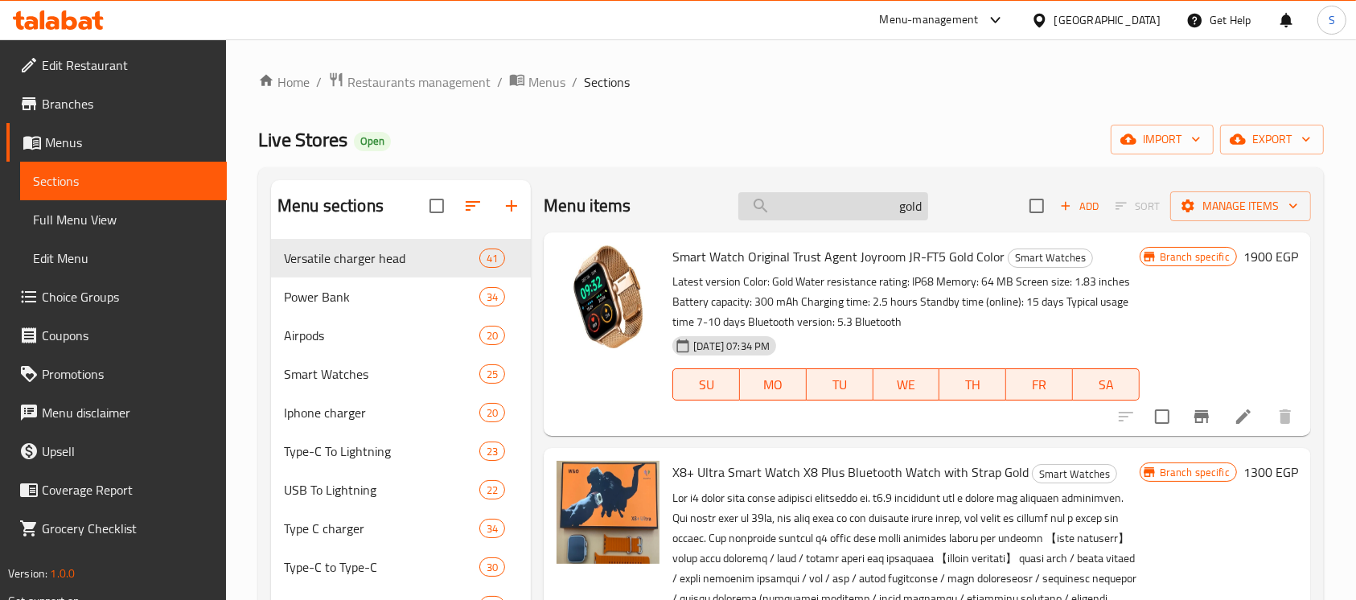
click at [888, 207] on input "gold" at bounding box center [833, 206] width 190 height 28
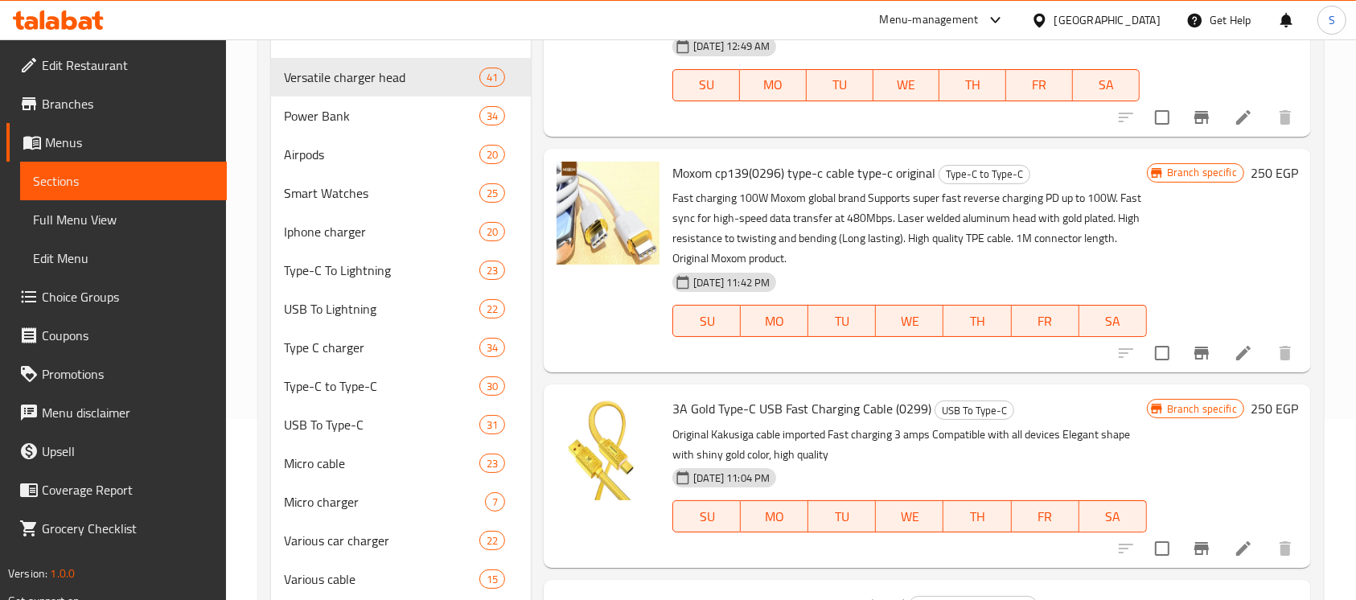
scroll to position [322, 0]
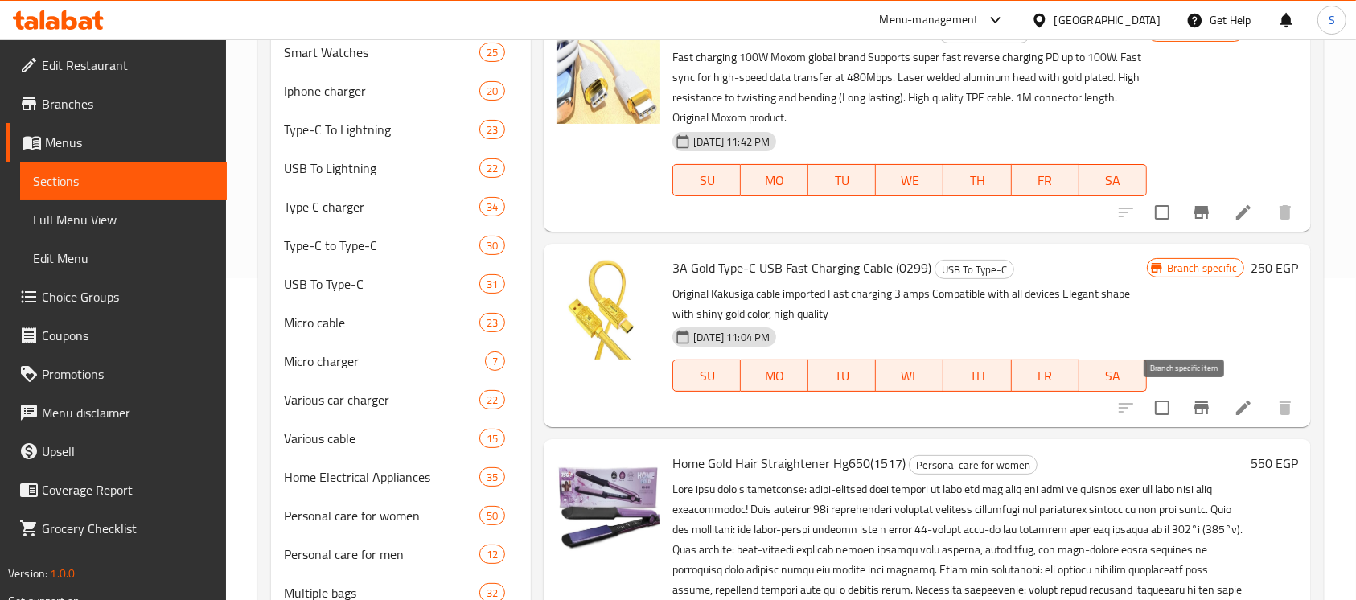
click at [1194, 408] on icon "Branch-specific-item" at bounding box center [1201, 407] width 14 height 13
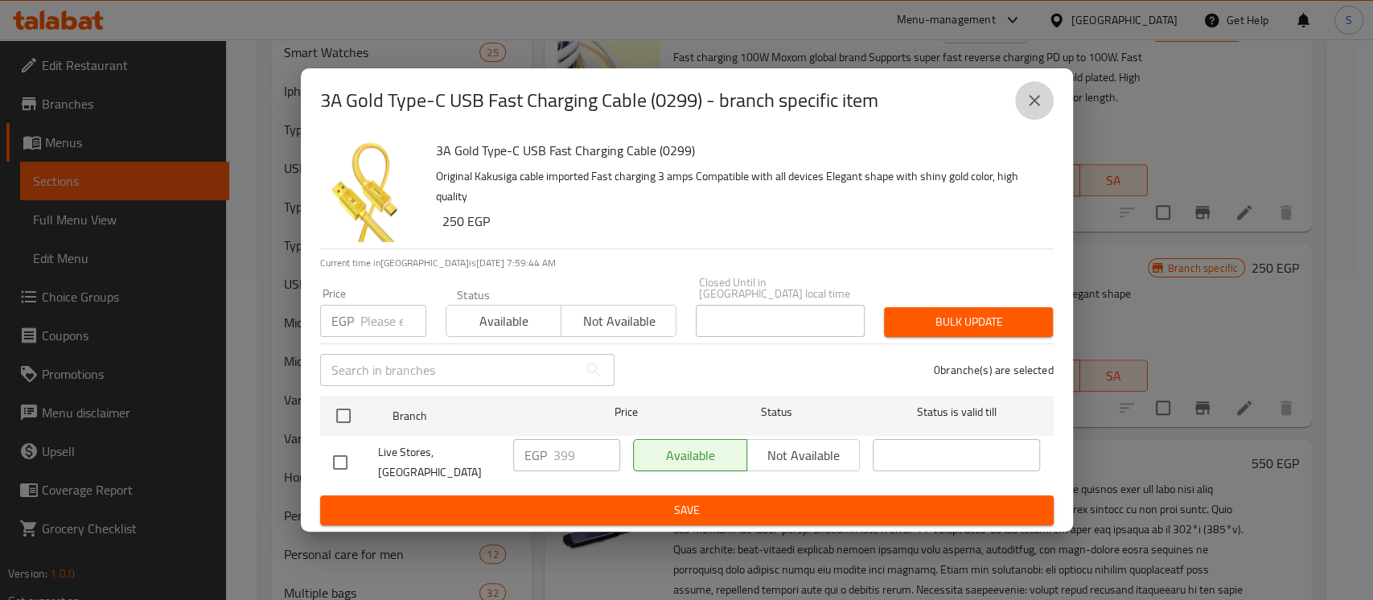
click at [1049, 120] on button "close" at bounding box center [1034, 100] width 39 height 39
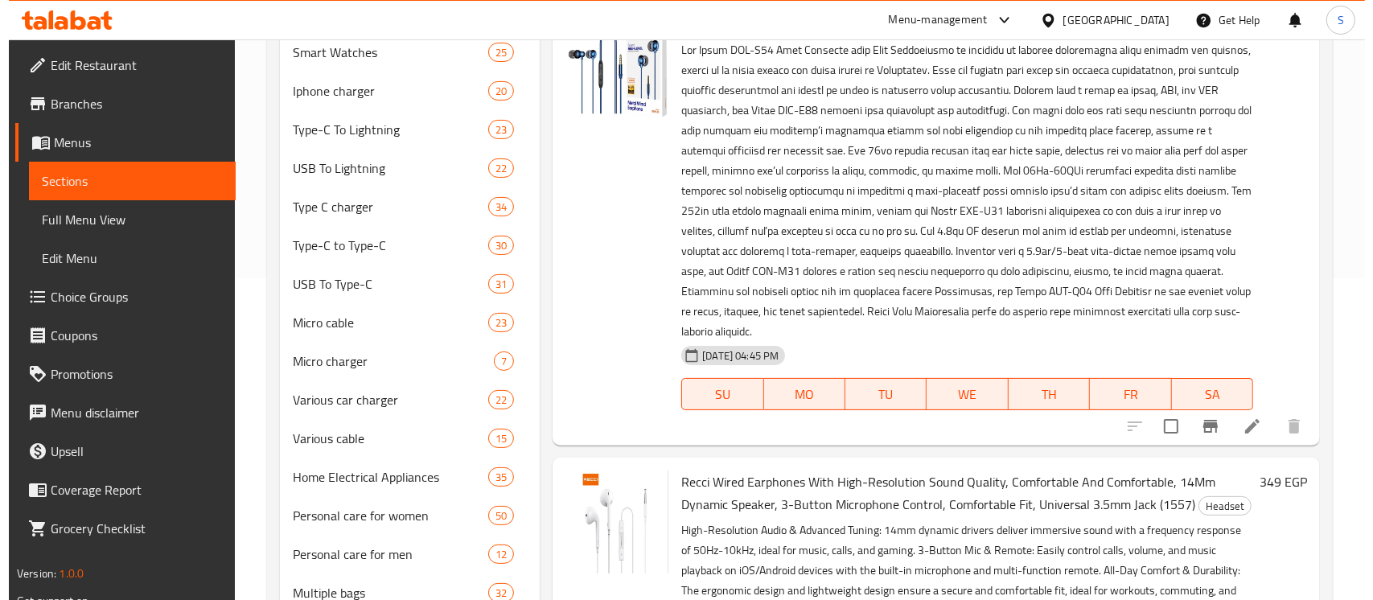
scroll to position [3752, 0]
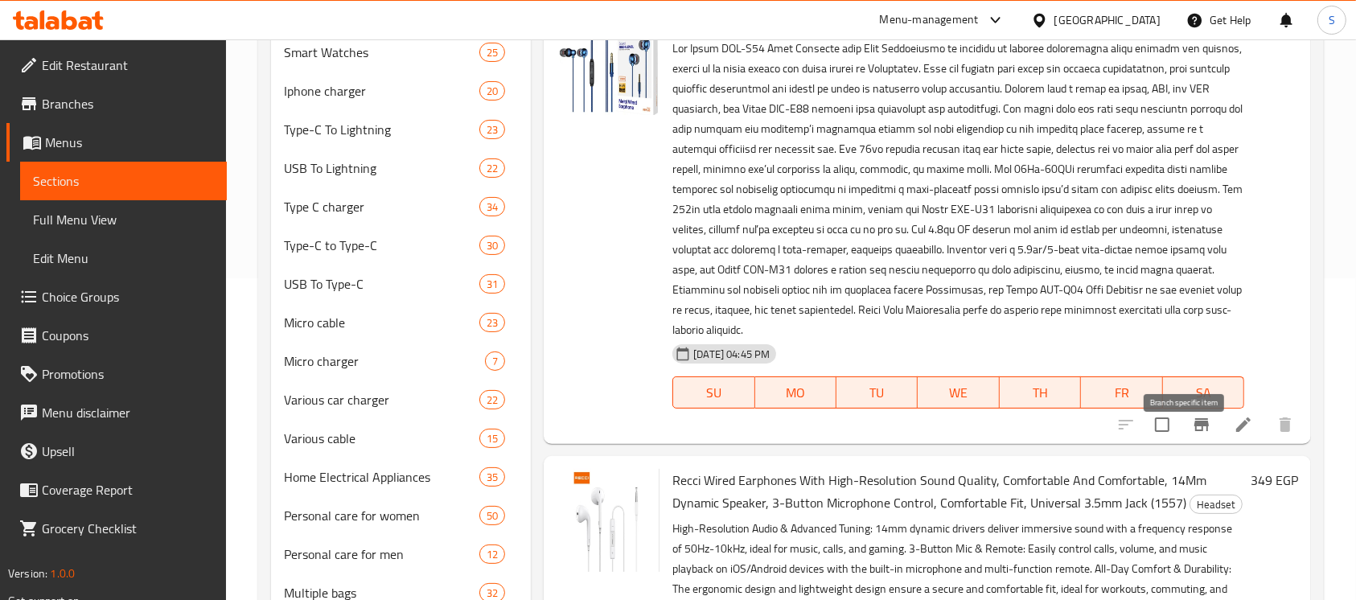
click at [1184, 444] on button "Branch-specific-item" at bounding box center [1201, 424] width 39 height 39
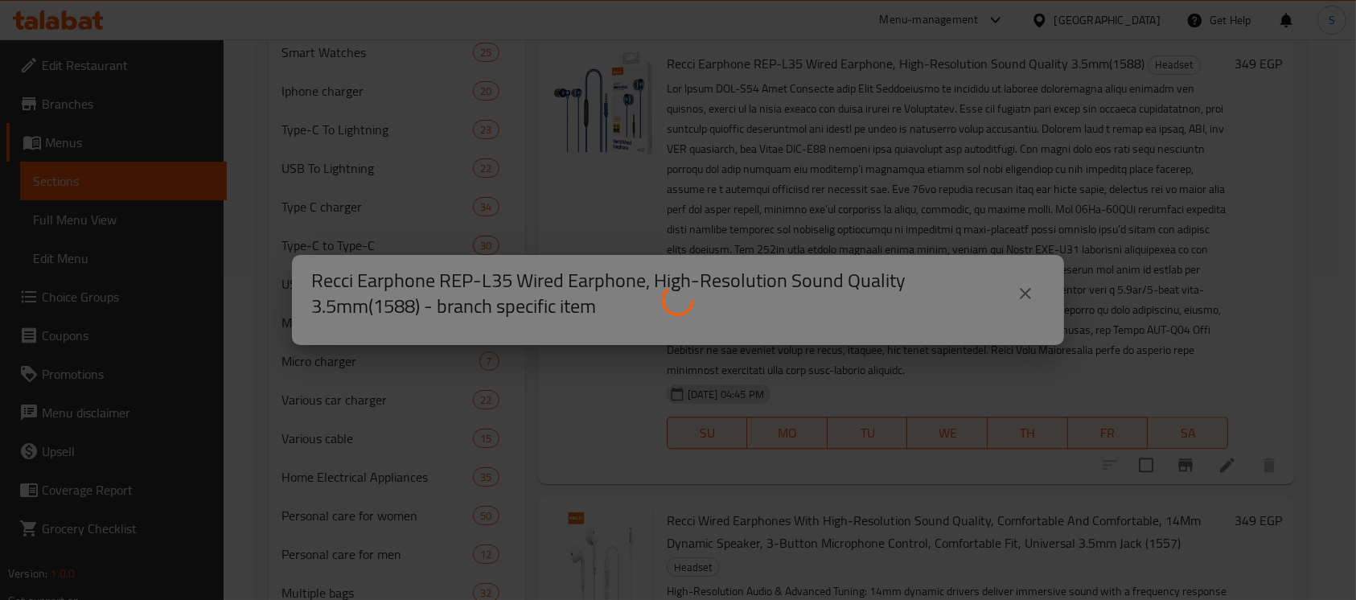
scroll to position [3731, 0]
click at [1164, 133] on div at bounding box center [686, 300] width 1373 height 600
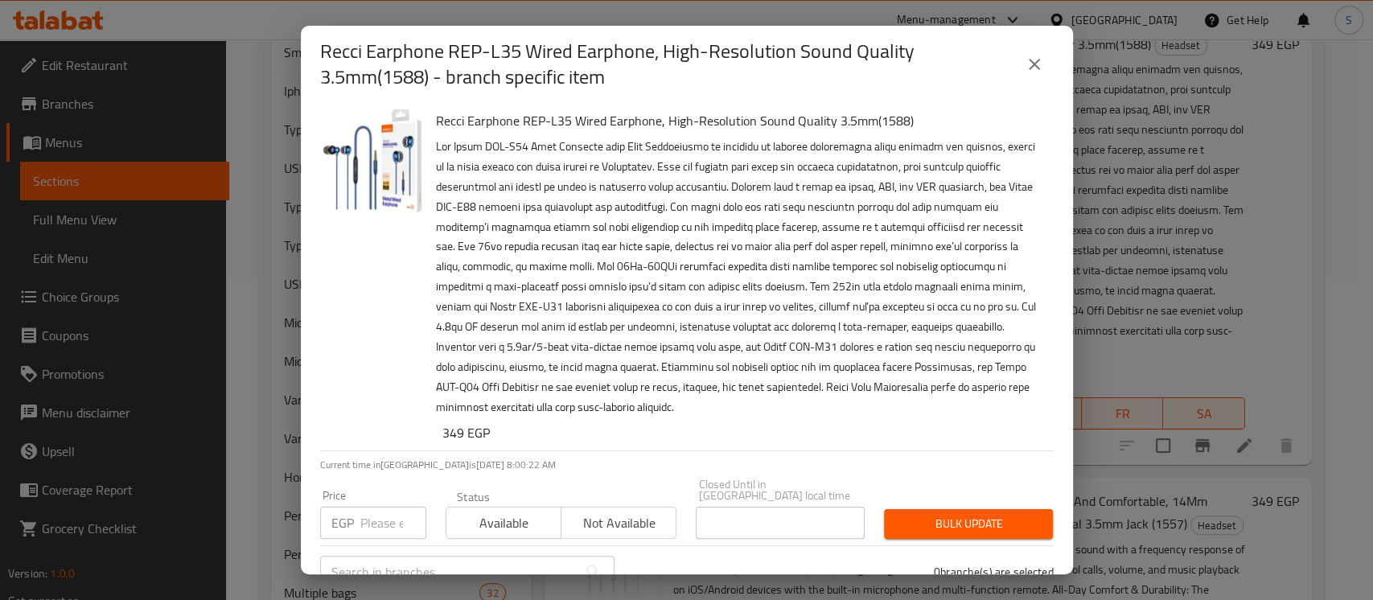
click at [1037, 60] on icon "close" at bounding box center [1033, 64] width 11 height 11
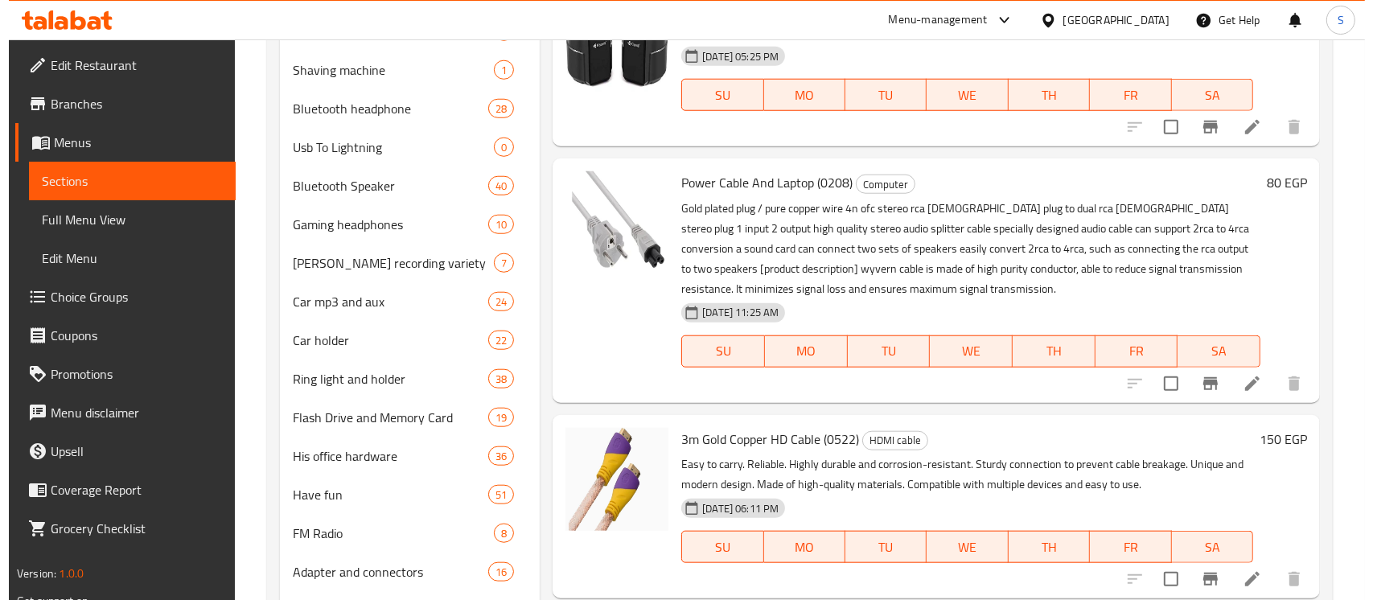
scroll to position [5301, 0]
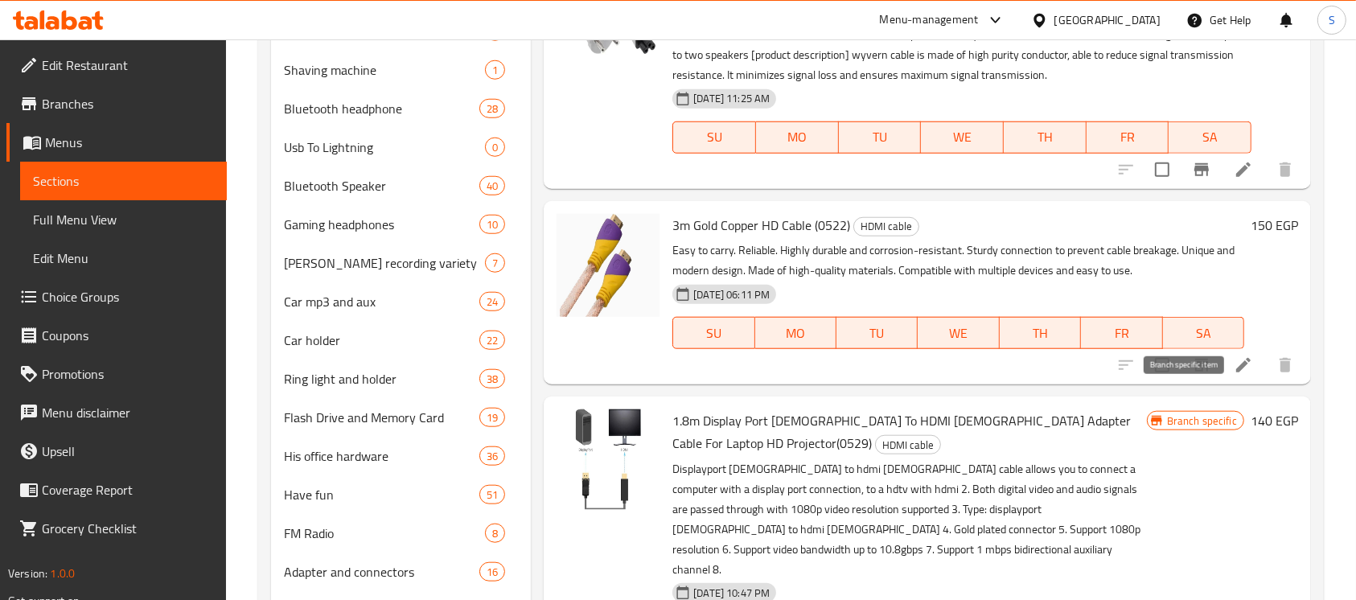
click at [1194, 371] on icon "Branch-specific-item" at bounding box center [1201, 365] width 14 height 13
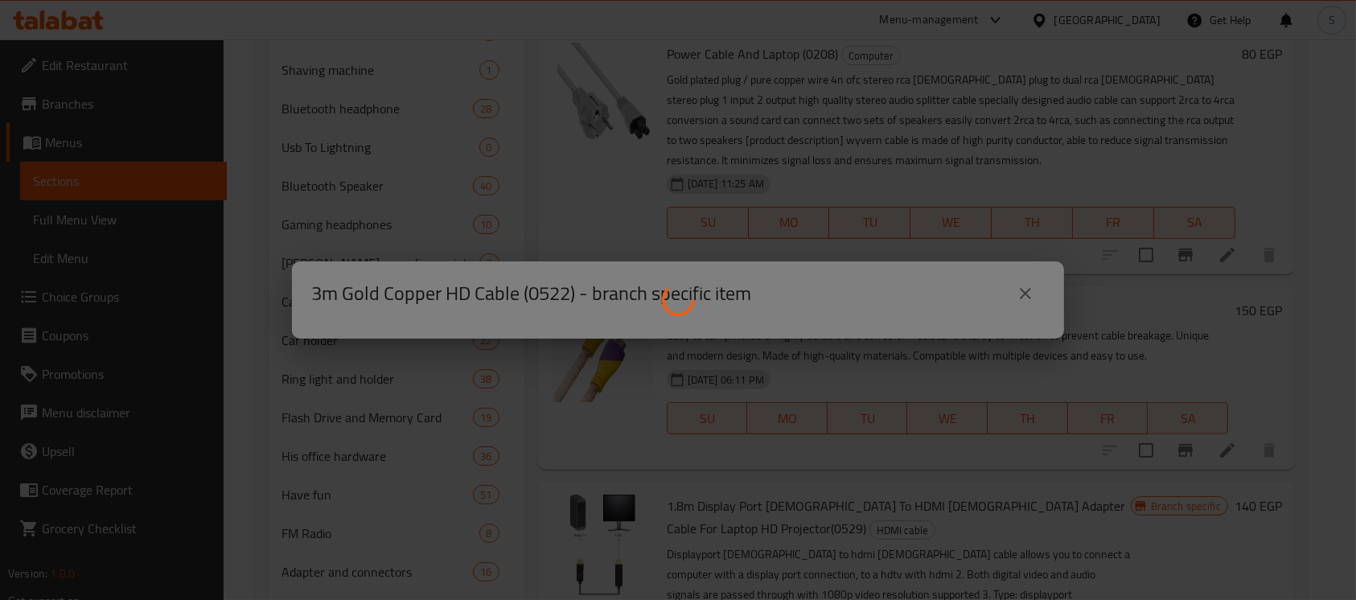
scroll to position [5281, 0]
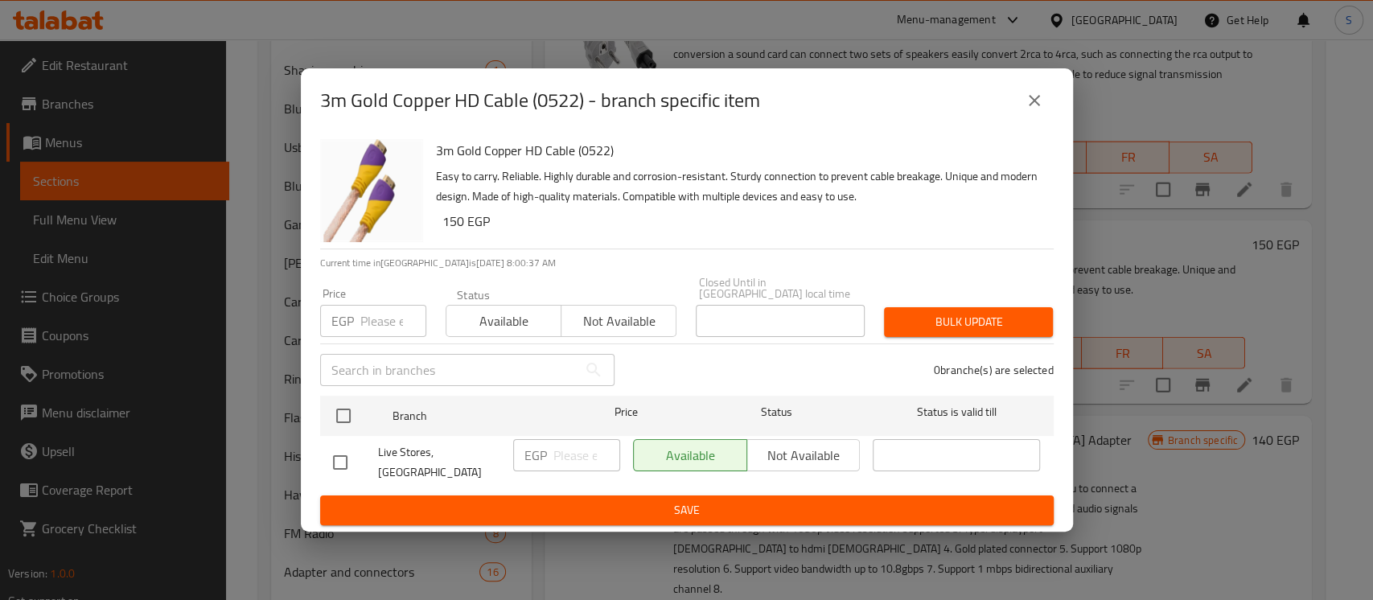
click at [1037, 120] on button "close" at bounding box center [1034, 100] width 39 height 39
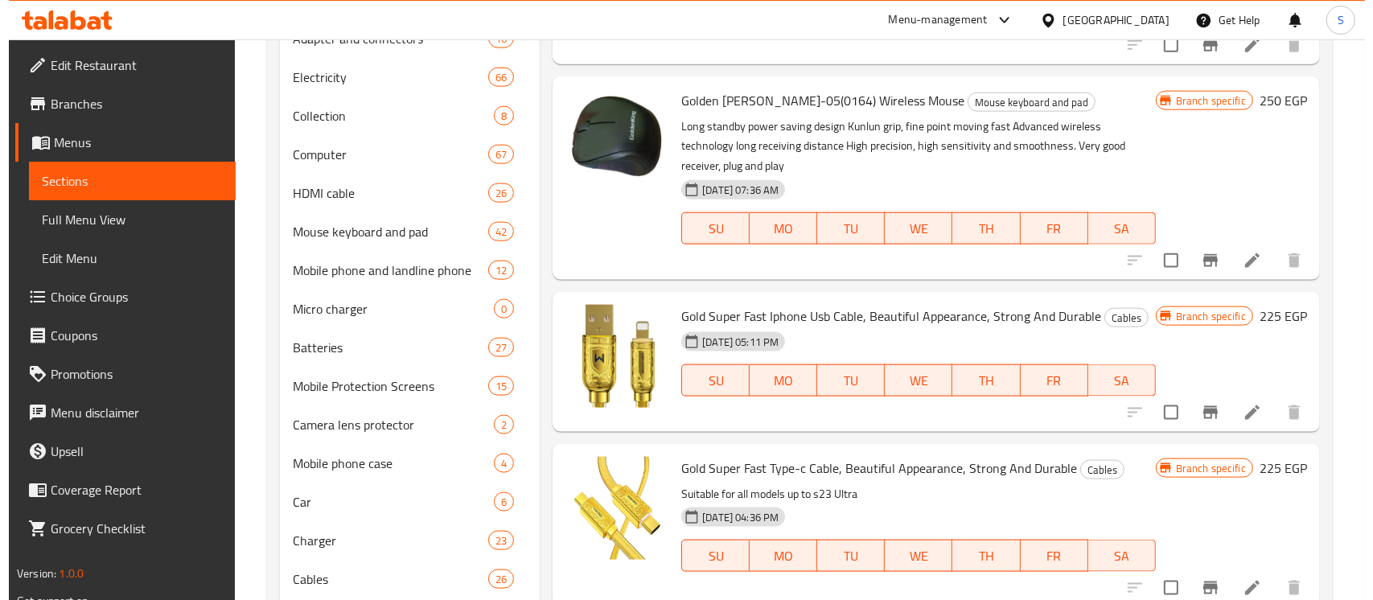
scroll to position [2037, 0]
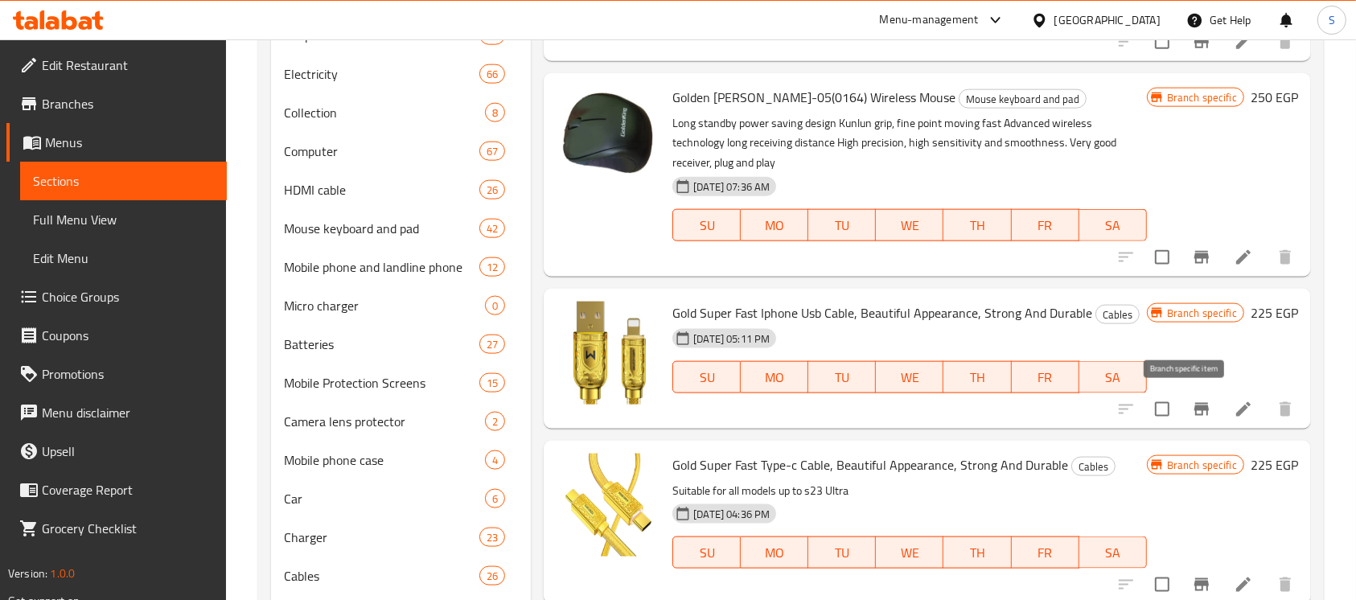
click at [1192, 400] on icon "Branch-specific-item" at bounding box center [1201, 409] width 19 height 19
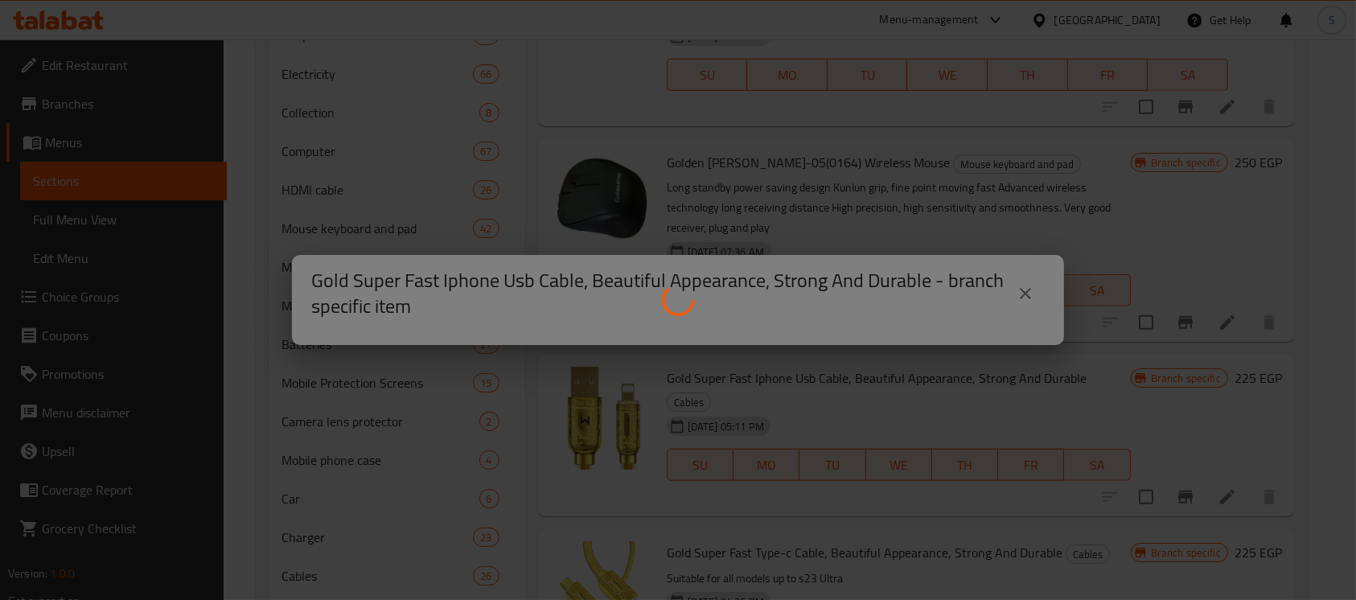
scroll to position [5602, 0]
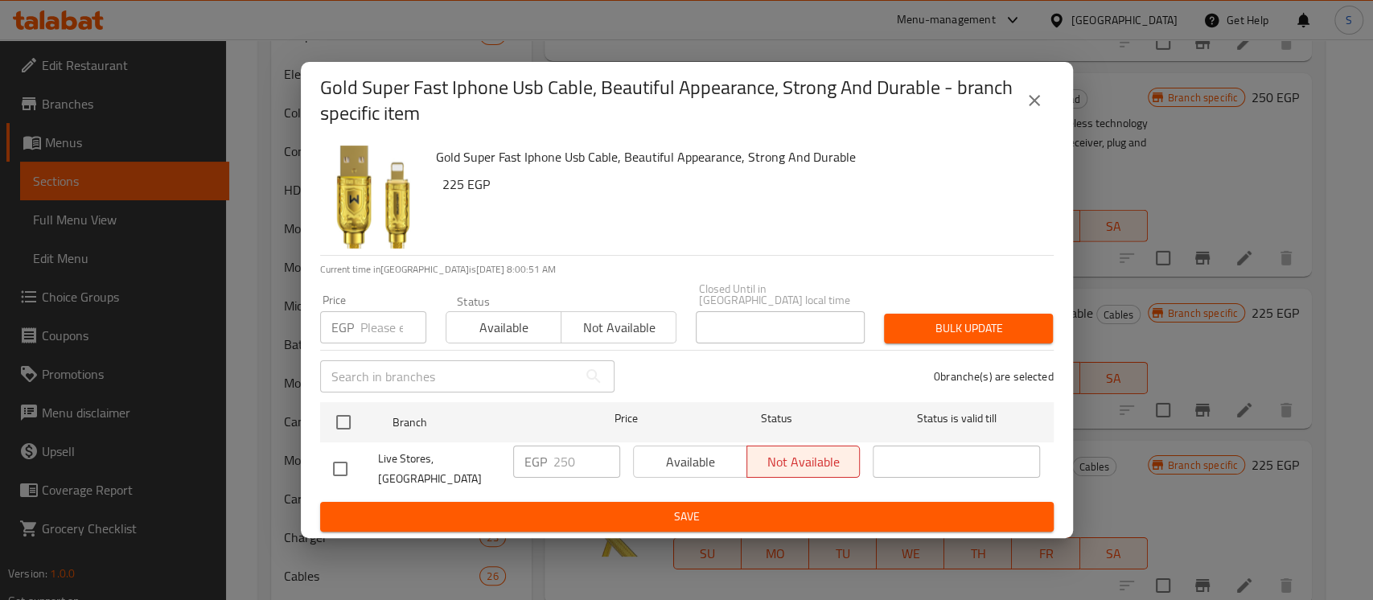
click at [1032, 120] on button "close" at bounding box center [1034, 100] width 39 height 39
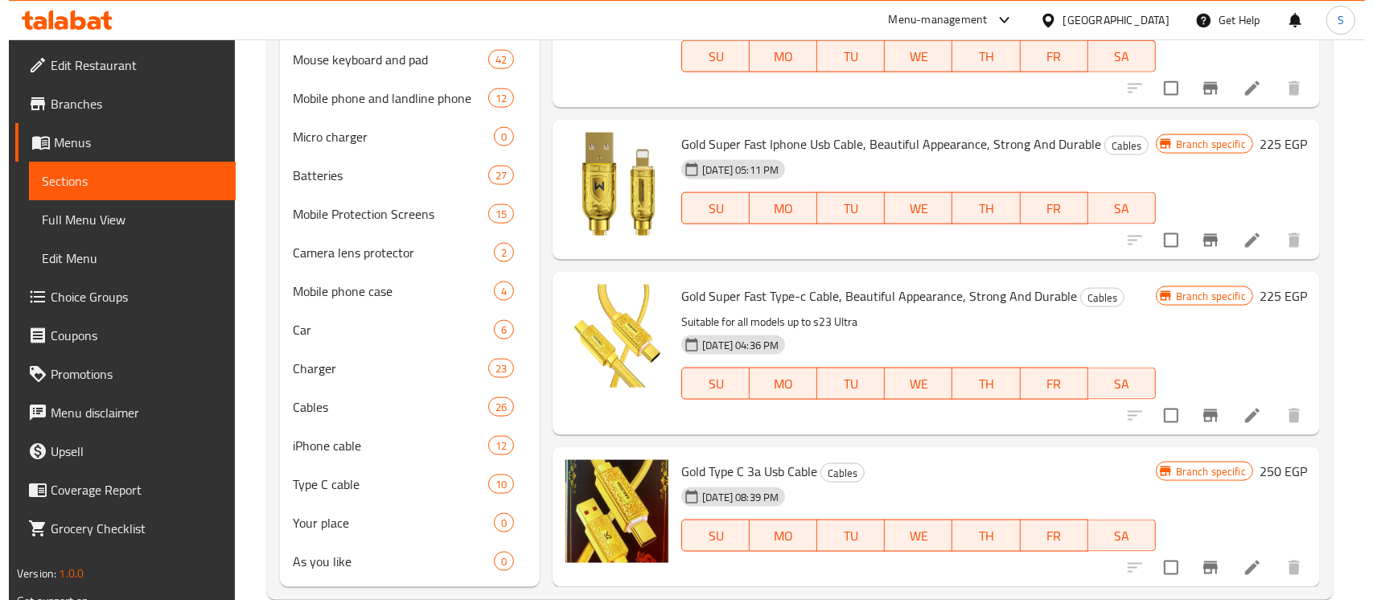
scroll to position [2238, 0]
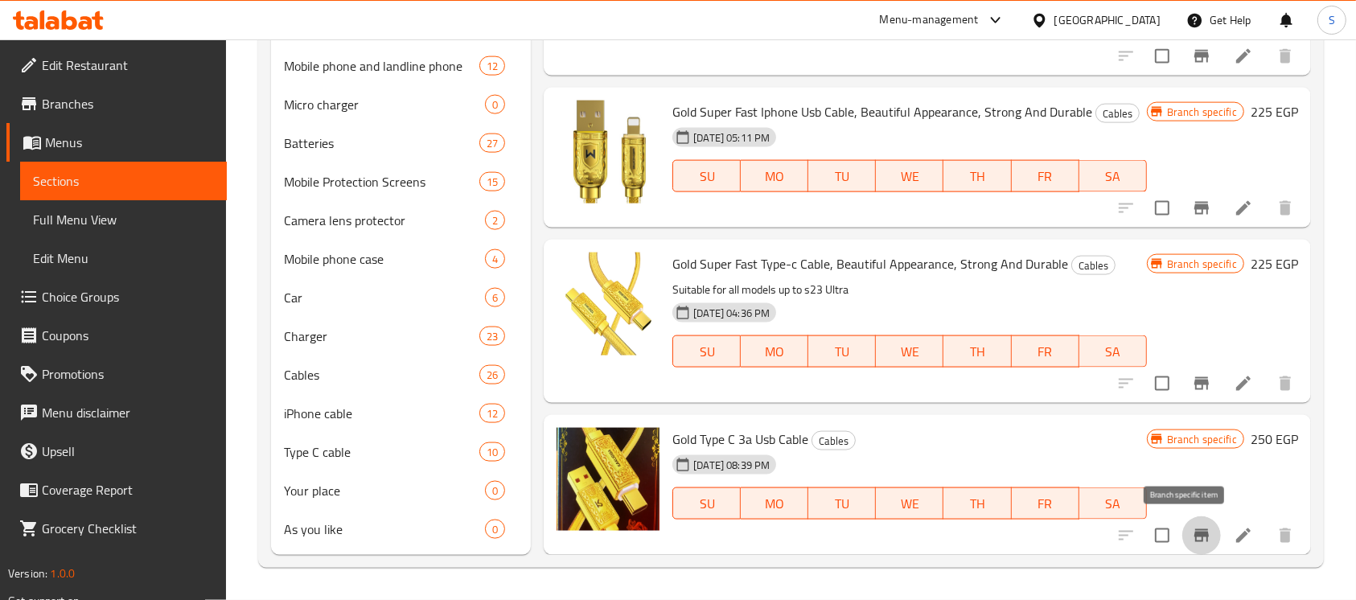
click at [1192, 532] on icon "Branch-specific-item" at bounding box center [1201, 535] width 19 height 19
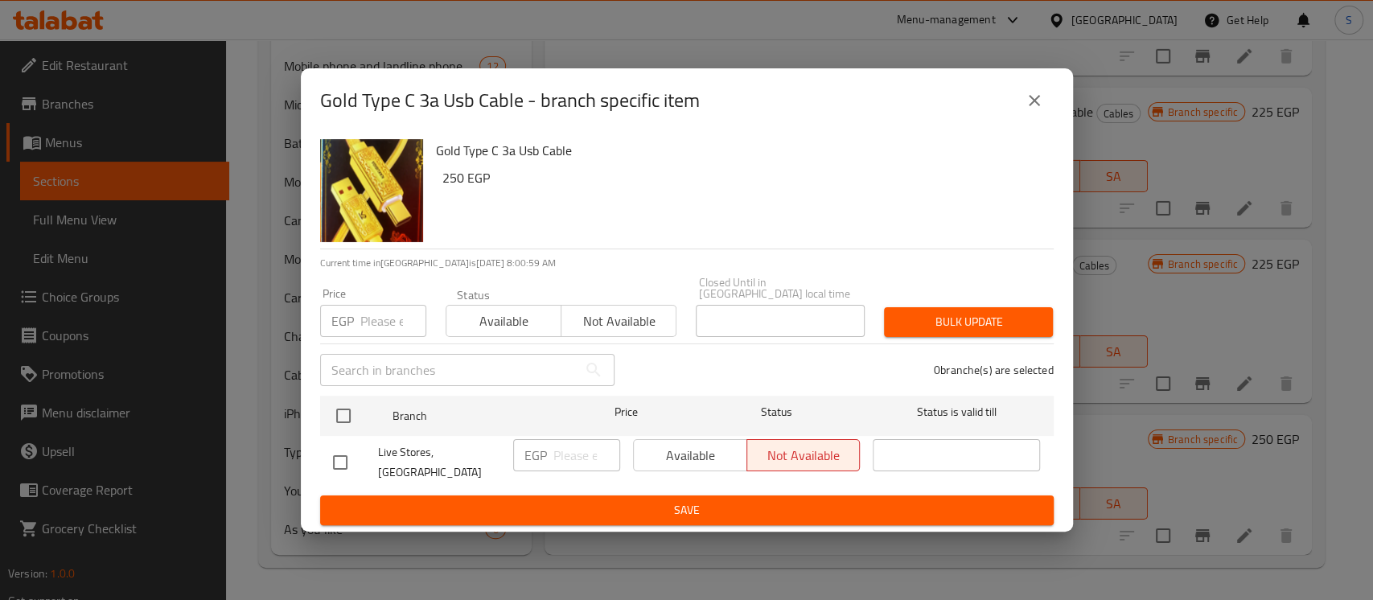
click at [1036, 110] on icon "close" at bounding box center [1033, 100] width 19 height 19
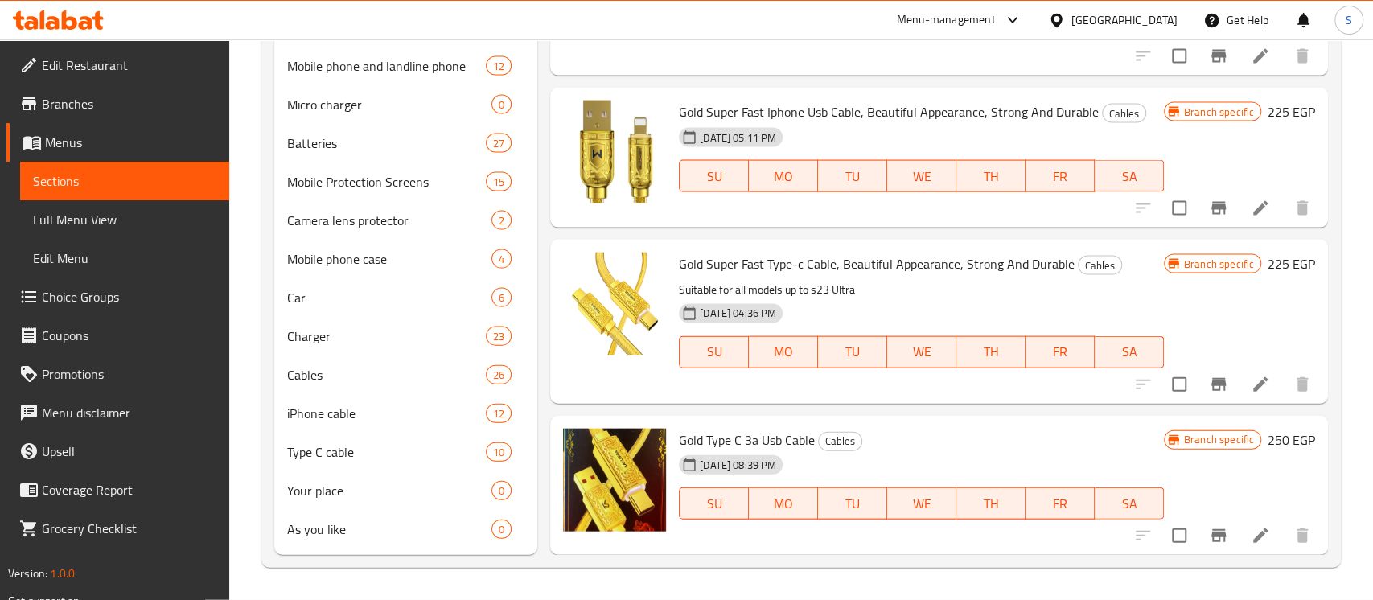
scroll to position [5622, 0]
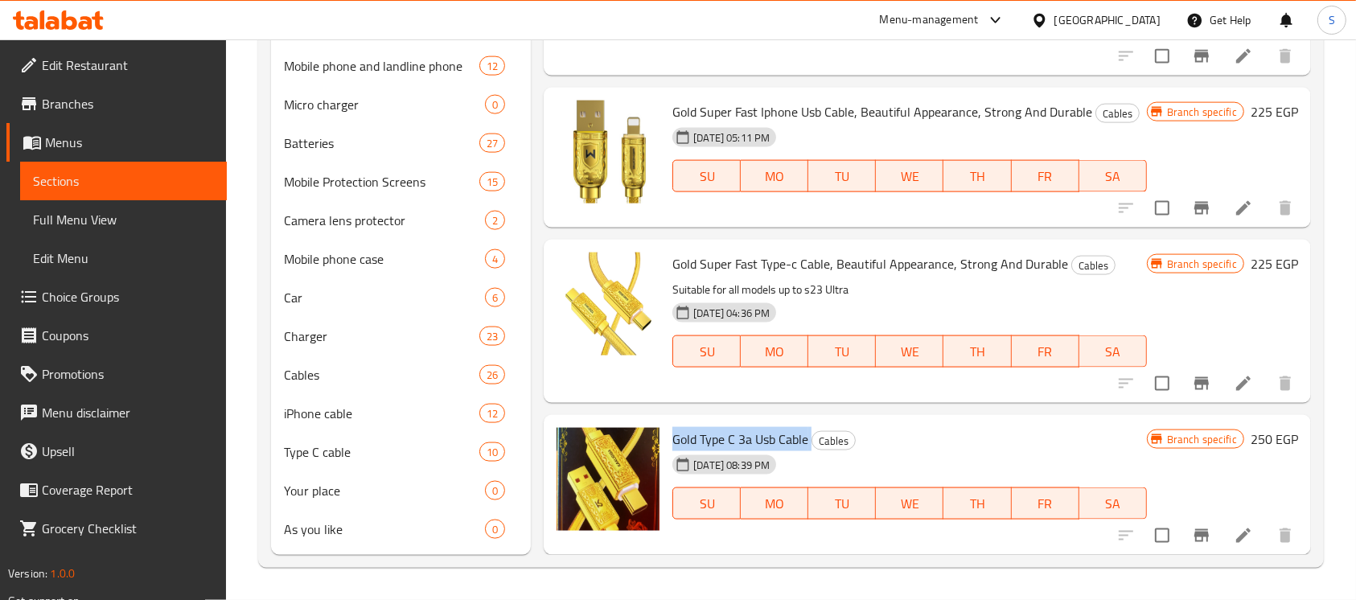
drag, startPoint x: 811, startPoint y: 440, endPoint x: 672, endPoint y: 428, distance: 138.8
click at [672, 428] on h6 "Gold Type C 3a Usb Cable Cables" at bounding box center [909, 439] width 474 height 23
copy h6 "Gold Type C 3a Usb Cable"
click at [1182, 380] on button "Branch-specific-item" at bounding box center [1201, 383] width 39 height 39
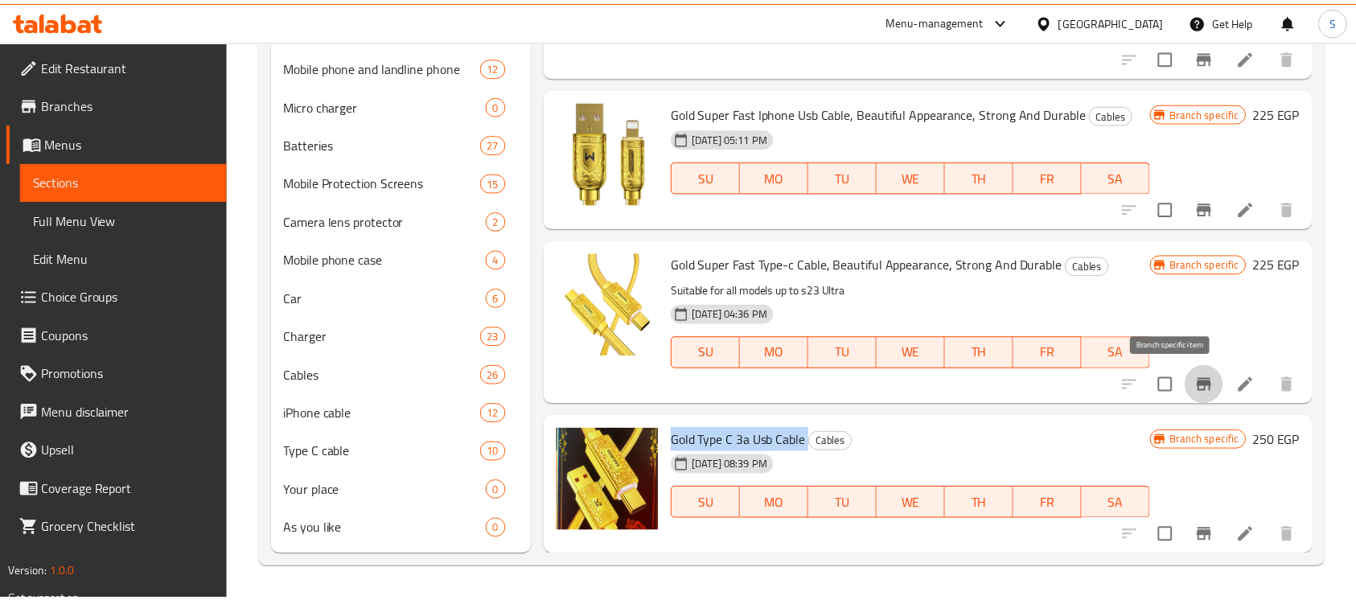
scroll to position [5602, 0]
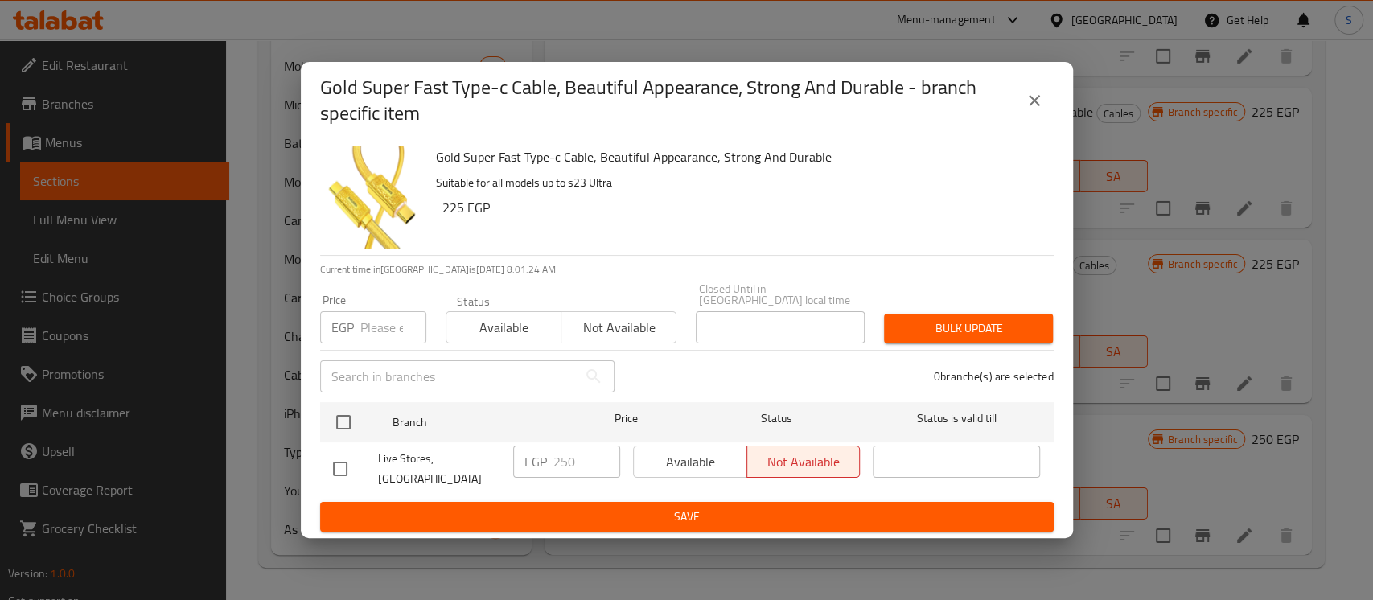
click at [1029, 110] on icon "close" at bounding box center [1033, 100] width 19 height 19
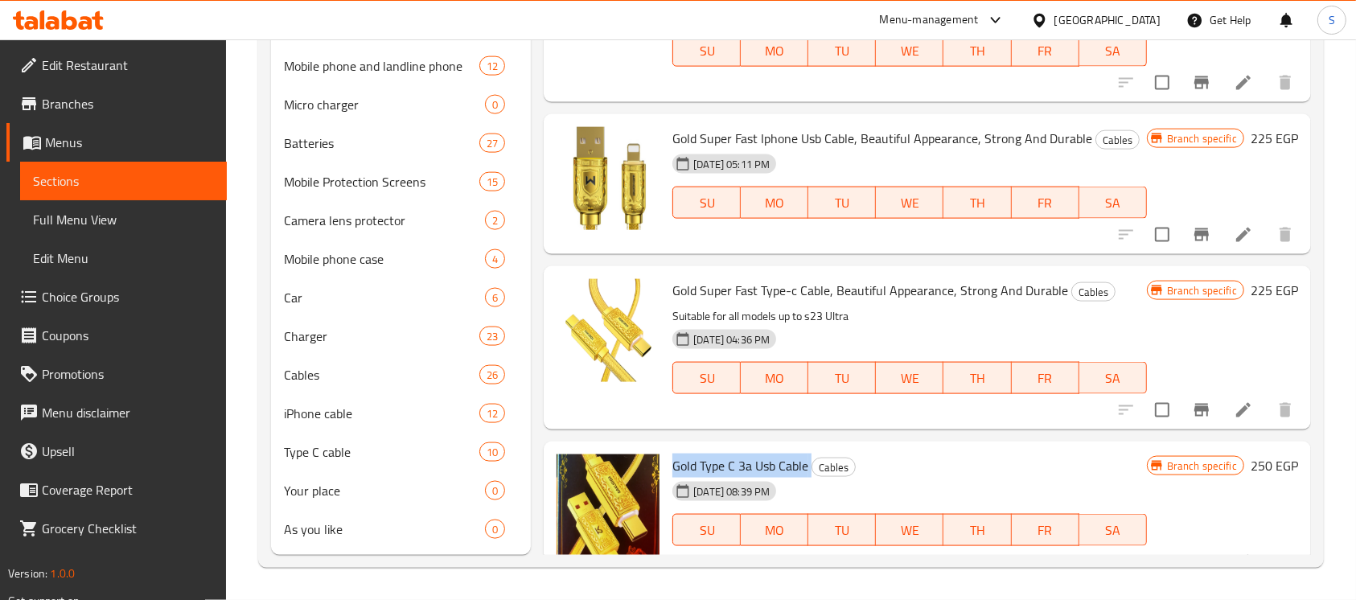
scroll to position [5622, 0]
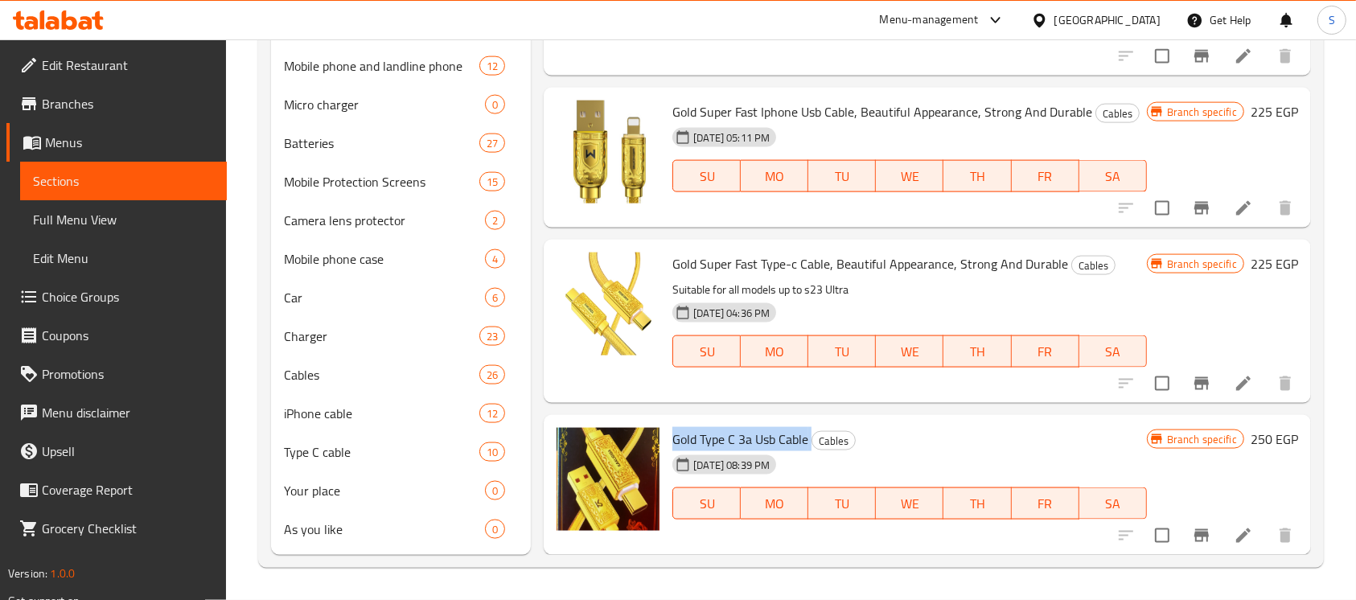
copy h6 "Gold Type C 3a Usb Cable"
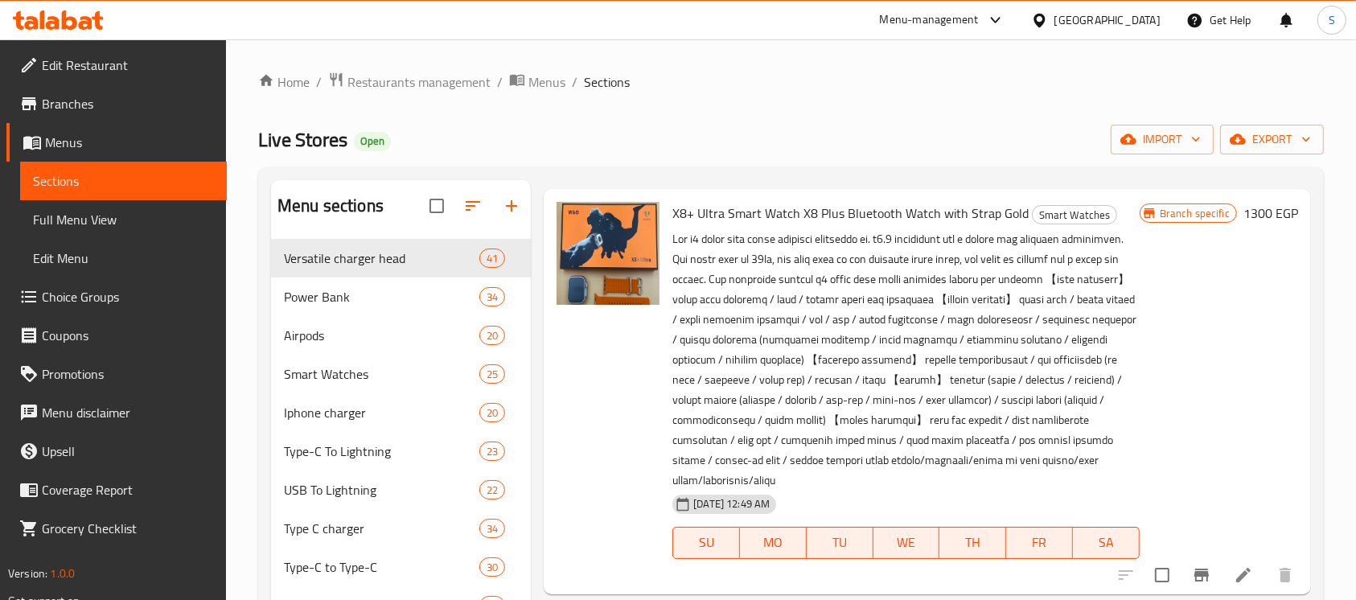
scroll to position [0, 0]
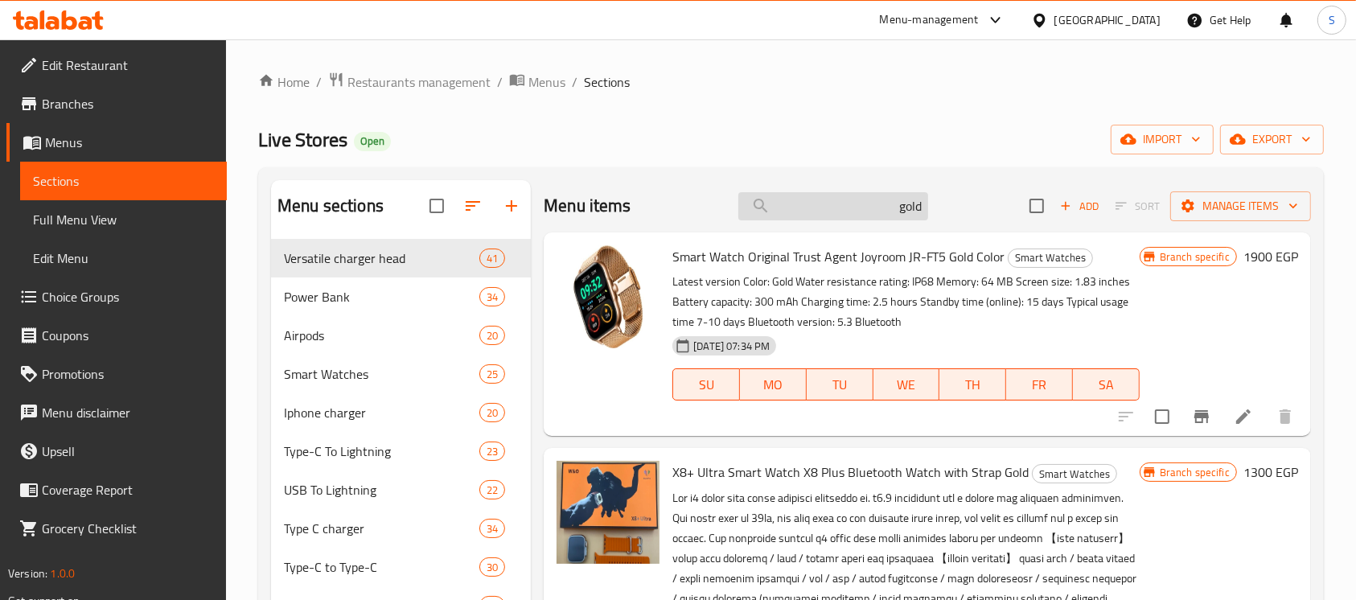
click at [897, 201] on input "gold" at bounding box center [833, 206] width 190 height 28
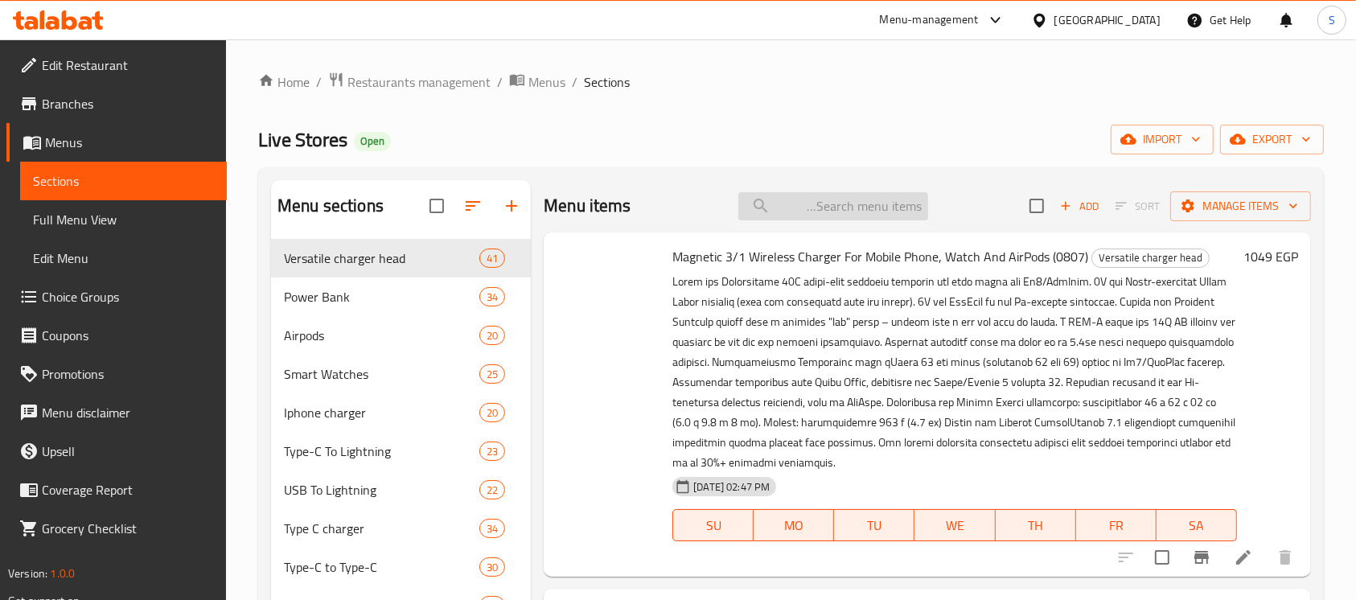
type input "A"
click at [897, 203] on input "search" at bounding box center [833, 206] width 190 height 28
click at [917, 208] on input "search" at bounding box center [833, 206] width 190 height 28
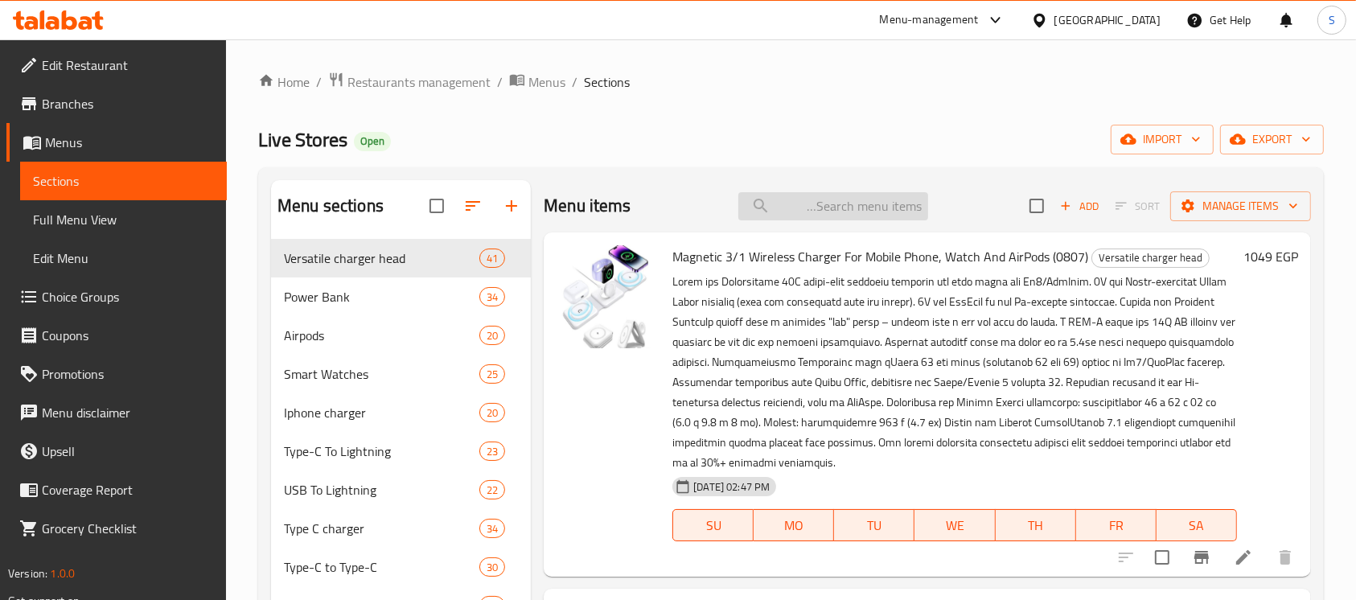
click at [917, 208] on input "search" at bounding box center [833, 206] width 190 height 28
click at [907, 211] on input "search" at bounding box center [833, 206] width 190 height 28
click at [905, 205] on input "search" at bounding box center [833, 206] width 190 height 28
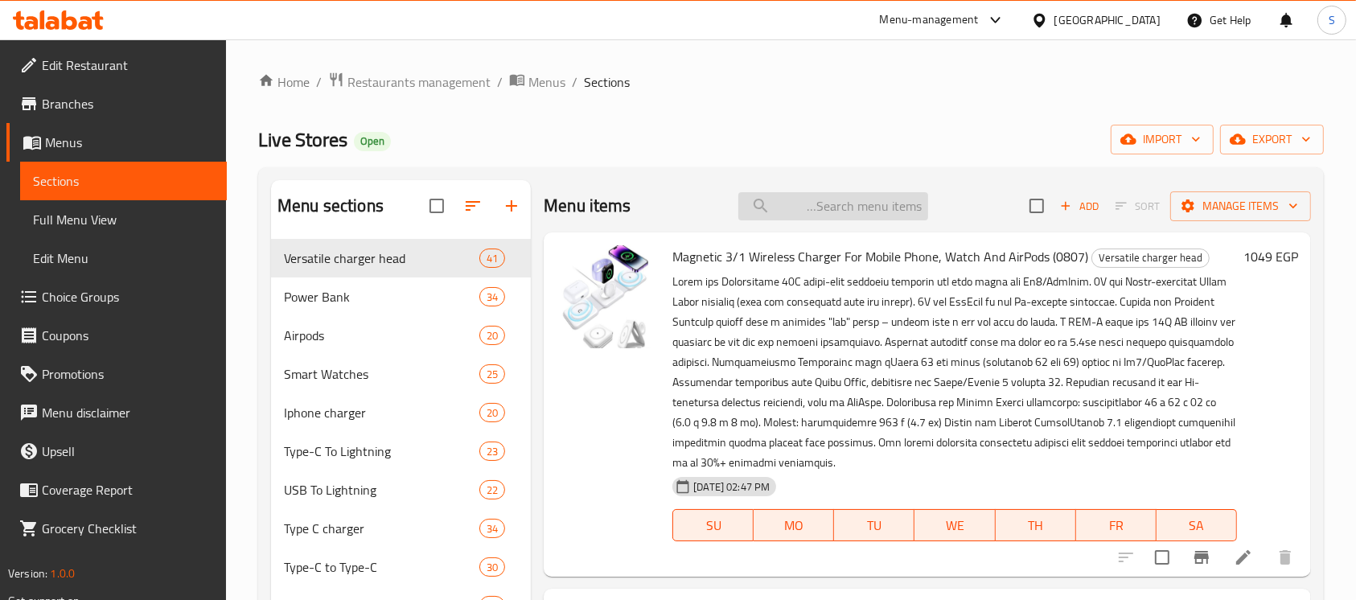
click at [905, 205] on input "search" at bounding box center [833, 206] width 190 height 28
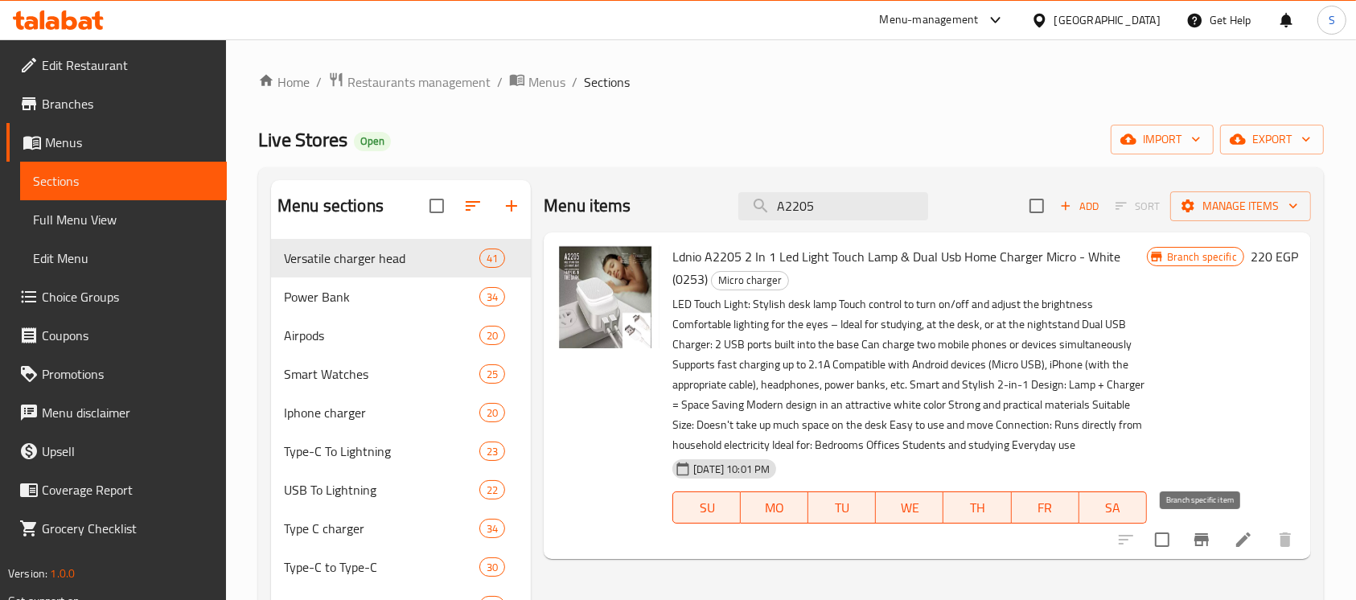
click at [1199, 545] on icon "Branch-specific-item" at bounding box center [1201, 539] width 14 height 13
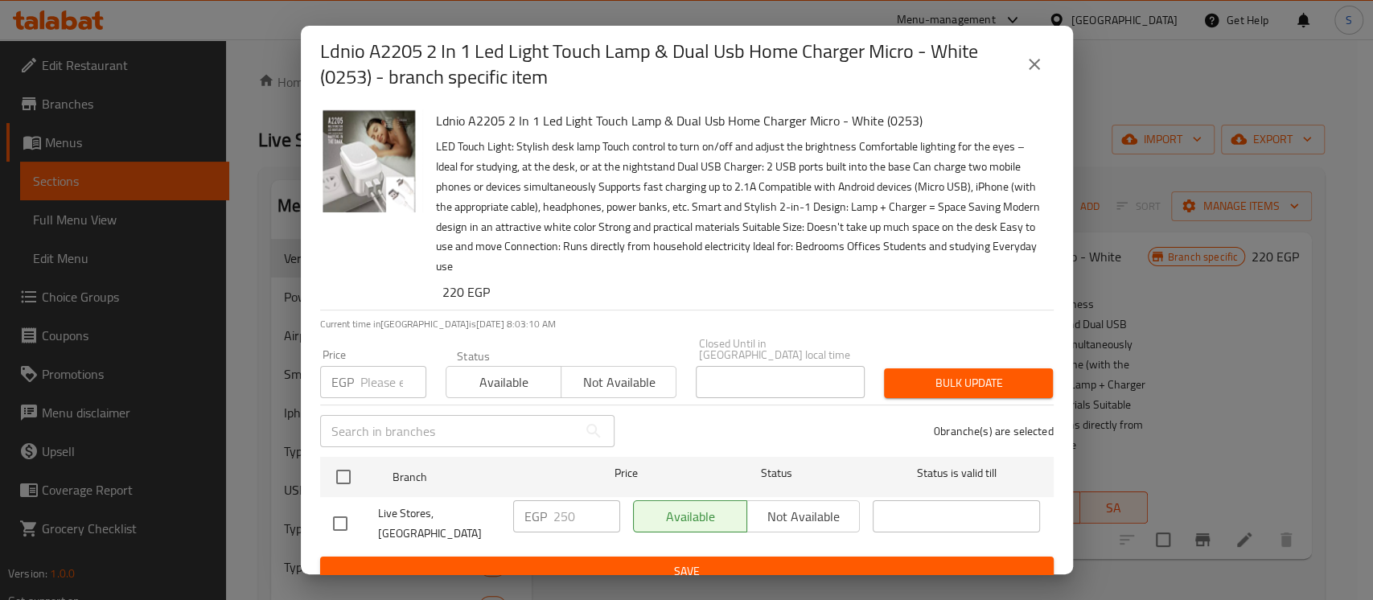
click at [1038, 66] on icon "close" at bounding box center [1033, 64] width 19 height 19
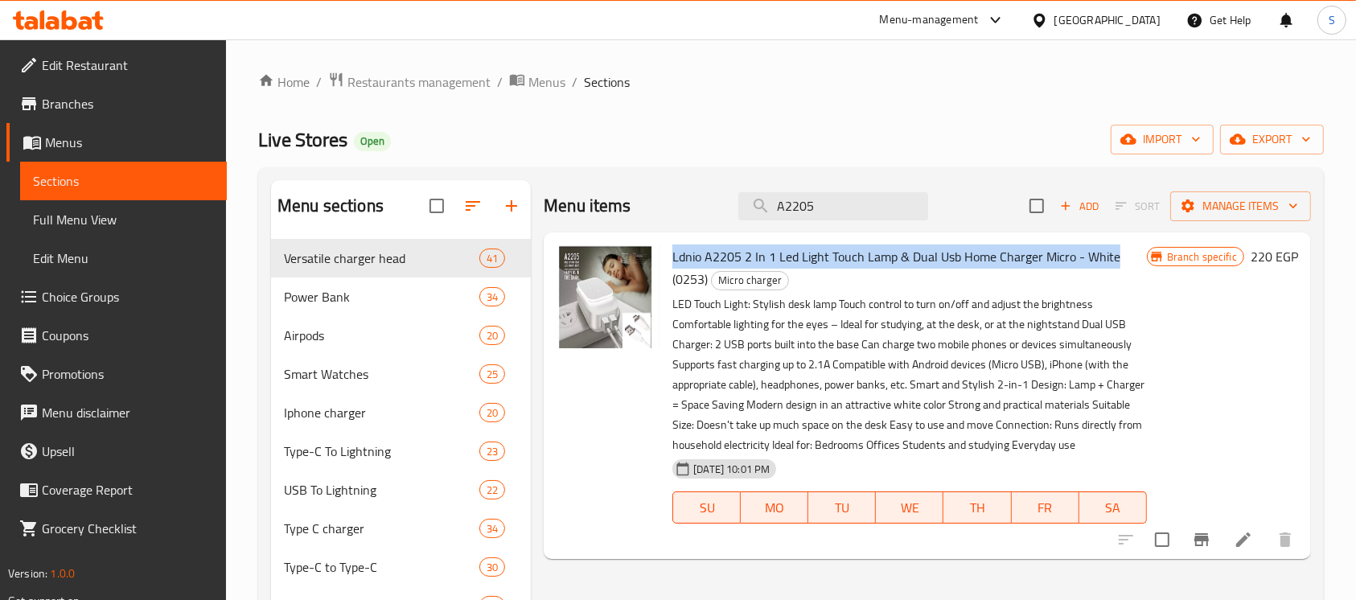
drag, startPoint x: 1128, startPoint y: 254, endPoint x: 674, endPoint y: 261, distance: 454.4
click at [674, 261] on h6 "Ldnio A2205 2 In 1 Led Light Touch Lamp & Dual Usb Home Charger Micro - White (…" at bounding box center [909, 267] width 474 height 45
copy span "Ldnio A2205 2 In 1 Led Light Touch Lamp & Dual Usb Home Charger Micro - White"
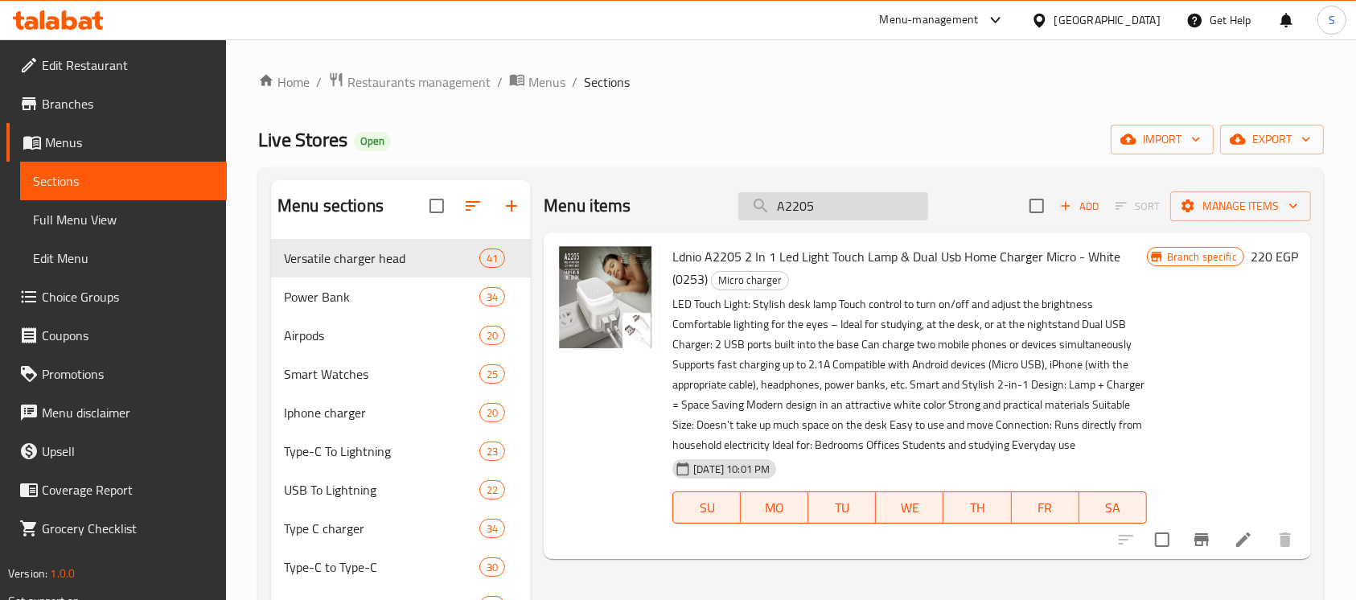
click at [810, 197] on input "A2205" at bounding box center [833, 206] width 190 height 28
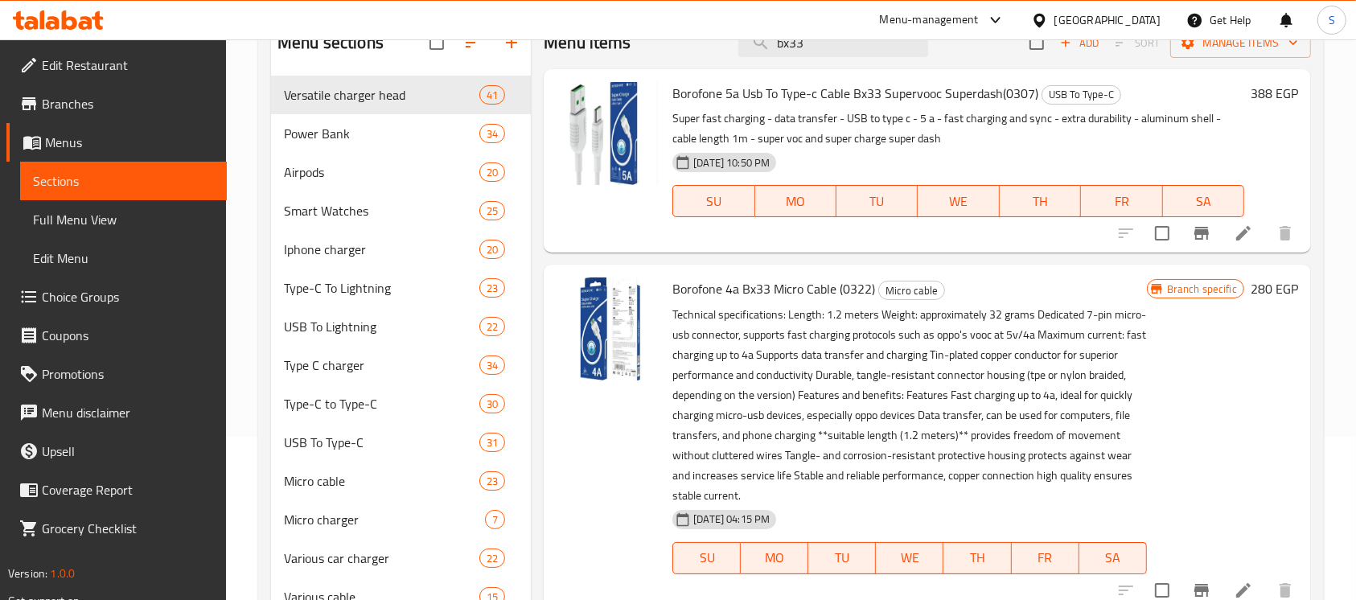
scroll to position [214, 0]
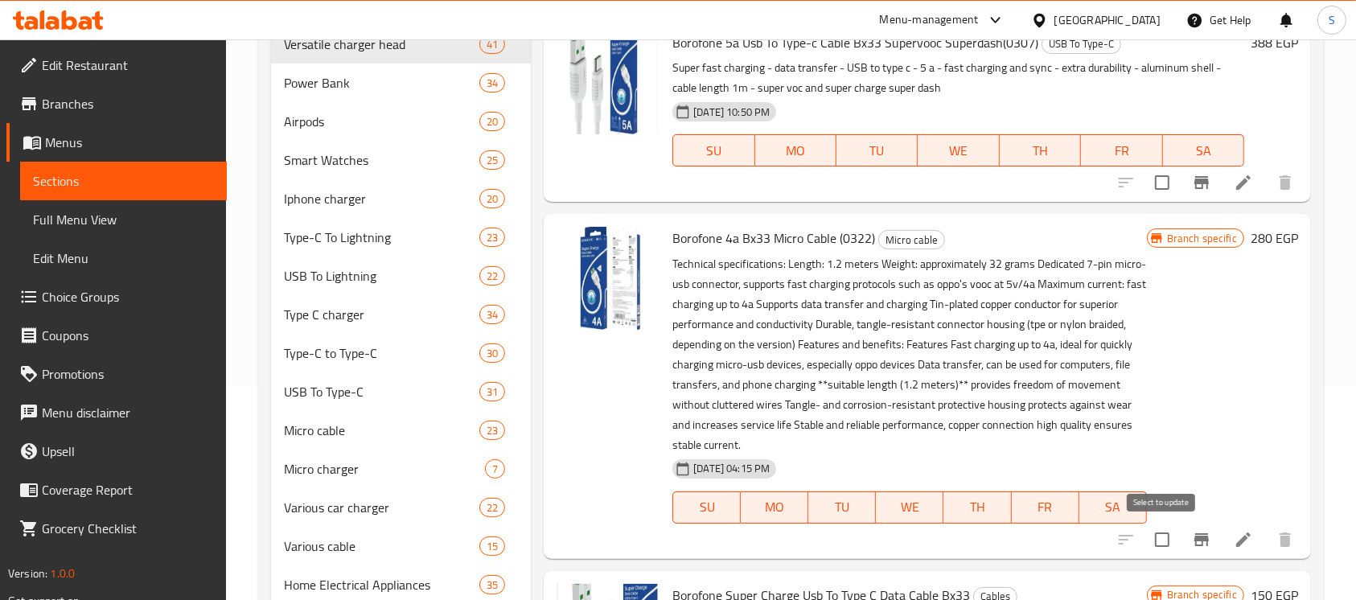
type input "bx33"
click at [1201, 534] on icon "Branch-specific-item" at bounding box center [1201, 539] width 19 height 19
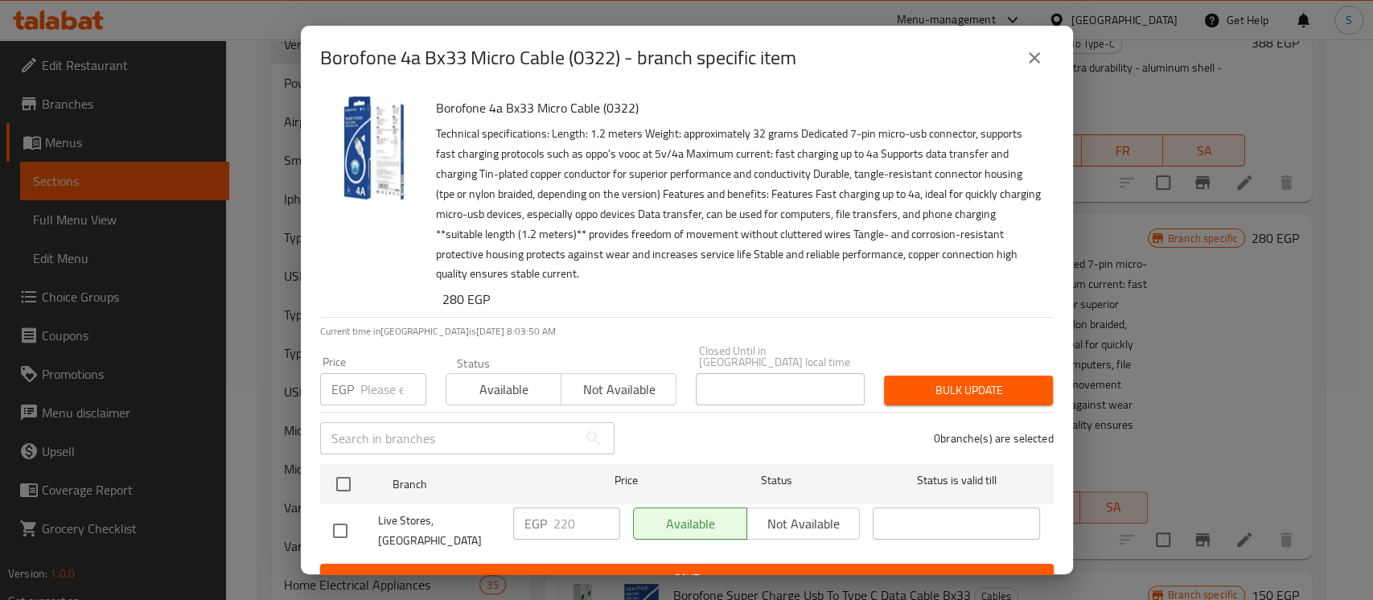
click at [1036, 51] on icon "close" at bounding box center [1033, 57] width 19 height 19
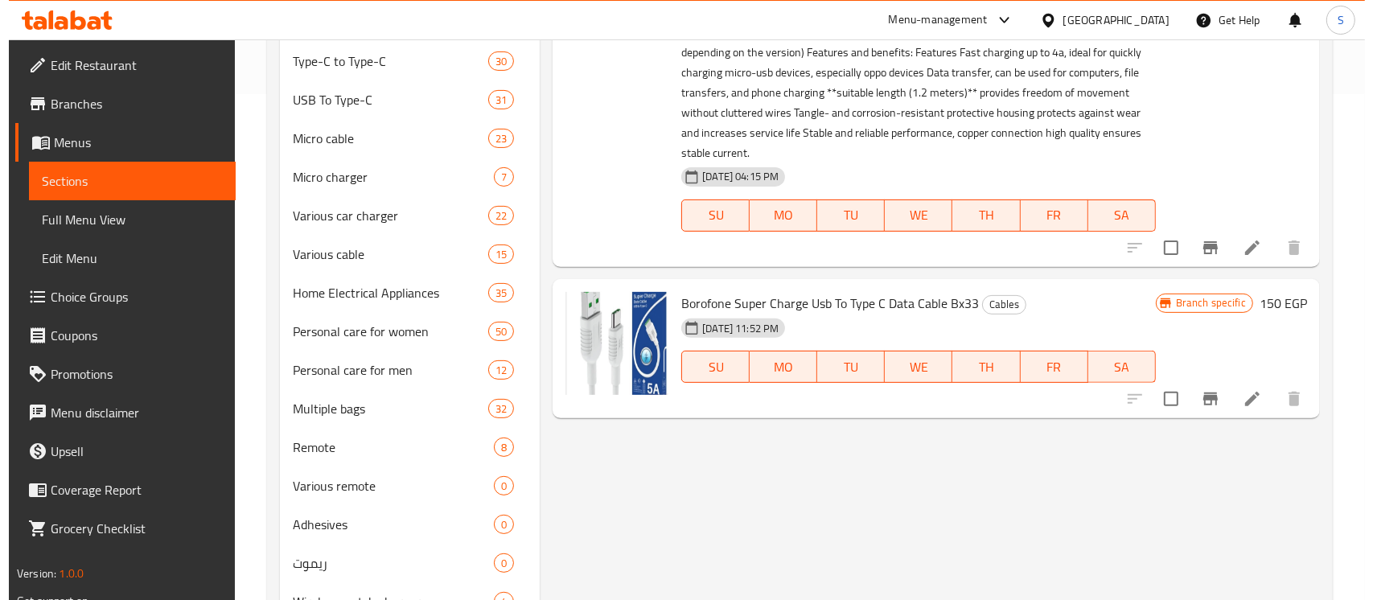
scroll to position [536, 0]
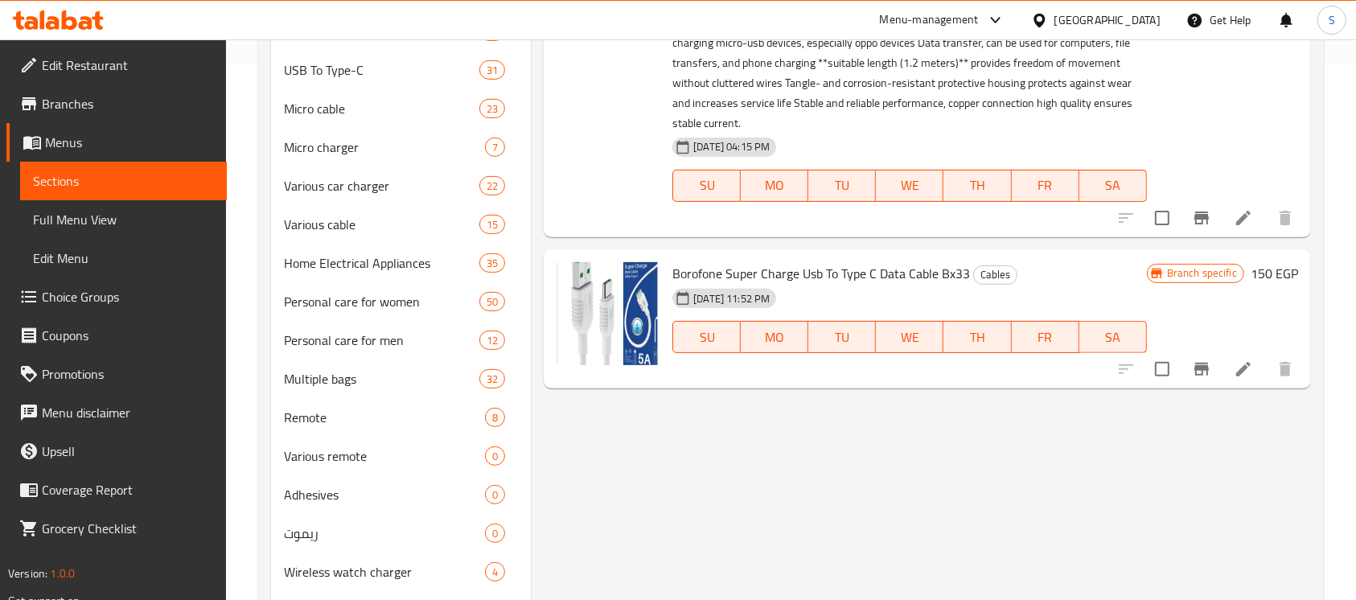
click at [1206, 370] on icon "Branch-specific-item" at bounding box center [1201, 369] width 14 height 13
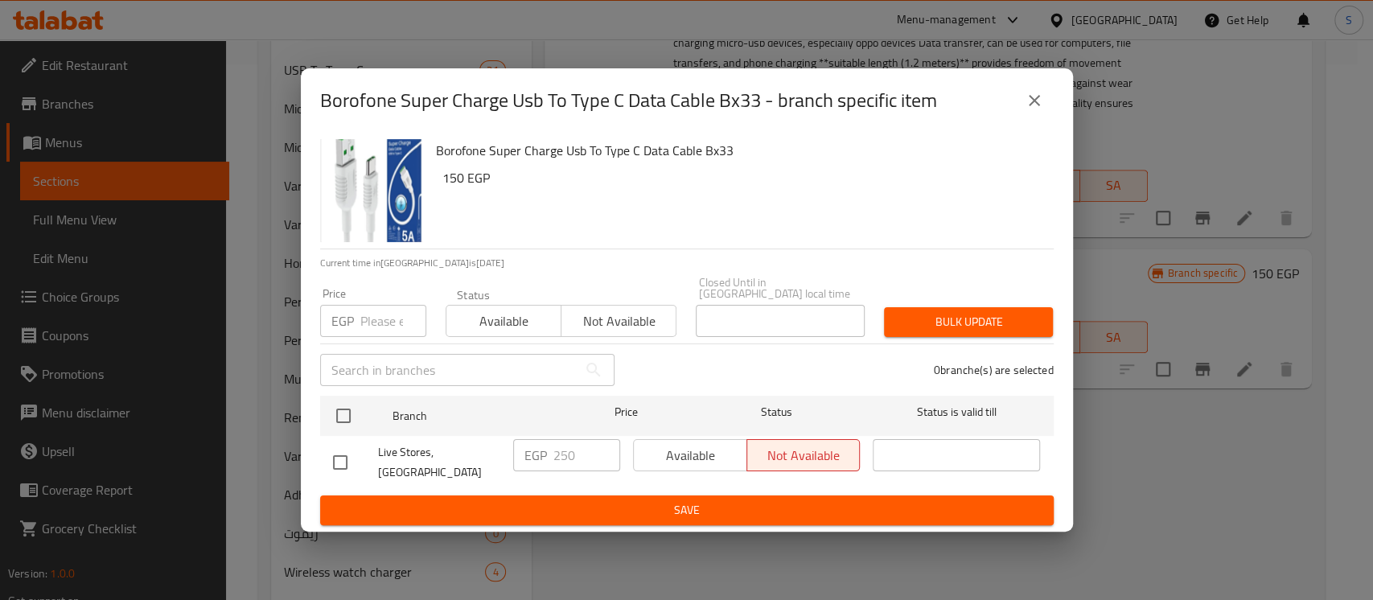
click at [1033, 106] on icon "close" at bounding box center [1033, 100] width 19 height 19
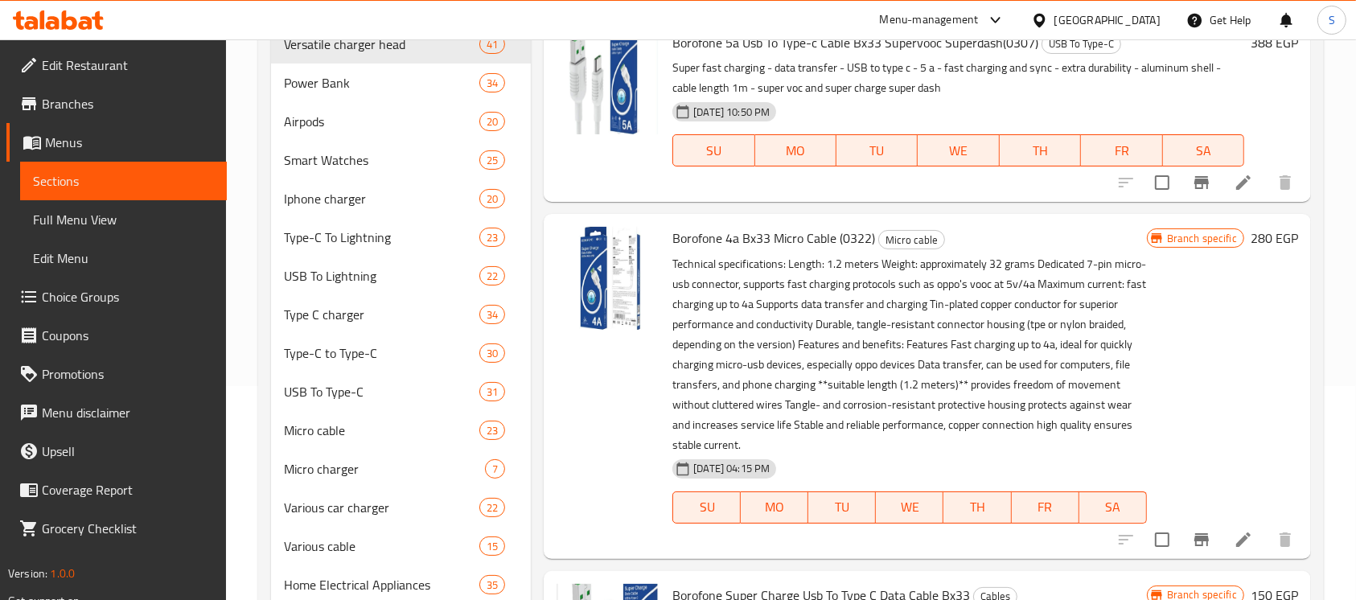
scroll to position [107, 0]
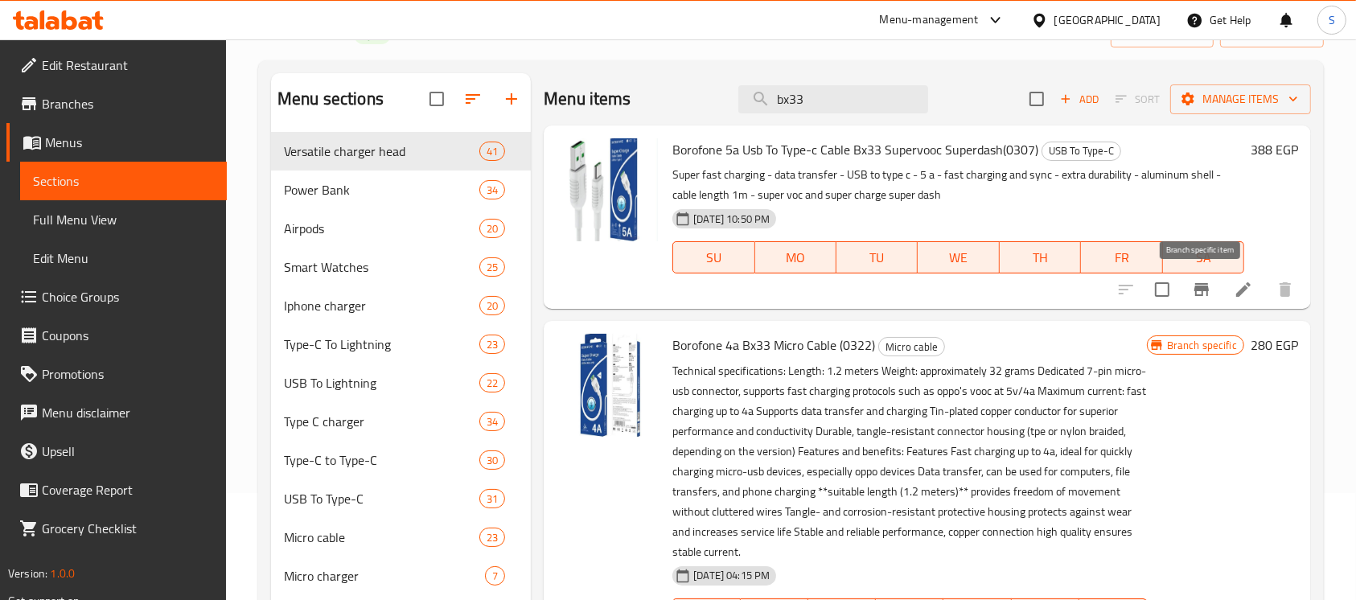
click at [1206, 293] on icon "Branch-specific-item" at bounding box center [1201, 289] width 14 height 13
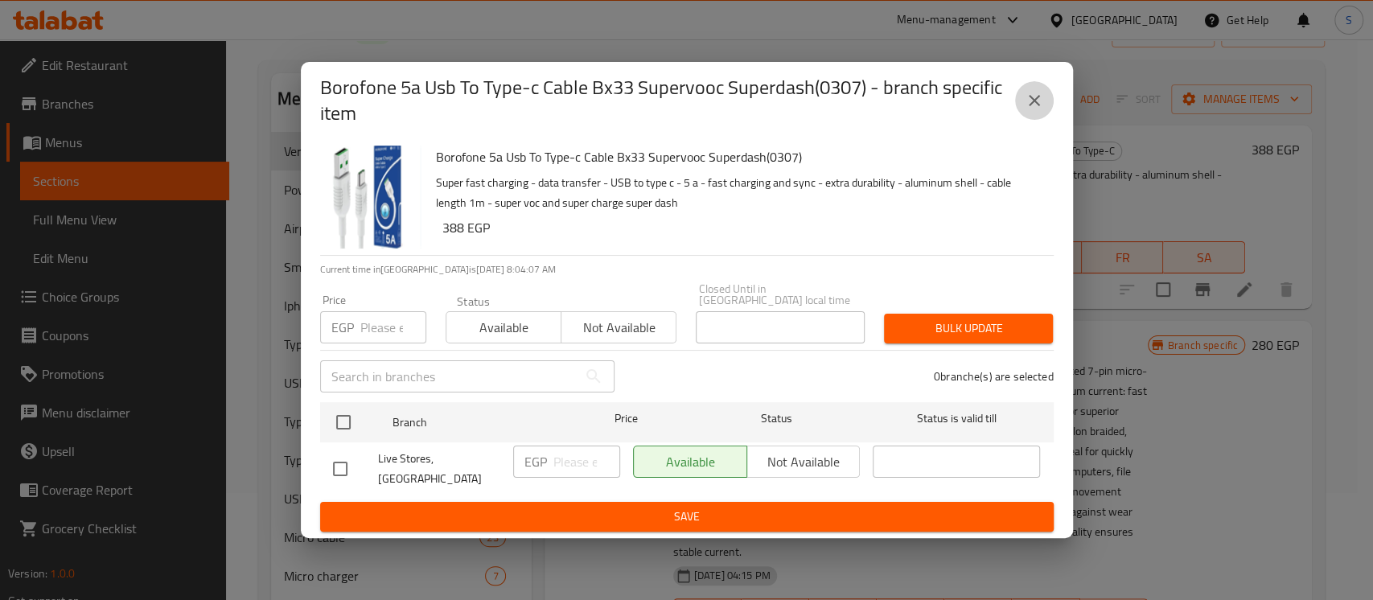
click at [1036, 110] on icon "close" at bounding box center [1033, 100] width 19 height 19
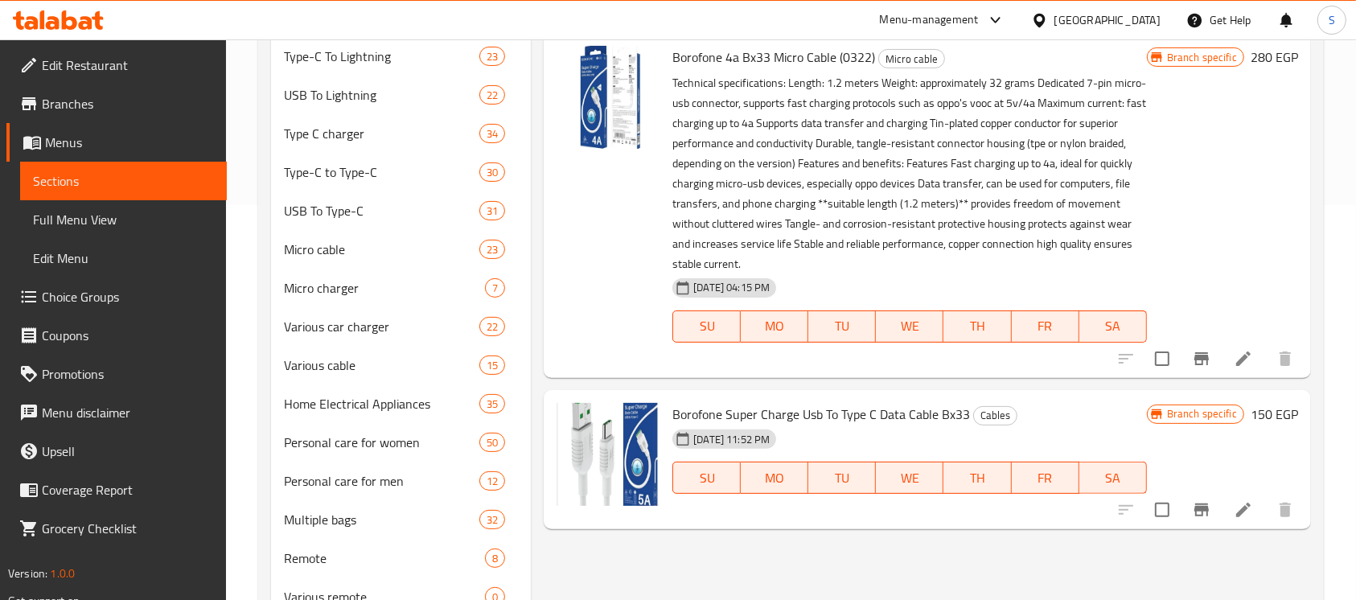
scroll to position [429, 0]
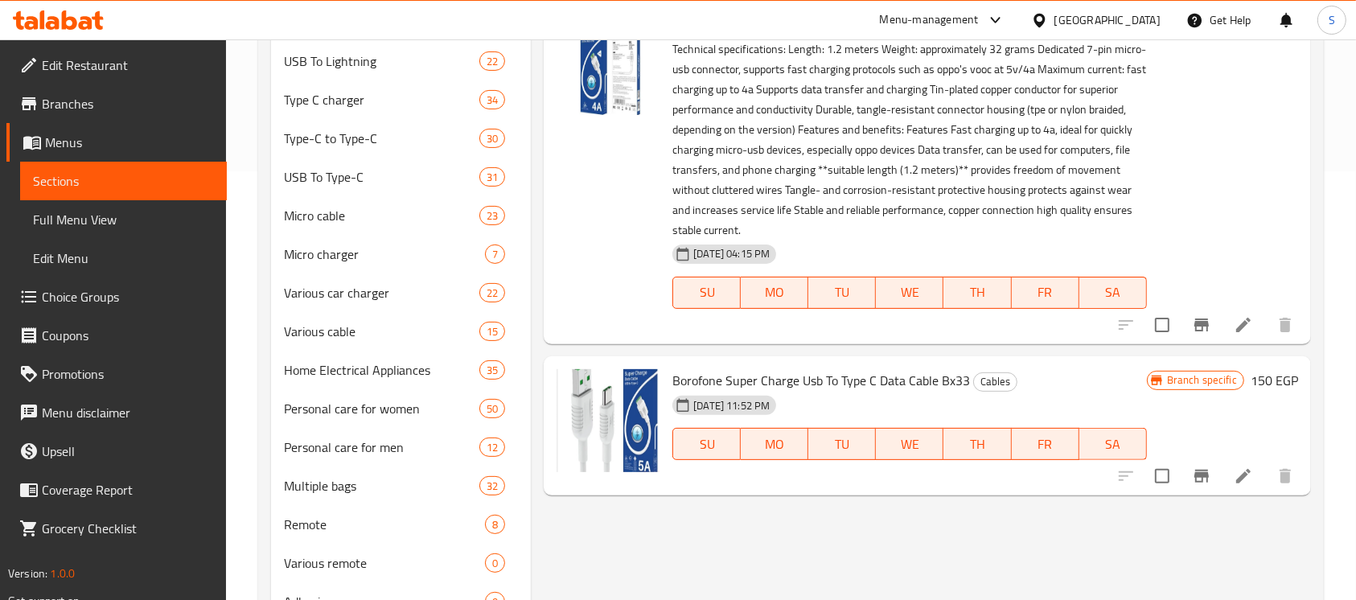
click at [1197, 316] on icon "Branch-specific-item" at bounding box center [1201, 324] width 19 height 19
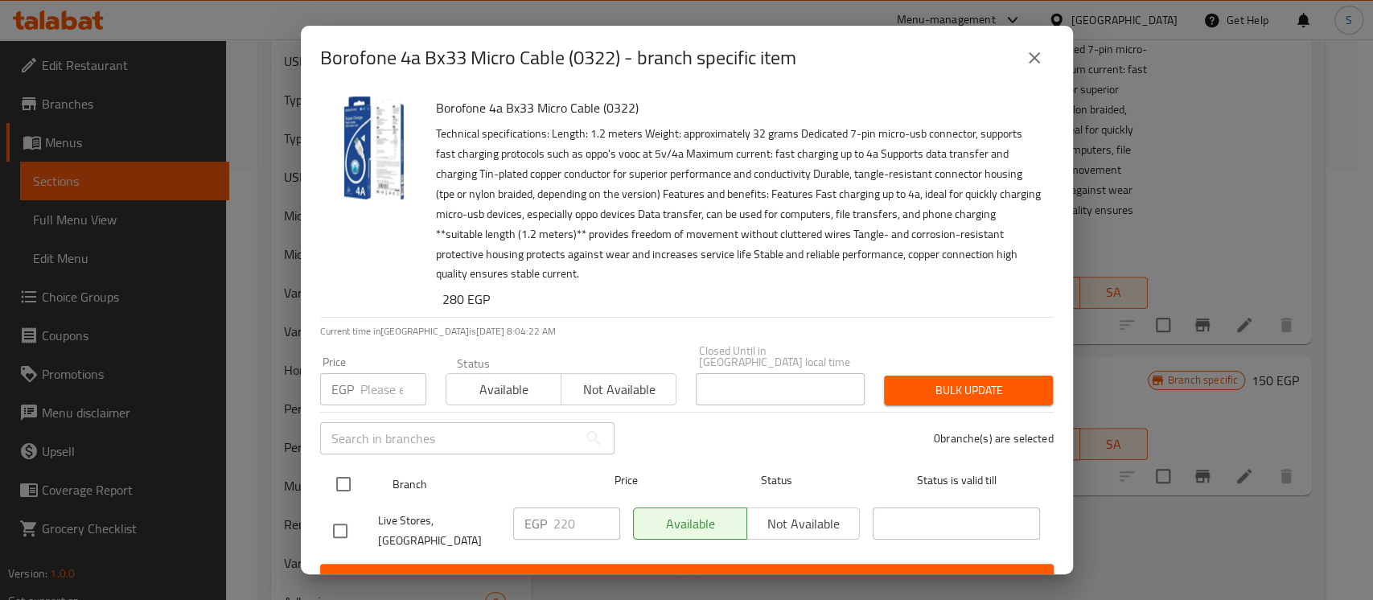
drag, startPoint x: 353, startPoint y: 466, endPoint x: 380, endPoint y: 475, distance: 28.0
click at [354, 467] on input "checkbox" at bounding box center [343, 484] width 34 height 34
checkbox input "true"
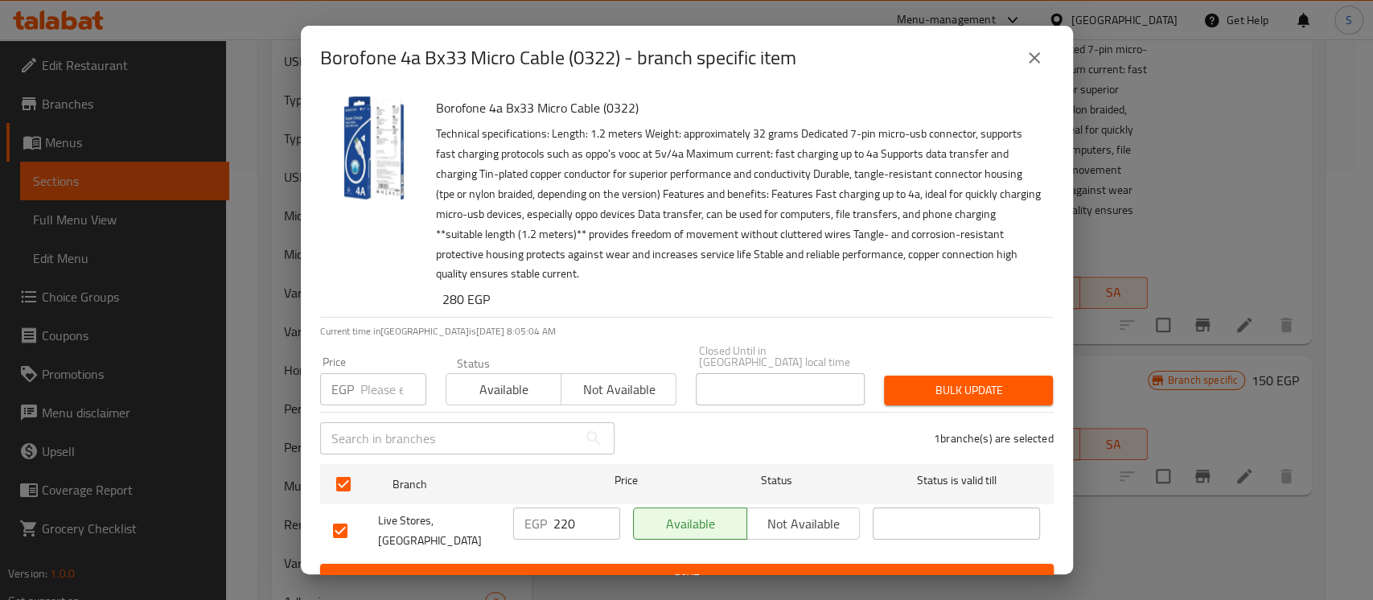
click at [1029, 55] on icon "close" at bounding box center [1033, 57] width 19 height 19
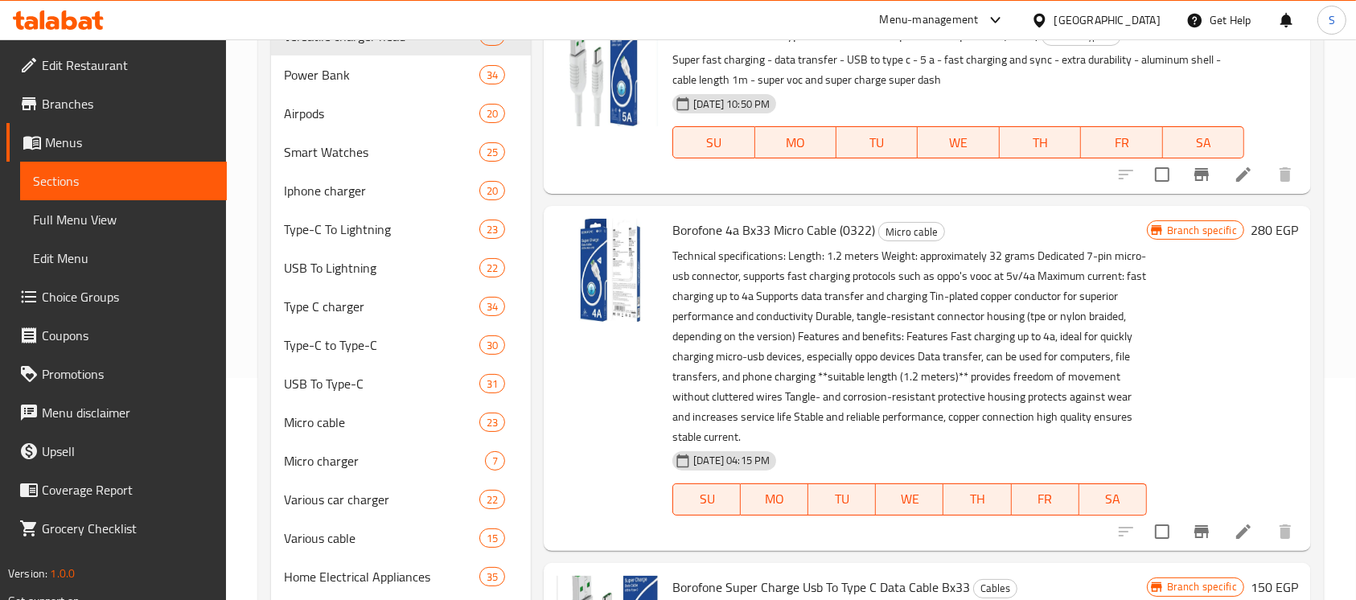
scroll to position [214, 0]
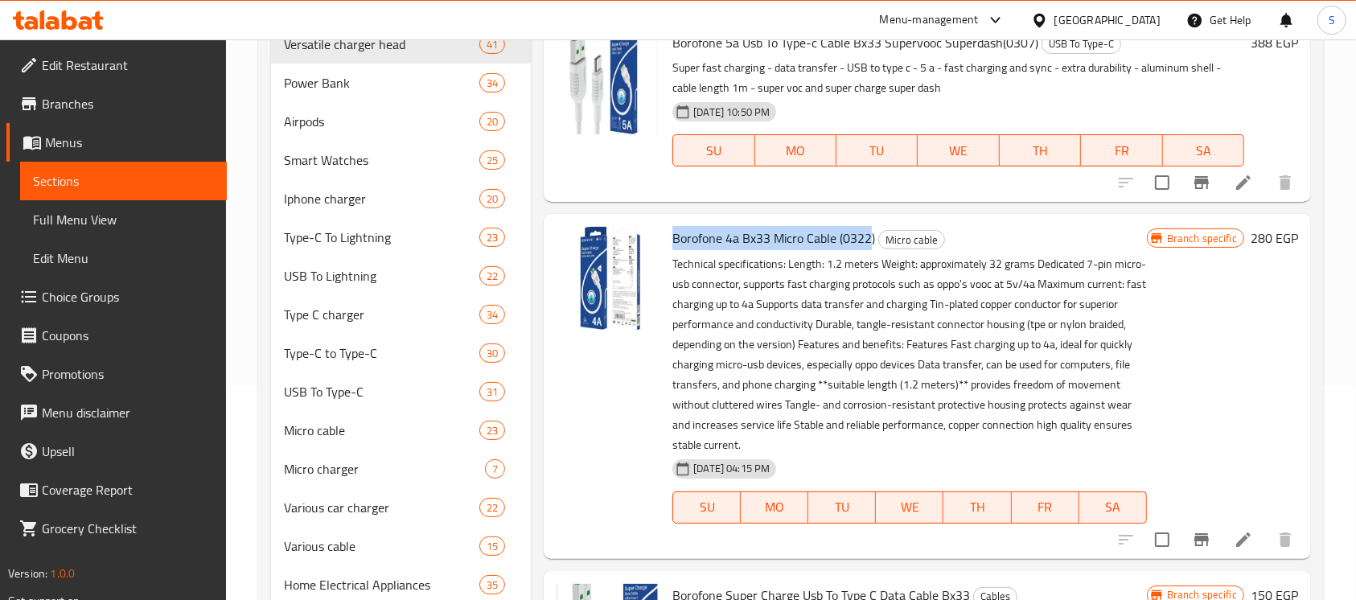
drag, startPoint x: 871, startPoint y: 234, endPoint x: 667, endPoint y: 236, distance: 204.3
click at [667, 236] on div "Borofone 4a Bx33 Micro Cable (0322) Micro cable Technical specifications: Lengt…" at bounding box center [909, 385] width 486 height 331
copy span "Borofone 4a Bx33 Micro Cable (0322"
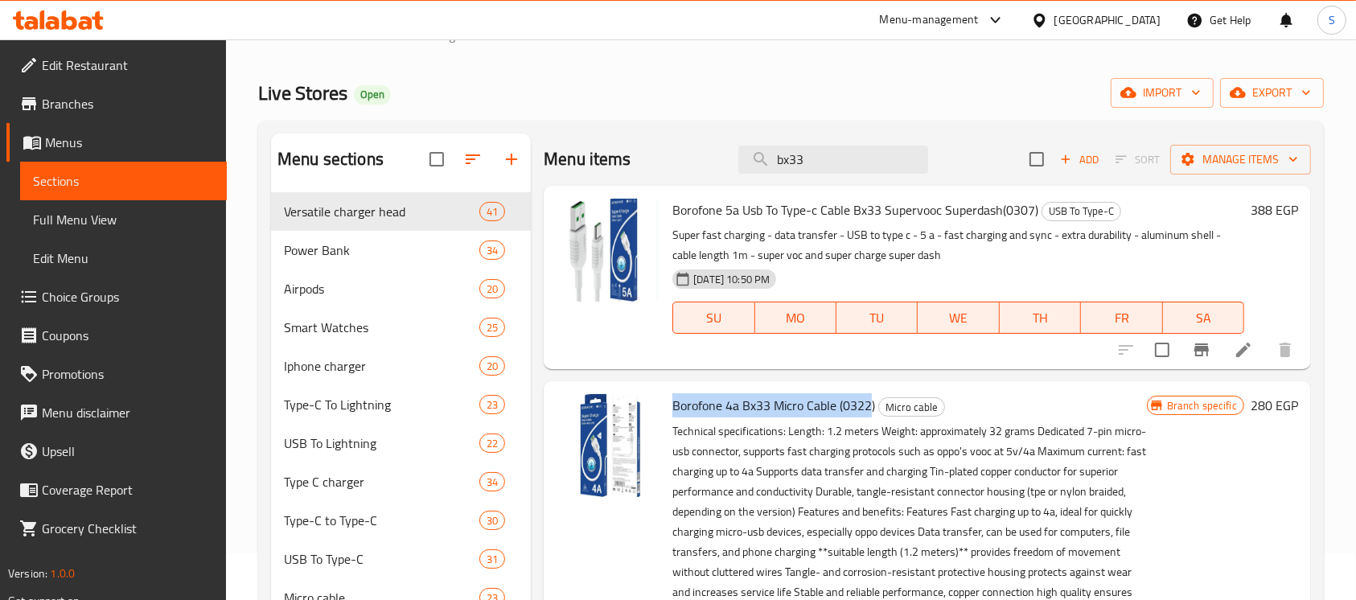
scroll to position [0, 0]
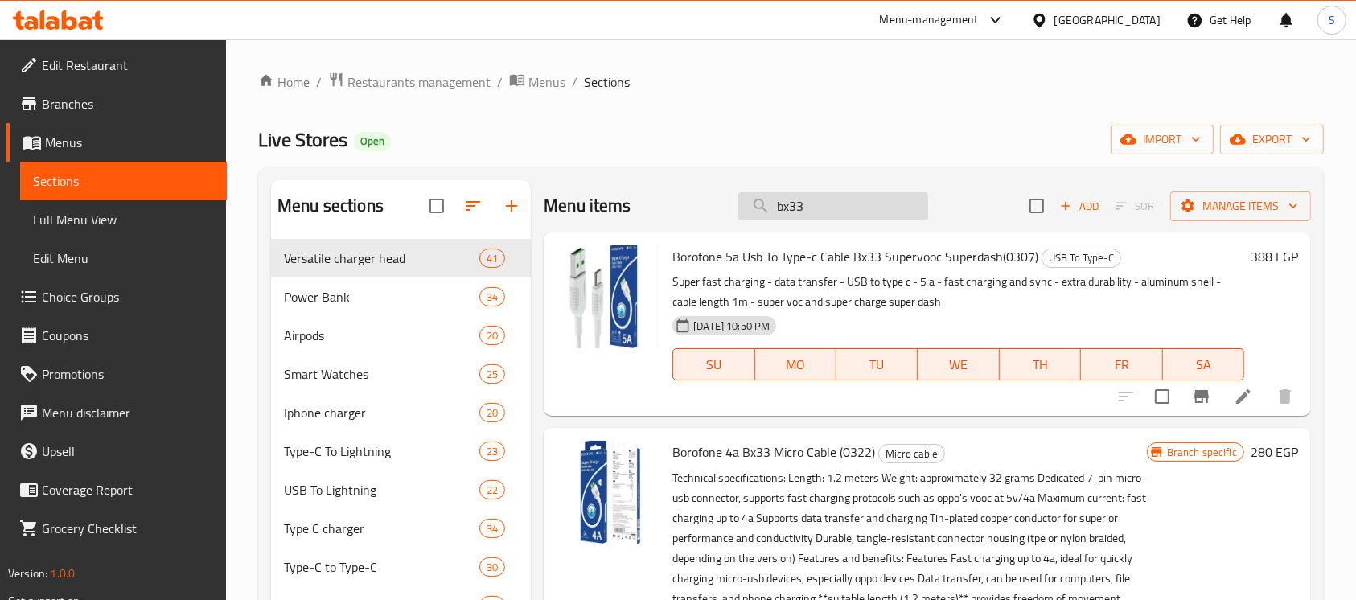
click at [791, 211] on input "bx33" at bounding box center [833, 206] width 190 height 28
drag, startPoint x: 791, startPoint y: 211, endPoint x: 785, endPoint y: 201, distance: 11.6
click at [789, 209] on input "bx33" at bounding box center [833, 206] width 190 height 28
type input "ls"
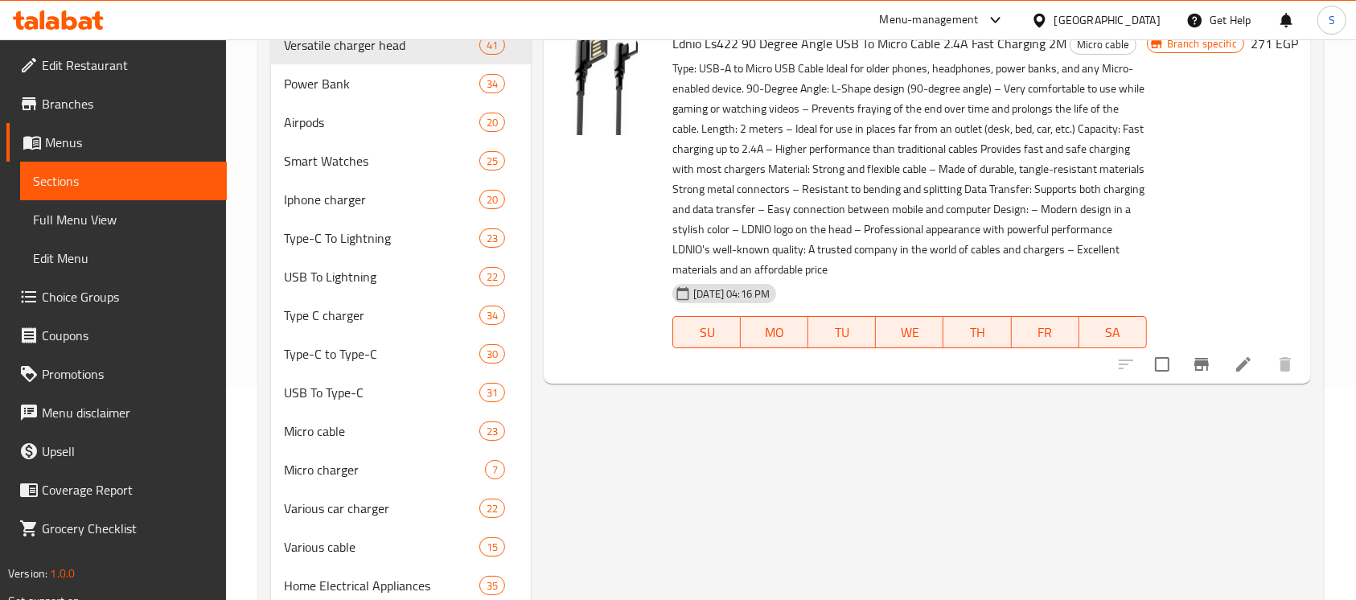
scroll to position [214, 0]
click at [1199, 365] on icon "Branch-specific-item" at bounding box center [1201, 363] width 19 height 19
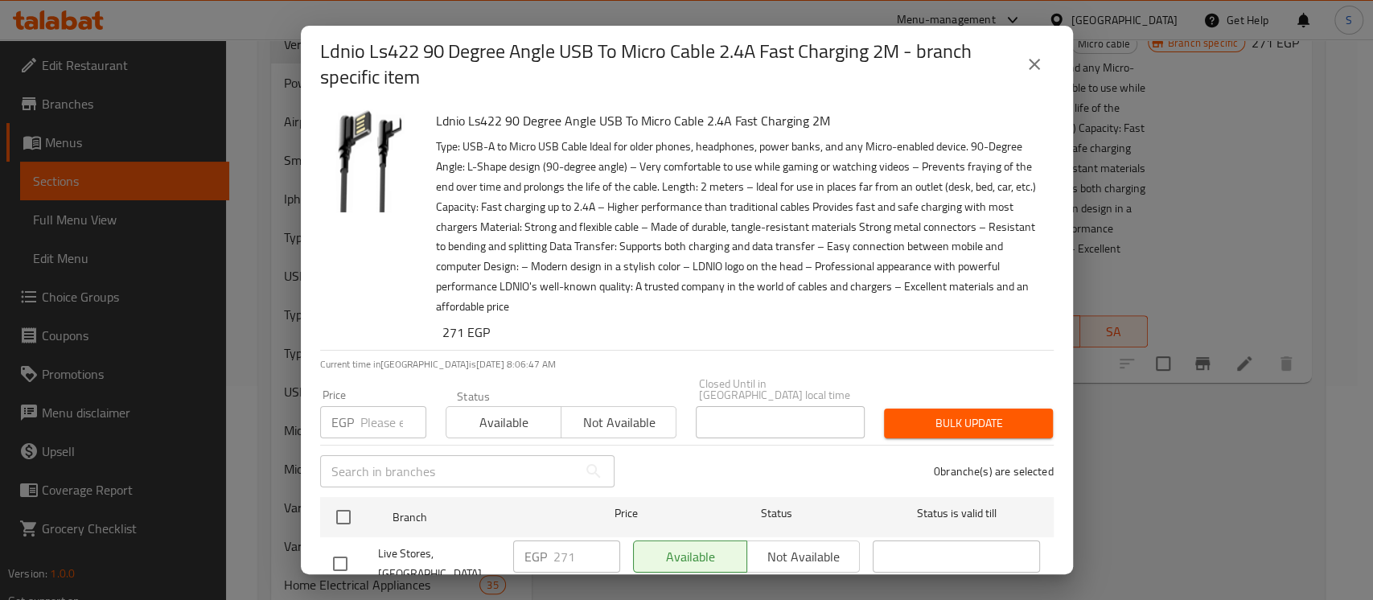
click at [1026, 55] on icon "close" at bounding box center [1033, 64] width 19 height 19
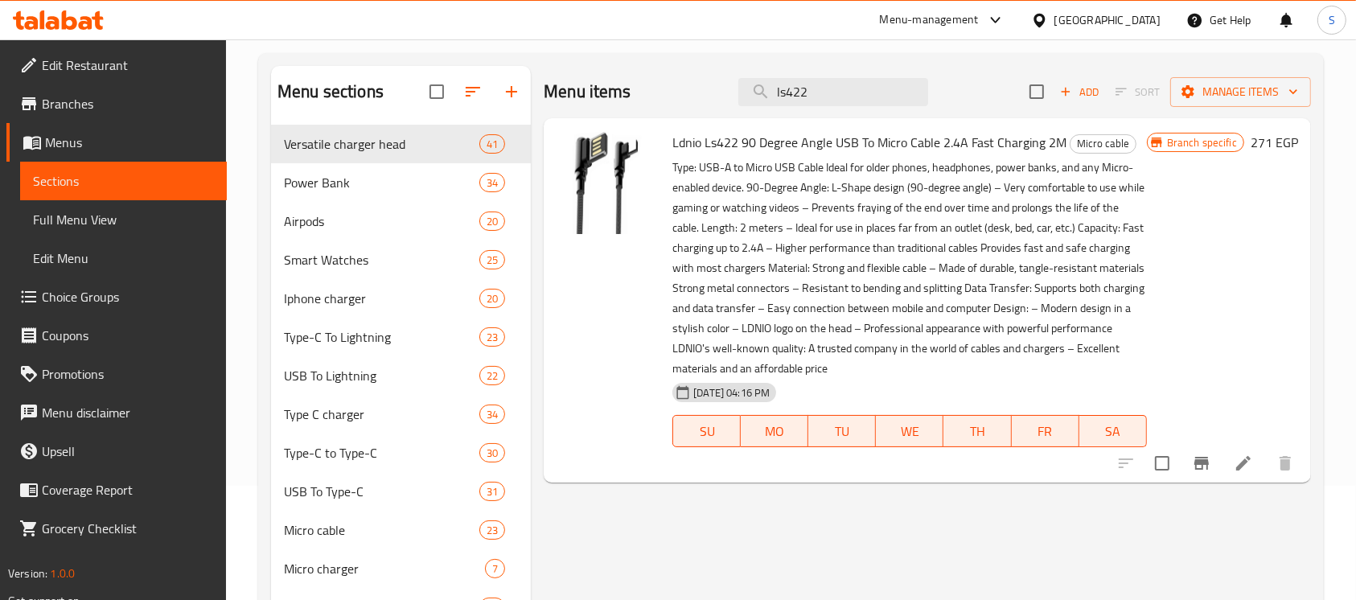
scroll to position [0, 0]
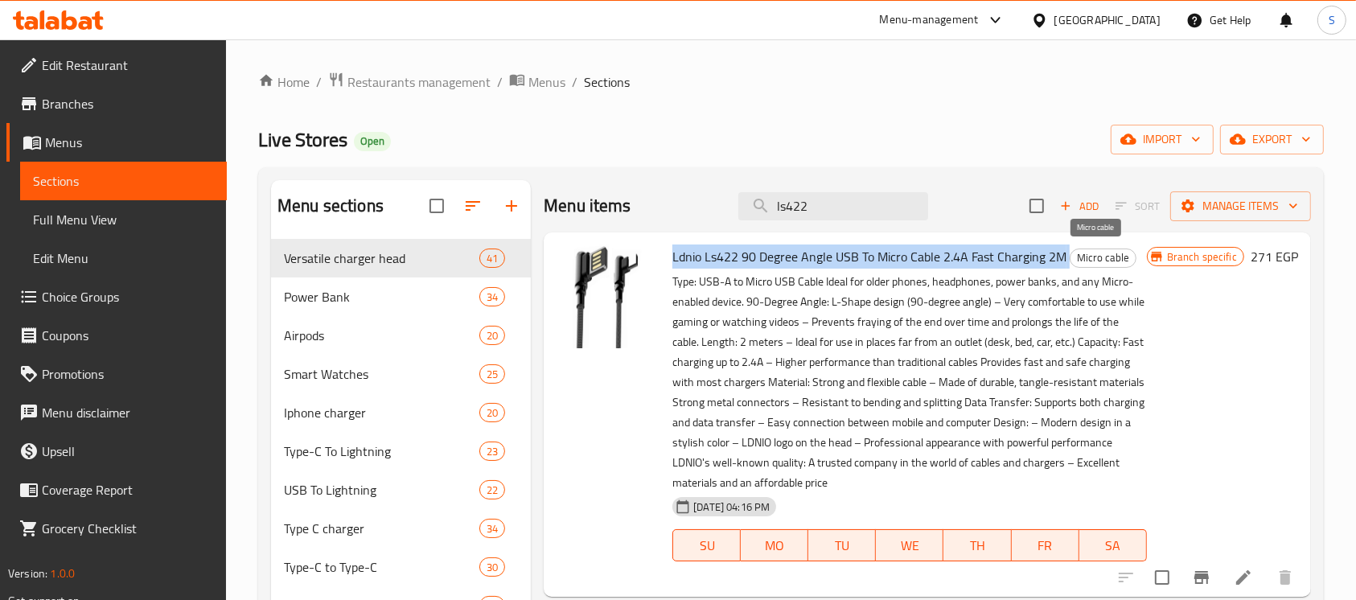
drag, startPoint x: 678, startPoint y: 256, endPoint x: 1068, endPoint y: 262, distance: 390.0
click at [1068, 262] on h6 "Ldnio Ls422 90 Degree Angle USB To Micro Cable 2.4A Fast Charging 2M Micro cable" at bounding box center [909, 256] width 474 height 23
copy h6 "Ldnio Ls422 90 Degree Angle USB To Micro Cable 2.4A Fast Charging 2M"
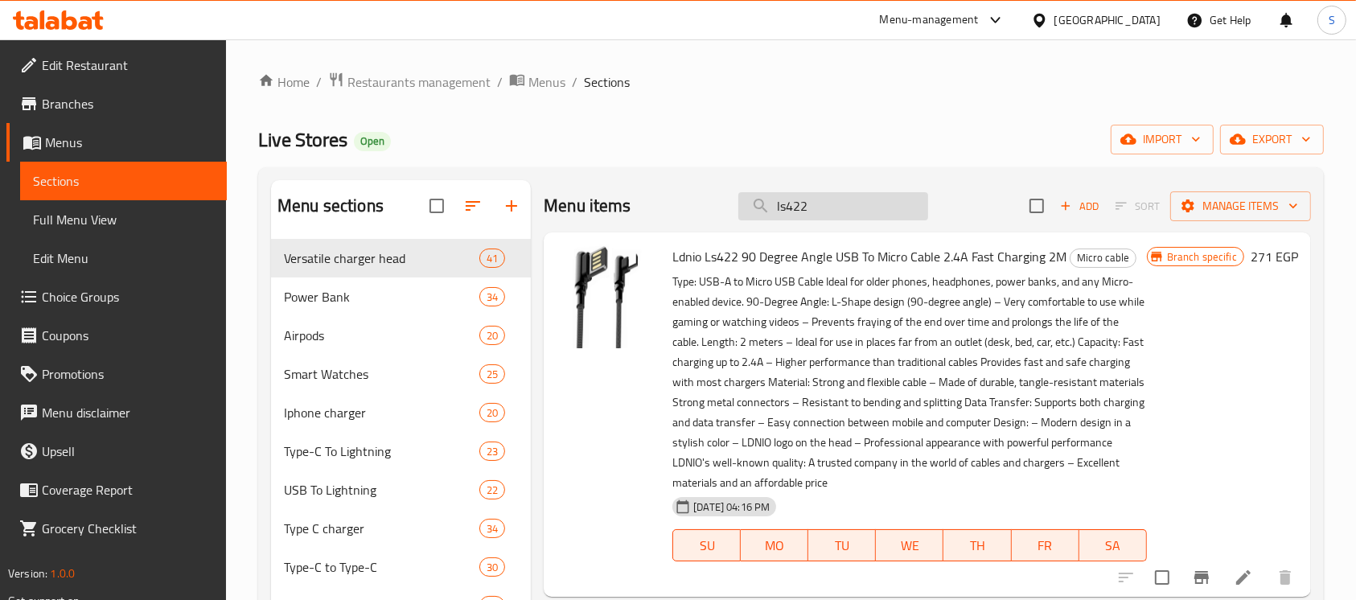
click at [860, 199] on input "ls422" at bounding box center [833, 206] width 190 height 28
paste input "دولفري"
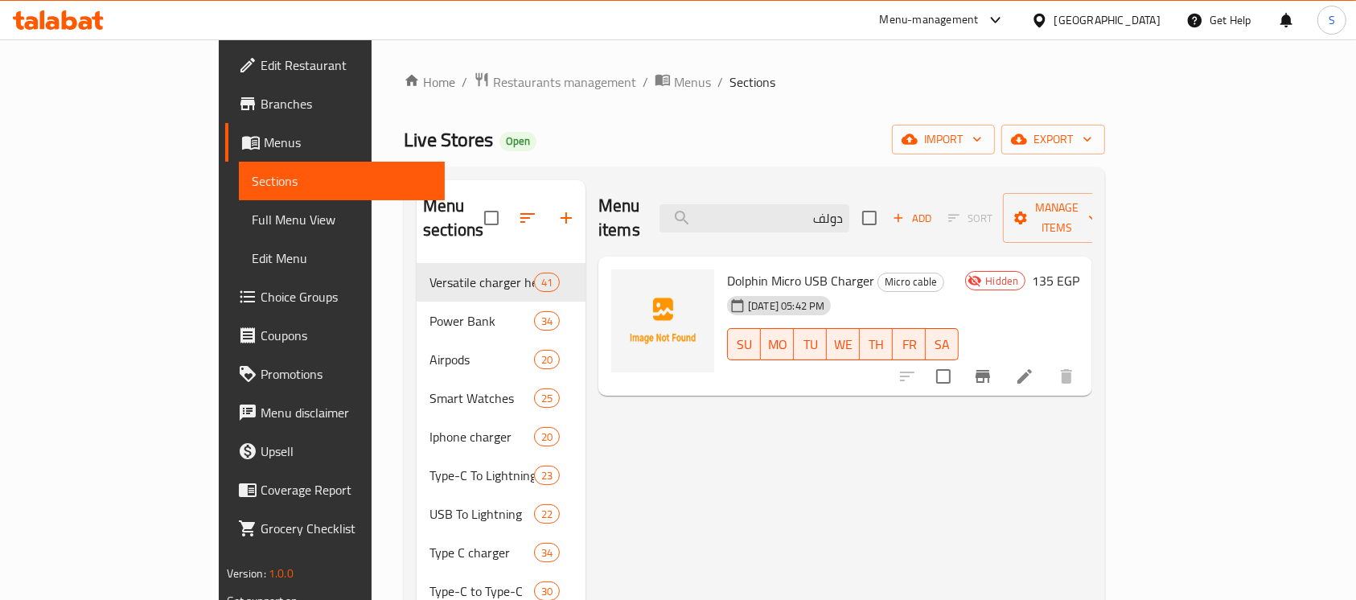
click at [990, 370] on icon "Branch-specific-item" at bounding box center [982, 376] width 14 height 13
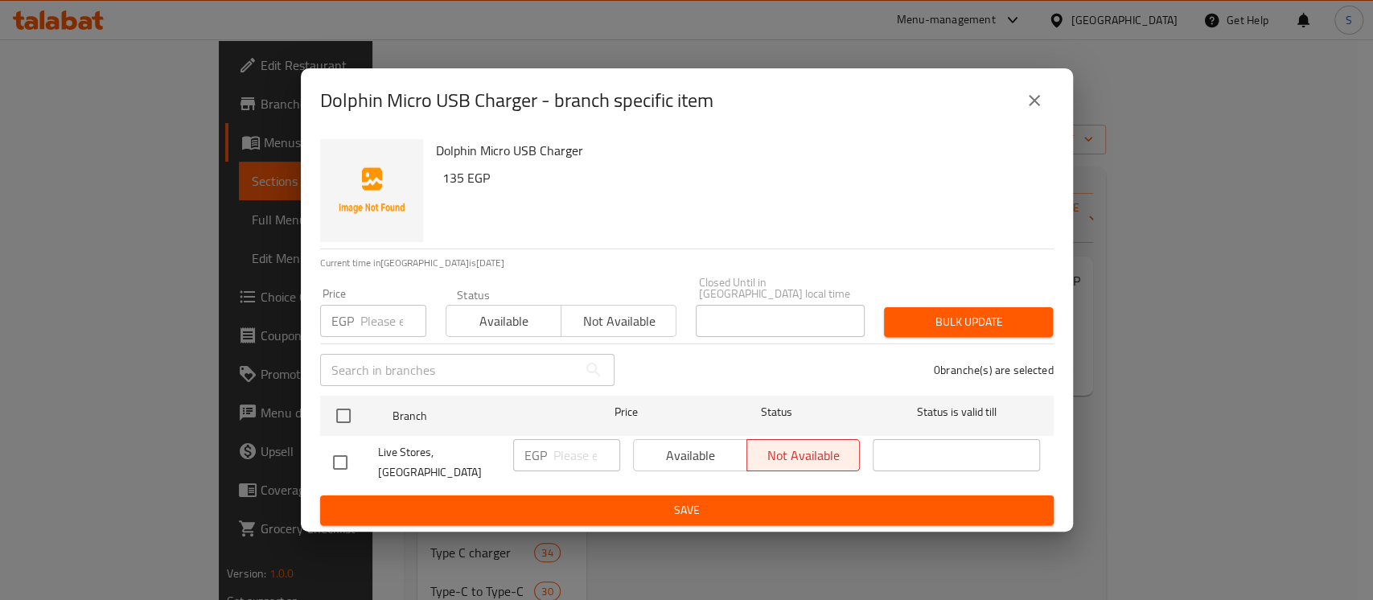
click at [1029, 120] on button "close" at bounding box center [1034, 100] width 39 height 39
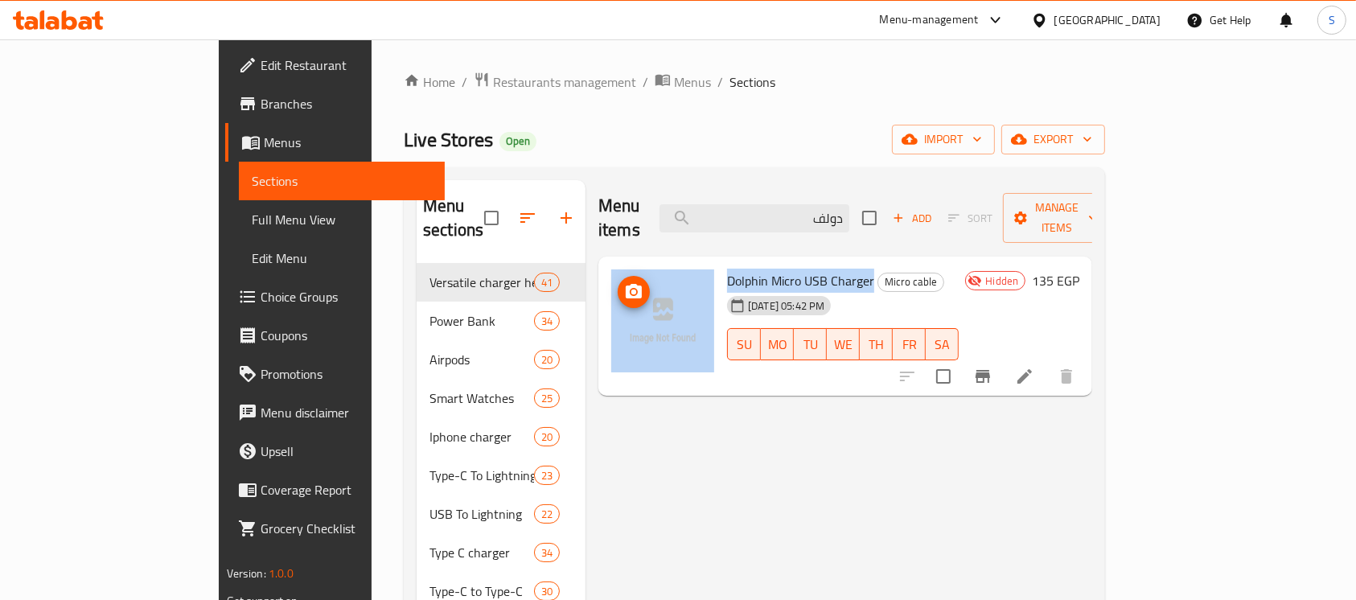
drag, startPoint x: 819, startPoint y: 250, endPoint x: 656, endPoint y: 252, distance: 162.4
click at [656, 263] on div "Dolphin Micro USB Charger Micro cable 16-07-2025 05:42 PM SU MO TU WE TH FR SA …" at bounding box center [845, 326] width 481 height 127
copy div "Dolphin Micro USB Charger"
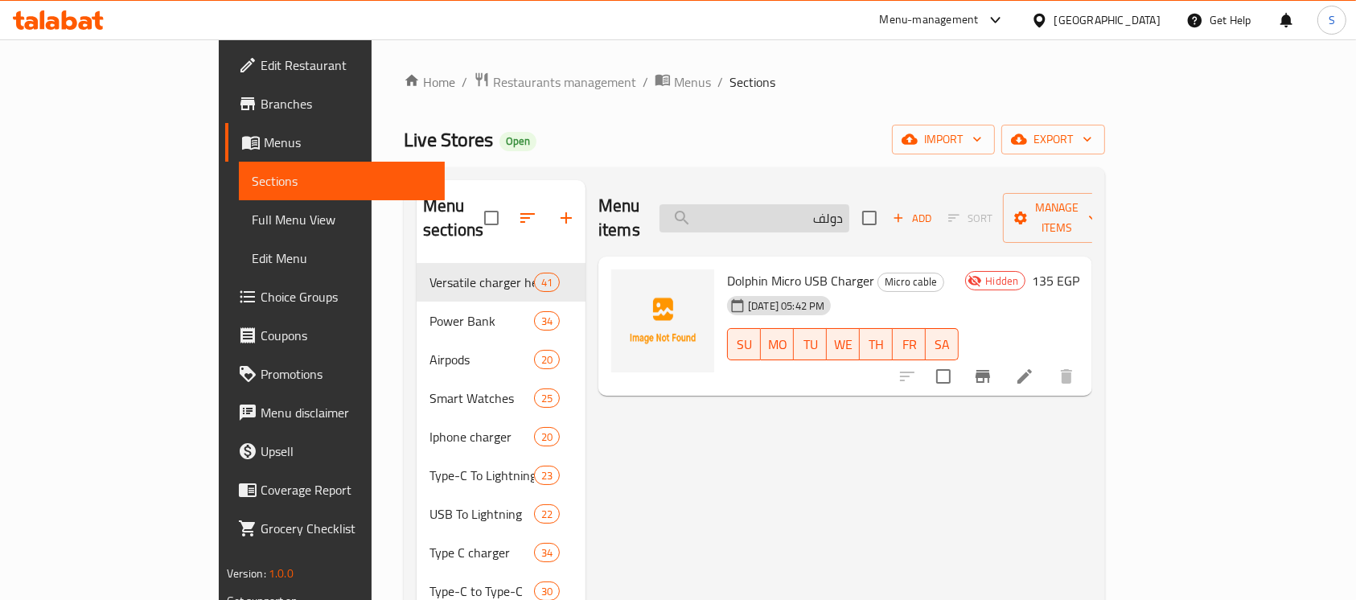
click at [849, 204] on input "دولف" at bounding box center [754, 218] width 190 height 28
paste input "كابل شحن مايكروجرتوم"
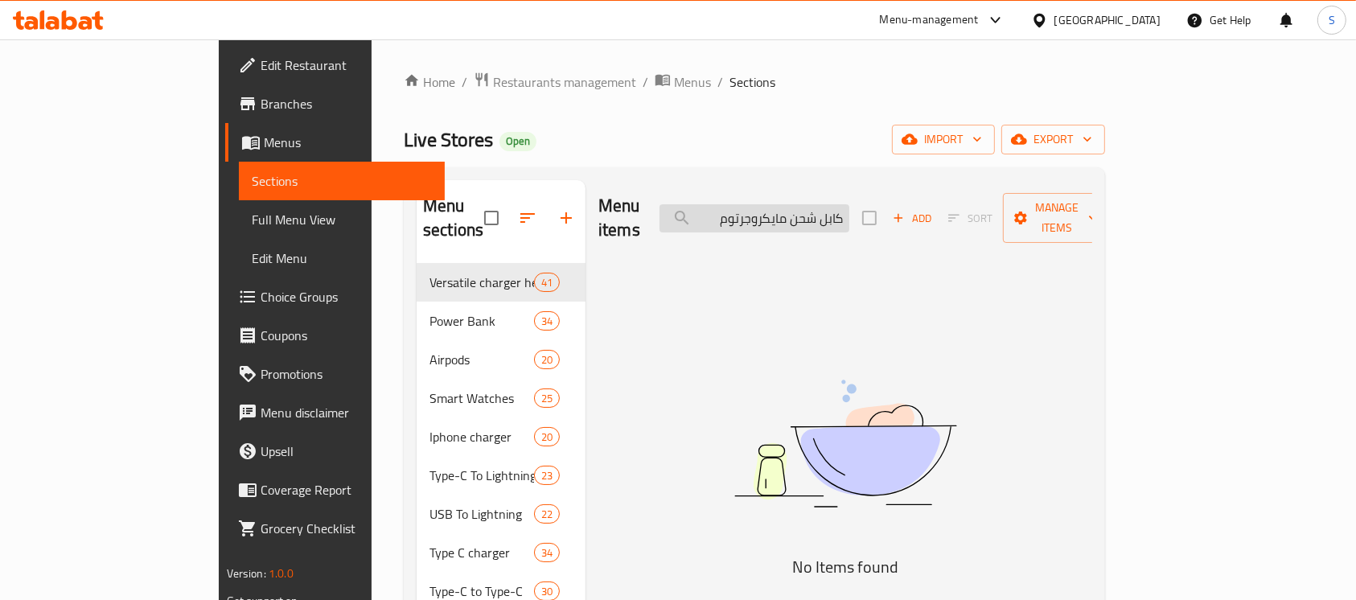
click at [830, 209] on input "كابل شحن مايكروجرتوم" at bounding box center [754, 218] width 190 height 28
click at [823, 211] on input "كابل شحن مايكرو جرتوم" at bounding box center [754, 218] width 190 height 28
click at [820, 211] on input "كابل شحن مايكرو جرتوم" at bounding box center [754, 218] width 190 height 28
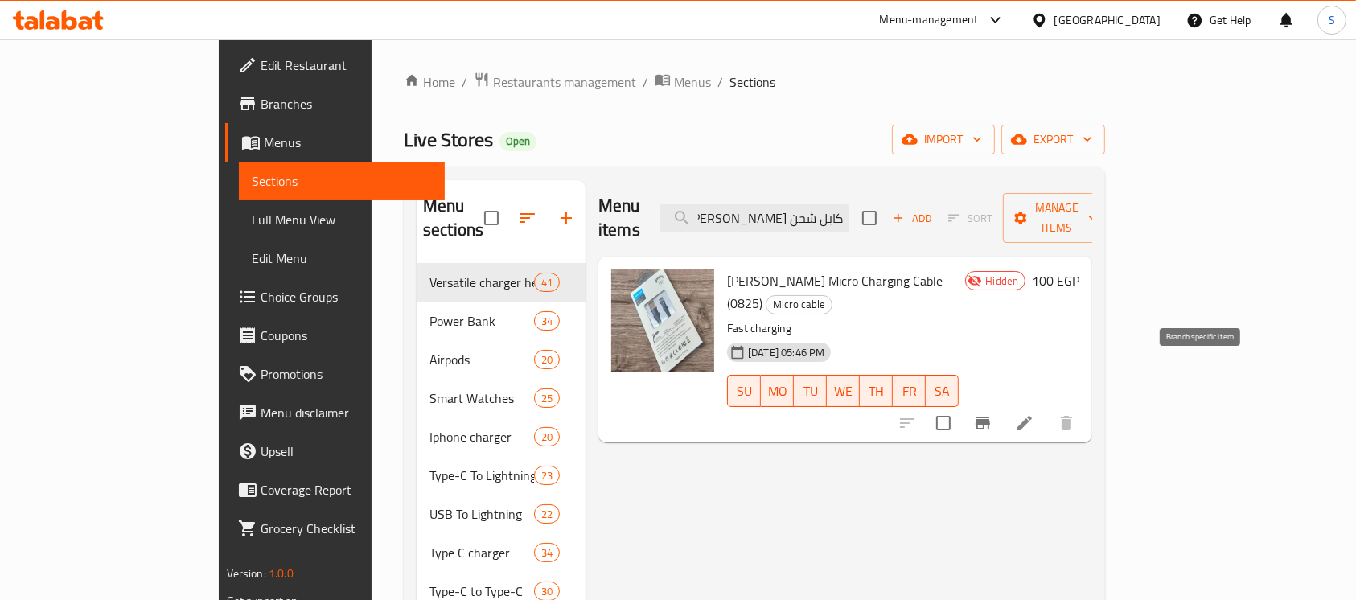
click at [992, 413] on icon "Branch-specific-item" at bounding box center [982, 422] width 19 height 19
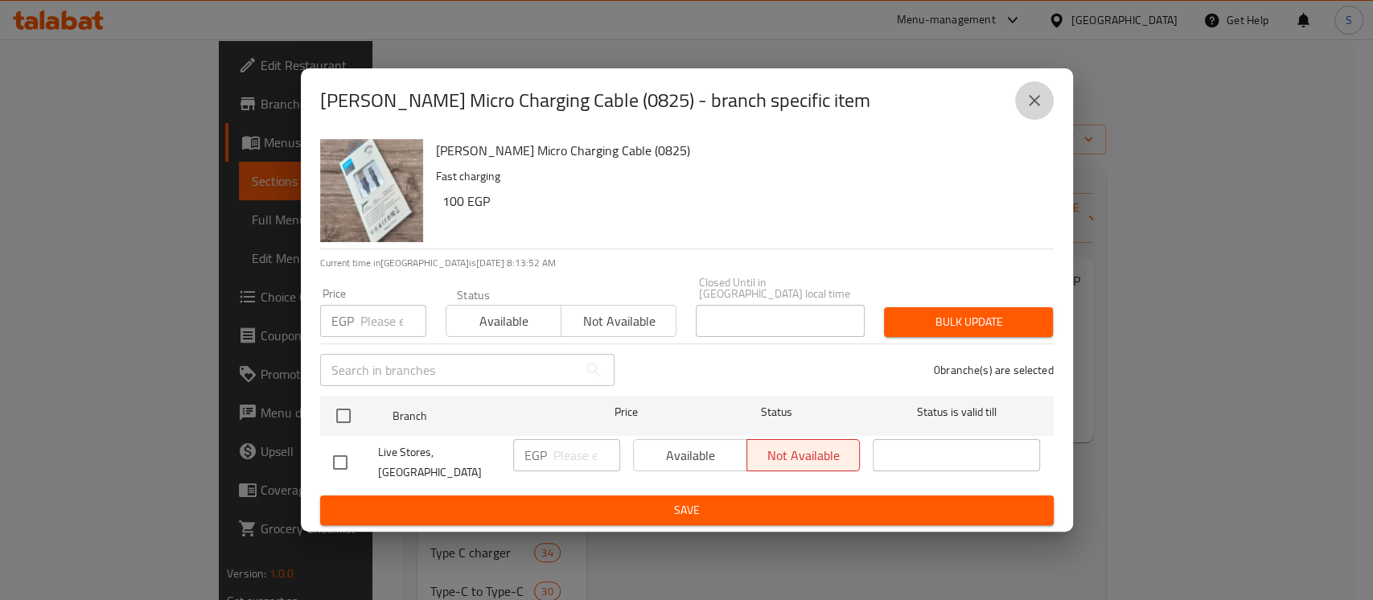
click at [1038, 110] on icon "close" at bounding box center [1033, 100] width 19 height 19
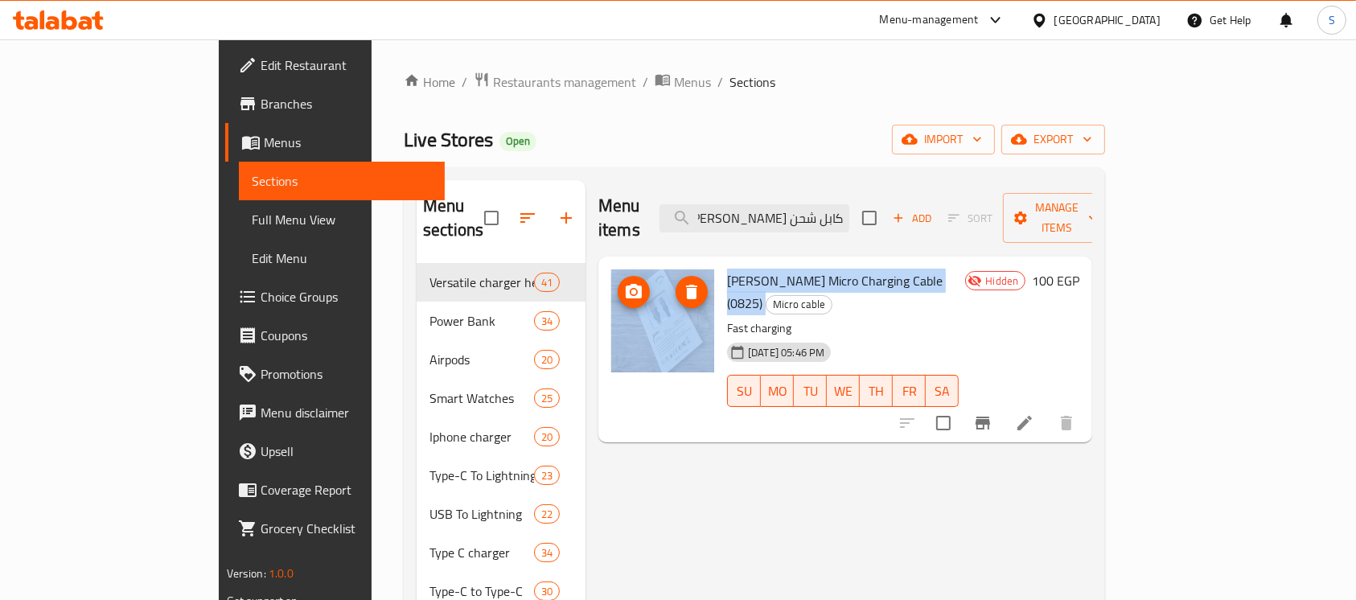
drag, startPoint x: 868, startPoint y: 258, endPoint x: 646, endPoint y: 257, distance: 221.9
click at [646, 263] on div "Jerome Micro Charging Cable (0825) Micro cable Fast charging 16-07-2025 05:46 P…" at bounding box center [845, 349] width 481 height 173
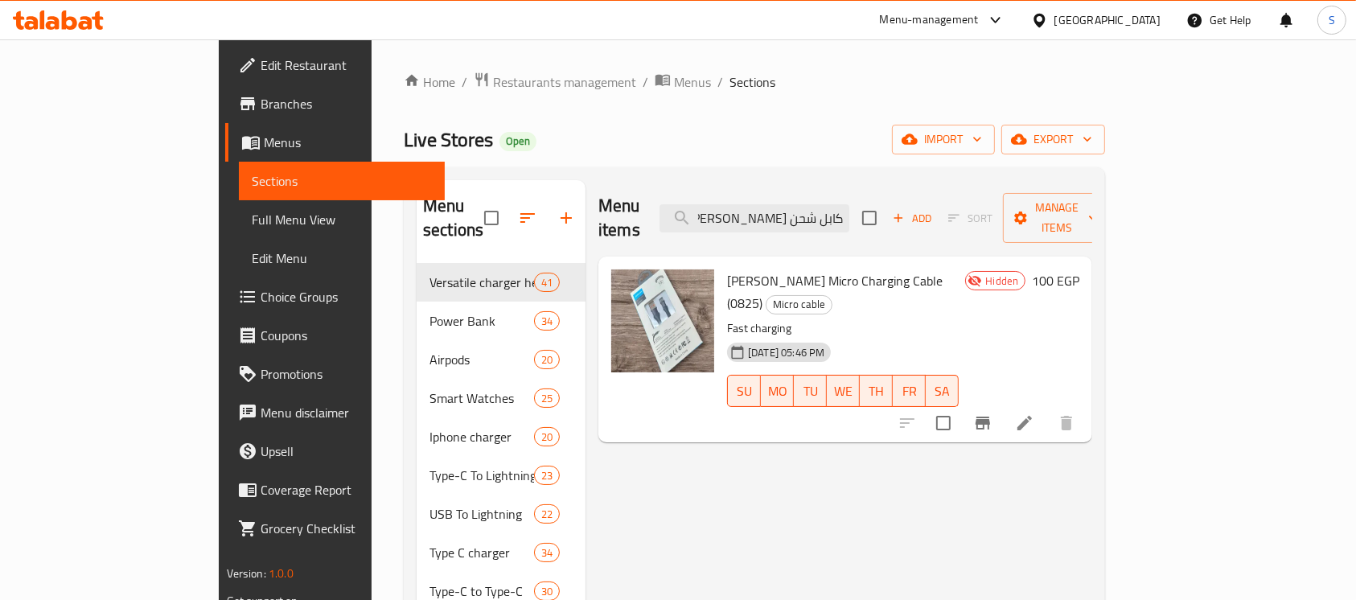
drag, startPoint x: 963, startPoint y: 322, endPoint x: 843, endPoint y: 295, distance: 122.9
click at [959, 368] on div "SU MO TU WE TH FR SA" at bounding box center [842, 390] width 244 height 45
drag, startPoint x: 871, startPoint y: 257, endPoint x: 669, endPoint y: 257, distance: 201.8
click at [720, 263] on div "Jerome Micro Charging Cable (0825) Micro cable Fast charging 16-07-2025 05:46 P…" at bounding box center [842, 349] width 244 height 173
copy h6 "[PERSON_NAME] Micro Charging Cable (0825)"
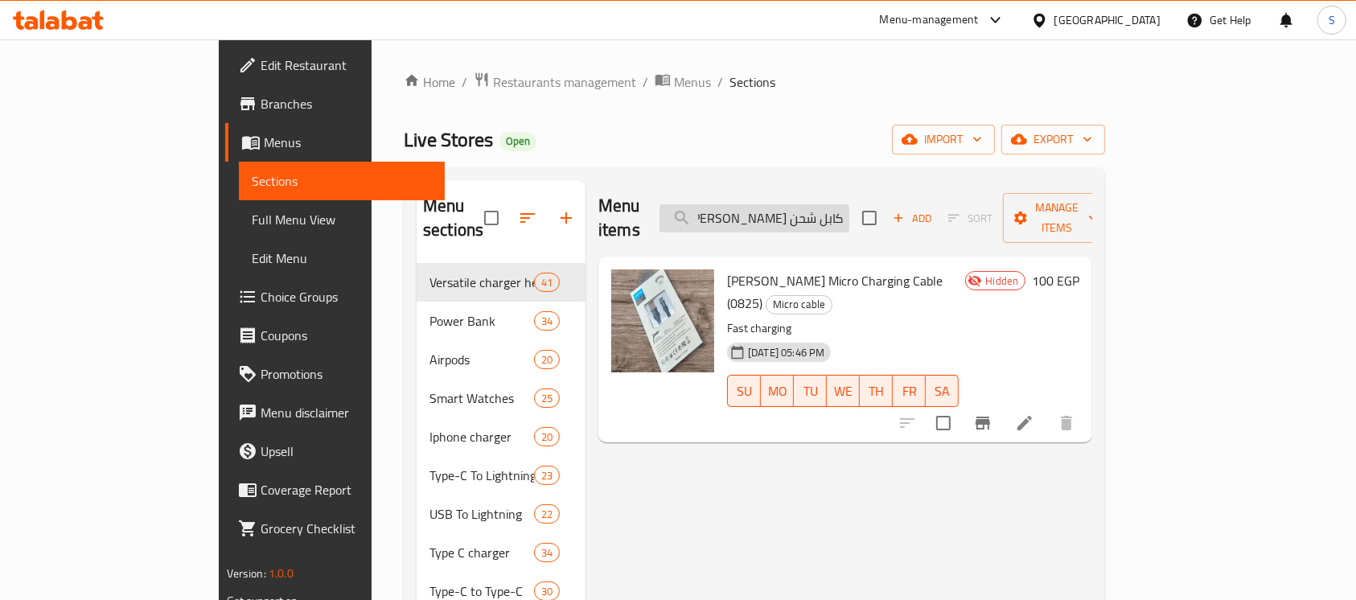
click at [849, 204] on input "كابل شحن مايكرو جيروم" at bounding box center [754, 218] width 190 height 28
paste input "راس شاحن تايب يس انكرتنانو برو اورجينال 30وات)0862("
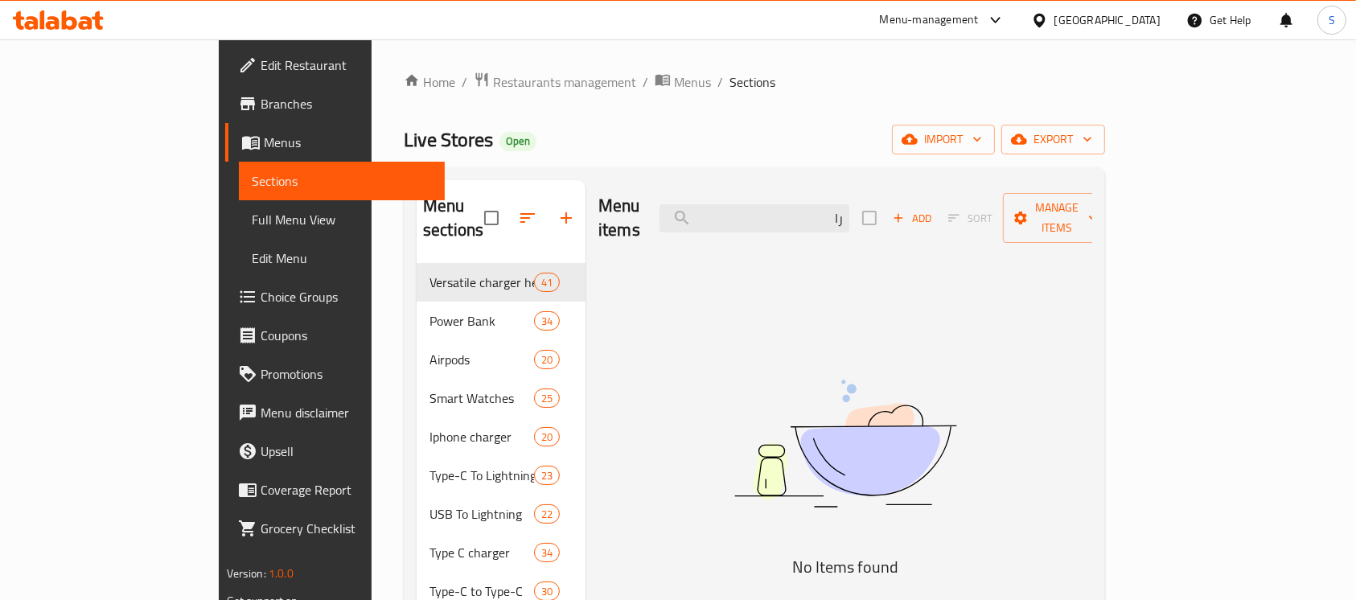
type input "ر"
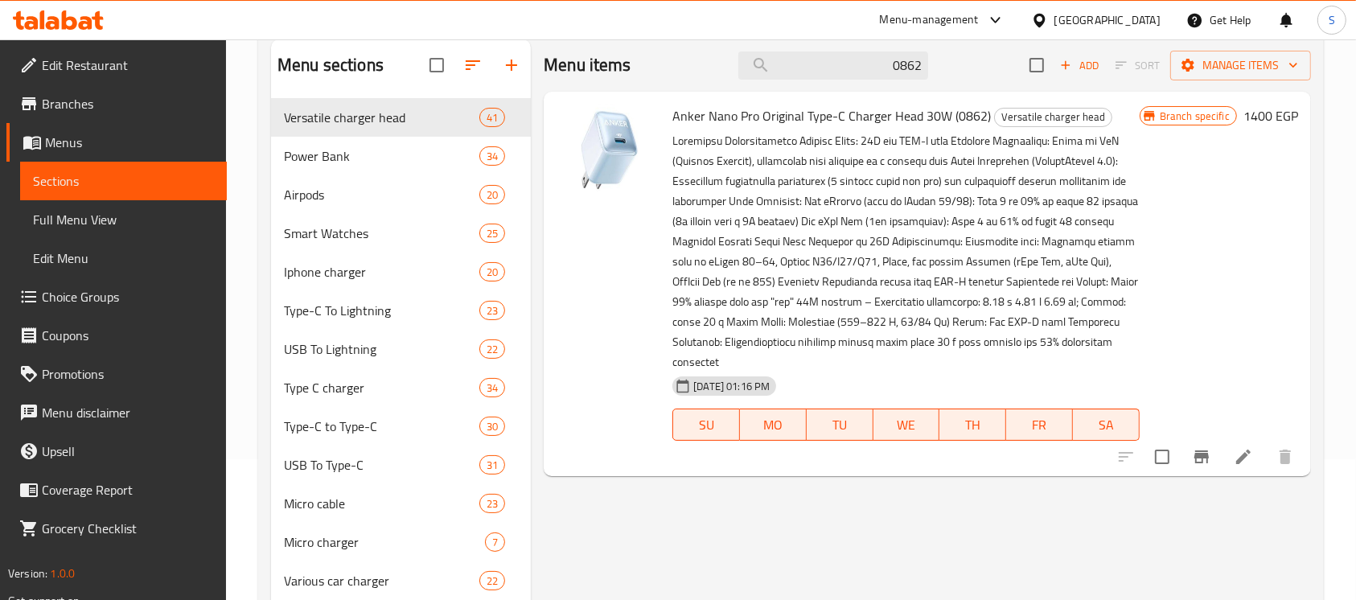
scroll to position [107, 0]
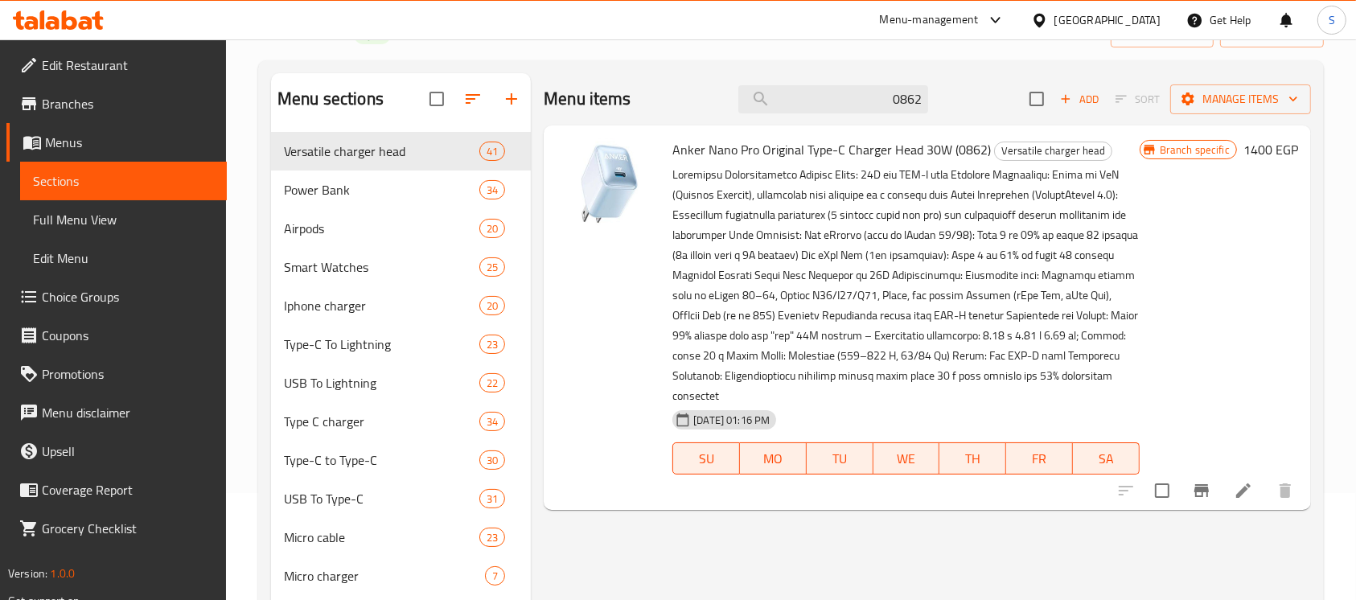
click at [1200, 489] on icon "Branch-specific-item" at bounding box center [1201, 490] width 14 height 13
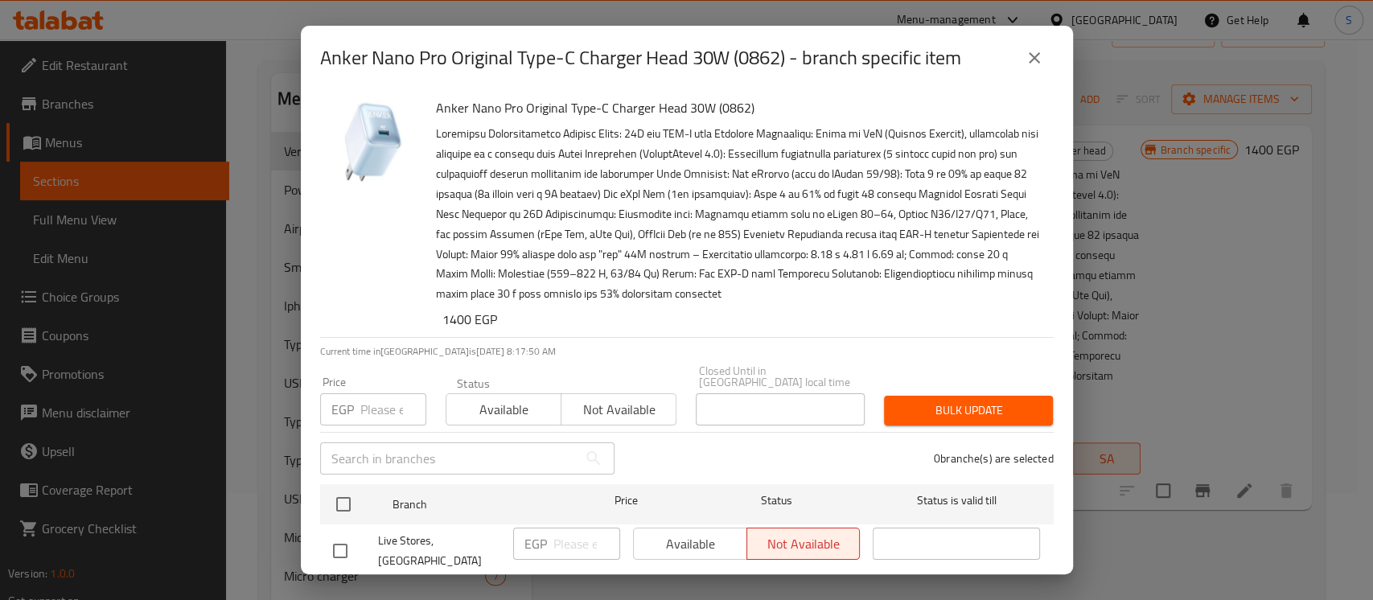
click at [1031, 48] on icon "close" at bounding box center [1033, 57] width 19 height 19
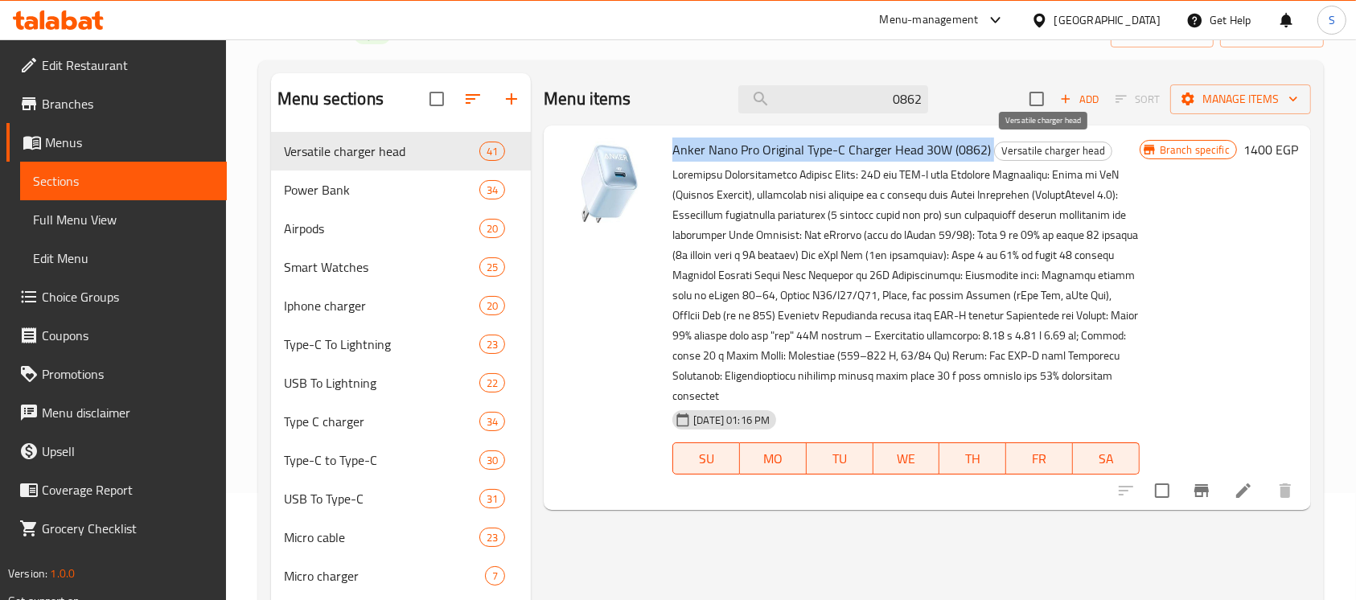
drag, startPoint x: 696, startPoint y: 145, endPoint x: 992, endPoint y: 150, distance: 296.8
click at [992, 150] on div "Anker Nano Pro Original Type-C Charger Head 30W (0862) Versatile charger head 0…" at bounding box center [905, 317] width 479 height 371
copy h6 "Anker Nano Pro Original Type-C Charger Head 30W (0862)"
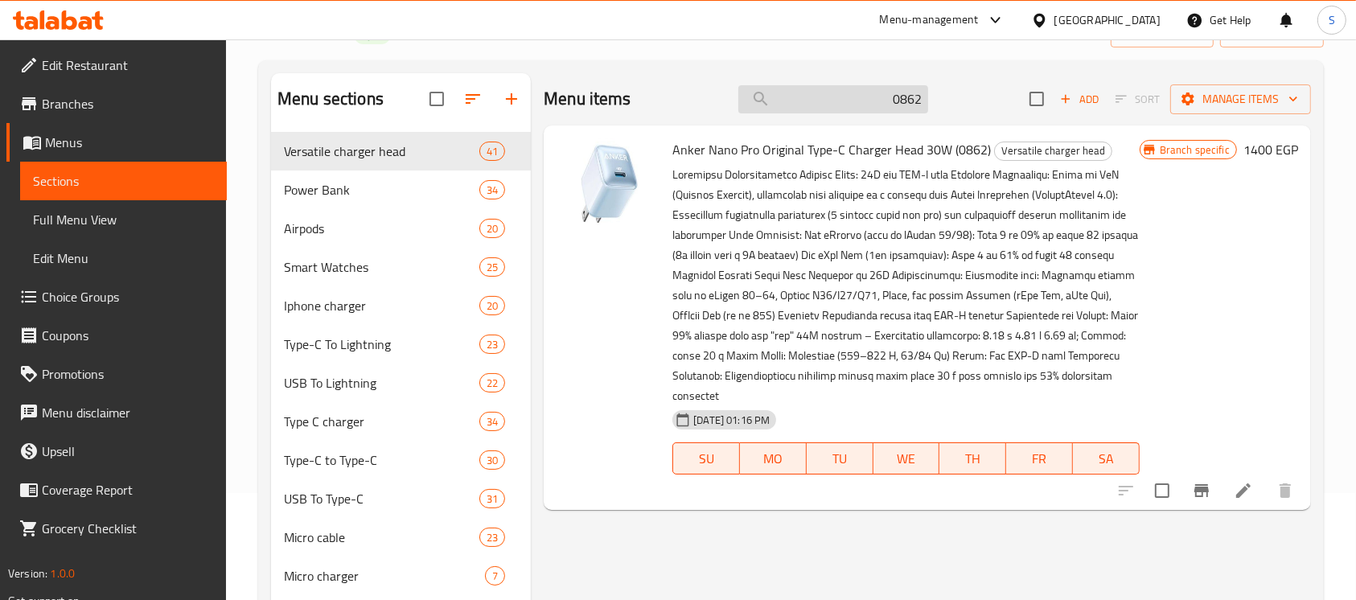
click at [869, 104] on input "0862" at bounding box center [833, 99] width 190 height 28
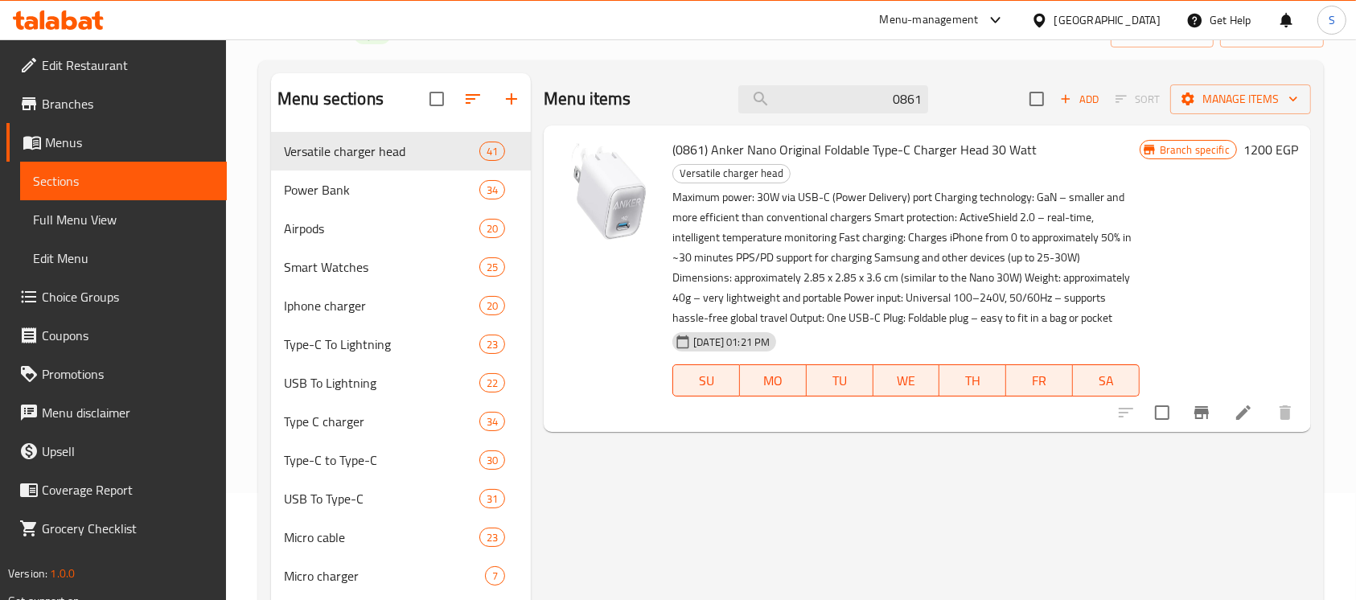
type input "0861"
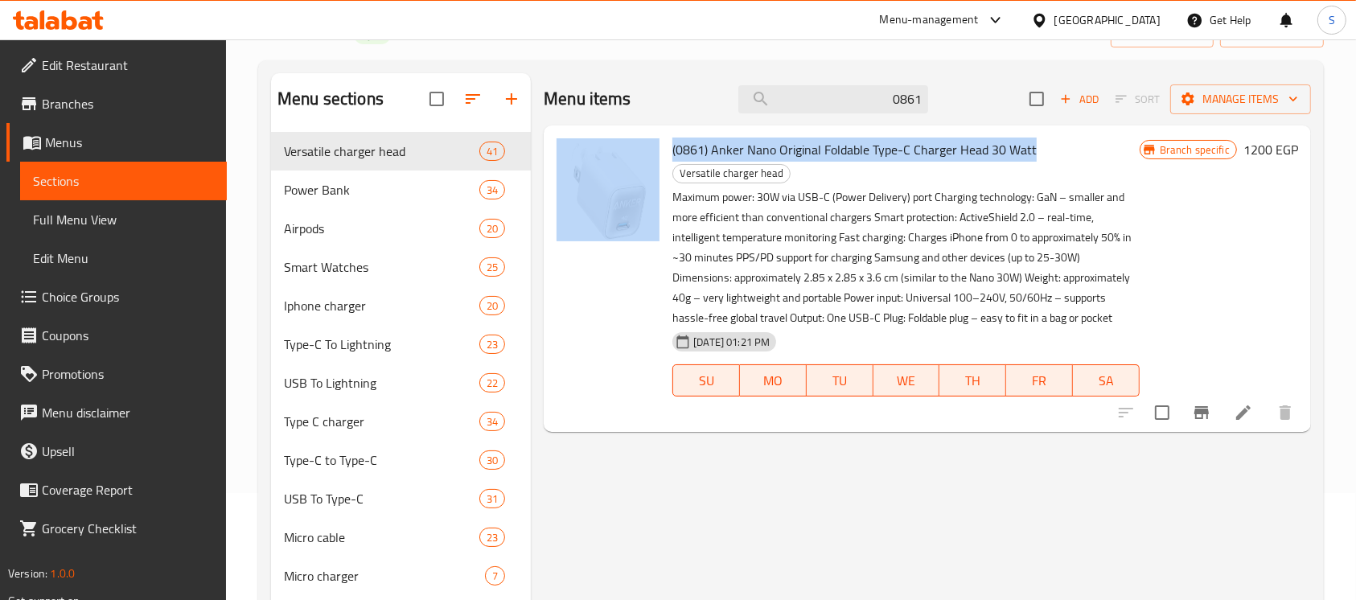
drag, startPoint x: 663, startPoint y: 147, endPoint x: 1041, endPoint y: 146, distance: 377.1
click at [1042, 146] on div "(0861) Anker Nano Original Foldable Type-C Charger Head 30 Watt Versatile charg…" at bounding box center [927, 278] width 754 height 293
copy div "(0861) Anker Nano Original Foldable Type-C Charger Head 30 Watt"
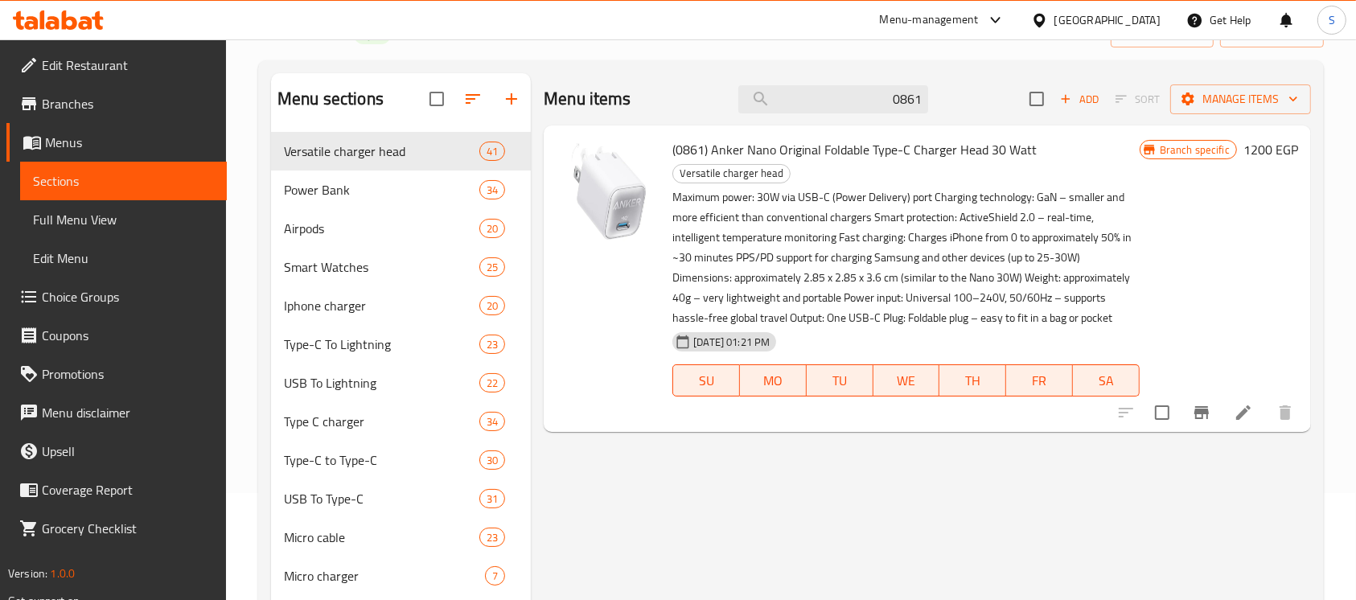
click at [933, 105] on div "Menu items 0861 Add Sort Manage items" at bounding box center [927, 99] width 767 height 52
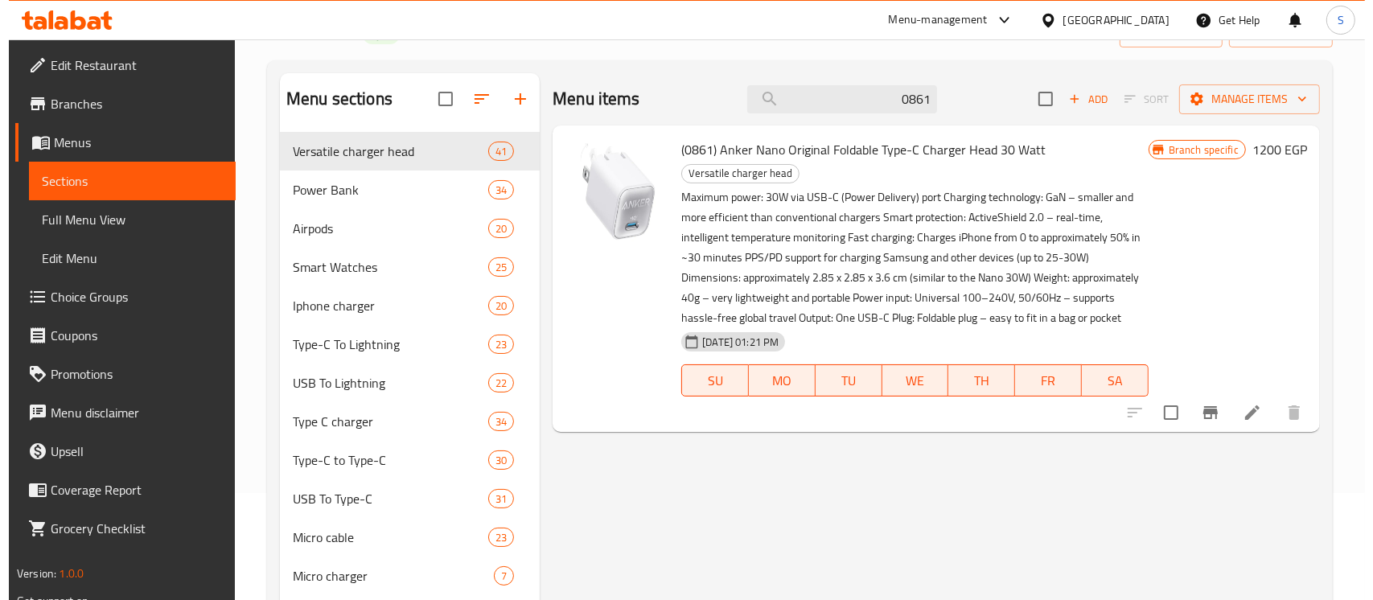
scroll to position [0, 0]
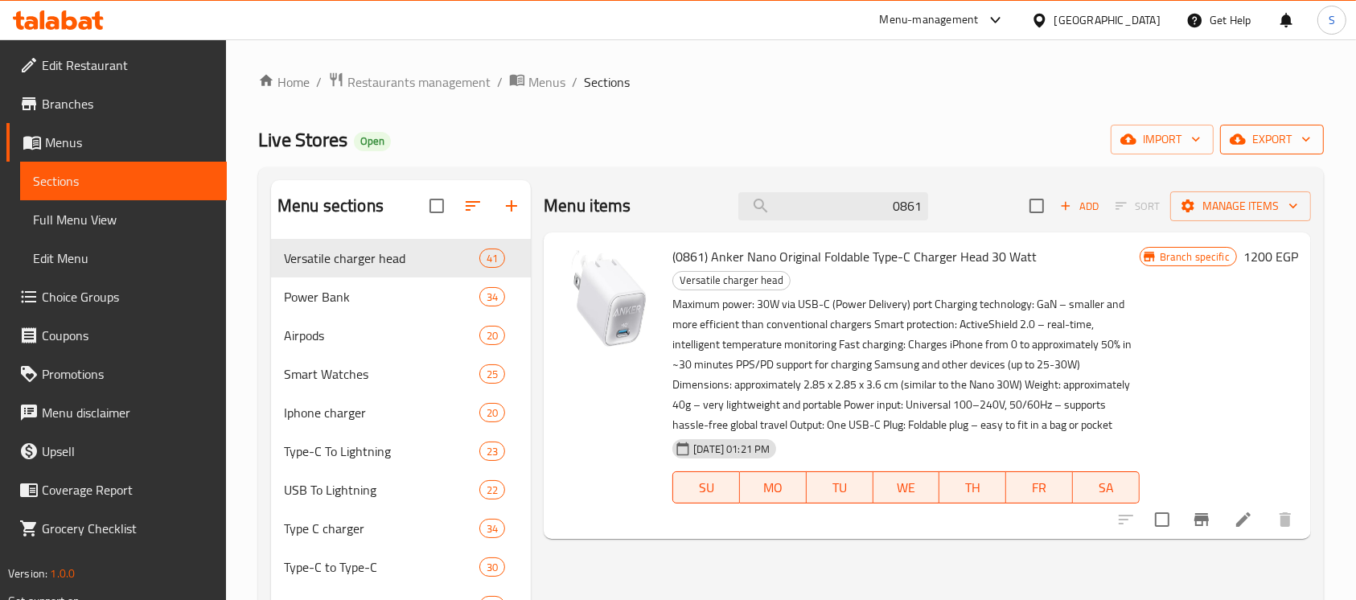
click at [1300, 138] on icon "button" at bounding box center [1306, 139] width 16 height 16
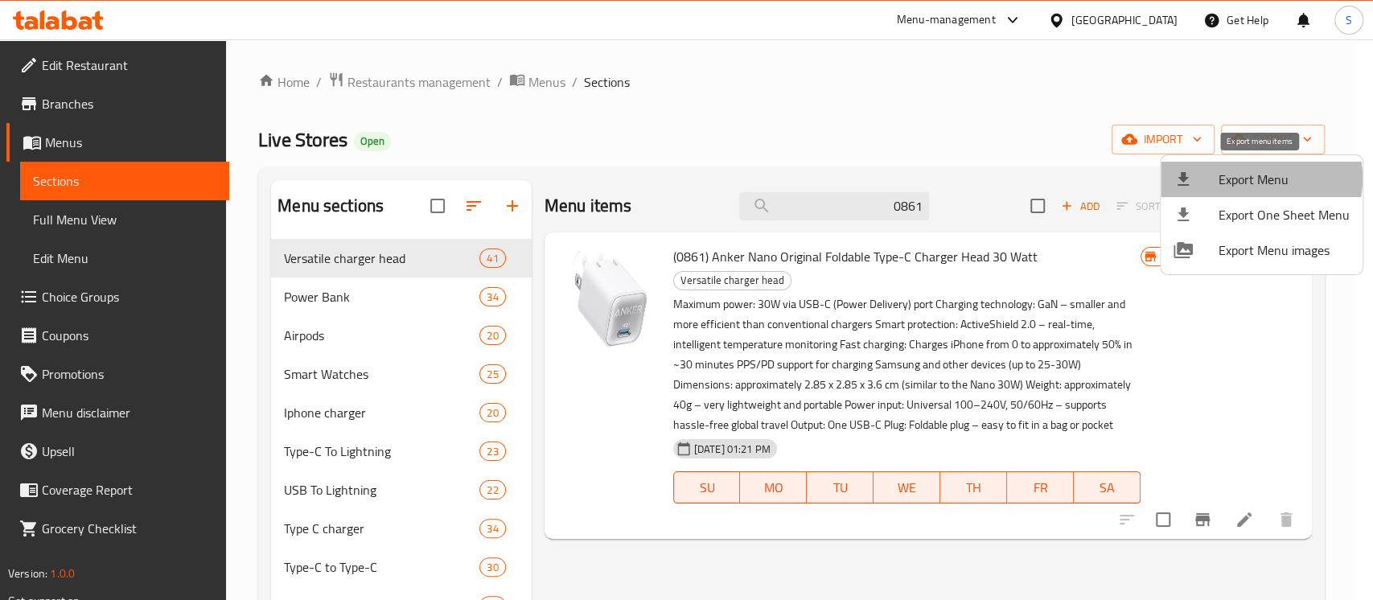
click at [1260, 179] on span "Export Menu" at bounding box center [1283, 179] width 131 height 19
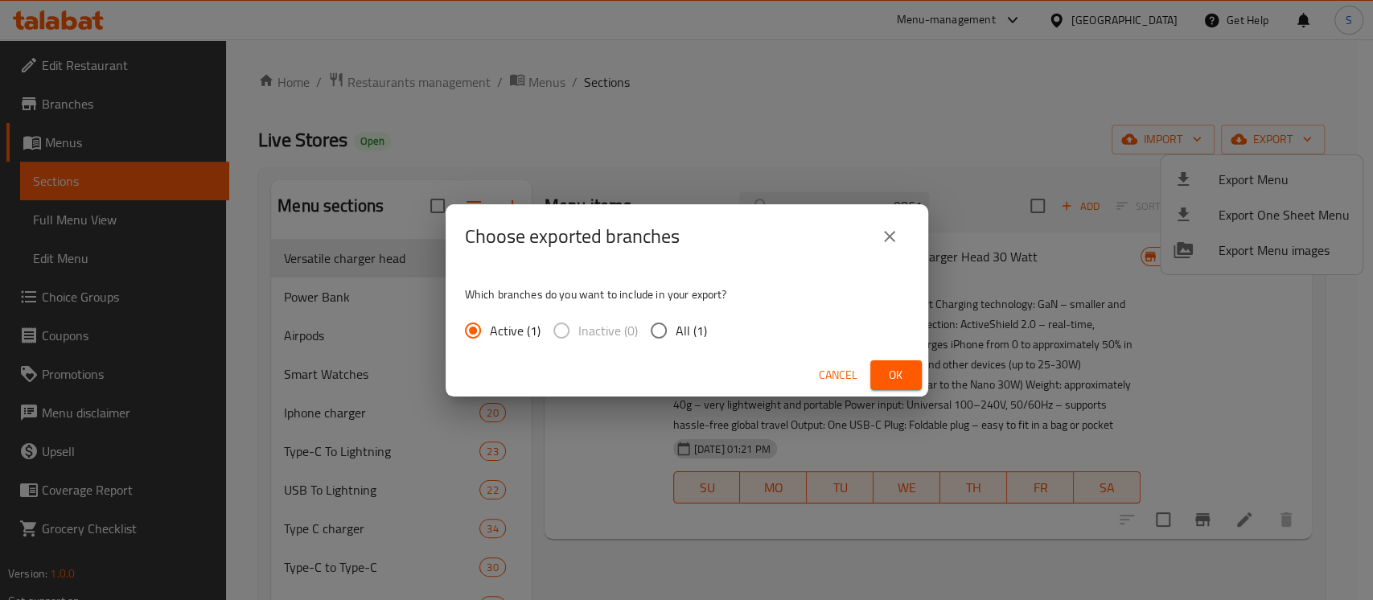
drag, startPoint x: 658, startPoint y: 336, endPoint x: 665, endPoint y: 343, distance: 9.7
click at [658, 338] on input "All (1)" at bounding box center [659, 331] width 34 height 34
radio input "true"
click at [893, 367] on span "Ok" at bounding box center [896, 375] width 26 height 20
